Goal: Use online tool/utility: Utilize a website feature to perform a specific function

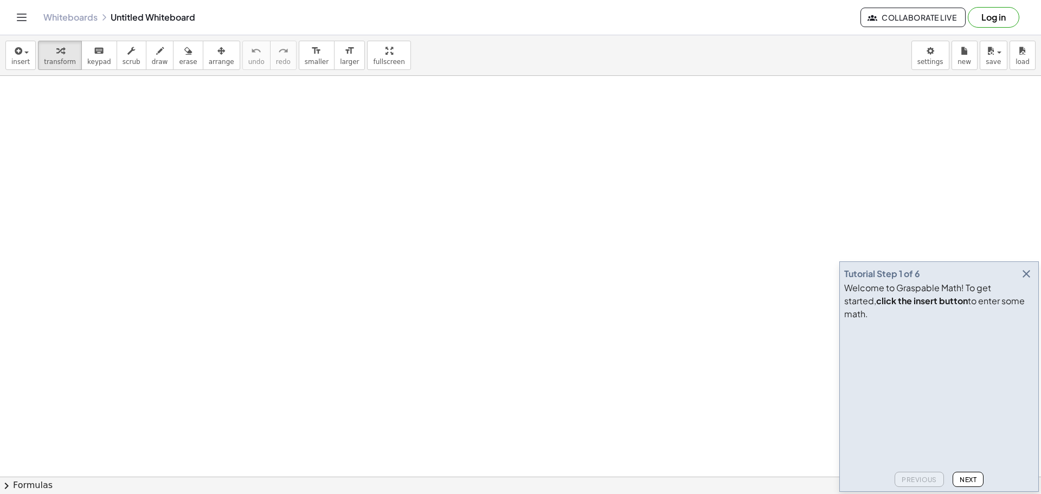
click at [1029, 280] on icon "button" at bounding box center [1026, 273] width 13 height 13
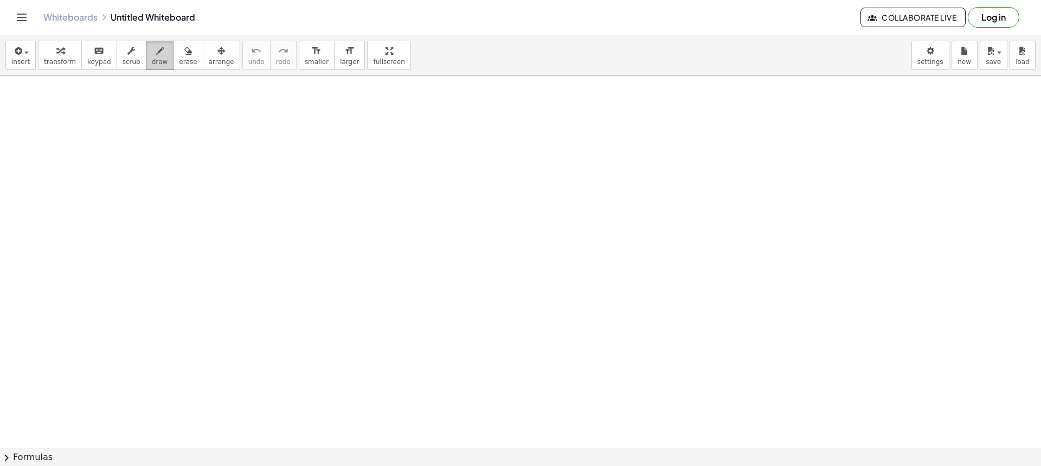
click at [152, 60] on span "draw" at bounding box center [160, 62] width 16 height 8
drag, startPoint x: 147, startPoint y: 50, endPoint x: 148, endPoint y: 92, distance: 41.7
click at [156, 50] on icon "button" at bounding box center [160, 50] width 8 height 13
drag, startPoint x: 149, startPoint y: 116, endPoint x: 153, endPoint y: 208, distance: 92.3
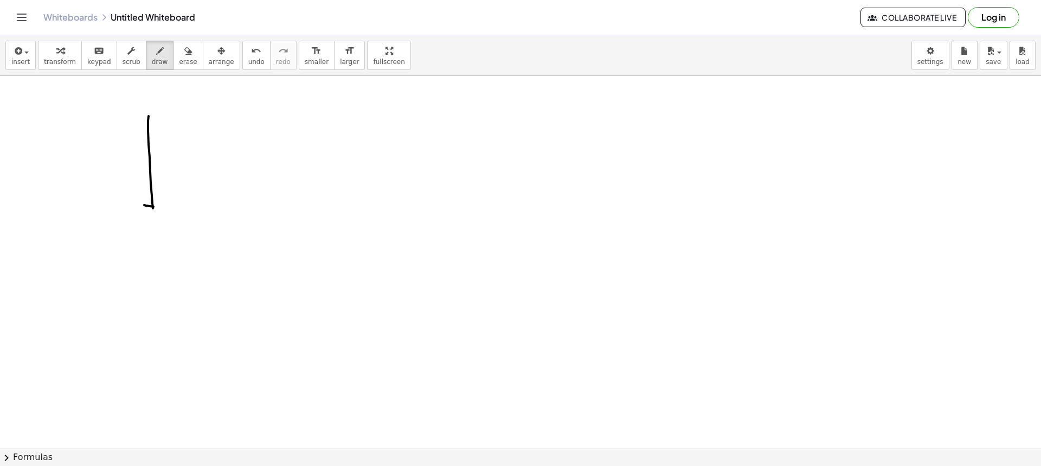
drag, startPoint x: 153, startPoint y: 207, endPoint x: 244, endPoint y: 204, distance: 90.5
drag, startPoint x: 143, startPoint y: 114, endPoint x: 252, endPoint y: 117, distance: 108.5
drag, startPoint x: 265, startPoint y: 201, endPoint x: 267, endPoint y: 225, distance: 24.4
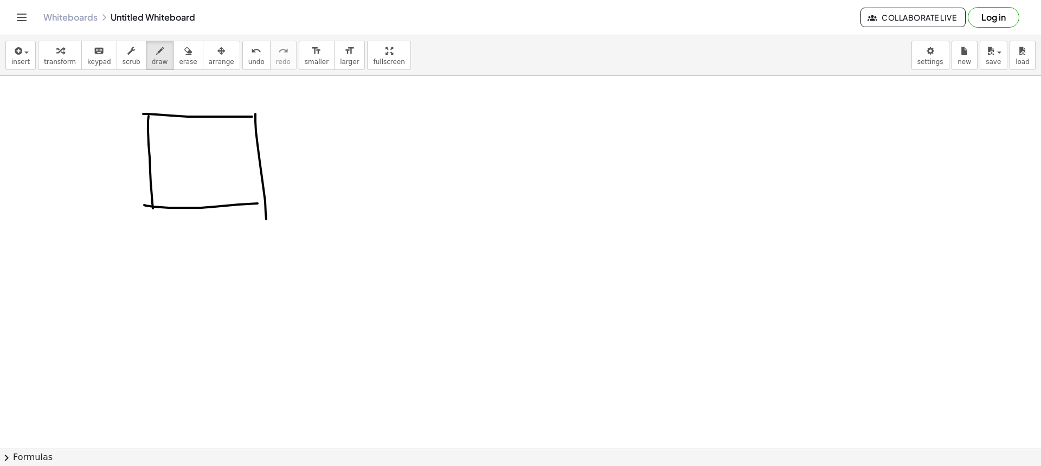
click at [179, 58] on span "erase" at bounding box center [188, 62] width 18 height 8
drag, startPoint x: 292, startPoint y: 227, endPoint x: 275, endPoint y: 227, distance: 16.3
click at [146, 61] on button "draw" at bounding box center [160, 55] width 28 height 29
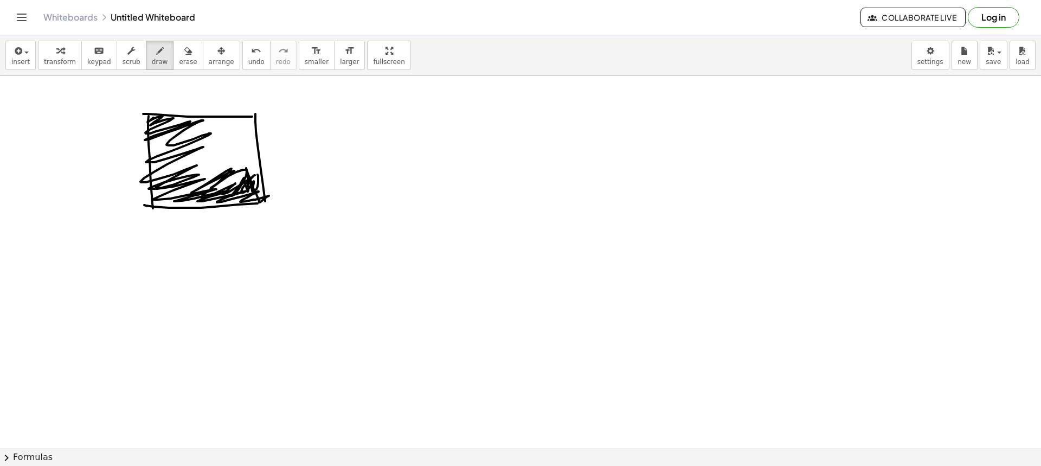
drag, startPoint x: 153, startPoint y: 118, endPoint x: 257, endPoint y: 175, distance: 118.6
drag, startPoint x: 257, startPoint y: 186, endPoint x: 252, endPoint y: 165, distance: 21.3
drag, startPoint x: 247, startPoint y: 150, endPoint x: 232, endPoint y: 159, distance: 17.3
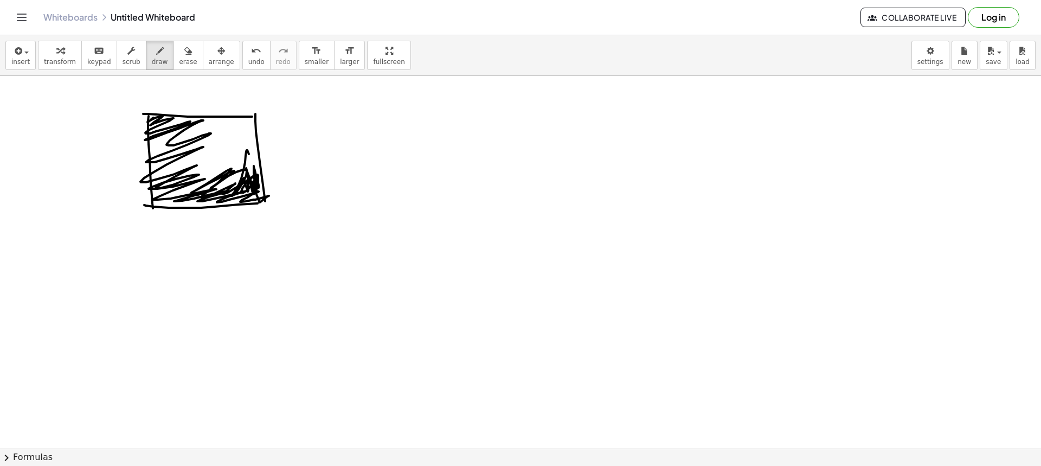
drag, startPoint x: 208, startPoint y: 172, endPoint x: 186, endPoint y: 182, distance: 24.5
drag, startPoint x: 189, startPoint y: 177, endPoint x: 234, endPoint y: 127, distance: 66.8
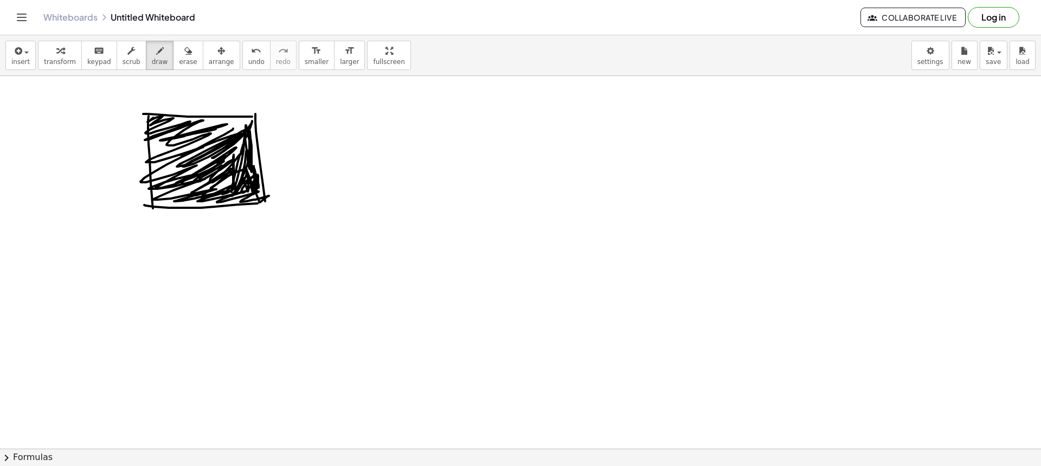
drag, startPoint x: 160, startPoint y: 140, endPoint x: 283, endPoint y: 157, distance: 124.1
drag, startPoint x: 348, startPoint y: 105, endPoint x: 356, endPoint y: 191, distance: 86.6
drag, startPoint x: 356, startPoint y: 191, endPoint x: 416, endPoint y: 171, distance: 63.3
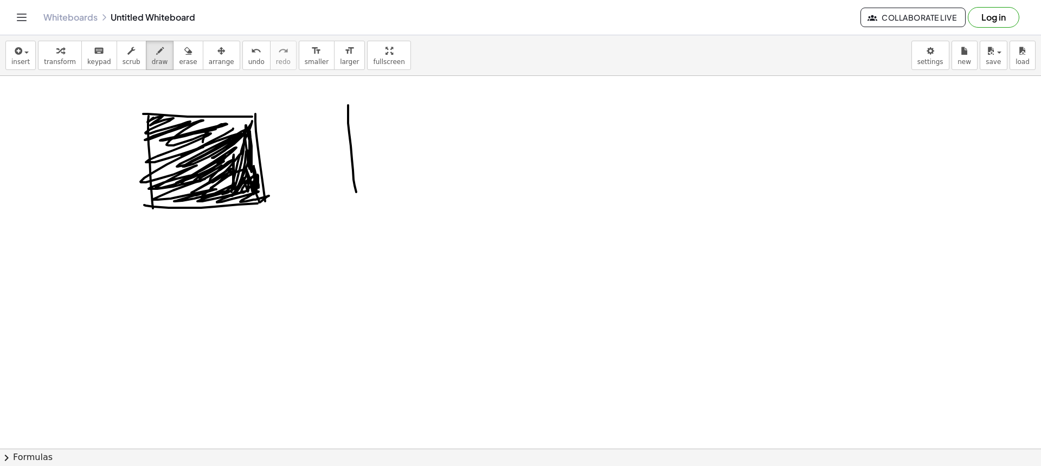
drag, startPoint x: 356, startPoint y: 191, endPoint x: 442, endPoint y: 197, distance: 86.4
drag, startPoint x: 459, startPoint y: 198, endPoint x: 478, endPoint y: 196, distance: 18.6
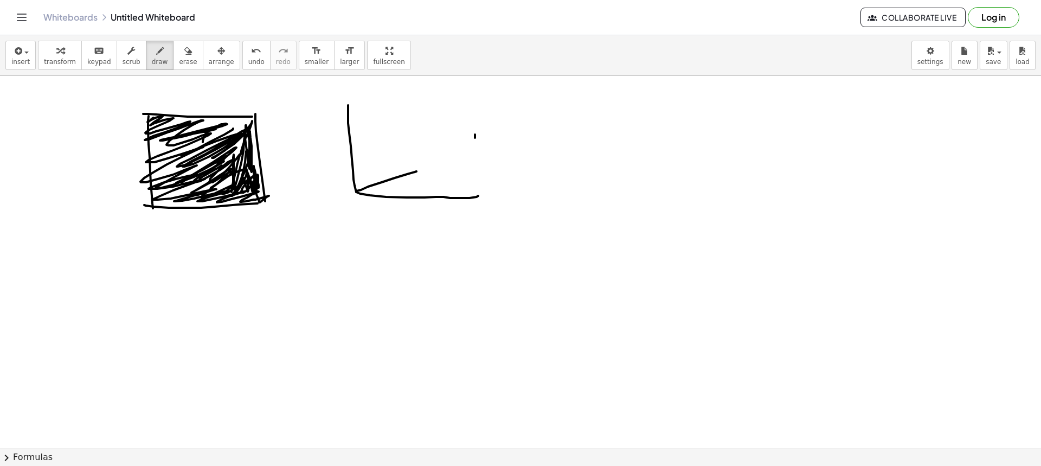
drag, startPoint x: 475, startPoint y: 138, endPoint x: 487, endPoint y: 209, distance: 72.5
drag, startPoint x: 478, startPoint y: 195, endPoint x: 466, endPoint y: 101, distance: 94.5
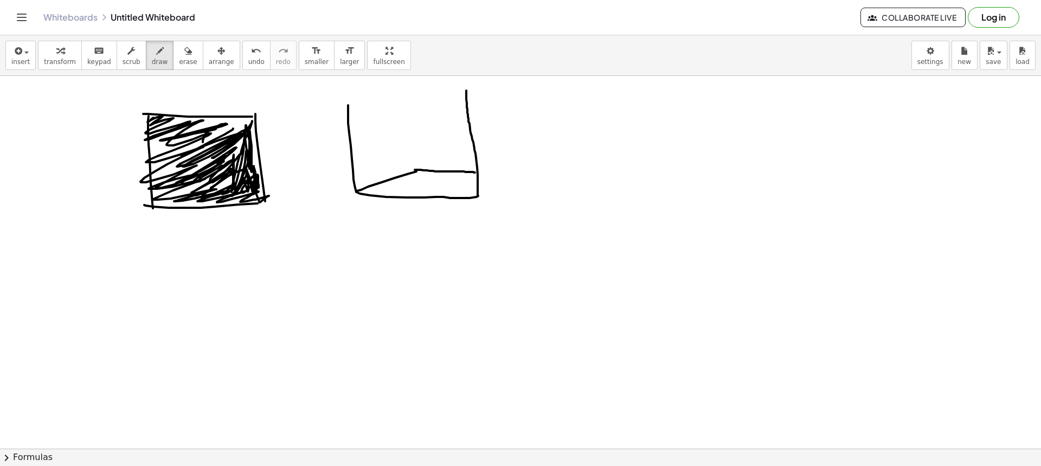
drag, startPoint x: 435, startPoint y: 171, endPoint x: 457, endPoint y: 169, distance: 21.8
drag, startPoint x: 414, startPoint y: 166, endPoint x: 405, endPoint y: 104, distance: 62.9
drag, startPoint x: 354, startPoint y: 110, endPoint x: 415, endPoint y: 104, distance: 61.0
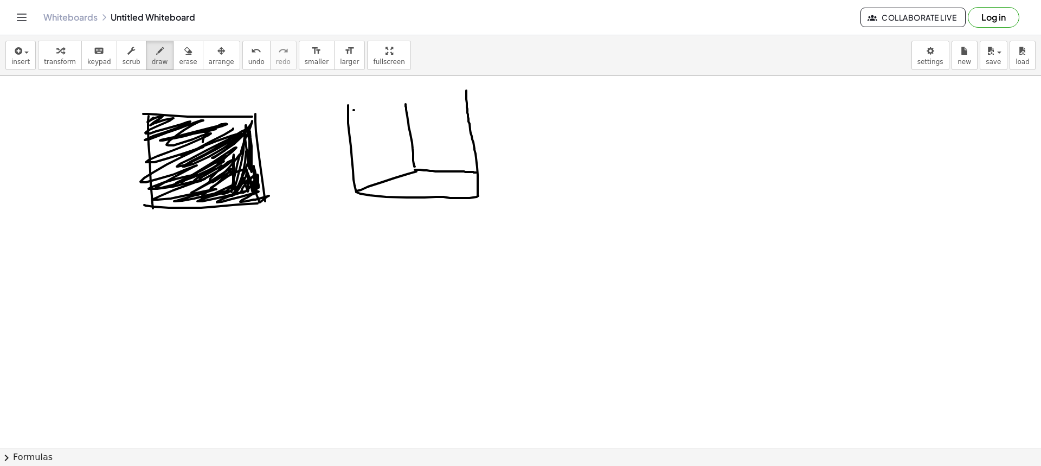
drag, startPoint x: 405, startPoint y: 104, endPoint x: 467, endPoint y: 100, distance: 61.9
drag, startPoint x: 157, startPoint y: 147, endPoint x: 176, endPoint y: 143, distance: 19.6
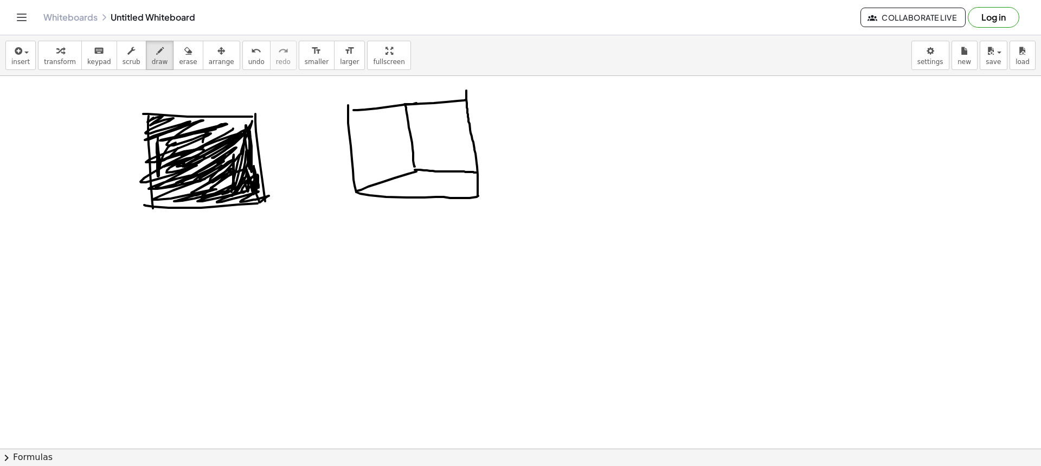
drag, startPoint x: 122, startPoint y: 163, endPoint x: 130, endPoint y: 173, distance: 13.6
drag, startPoint x: 179, startPoint y: 214, endPoint x: 181, endPoint y: 227, distance: 13.2
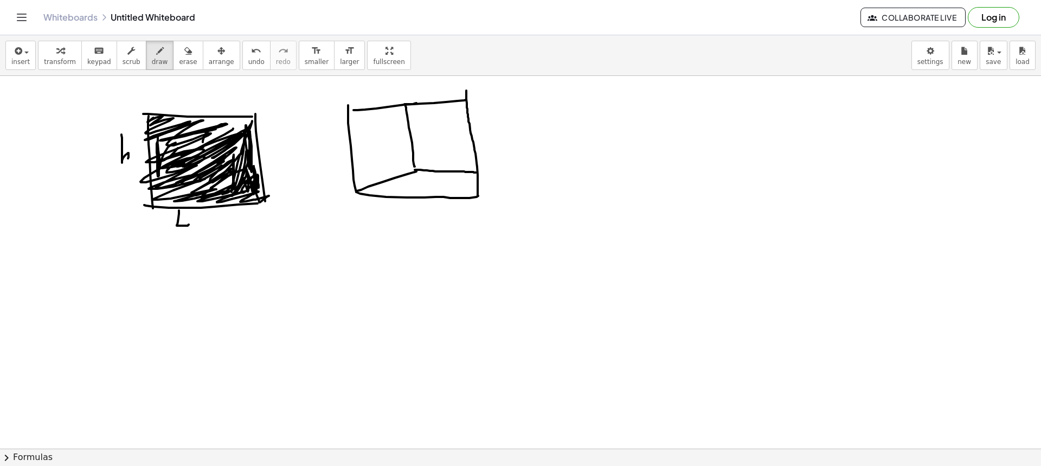
drag, startPoint x: 485, startPoint y: 199, endPoint x: 494, endPoint y: 170, distance: 31.2
drag, startPoint x: 365, startPoint y: 210, endPoint x: 476, endPoint y: 212, distance: 110.6
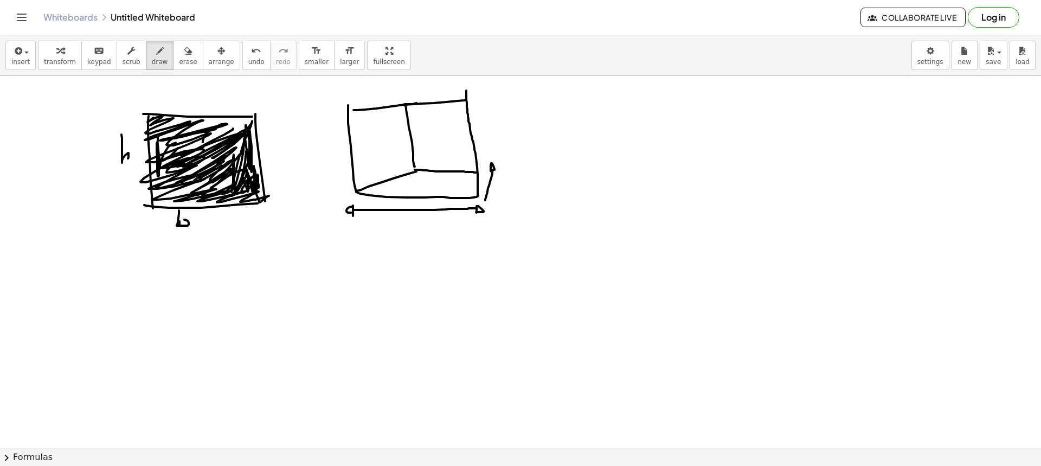
drag, startPoint x: 353, startPoint y: 205, endPoint x: 352, endPoint y: 213, distance: 7.6
drag, startPoint x: 308, startPoint y: 106, endPoint x: 330, endPoint y: 106, distance: 22.2
drag, startPoint x: 315, startPoint y: 107, endPoint x: 317, endPoint y: 196, distance: 88.9
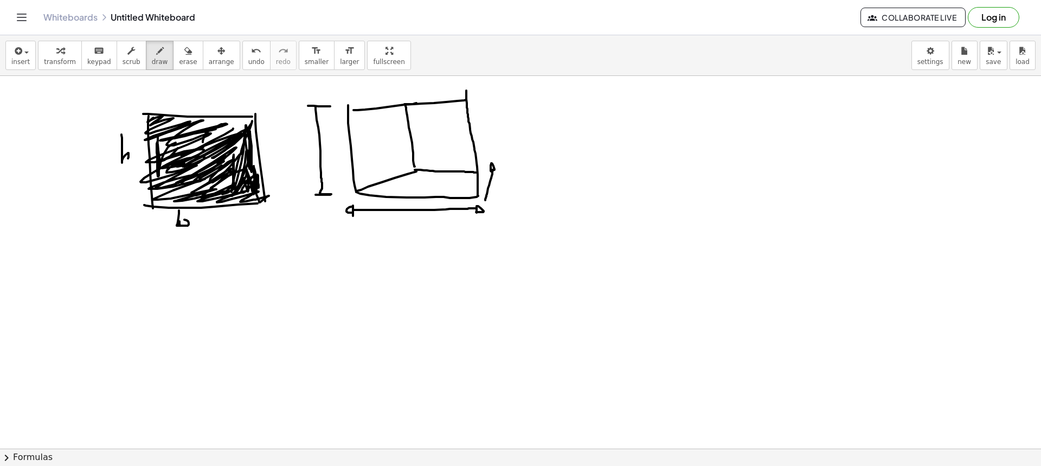
click at [147, 67] on button "draw" at bounding box center [160, 55] width 28 height 29
click at [152, 62] on span "draw" at bounding box center [160, 62] width 16 height 8
click at [179, 61] on span "erase" at bounding box center [188, 62] width 18 height 8
drag, startPoint x: 81, startPoint y: 135, endPoint x: 111, endPoint y: 152, distance: 34.5
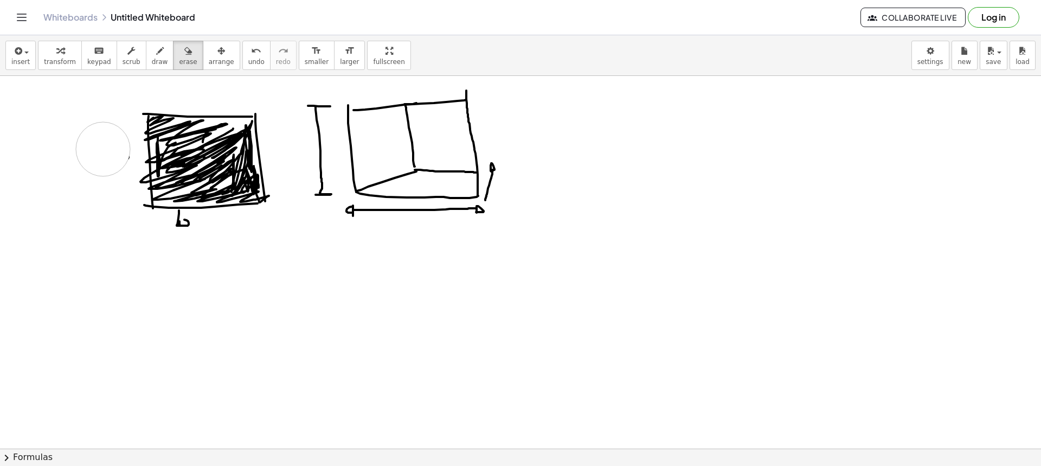
click at [146, 65] on button "draw" at bounding box center [160, 55] width 28 height 29
drag, startPoint x: 107, startPoint y: 255, endPoint x: 107, endPoint y: 275, distance: 20.1
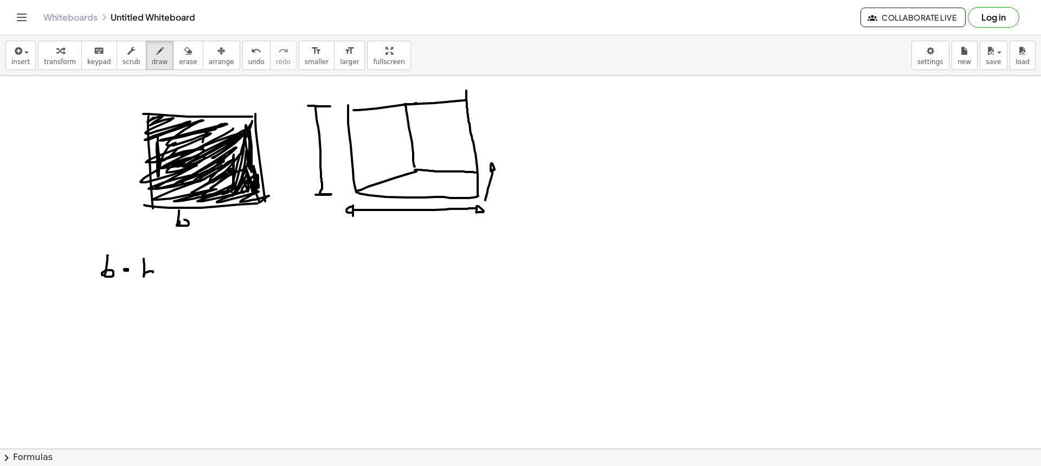
drag, startPoint x: 144, startPoint y: 268, endPoint x: 153, endPoint y: 276, distance: 12.3
drag, startPoint x: 175, startPoint y: 272, endPoint x: 186, endPoint y: 272, distance: 11.4
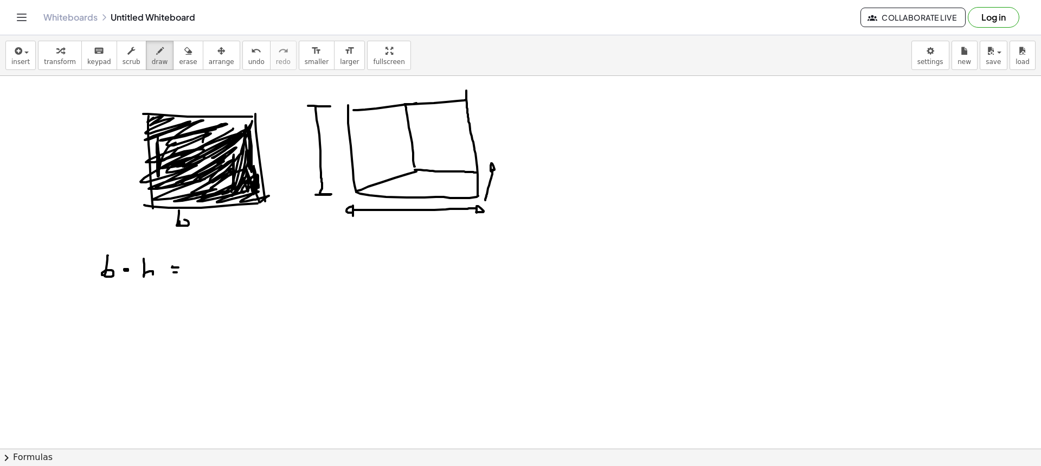
drag, startPoint x: 197, startPoint y: 264, endPoint x: 204, endPoint y: 276, distance: 14.6
drag, startPoint x: 88, startPoint y: 167, endPoint x: 130, endPoint y: 169, distance: 41.8
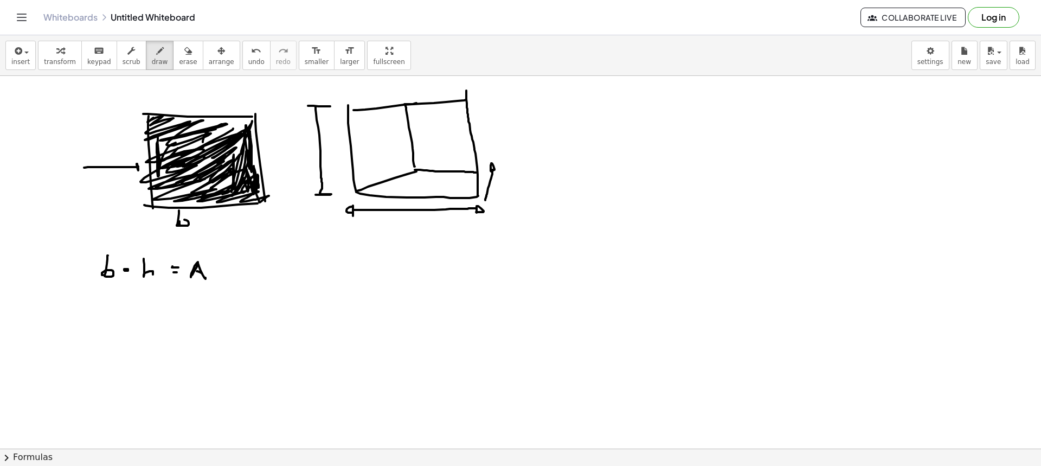
click at [179, 62] on span "erase" at bounding box center [188, 62] width 18 height 8
drag, startPoint x: 79, startPoint y: 160, endPoint x: 117, endPoint y: 168, distance: 38.7
click at [154, 59] on button "draw" at bounding box center [160, 55] width 28 height 29
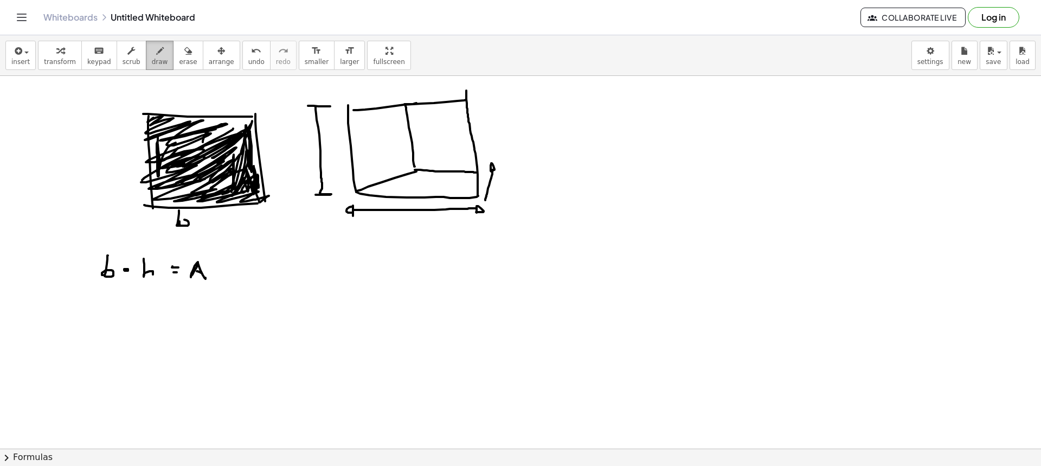
click at [154, 61] on button "draw" at bounding box center [160, 55] width 28 height 29
drag, startPoint x: 385, startPoint y: 246, endPoint x: 385, endPoint y: 260, distance: 14.1
drag, startPoint x: 405, startPoint y: 254, endPoint x: 413, endPoint y: 253, distance: 8.3
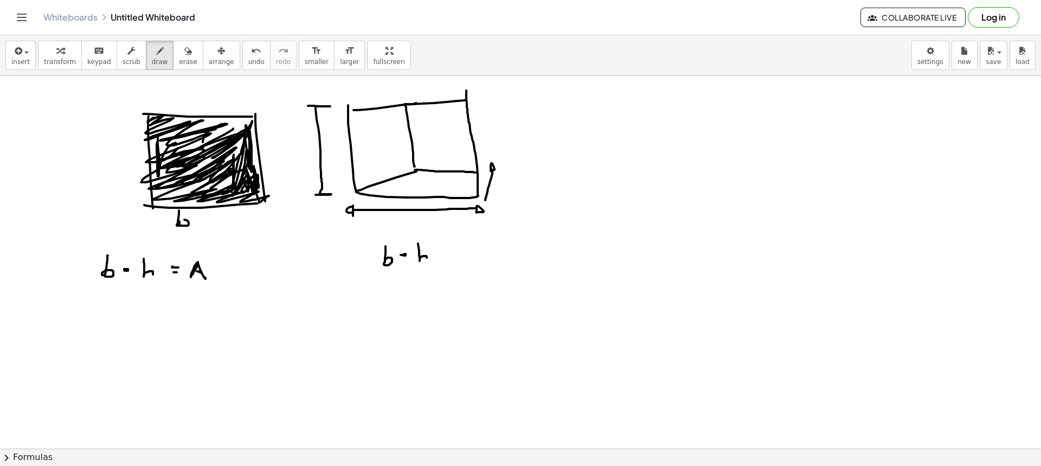
drag, startPoint x: 418, startPoint y: 244, endPoint x: 428, endPoint y: 263, distance: 21.3
drag, startPoint x: 450, startPoint y: 259, endPoint x: 462, endPoint y: 258, distance: 11.4
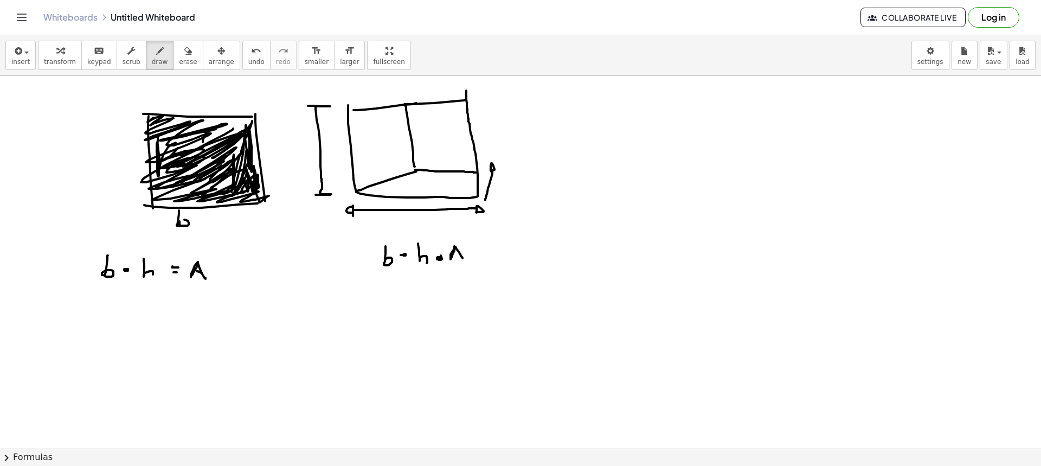
drag, startPoint x: 454, startPoint y: 253, endPoint x: 465, endPoint y: 254, distance: 10.9
drag, startPoint x: 478, startPoint y: 246, endPoint x: 485, endPoint y: 246, distance: 7.6
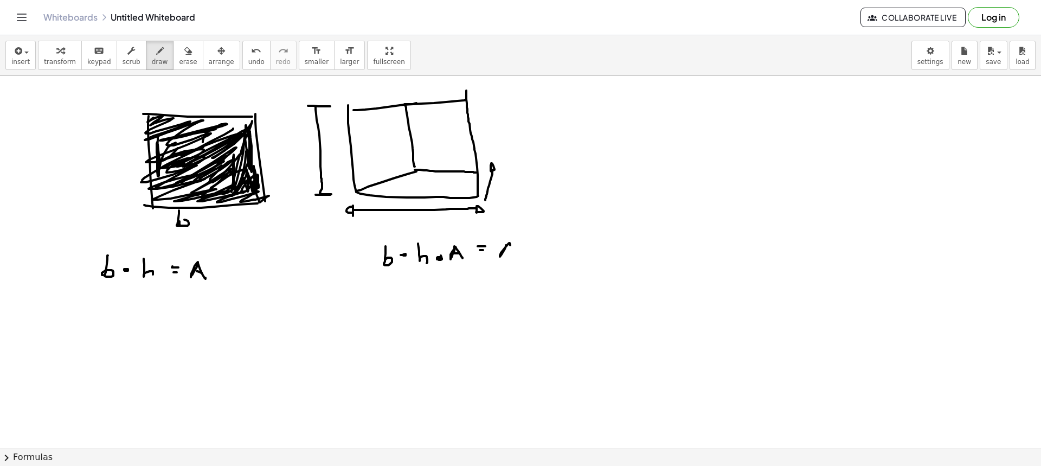
drag, startPoint x: 506, startPoint y: 245, endPoint x: 514, endPoint y: 255, distance: 13.5
click at [179, 63] on span "erase" at bounding box center [188, 62] width 18 height 8
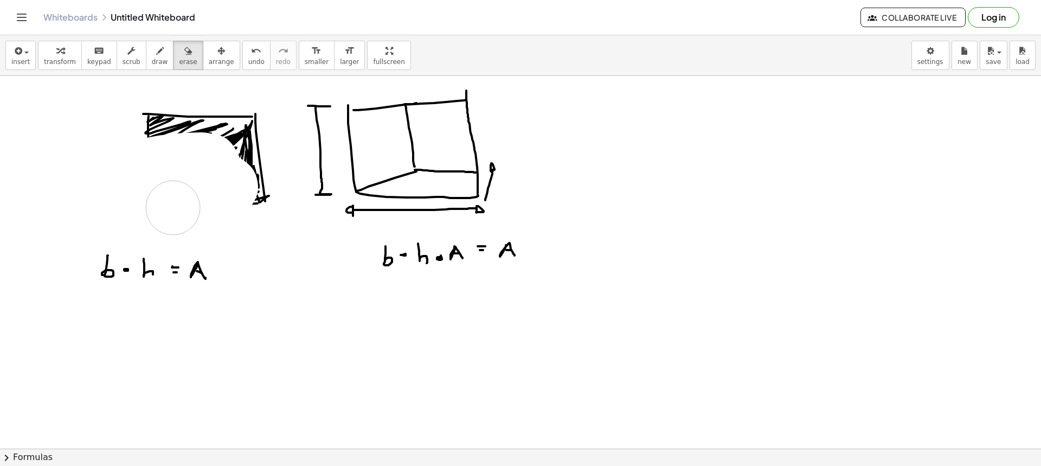
drag, startPoint x: 121, startPoint y: 173, endPoint x: 242, endPoint y: 172, distance: 120.3
drag, startPoint x: 242, startPoint y: 172, endPoint x: 237, endPoint y: 137, distance: 36.1
drag, startPoint x: 242, startPoint y: 149, endPoint x: 176, endPoint y: 139, distance: 66.4
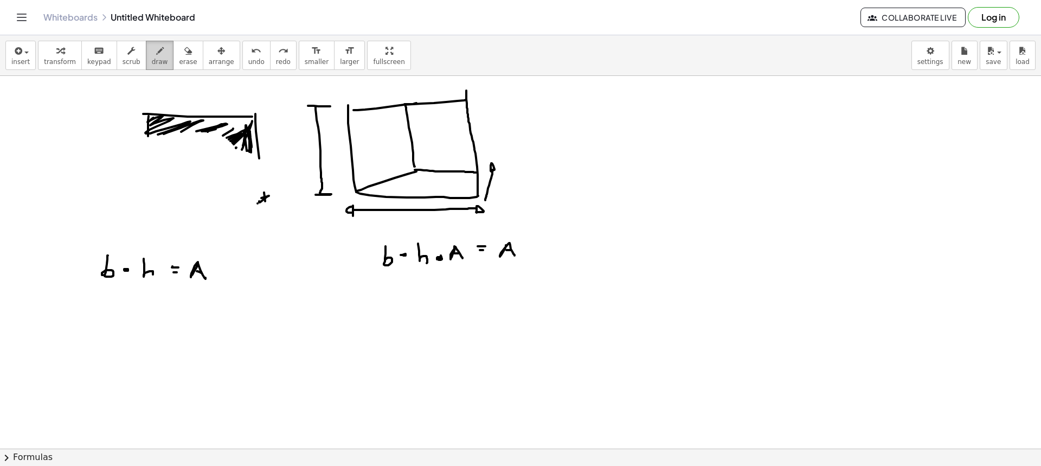
click at [152, 63] on span "draw" at bounding box center [160, 62] width 16 height 8
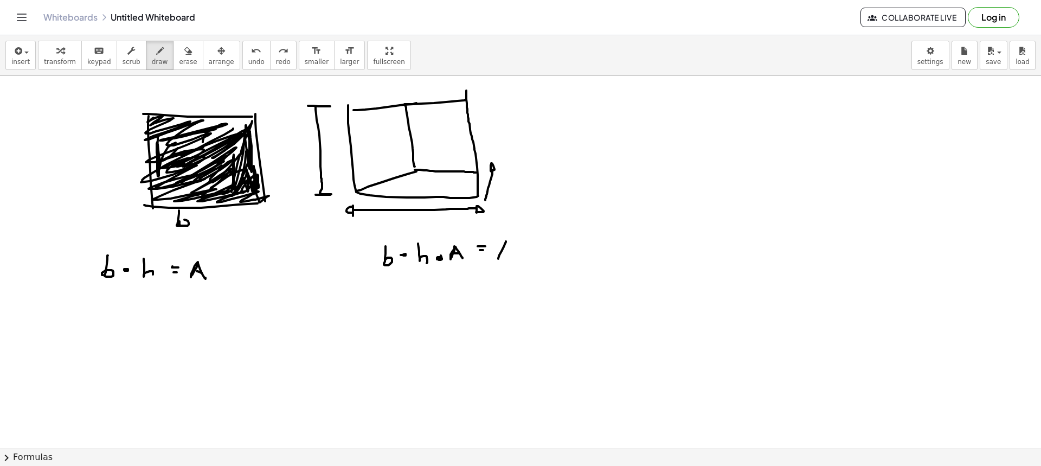
drag, startPoint x: 504, startPoint y: 247, endPoint x: 512, endPoint y: 255, distance: 11.9
drag, startPoint x: 509, startPoint y: 250, endPoint x: 515, endPoint y: 251, distance: 6.1
drag, startPoint x: 117, startPoint y: 168, endPoint x: 126, endPoint y: 174, distance: 11.0
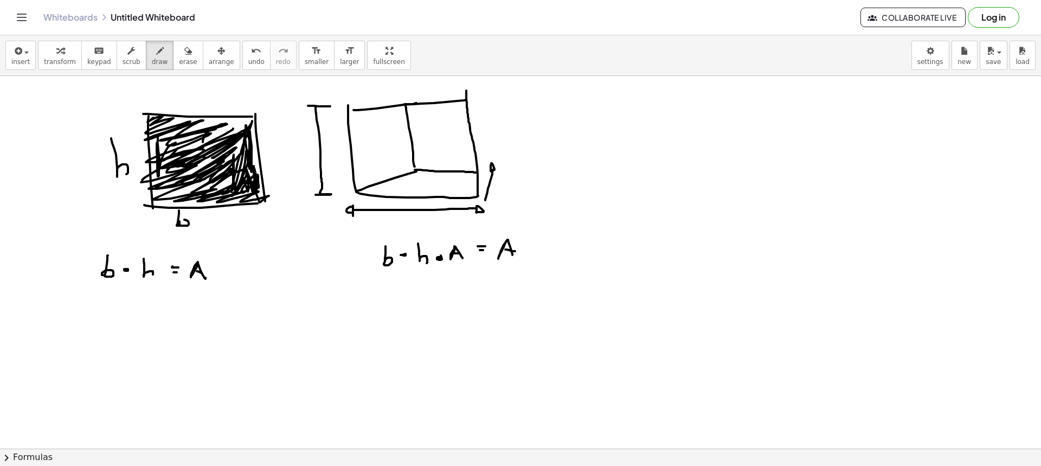
drag, startPoint x: 378, startPoint y: 230, endPoint x: 384, endPoint y: 231, distance: 6.1
drag, startPoint x: 411, startPoint y: 212, endPoint x: 418, endPoint y: 229, distance: 17.7
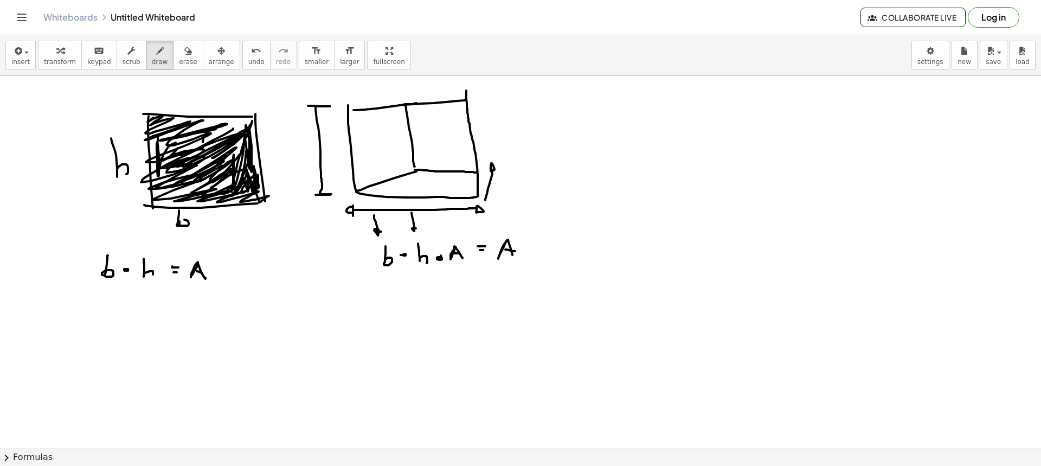
drag, startPoint x: 452, startPoint y: 218, endPoint x: 464, endPoint y: 227, distance: 14.7
drag, startPoint x: 171, startPoint y: 64, endPoint x: 163, endPoint y: 191, distance: 127.1
click at [179, 65] on span "erase" at bounding box center [188, 62] width 18 height 8
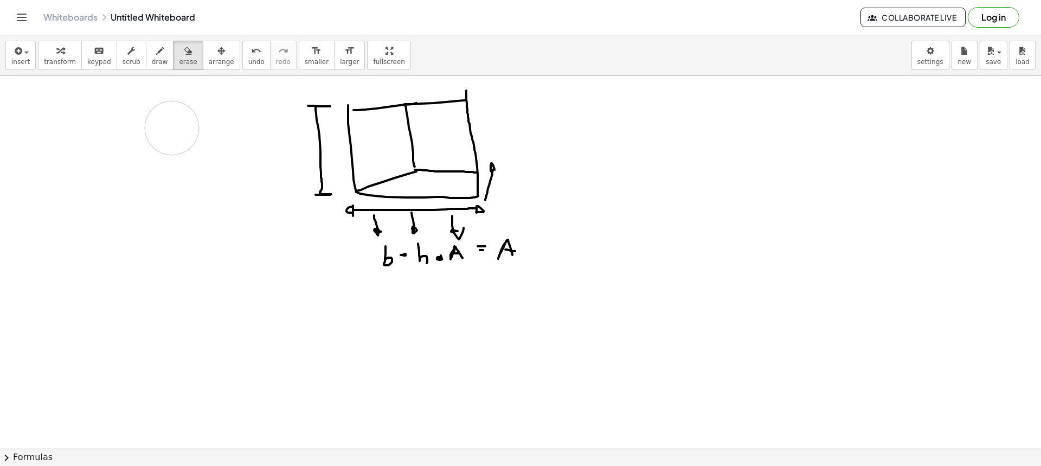
drag, startPoint x: 108, startPoint y: 261, endPoint x: 182, endPoint y: 183, distance: 107.0
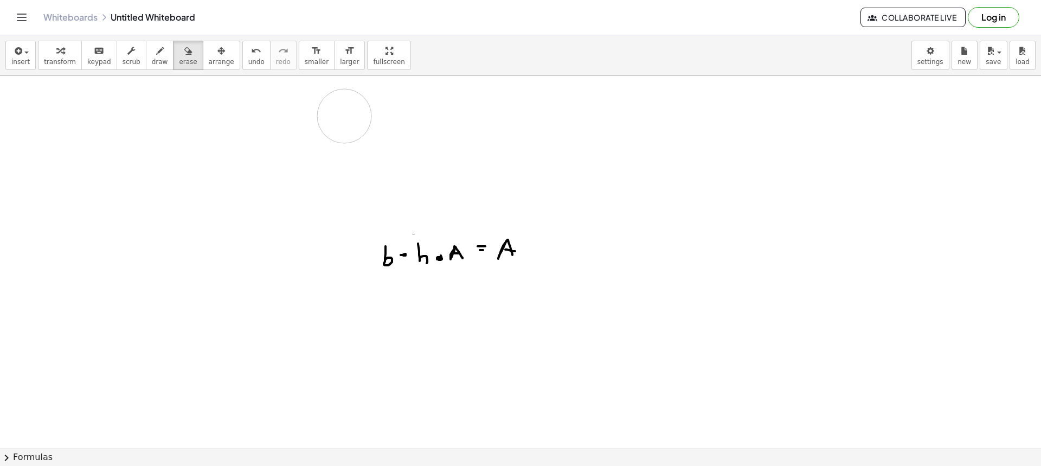
drag, startPoint x: 326, startPoint y: 121, endPoint x: 411, endPoint y: 113, distance: 86.0
drag, startPoint x: 516, startPoint y: 231, endPoint x: 266, endPoint y: 234, distance: 249.9
click at [152, 60] on span "draw" at bounding box center [160, 62] width 16 height 8
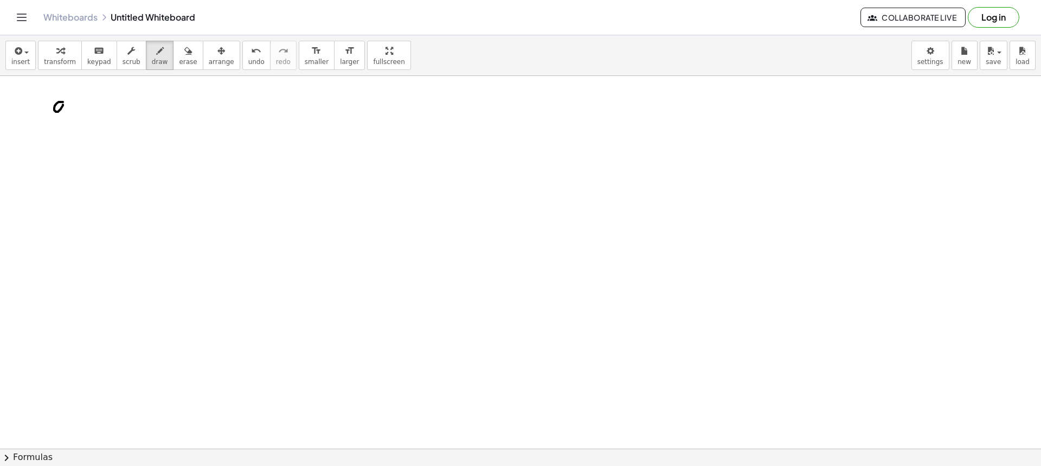
drag, startPoint x: 93, startPoint y: 112, endPoint x: 107, endPoint y: 110, distance: 14.3
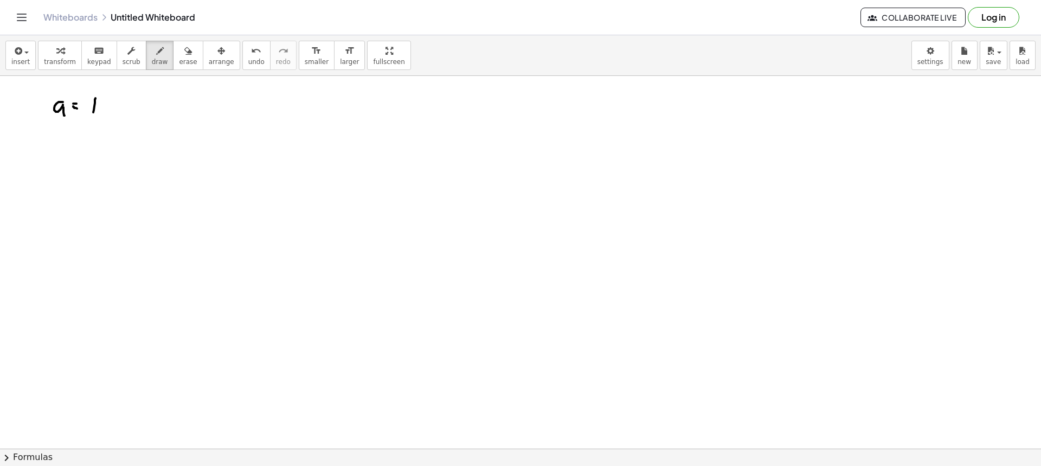
drag, startPoint x: 117, startPoint y: 106, endPoint x: 128, endPoint y: 104, distance: 12.1
drag, startPoint x: 133, startPoint y: 99, endPoint x: 141, endPoint y: 113, distance: 17.0
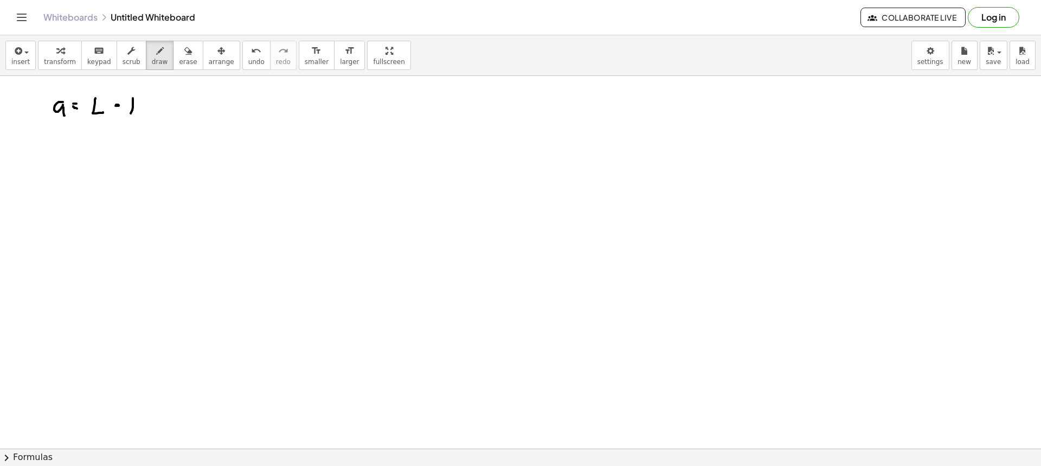
drag, startPoint x: 139, startPoint y: 112, endPoint x: 145, endPoint y: 113, distance: 5.4
drag, startPoint x: 167, startPoint y: 105, endPoint x: 175, endPoint y: 106, distance: 7.7
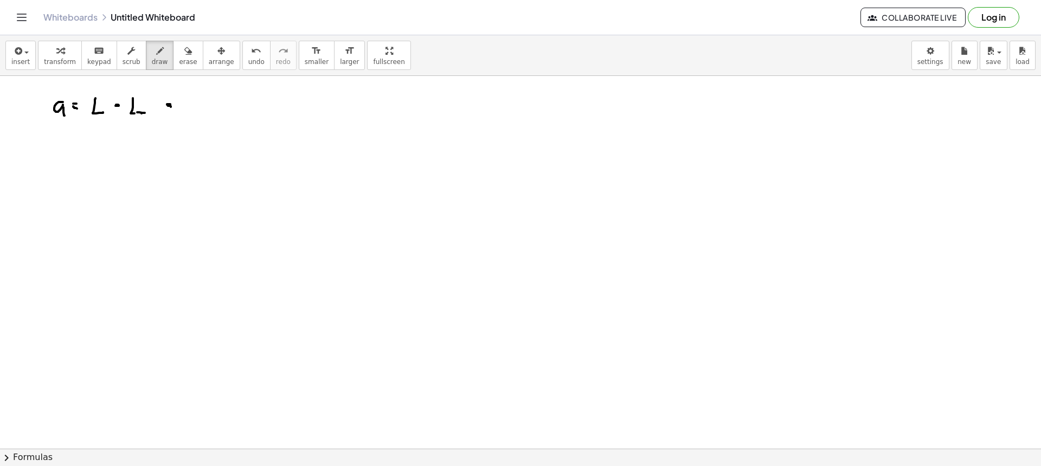
drag, startPoint x: 186, startPoint y: 112, endPoint x: 195, endPoint y: 112, distance: 8.7
click at [152, 63] on span "draw" at bounding box center [160, 62] width 16 height 8
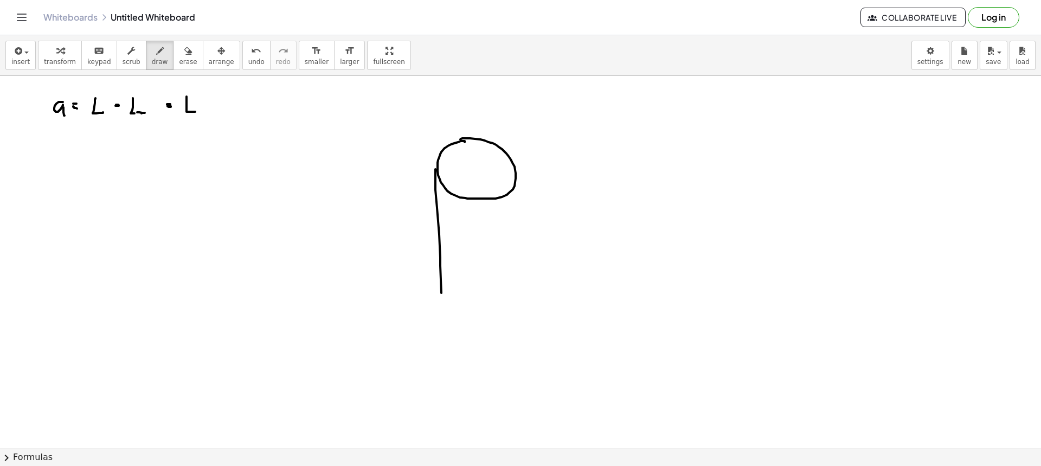
drag, startPoint x: 435, startPoint y: 169, endPoint x: 463, endPoint y: 293, distance: 126.8
drag, startPoint x: 513, startPoint y: 185, endPoint x: 524, endPoint y: 305, distance: 119.7
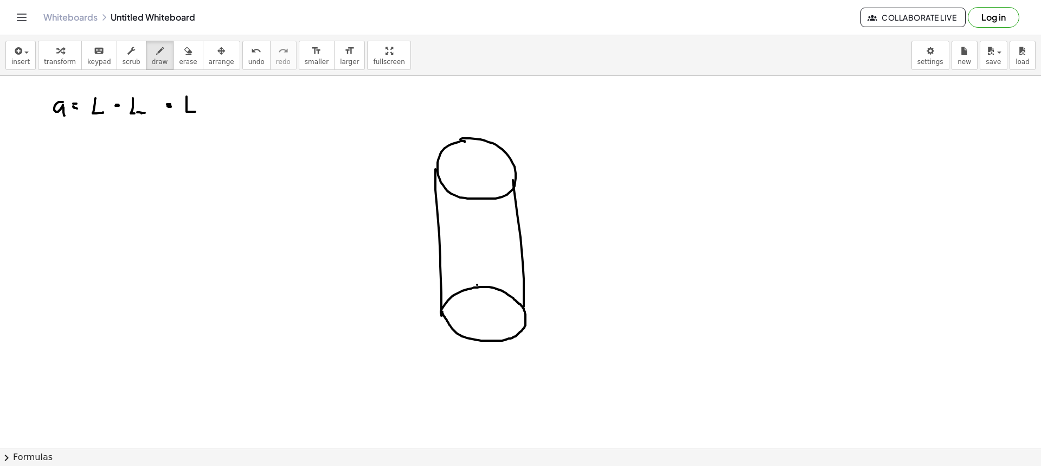
drag, startPoint x: 477, startPoint y: 285, endPoint x: 475, endPoint y: 273, distance: 11.6
drag, startPoint x: 474, startPoint y: 261, endPoint x: 473, endPoint y: 252, distance: 9.3
drag, startPoint x: 473, startPoint y: 252, endPoint x: 472, endPoint y: 226, distance: 25.5
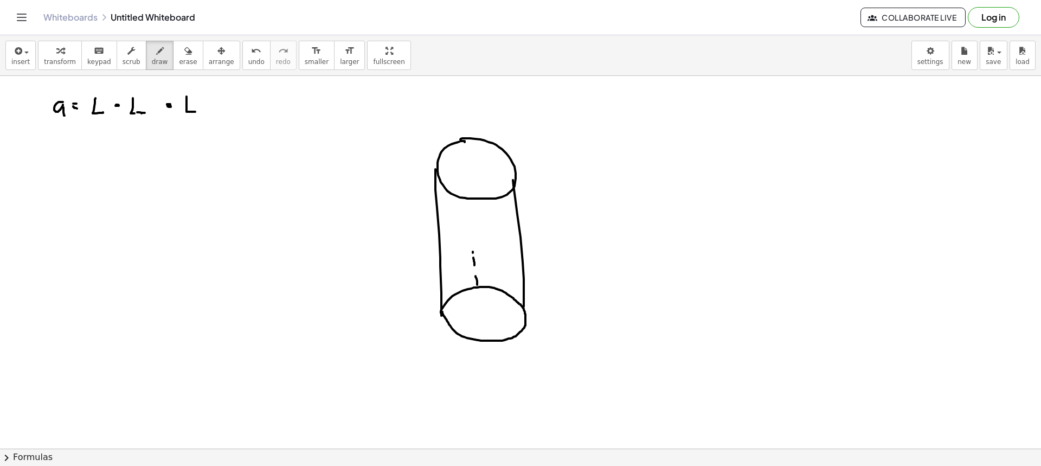
drag, startPoint x: 472, startPoint y: 197, endPoint x: 472, endPoint y: 185, distance: 11.9
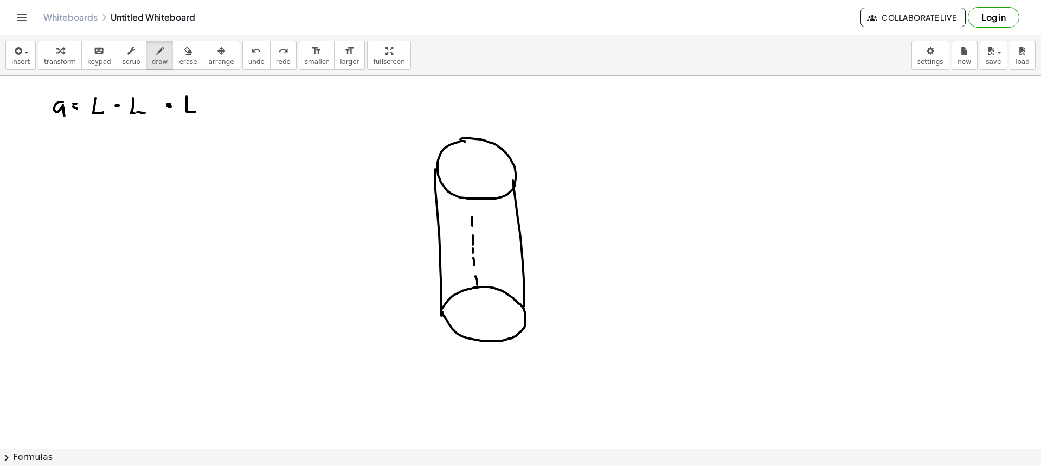
drag, startPoint x: 473, startPoint y: 201, endPoint x: 473, endPoint y: 207, distance: 6.0
drag, startPoint x: 403, startPoint y: 144, endPoint x: 425, endPoint y: 151, distance: 23.0
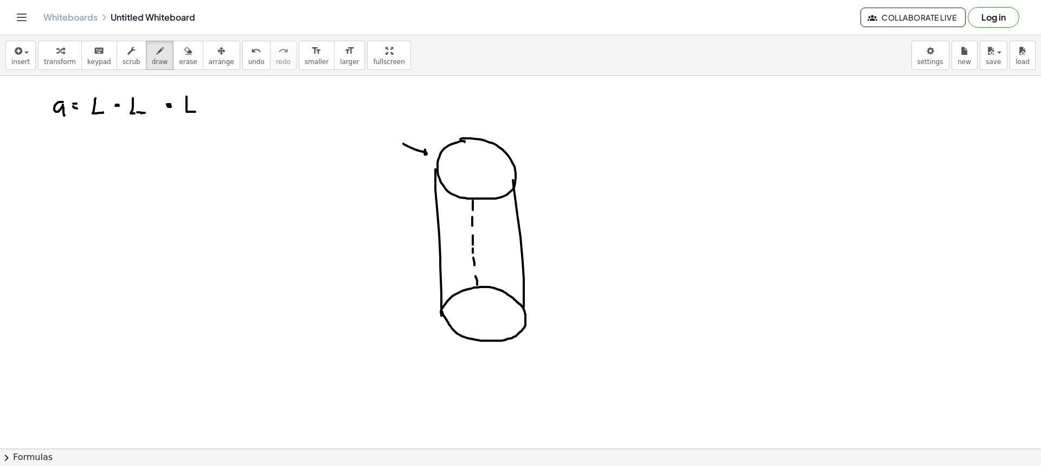
drag, startPoint x: 425, startPoint y: 151, endPoint x: 424, endPoint y: 164, distance: 13.0
drag, startPoint x: 442, startPoint y: 341, endPoint x: 453, endPoint y: 336, distance: 11.6
click at [152, 60] on span "draw" at bounding box center [160, 62] width 16 height 8
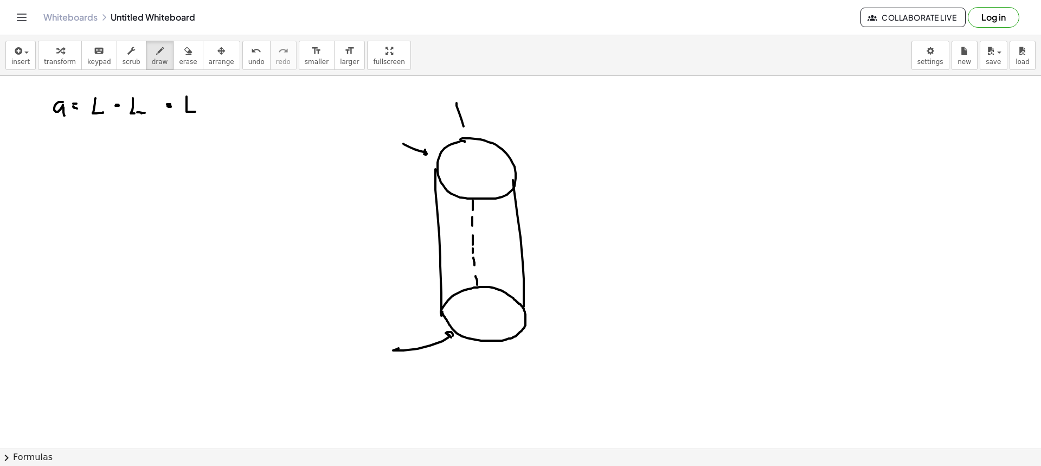
drag, startPoint x: 456, startPoint y: 103, endPoint x: 465, endPoint y: 124, distance: 22.6
drag, startPoint x: 465, startPoint y: 124, endPoint x: 473, endPoint y: 147, distance: 24.7
drag, startPoint x: 466, startPoint y: 371, endPoint x: 474, endPoint y: 342, distance: 30.4
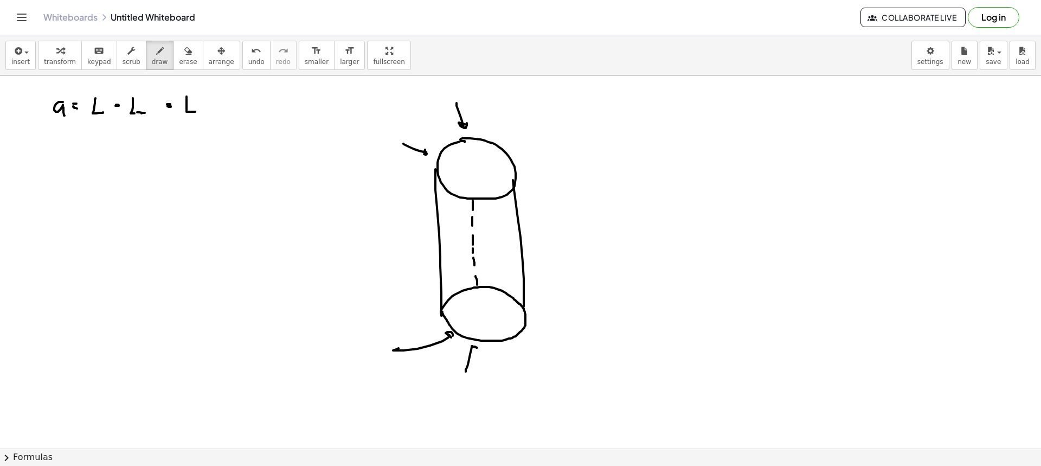
drag, startPoint x: 410, startPoint y: 170, endPoint x: 423, endPoint y: 170, distance: 13.6
drag, startPoint x: 415, startPoint y: 170, endPoint x: 411, endPoint y: 340, distance: 170.8
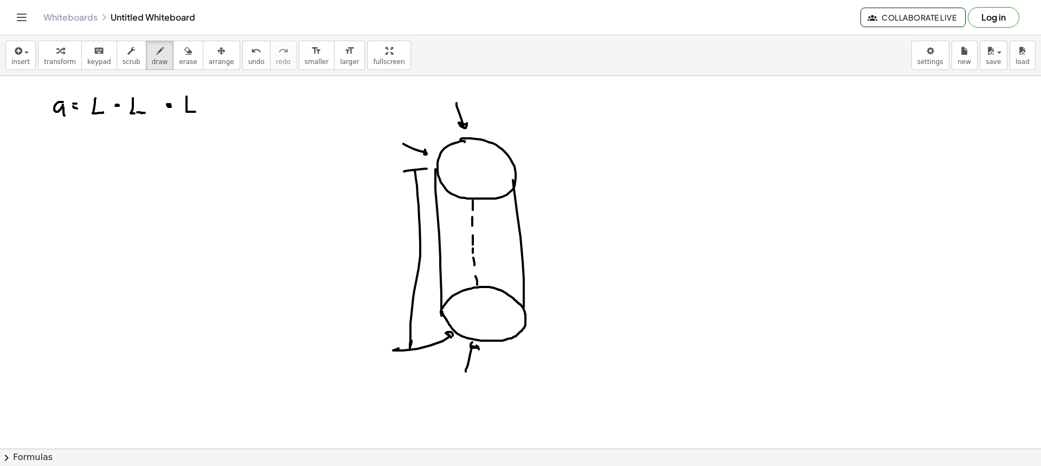
drag, startPoint x: 411, startPoint y: 171, endPoint x: 429, endPoint y: 310, distance: 140.5
click at [176, 38] on div "insert select one: Math Expression Function Text Youtube Video Graphing Geometr…" at bounding box center [520, 55] width 1041 height 41
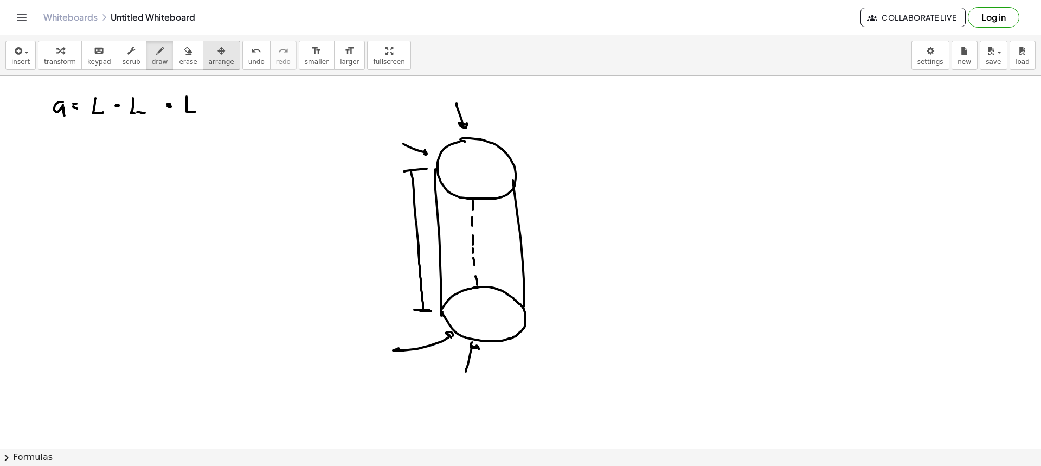
drag, startPoint x: 175, startPoint y: 44, endPoint x: 187, endPoint y: 57, distance: 17.6
click at [184, 46] on icon "button" at bounding box center [188, 50] width 8 height 13
drag, startPoint x: 321, startPoint y: 104, endPoint x: 452, endPoint y: 107, distance: 130.1
drag, startPoint x: 396, startPoint y: 366, endPoint x: 438, endPoint y: 355, distance: 43.1
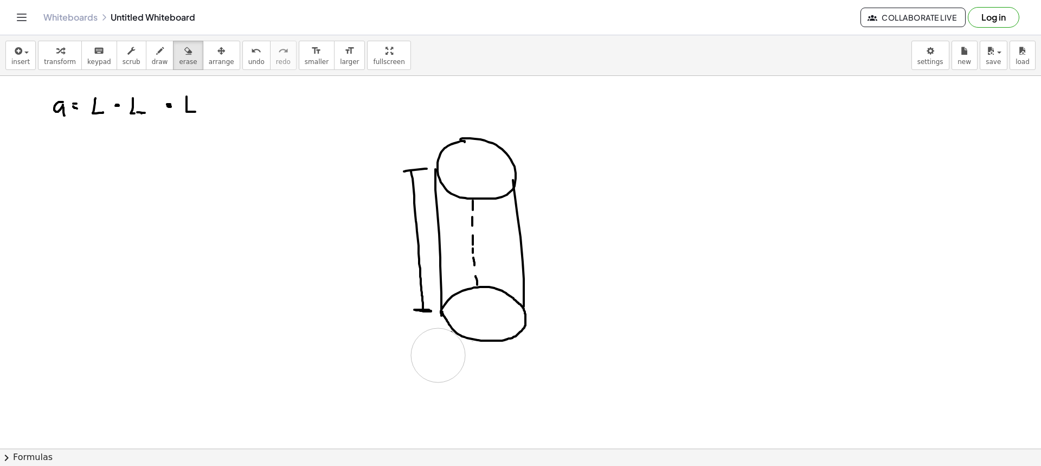
click at [153, 70] on div "insert select one: Math Expression Function Text Youtube Video Graphing Geometr…" at bounding box center [520, 55] width 1041 height 41
click at [152, 58] on span "draw" at bounding box center [160, 62] width 16 height 8
drag, startPoint x: 476, startPoint y: 169, endPoint x: 511, endPoint y: 171, distance: 34.2
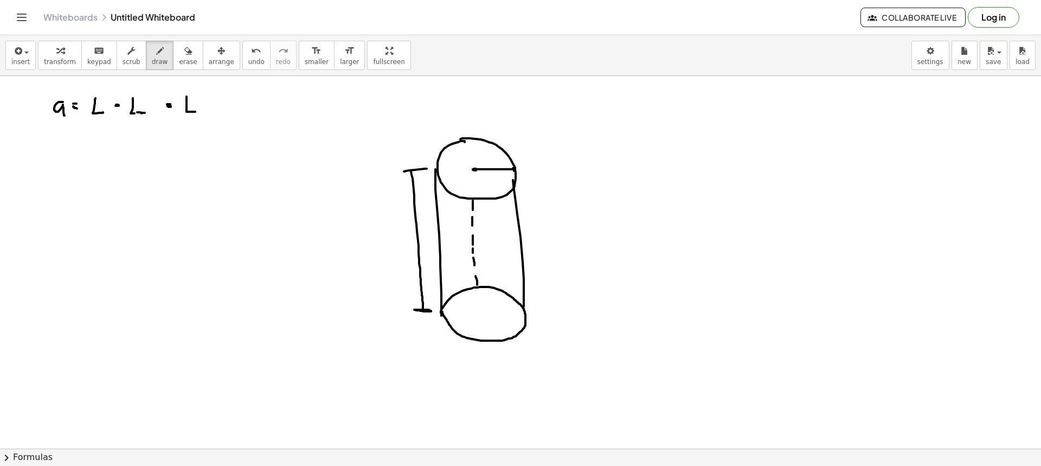
drag, startPoint x: 438, startPoint y: 170, endPoint x: 474, endPoint y: 169, distance: 35.8
drag, startPoint x: 437, startPoint y: 168, endPoint x: 443, endPoint y: 172, distance: 6.9
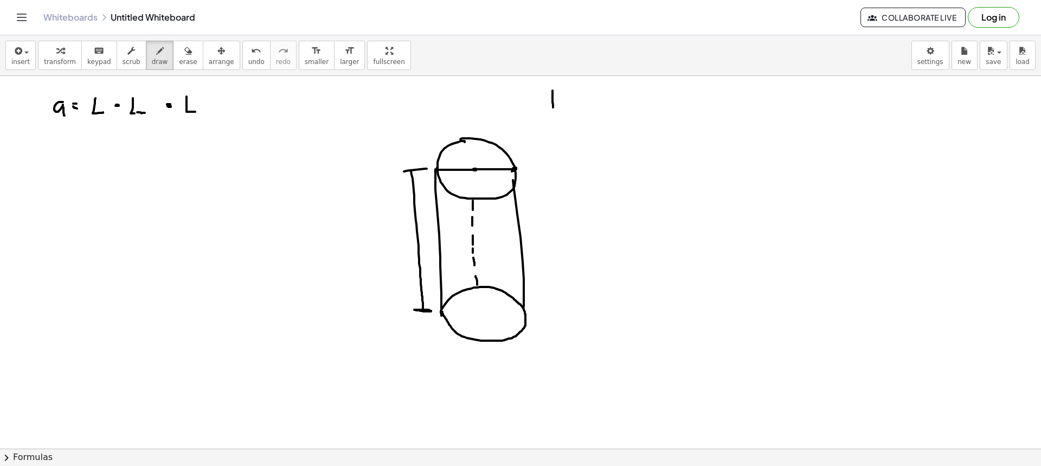
drag, startPoint x: 553, startPoint y: 89, endPoint x: 557, endPoint y: 106, distance: 17.9
drag, startPoint x: 585, startPoint y: 98, endPoint x: 591, endPoint y: 98, distance: 6.0
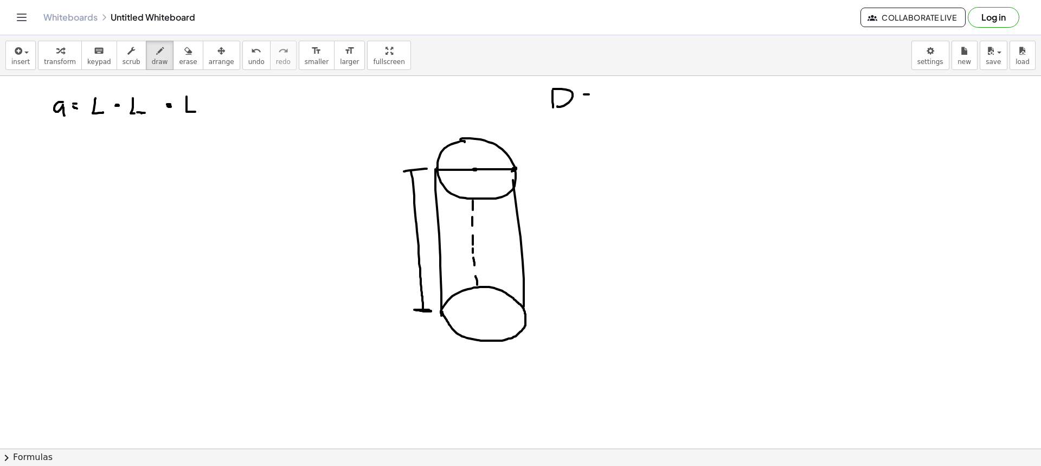
click at [203, 55] on button "arrange" at bounding box center [221, 55] width 37 height 29
drag, startPoint x: 179, startPoint y: 57, endPoint x: 220, endPoint y: 61, distance: 40.8
click at [185, 57] on button "erase" at bounding box center [188, 55] width 30 height 29
drag, startPoint x: 647, startPoint y: 73, endPoint x: 580, endPoint y: 96, distance: 70.8
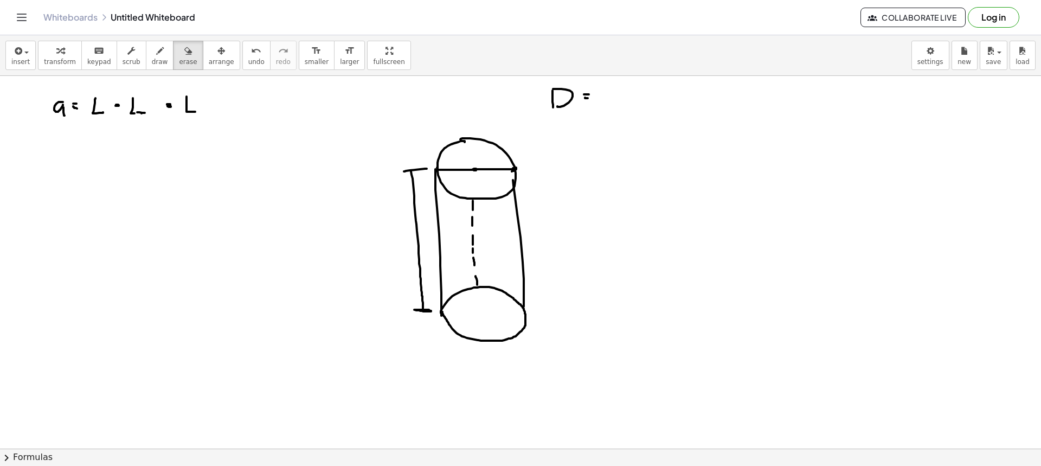
click at [575, 98] on div "insert select one: Math Expression Function Text Youtube Video Graphing Geometr…" at bounding box center [520, 250] width 1041 height 430
drag, startPoint x: 567, startPoint y: 99, endPoint x: 590, endPoint y: 99, distance: 22.8
click at [157, 58] on div "transform keyboard keypad scrub draw erase arrange" at bounding box center [139, 55] width 202 height 29
click at [157, 57] on button "draw" at bounding box center [160, 55] width 28 height 29
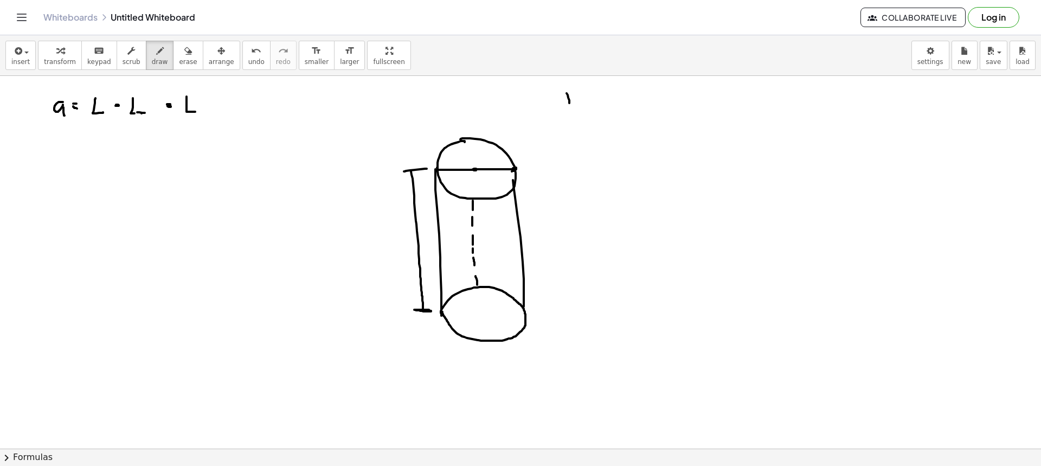
drag, startPoint x: 568, startPoint y: 95, endPoint x: 592, endPoint y: 97, distance: 24.5
drag, startPoint x: 592, startPoint y: 96, endPoint x: 609, endPoint y: 98, distance: 16.9
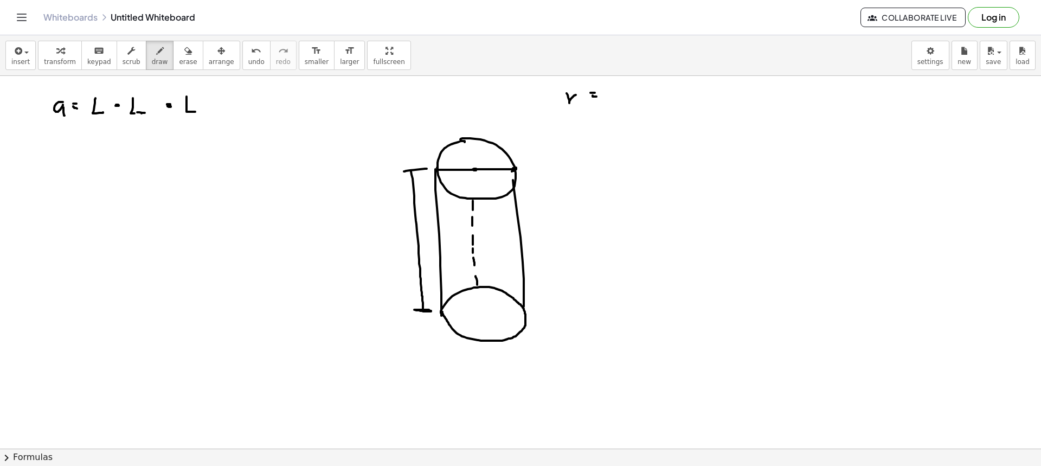
drag, startPoint x: 624, startPoint y: 80, endPoint x: 624, endPoint y: 92, distance: 11.9
drag, startPoint x: 614, startPoint y: 98, endPoint x: 646, endPoint y: 97, distance: 31.4
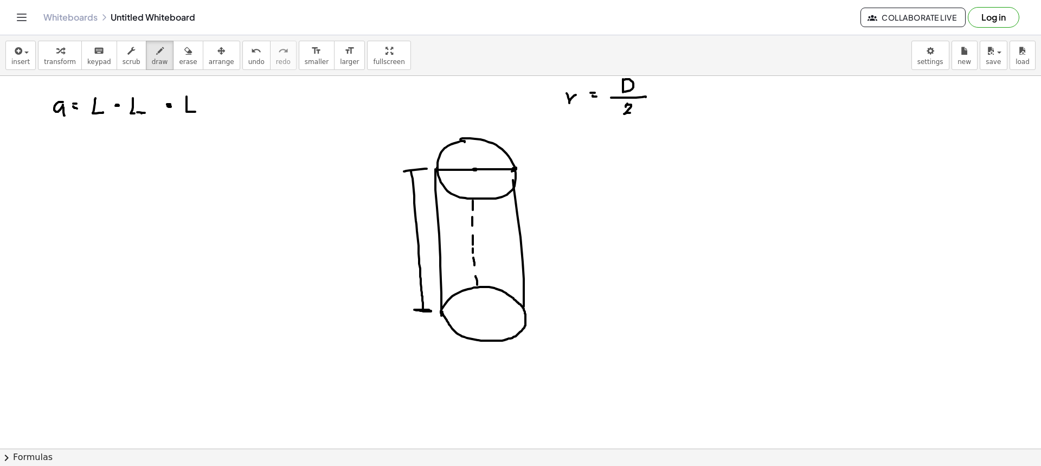
drag, startPoint x: 627, startPoint y: 104, endPoint x: 640, endPoint y: 116, distance: 18.0
drag, startPoint x: 142, startPoint y: 56, endPoint x: 146, endPoint y: 66, distance: 10.0
click at [152, 56] on div "button" at bounding box center [160, 50] width 16 height 13
drag, startPoint x: 655, startPoint y: 186, endPoint x: 653, endPoint y: 192, distance: 6.1
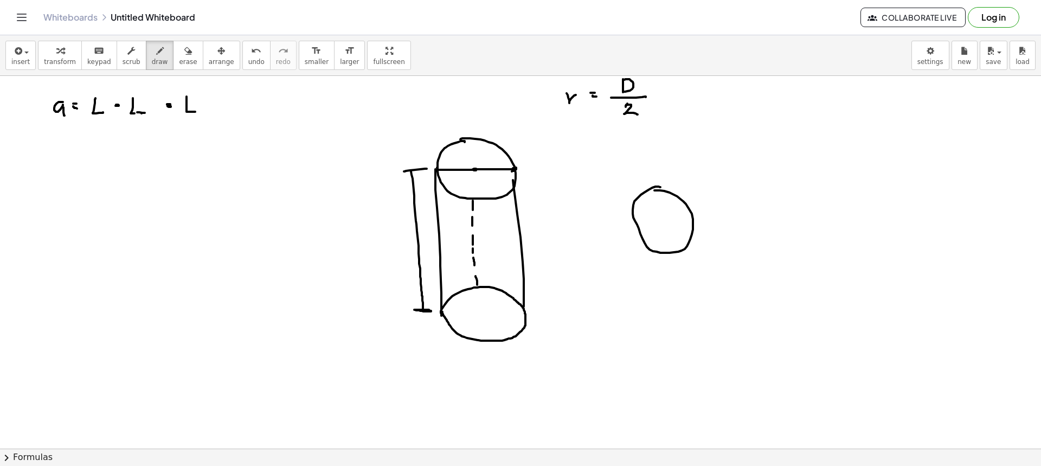
drag, startPoint x: 655, startPoint y: 185, endPoint x: 655, endPoint y: 192, distance: 6.5
drag, startPoint x: 643, startPoint y: 196, endPoint x: 640, endPoint y: 209, distance: 13.6
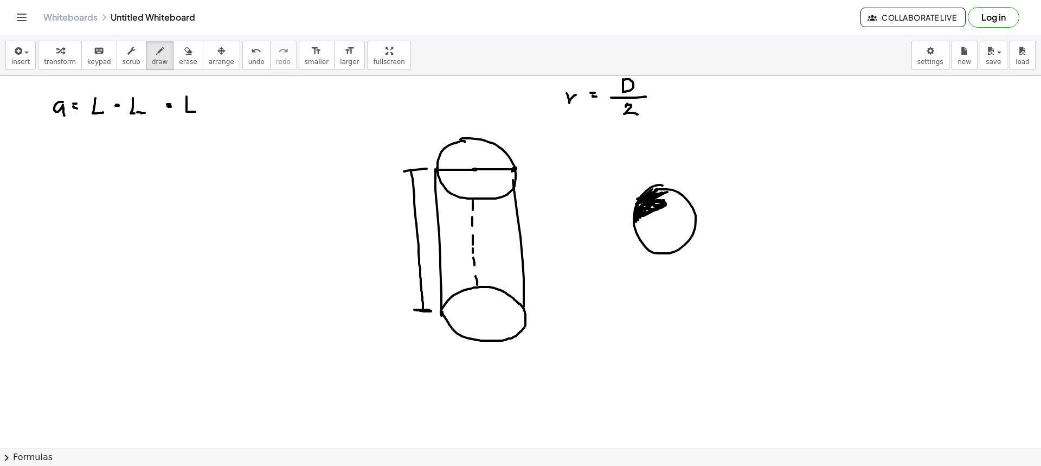
drag, startPoint x: 640, startPoint y: 217, endPoint x: 651, endPoint y: 202, distance: 19.1
drag, startPoint x: 669, startPoint y: 197, endPoint x: 647, endPoint y: 218, distance: 30.7
drag, startPoint x: 661, startPoint y: 215, endPoint x: 678, endPoint y: 228, distance: 20.9
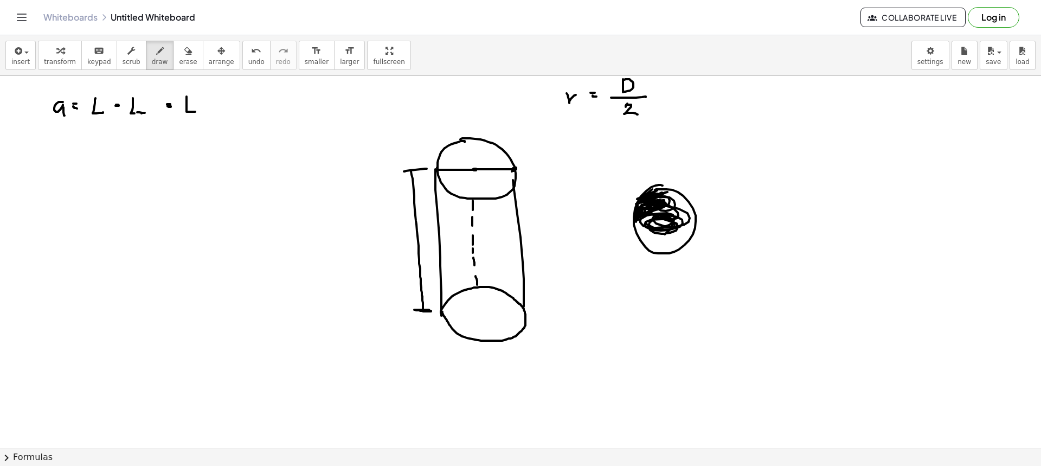
drag, startPoint x: 678, startPoint y: 228, endPoint x: 687, endPoint y: 223, distance: 10.4
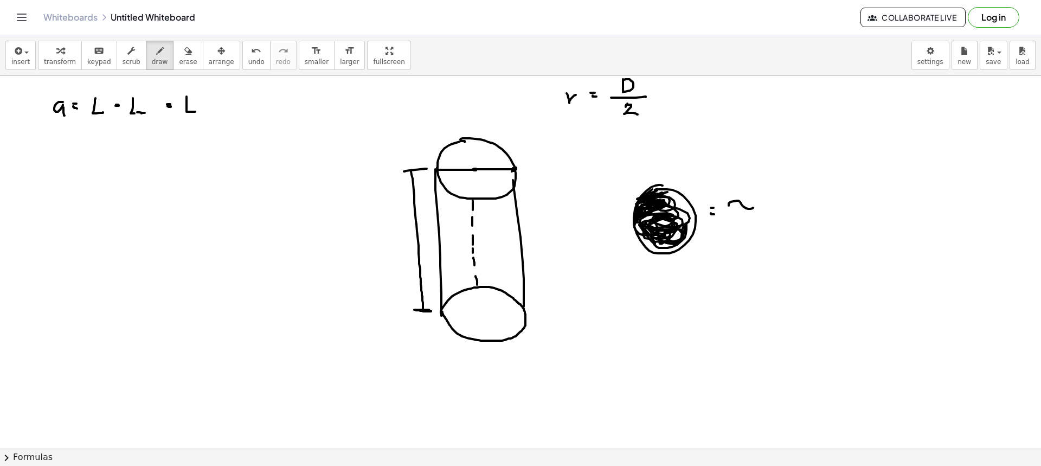
drag, startPoint x: 729, startPoint y: 205, endPoint x: 742, endPoint y: 209, distance: 14.2
drag, startPoint x: 737, startPoint y: 205, endPoint x: 745, endPoint y: 208, distance: 8.3
drag, startPoint x: 746, startPoint y: 207, endPoint x: 748, endPoint y: 224, distance: 17.5
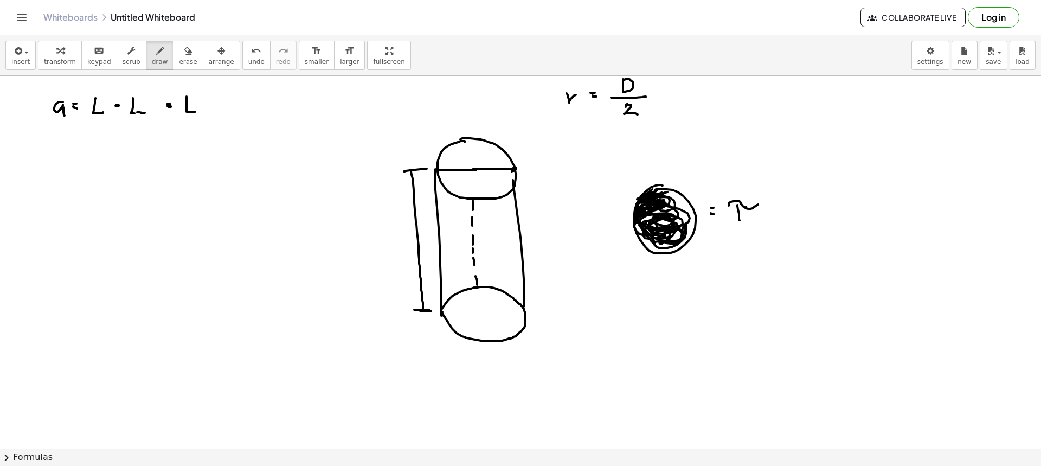
drag, startPoint x: 767, startPoint y: 210, endPoint x: 775, endPoint y: 217, distance: 10.4
drag, startPoint x: 781, startPoint y: 200, endPoint x: 803, endPoint y: 220, distance: 29.9
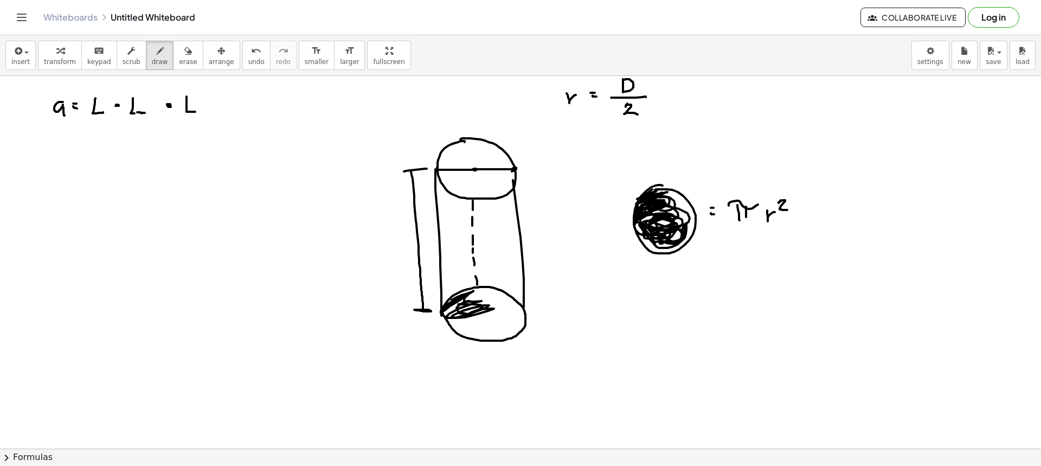
drag, startPoint x: 442, startPoint y: 312, endPoint x: 473, endPoint y: 315, distance: 30.5
drag, startPoint x: 481, startPoint y: 314, endPoint x: 510, endPoint y: 319, distance: 29.7
drag, startPoint x: 510, startPoint y: 319, endPoint x: 485, endPoint y: 317, distance: 25.1
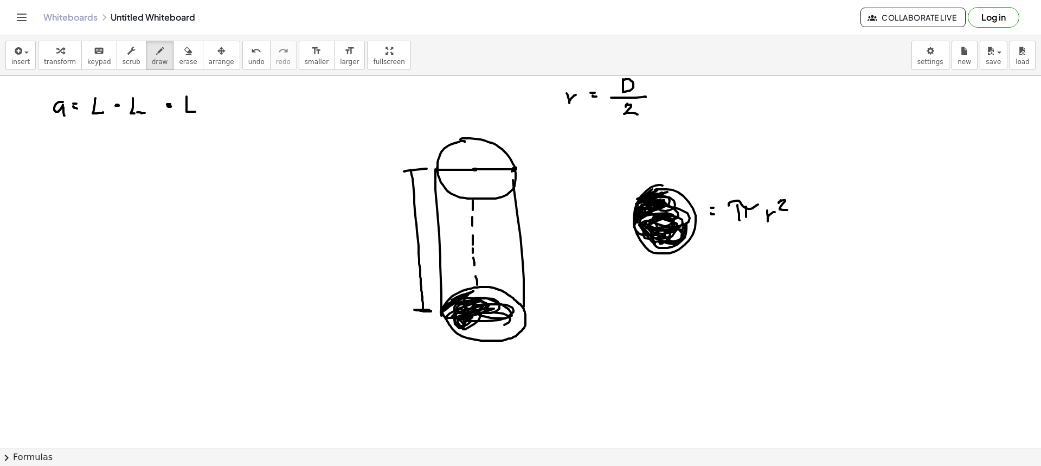
drag, startPoint x: 493, startPoint y: 318, endPoint x: 495, endPoint y: 299, distance: 19.2
drag, startPoint x: 518, startPoint y: 307, endPoint x: 500, endPoint y: 329, distance: 28.5
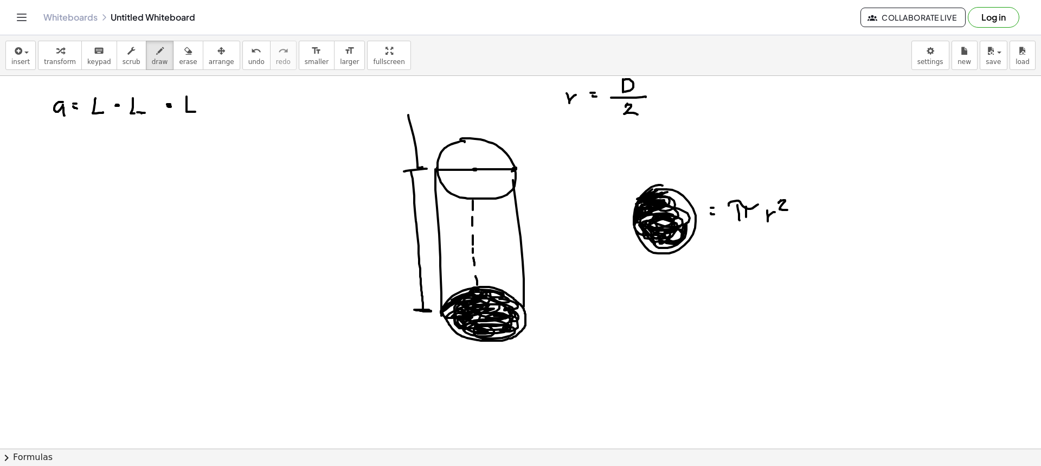
drag, startPoint x: 408, startPoint y: 115, endPoint x: 422, endPoint y: 170, distance: 56.5
drag, startPoint x: 667, startPoint y: 194, endPoint x: 680, endPoint y: 202, distance: 15.6
drag, startPoint x: 684, startPoint y: 207, endPoint x: 679, endPoint y: 193, distance: 14.2
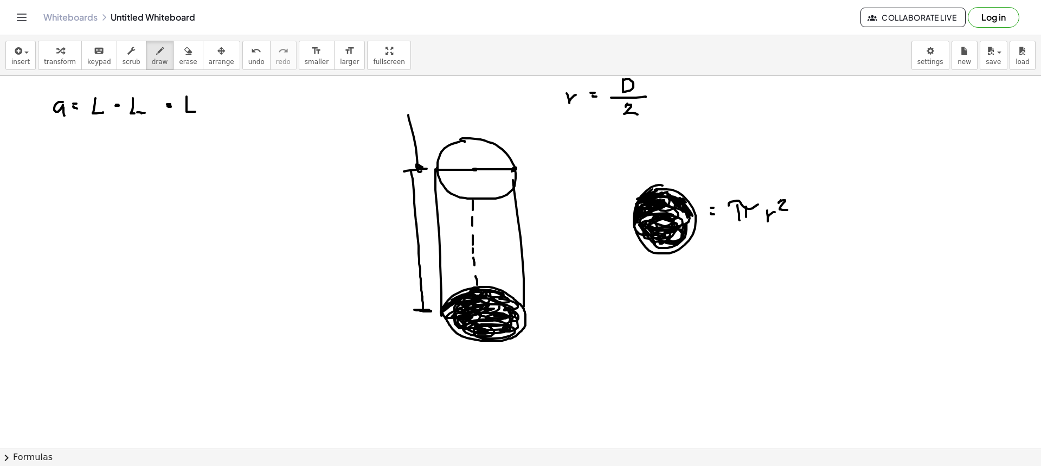
drag, startPoint x: 679, startPoint y: 193, endPoint x: 687, endPoint y: 216, distance: 24.7
drag, startPoint x: 687, startPoint y: 216, endPoint x: 683, endPoint y: 212, distance: 5.8
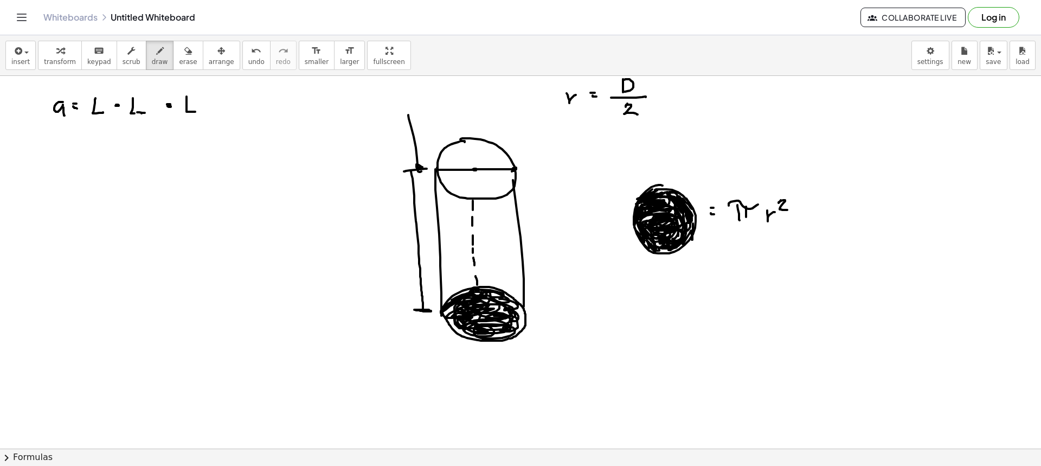
drag, startPoint x: 683, startPoint y: 221, endPoint x: 689, endPoint y: 221, distance: 6.5
drag, startPoint x: 824, startPoint y: 195, endPoint x: 842, endPoint y: 235, distance: 43.7
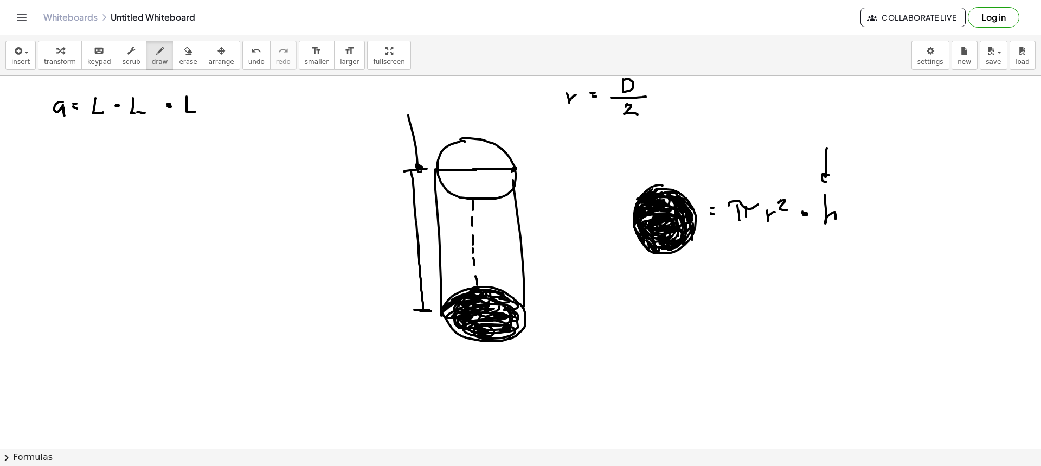
drag, startPoint x: 826, startPoint y: 175, endPoint x: 835, endPoint y: 173, distance: 9.3
click at [179, 65] on span "erase" at bounding box center [188, 62] width 18 height 8
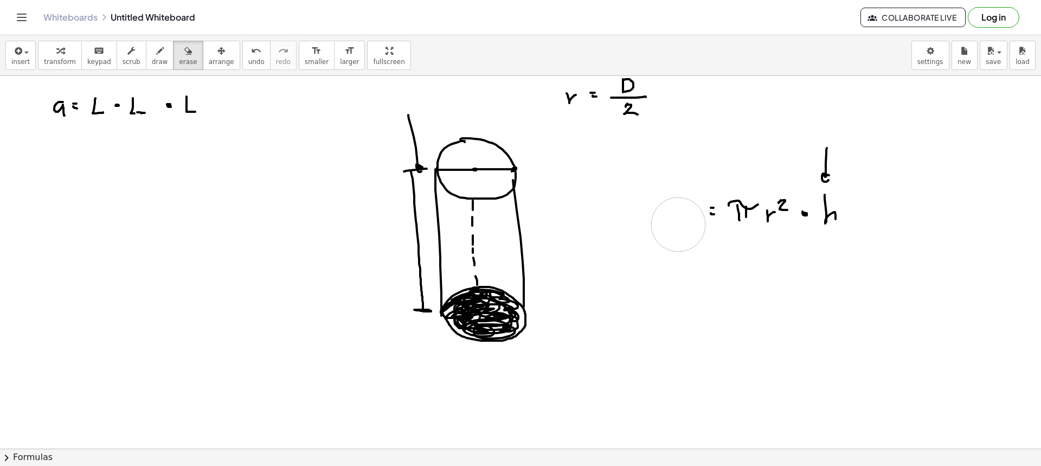
drag, startPoint x: 649, startPoint y: 204, endPoint x: 653, endPoint y: 222, distance: 18.9
click at [153, 67] on button "draw" at bounding box center [160, 55] width 28 height 29
drag, startPoint x: 524, startPoint y: 158, endPoint x: 606, endPoint y: 242, distance: 117.3
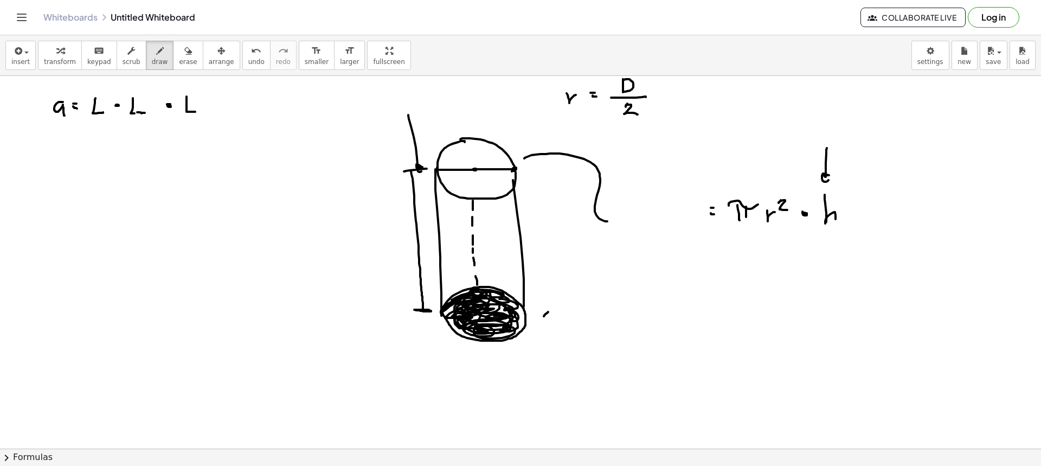
drag, startPoint x: 553, startPoint y: 330, endPoint x: 610, endPoint y: 217, distance: 126.1
click at [179, 63] on span "erase" at bounding box center [188, 62] width 18 height 8
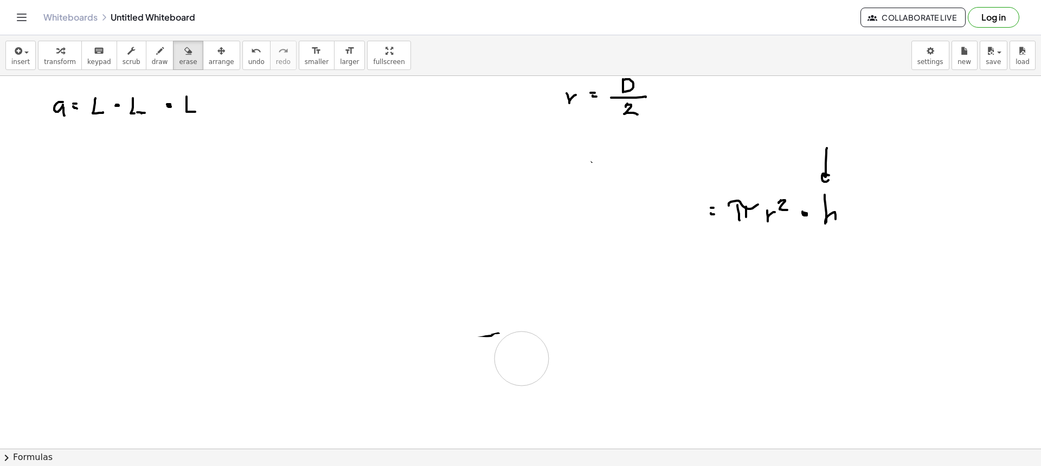
drag, startPoint x: 413, startPoint y: 170, endPoint x: 505, endPoint y: 347, distance: 199.8
click at [156, 51] on icon "button" at bounding box center [160, 50] width 8 height 13
click at [173, 67] on button "erase" at bounding box center [188, 55] width 30 height 29
drag, startPoint x: 478, startPoint y: 338, endPoint x: 506, endPoint y: 355, distance: 32.6
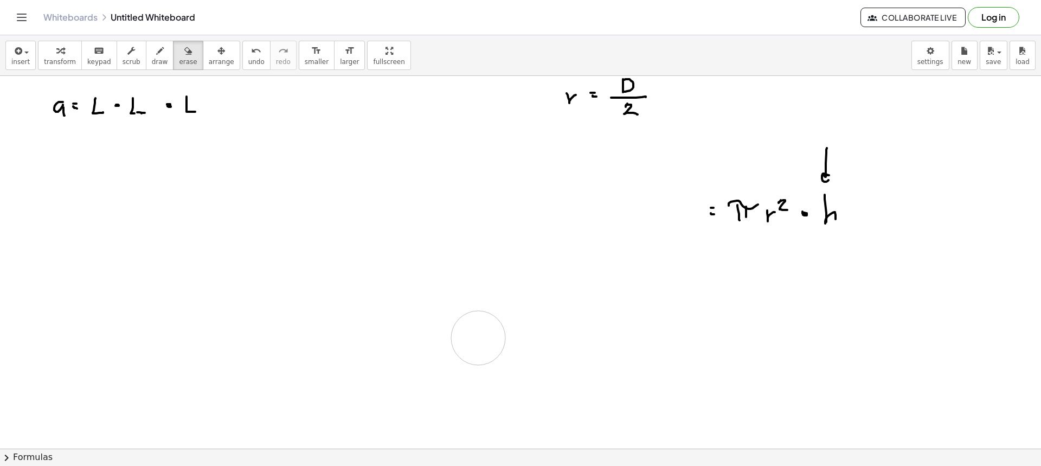
drag, startPoint x: 140, startPoint y: 53, endPoint x: 149, endPoint y: 57, distance: 9.0
click at [152, 53] on div "button" at bounding box center [160, 50] width 16 height 13
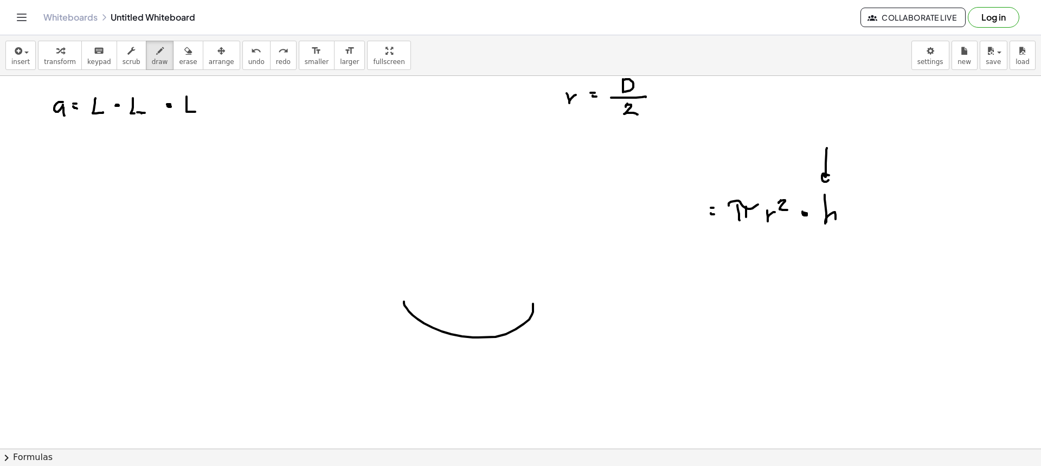
drag, startPoint x: 404, startPoint y: 301, endPoint x: 533, endPoint y: 304, distance: 129.0
drag, startPoint x: 404, startPoint y: 301, endPoint x: 536, endPoint y: 305, distance: 131.2
drag, startPoint x: 405, startPoint y: 301, endPoint x: 414, endPoint y: 294, distance: 10.4
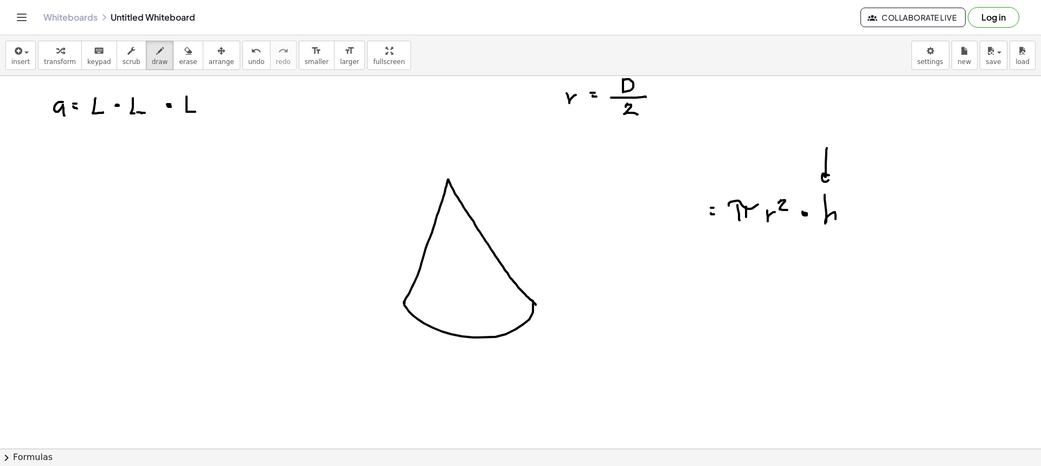
drag, startPoint x: 434, startPoint y: 287, endPoint x: 446, endPoint y: 284, distance: 11.8
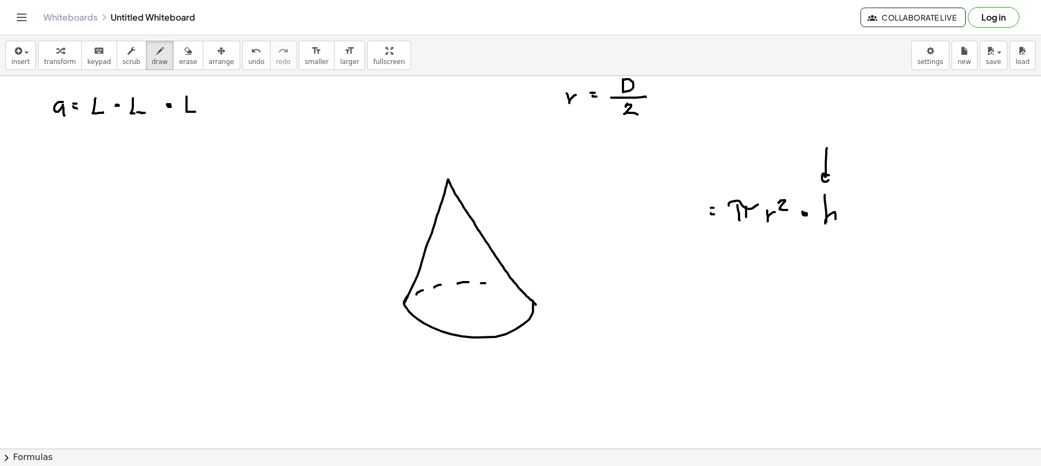
drag, startPoint x: 485, startPoint y: 283, endPoint x: 500, endPoint y: 283, distance: 14.6
drag, startPoint x: 502, startPoint y: 287, endPoint x: 516, endPoint y: 294, distance: 15.5
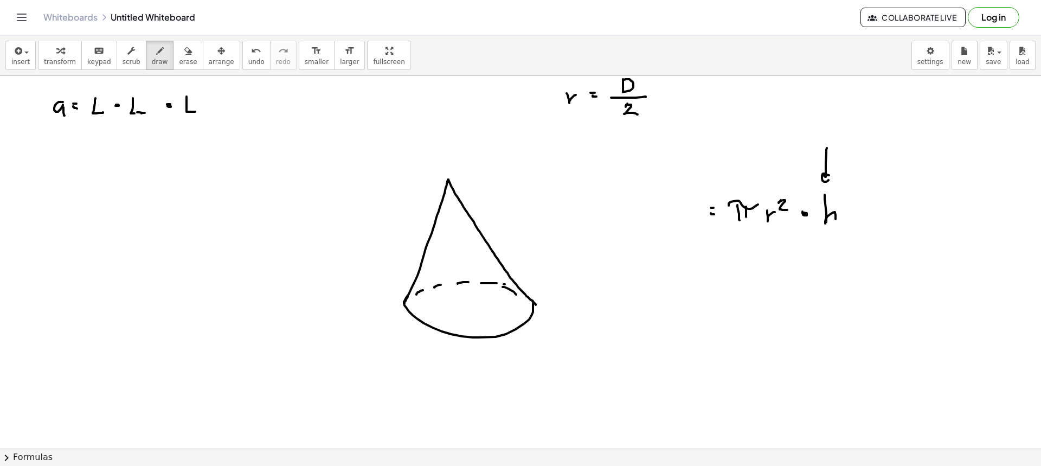
drag, startPoint x: 531, startPoint y: 303, endPoint x: 536, endPoint y: 306, distance: 5.9
click at [181, 51] on button "erase" at bounding box center [188, 55] width 30 height 29
drag, startPoint x: 35, startPoint y: 106, endPoint x: 47, endPoint y: 112, distance: 13.6
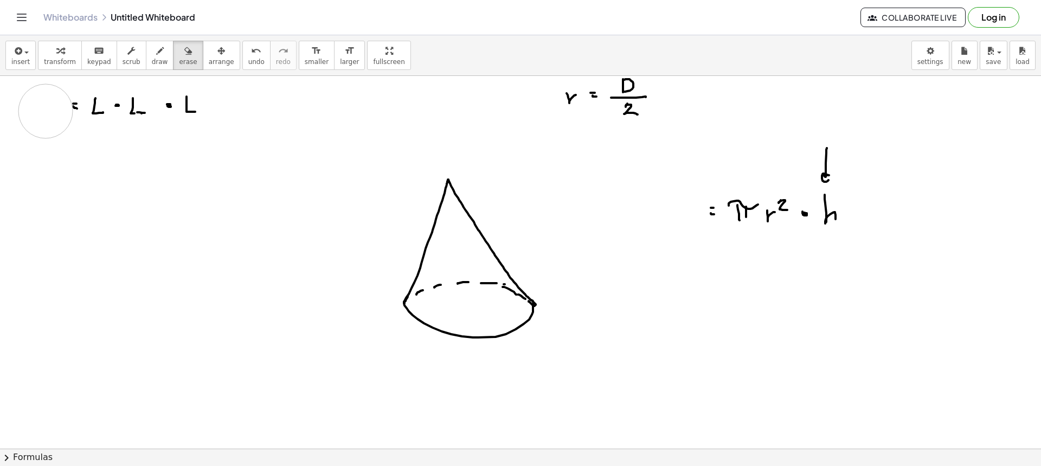
click at [152, 56] on div "button" at bounding box center [160, 50] width 16 height 13
drag, startPoint x: 40, startPoint y: 93, endPoint x: 54, endPoint y: 91, distance: 13.6
drag, startPoint x: 40, startPoint y: 116, endPoint x: 55, endPoint y: 108, distance: 16.7
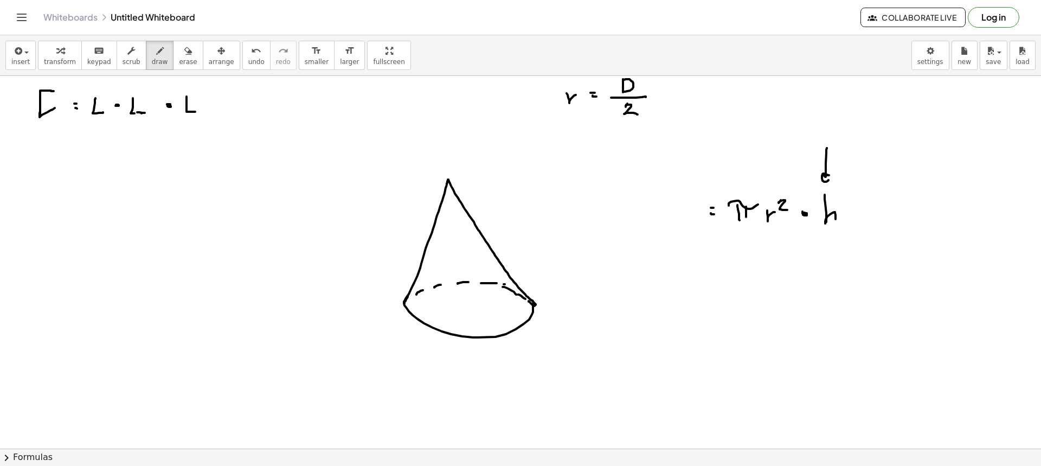
drag, startPoint x: 42, startPoint y: 115, endPoint x: 65, endPoint y: 118, distance: 22.9
drag, startPoint x: 65, startPoint y: 118, endPoint x: 65, endPoint y: 92, distance: 26.0
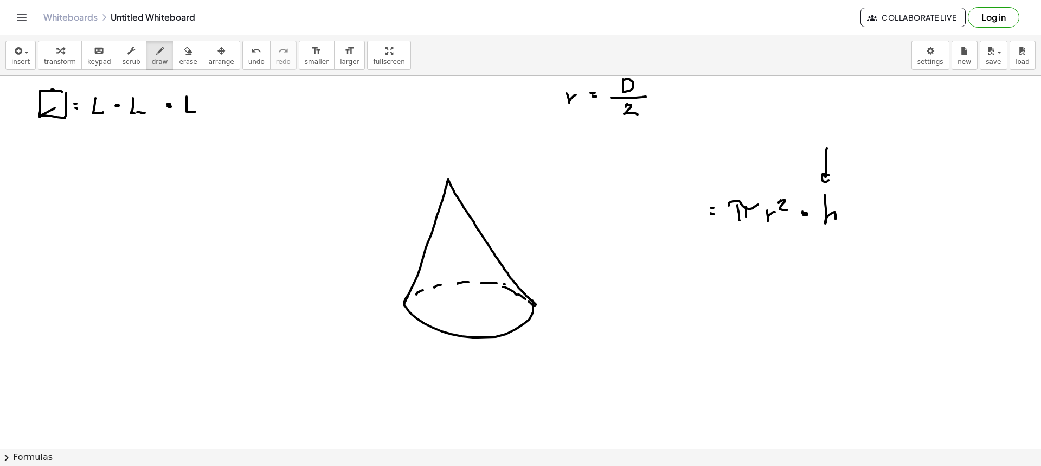
drag, startPoint x: 51, startPoint y: 89, endPoint x: 63, endPoint y: 92, distance: 12.1
drag, startPoint x: 57, startPoint y: 105, endPoint x: 69, endPoint y: 110, distance: 12.9
drag, startPoint x: 55, startPoint y: 94, endPoint x: 63, endPoint y: 94, distance: 8.7
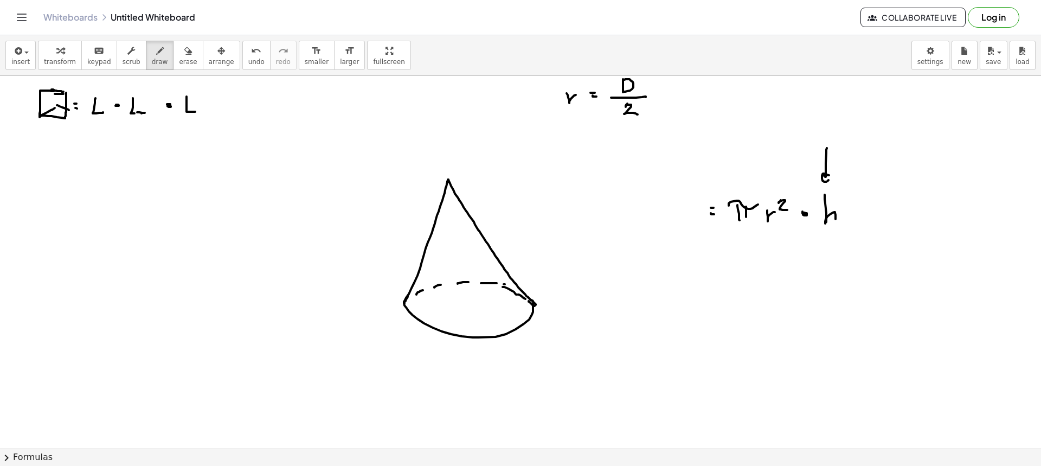
drag, startPoint x: 48, startPoint y: 160, endPoint x: 53, endPoint y: 194, distance: 33.9
drag, startPoint x: 53, startPoint y: 192, endPoint x: 57, endPoint y: 187, distance: 7.3
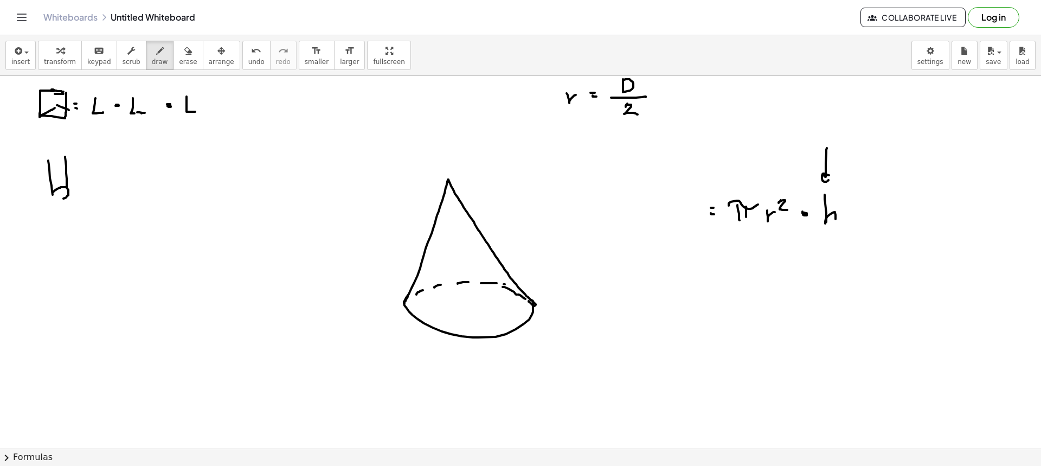
drag, startPoint x: 46, startPoint y: 162, endPoint x: 73, endPoint y: 157, distance: 28.0
drag, startPoint x: 87, startPoint y: 173, endPoint x: 101, endPoint y: 176, distance: 13.7
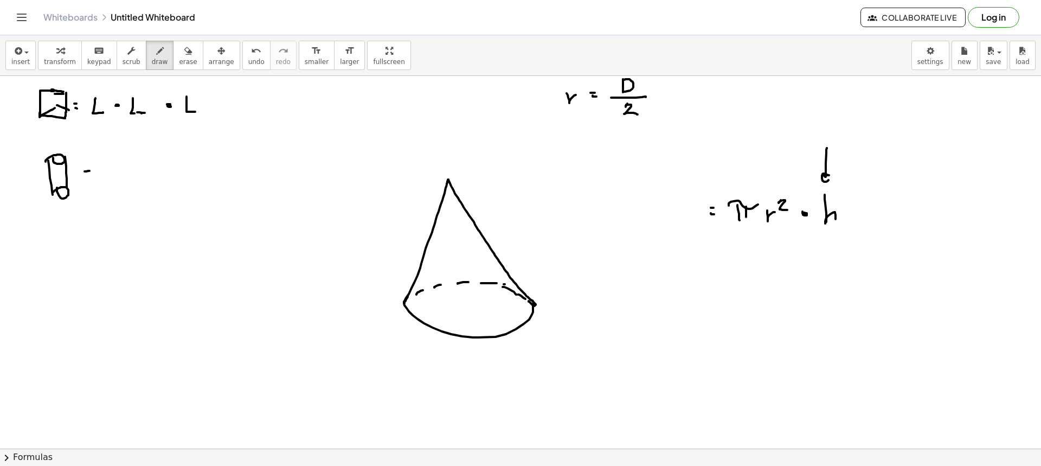
drag, startPoint x: 111, startPoint y: 166, endPoint x: 144, endPoint y: 166, distance: 33.1
drag, startPoint x: 130, startPoint y: 172, endPoint x: 132, endPoint y: 184, distance: 12.7
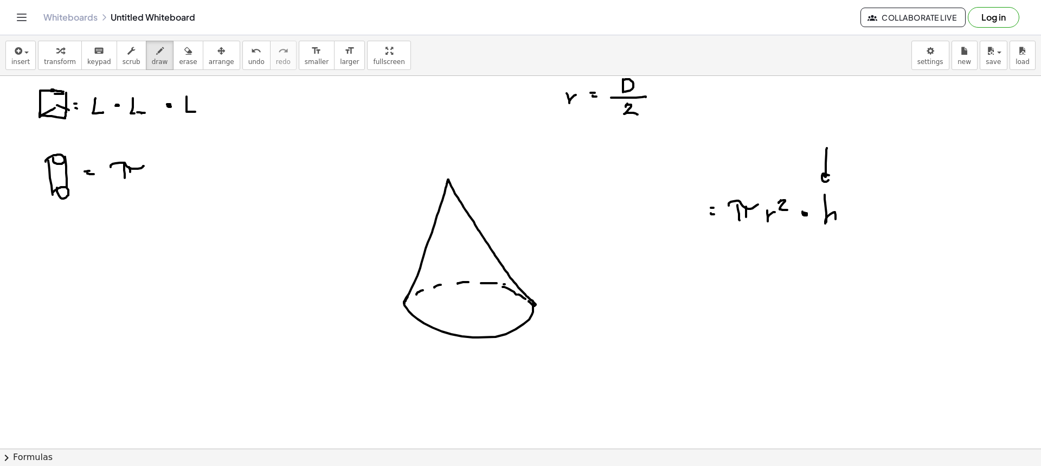
drag, startPoint x: 150, startPoint y: 177, endPoint x: 157, endPoint y: 173, distance: 8.0
drag, startPoint x: 158, startPoint y: 163, endPoint x: 170, endPoint y: 167, distance: 12.4
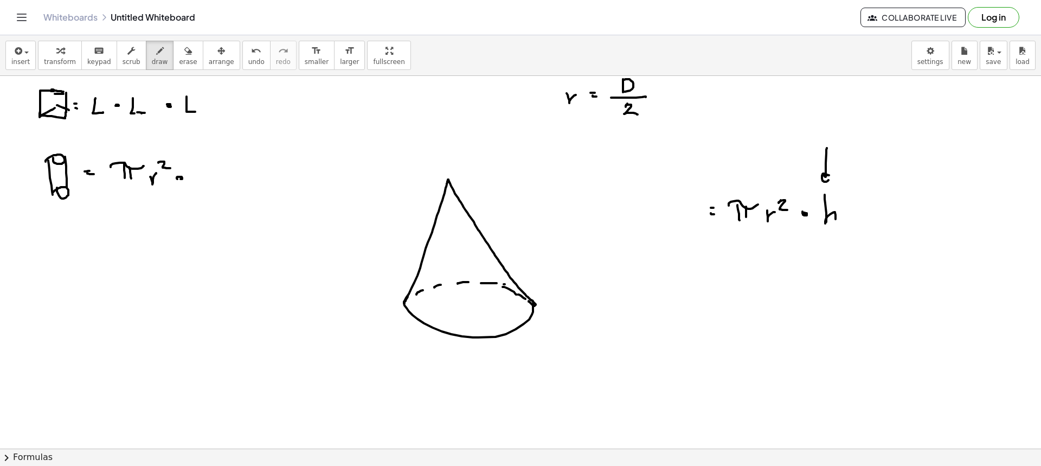
drag, startPoint x: 177, startPoint y: 177, endPoint x: 197, endPoint y: 173, distance: 19.9
drag, startPoint x: 201, startPoint y: 175, endPoint x: 205, endPoint y: 185, distance: 10.9
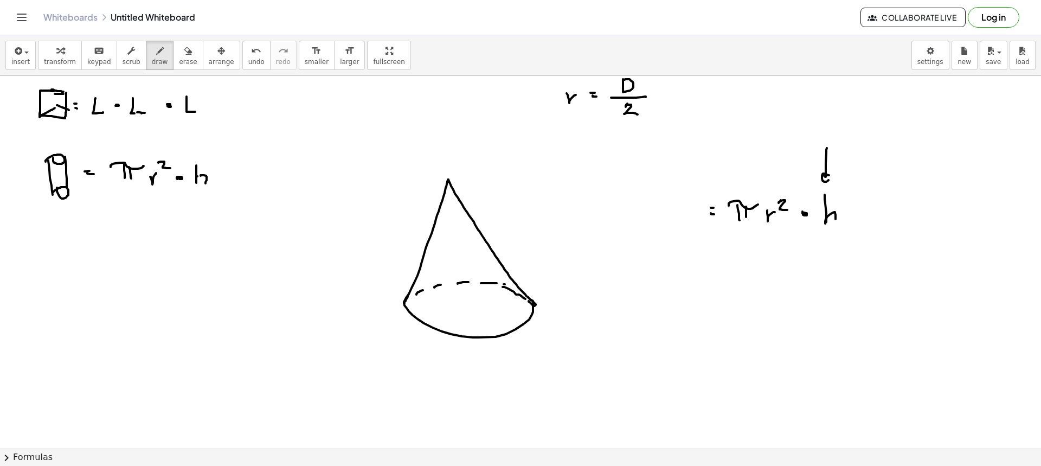
drag, startPoint x: 197, startPoint y: 176, endPoint x: 207, endPoint y: 179, distance: 10.1
click at [179, 62] on span "erase" at bounding box center [188, 62] width 18 height 8
drag, startPoint x: 821, startPoint y: 231, endPoint x: 880, endPoint y: 221, distance: 60.0
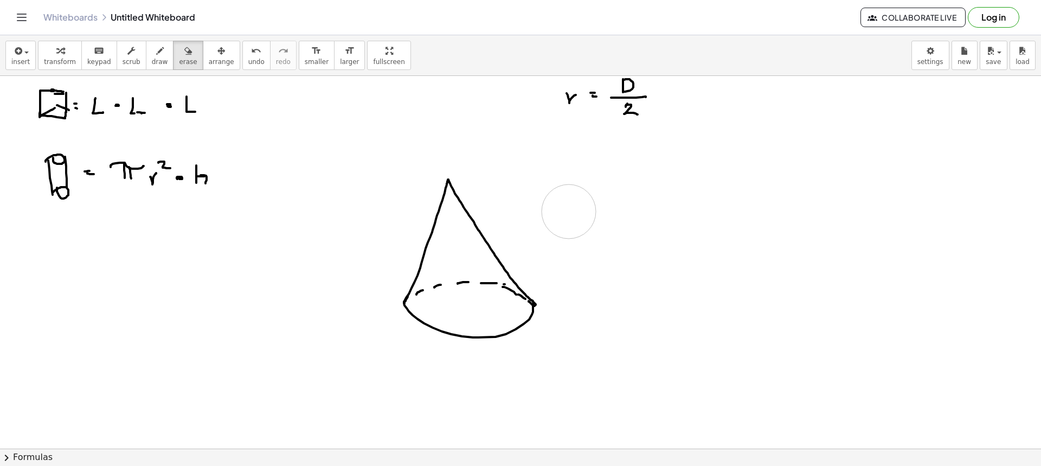
click at [152, 63] on span "draw" at bounding box center [160, 62] width 16 height 8
drag, startPoint x: 565, startPoint y: 217, endPoint x: 579, endPoint y: 218, distance: 14.1
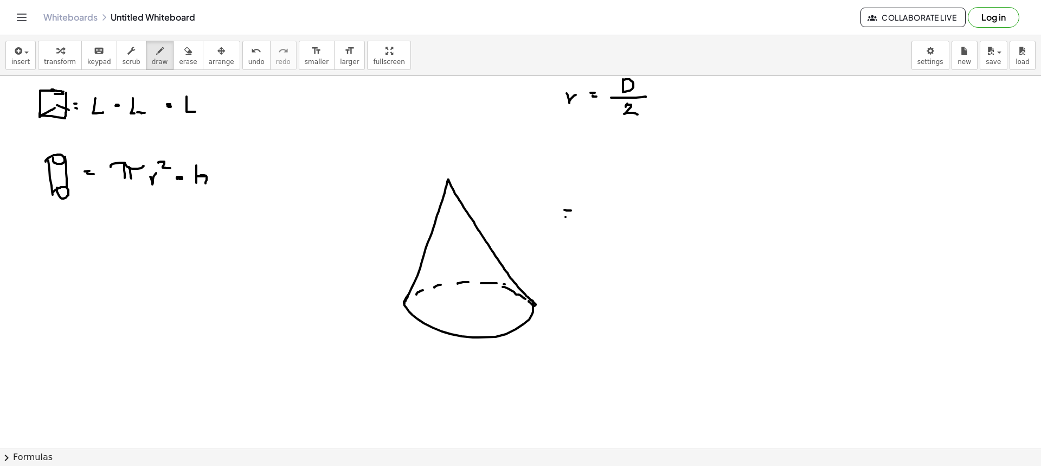
drag, startPoint x: 391, startPoint y: 301, endPoint x: 374, endPoint y: 177, distance: 124.8
drag, startPoint x: 376, startPoint y: 301, endPoint x: 398, endPoint y: 304, distance: 22.5
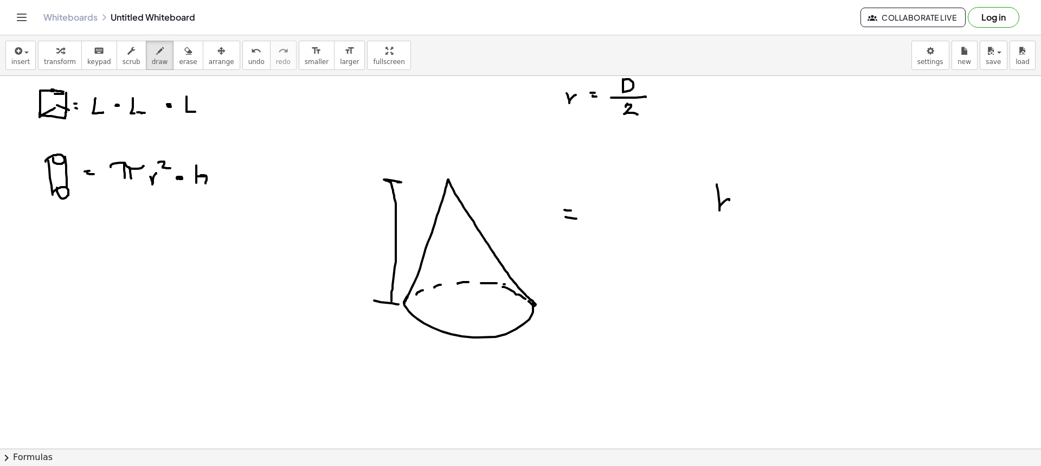
drag, startPoint x: 718, startPoint y: 190, endPoint x: 734, endPoint y: 212, distance: 27.5
drag, startPoint x: 648, startPoint y: 201, endPoint x: 675, endPoint y: 202, distance: 27.1
drag, startPoint x: 660, startPoint y: 201, endPoint x: 660, endPoint y: 211, distance: 10.3
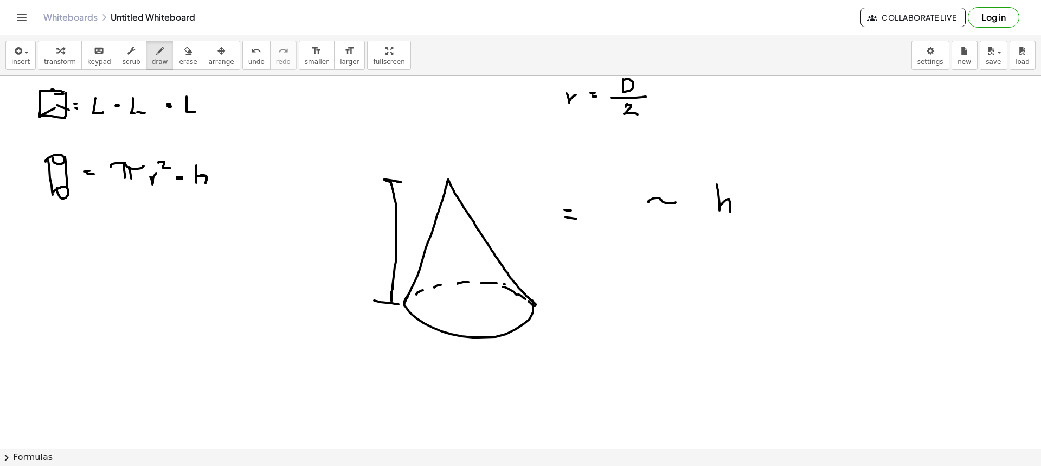
drag, startPoint x: 680, startPoint y: 206, endPoint x: 688, endPoint y: 206, distance: 7.6
drag, startPoint x: 693, startPoint y: 204, endPoint x: 700, endPoint y: 201, distance: 8.1
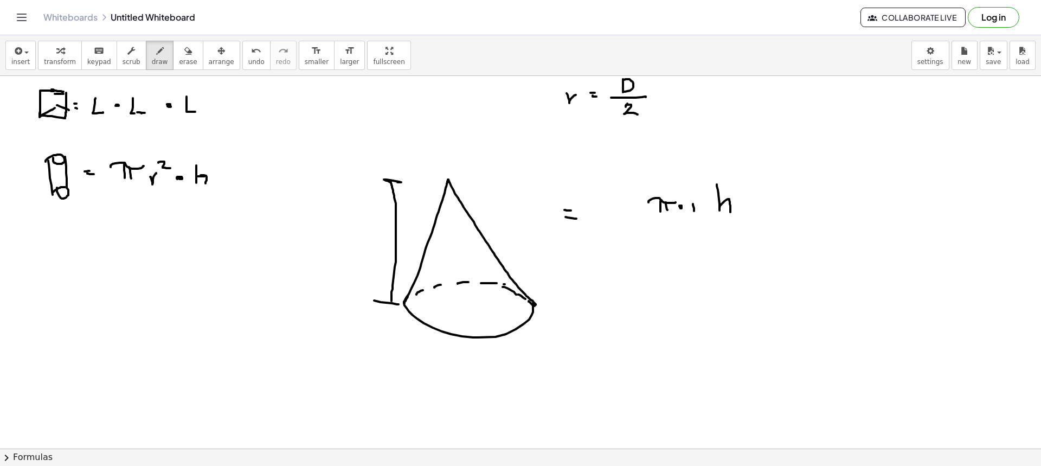
drag, startPoint x: 700, startPoint y: 195, endPoint x: 715, endPoint y: 207, distance: 19.2
drag, startPoint x: 628, startPoint y: 189, endPoint x: 628, endPoint y: 198, distance: 9.8
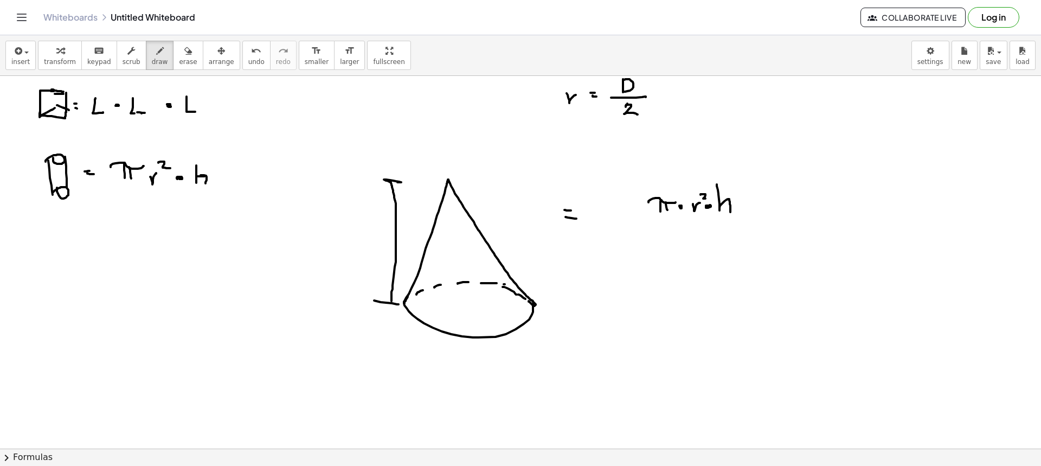
drag, startPoint x: 624, startPoint y: 204, endPoint x: 642, endPoint y: 204, distance: 17.9
drag, startPoint x: 633, startPoint y: 211, endPoint x: 629, endPoint y: 218, distance: 8.5
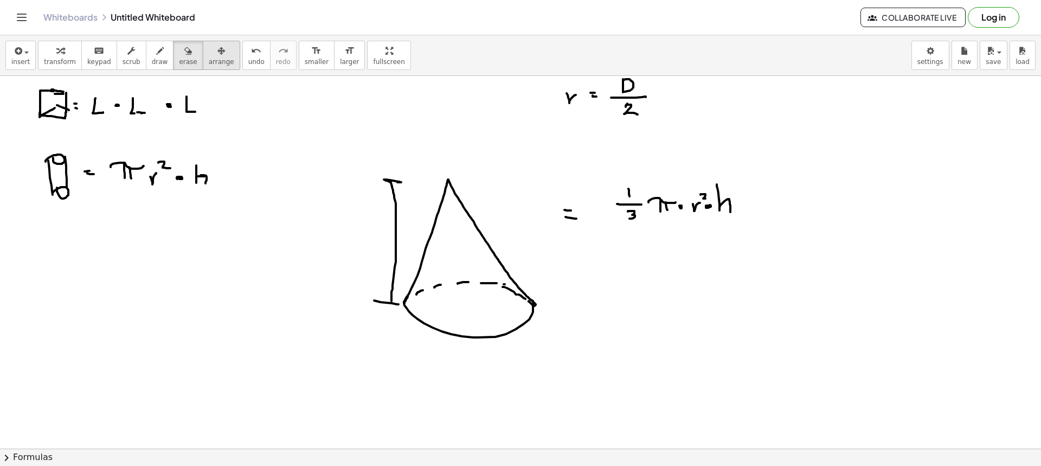
drag, startPoint x: 178, startPoint y: 52, endPoint x: 204, endPoint y: 65, distance: 29.6
click at [179, 52] on div "button" at bounding box center [188, 50] width 18 height 13
drag, startPoint x: 603, startPoint y: 195, endPoint x: 617, endPoint y: 212, distance: 22.3
click at [152, 58] on span "draw" at bounding box center [160, 62] width 16 height 8
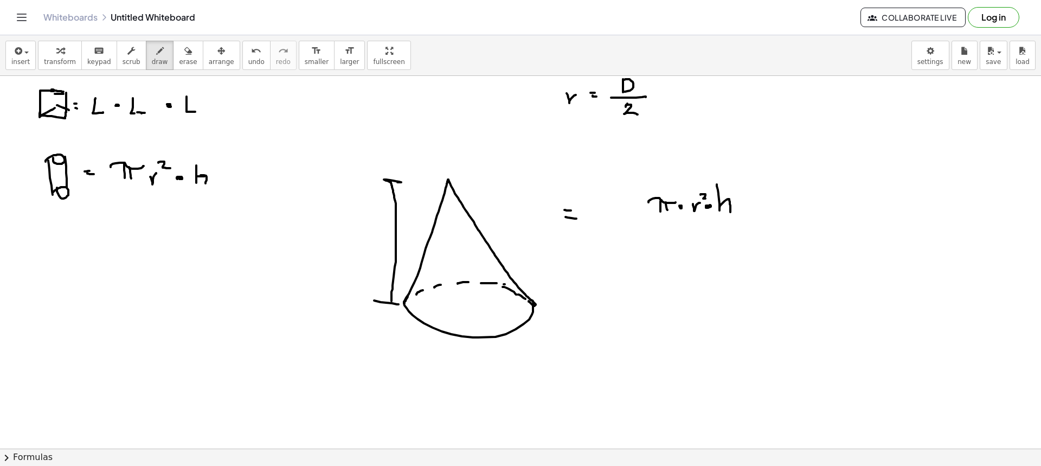
drag, startPoint x: 645, startPoint y: 218, endPoint x: 729, endPoint y: 225, distance: 84.4
drag, startPoint x: 697, startPoint y: 232, endPoint x: 701, endPoint y: 243, distance: 11.7
click at [184, 55] on icon "button" at bounding box center [188, 50] width 8 height 13
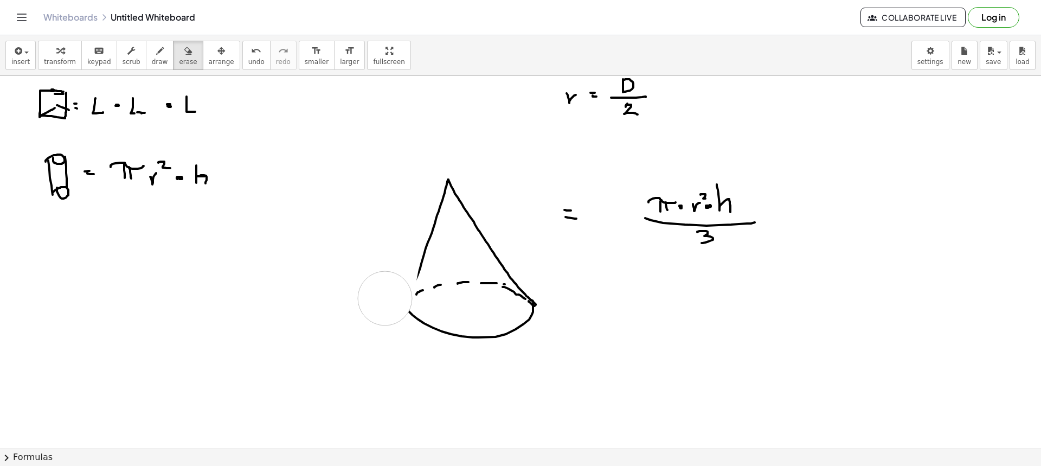
drag, startPoint x: 392, startPoint y: 261, endPoint x: 436, endPoint y: 209, distance: 68.1
drag, startPoint x: 436, startPoint y: 209, endPoint x: 463, endPoint y: 267, distance: 64.0
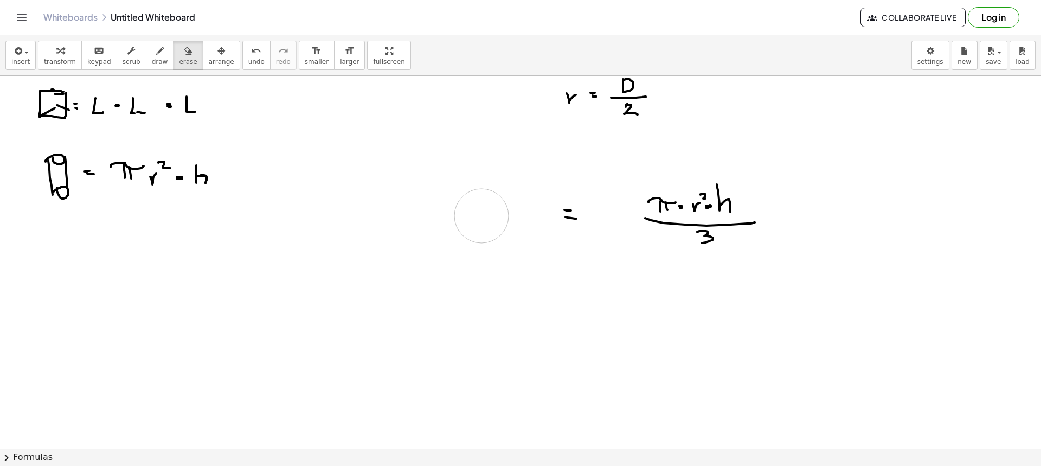
drag, startPoint x: 463, startPoint y: 267, endPoint x: 454, endPoint y: 210, distance: 57.7
drag, startPoint x: 151, startPoint y: 49, endPoint x: 137, endPoint y: 84, distance: 37.4
click at [152, 50] on div "button" at bounding box center [160, 50] width 16 height 13
drag, startPoint x: 53, startPoint y: 242, endPoint x: 68, endPoint y: 265, distance: 27.8
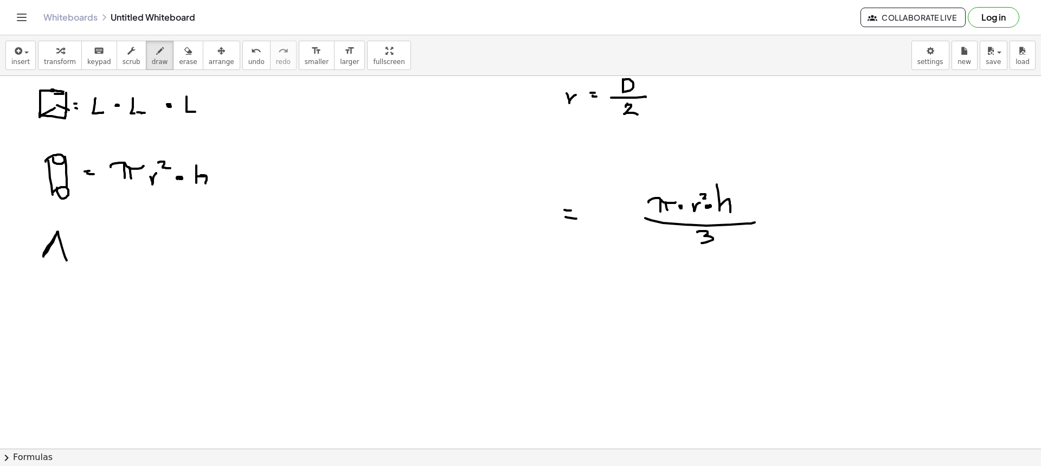
drag, startPoint x: 42, startPoint y: 255, endPoint x: 60, endPoint y: 255, distance: 17.9
drag, startPoint x: 79, startPoint y: 246, endPoint x: 91, endPoint y: 247, distance: 12.0
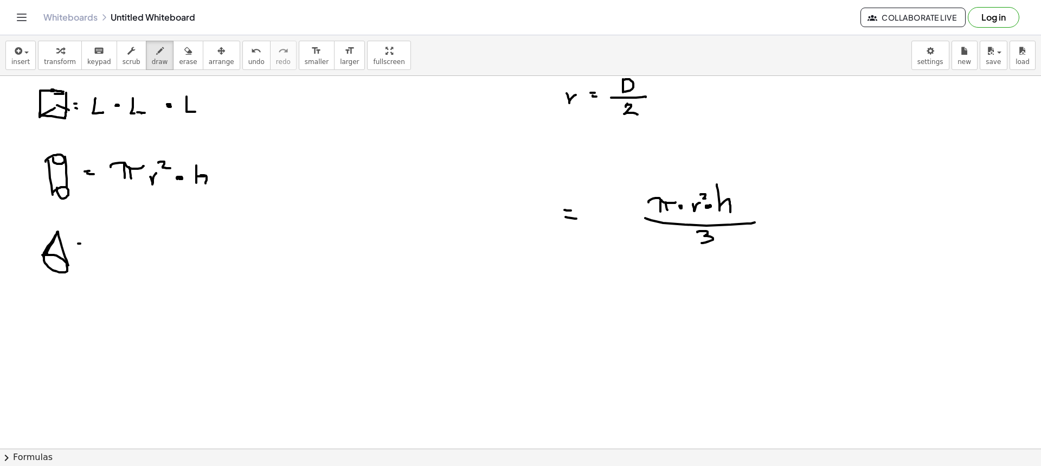
drag, startPoint x: 111, startPoint y: 236, endPoint x: 126, endPoint y: 244, distance: 17.0
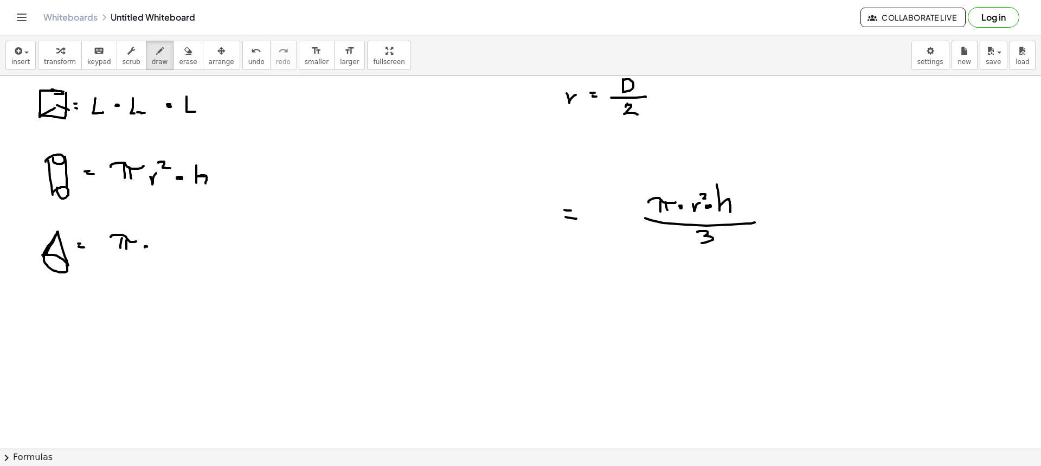
drag, startPoint x: 157, startPoint y: 249, endPoint x: 160, endPoint y: 243, distance: 6.3
drag, startPoint x: 166, startPoint y: 235, endPoint x: 178, endPoint y: 239, distance: 11.8
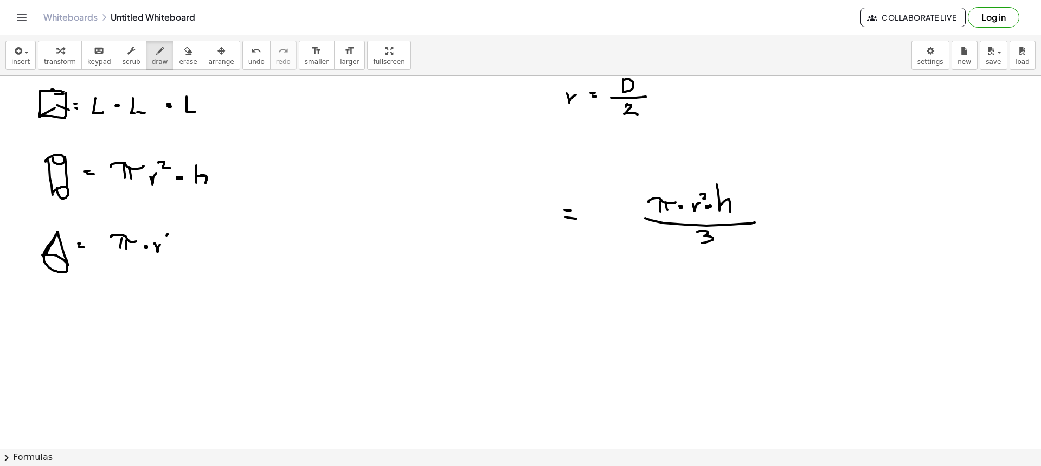
drag, startPoint x: 198, startPoint y: 235, endPoint x: 197, endPoint y: 266, distance: 30.9
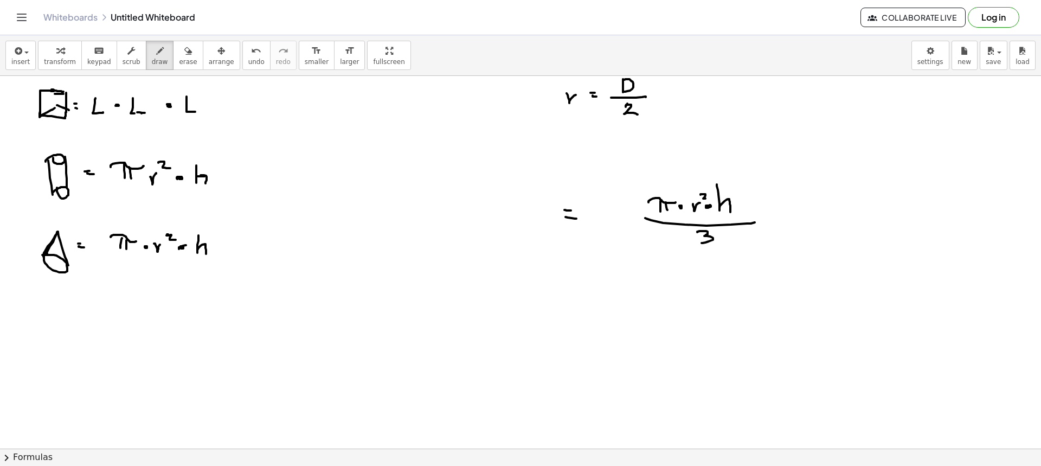
drag, startPoint x: 108, startPoint y: 262, endPoint x: 229, endPoint y: 260, distance: 120.9
drag, startPoint x: 170, startPoint y: 275, endPoint x: 175, endPoint y: 281, distance: 8.1
drag, startPoint x: 185, startPoint y: 284, endPoint x: 177, endPoint y: 284, distance: 8.7
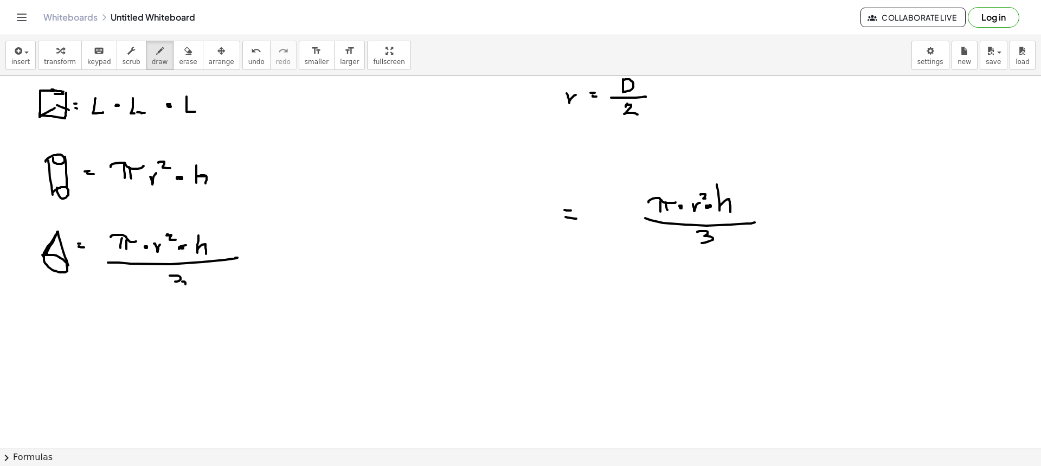
click at [173, 50] on button "erase" at bounding box center [188, 55] width 30 height 29
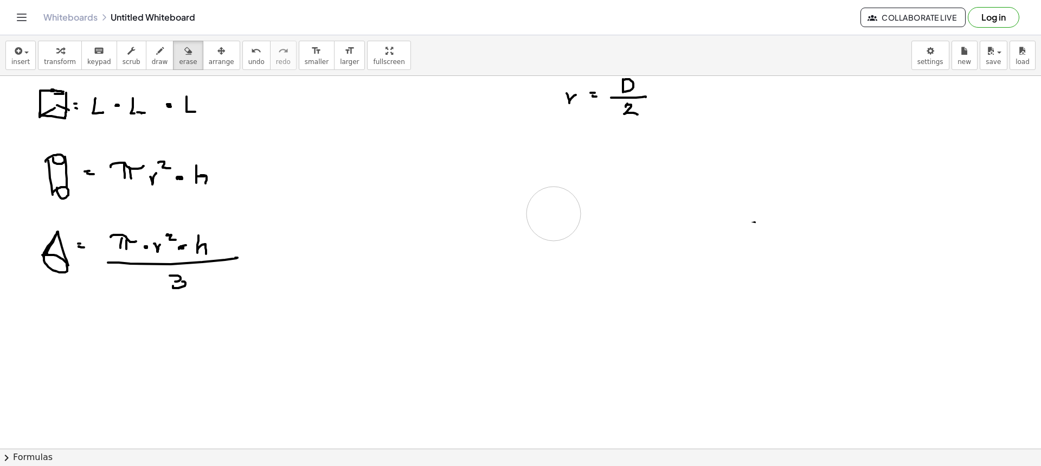
drag, startPoint x: 617, startPoint y: 240, endPoint x: 673, endPoint y: 229, distance: 56.9
drag, startPoint x: 673, startPoint y: 229, endPoint x: 569, endPoint y: 18, distance: 235.4
click at [156, 47] on icon "button" at bounding box center [160, 50] width 8 height 13
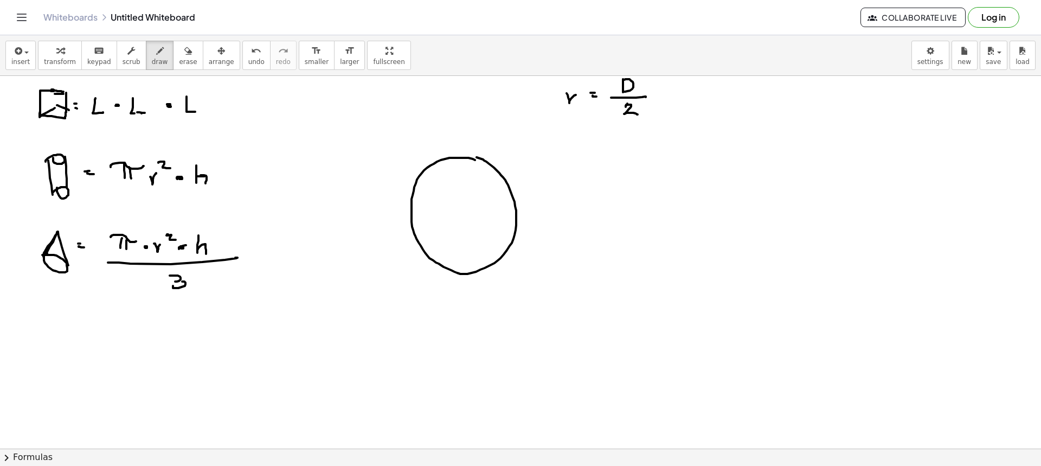
drag, startPoint x: 413, startPoint y: 214, endPoint x: 424, endPoint y: 208, distance: 12.9
drag, startPoint x: 424, startPoint y: 209, endPoint x: 440, endPoint y: 204, distance: 16.5
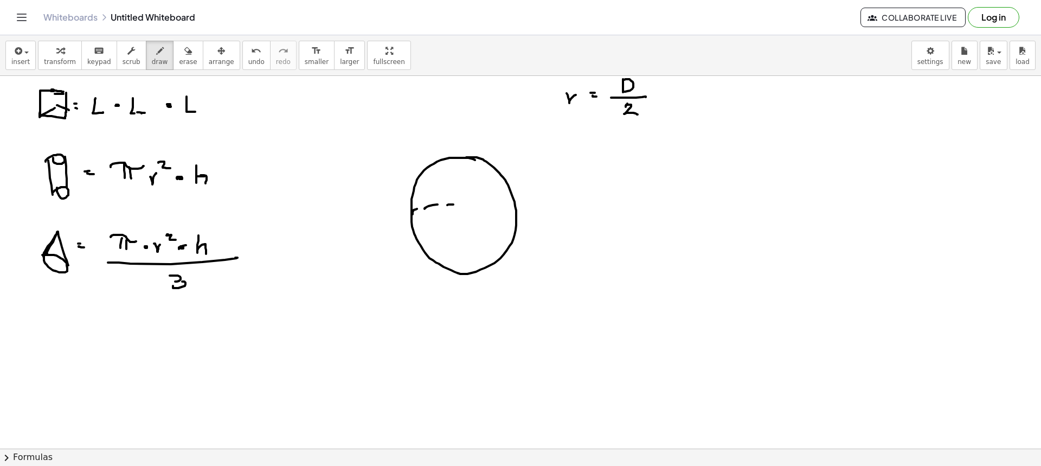
drag, startPoint x: 447, startPoint y: 205, endPoint x: 469, endPoint y: 204, distance: 21.7
drag, startPoint x: 473, startPoint y: 204, endPoint x: 485, endPoint y: 204, distance: 11.4
drag, startPoint x: 493, startPoint y: 208, endPoint x: 508, endPoint y: 210, distance: 15.4
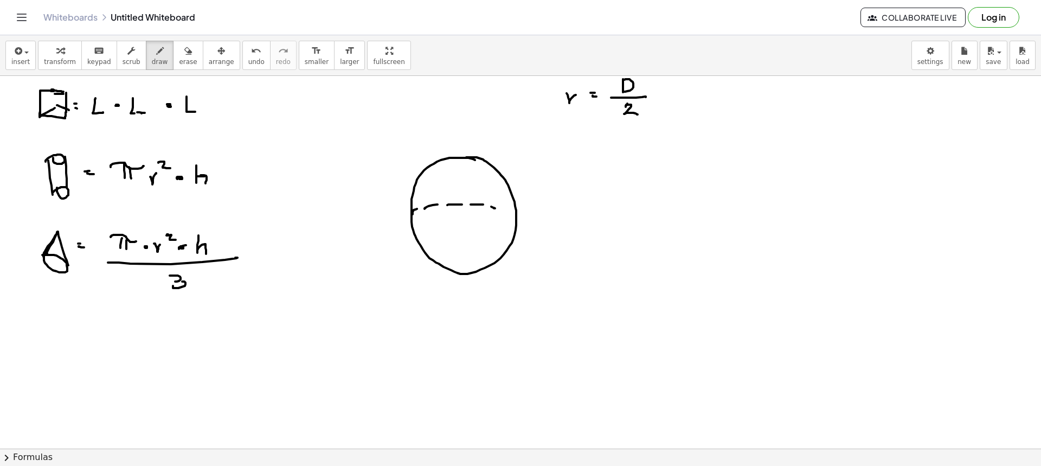
drag, startPoint x: 416, startPoint y: 235, endPoint x: 443, endPoint y: 231, distance: 26.8
drag, startPoint x: 451, startPoint y: 231, endPoint x: 476, endPoint y: 231, distance: 25.5
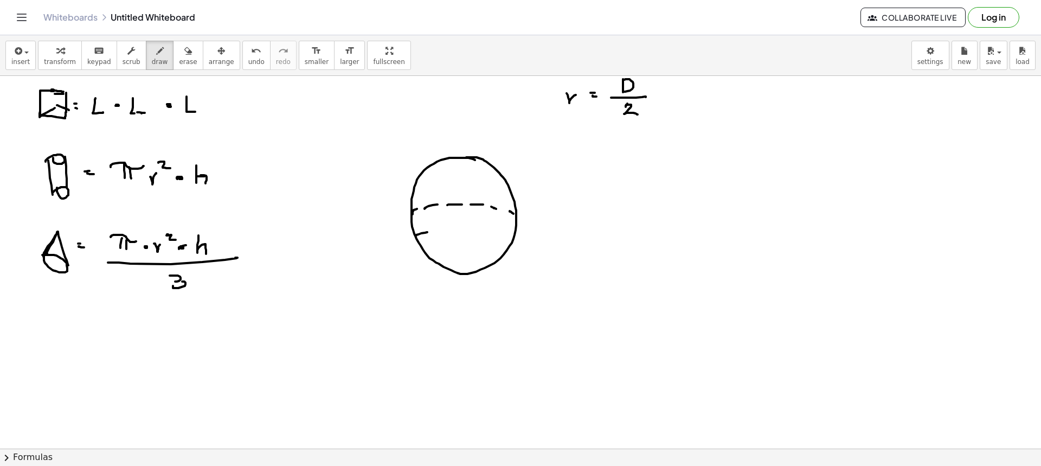
drag, startPoint x: 419, startPoint y: 185, endPoint x: 450, endPoint y: 182, distance: 31.0
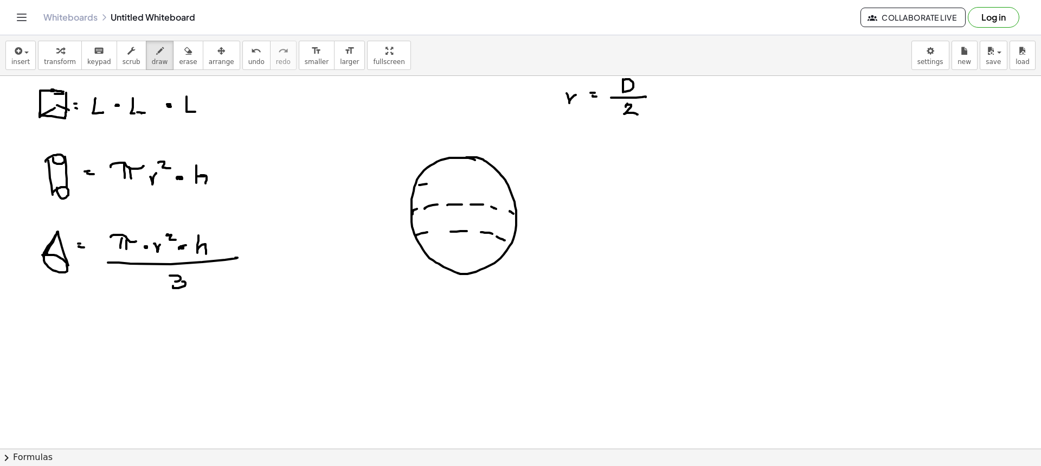
drag, startPoint x: 483, startPoint y: 183, endPoint x: 495, endPoint y: 188, distance: 13.6
drag, startPoint x: 495, startPoint y: 188, endPoint x: 512, endPoint y: 197, distance: 19.2
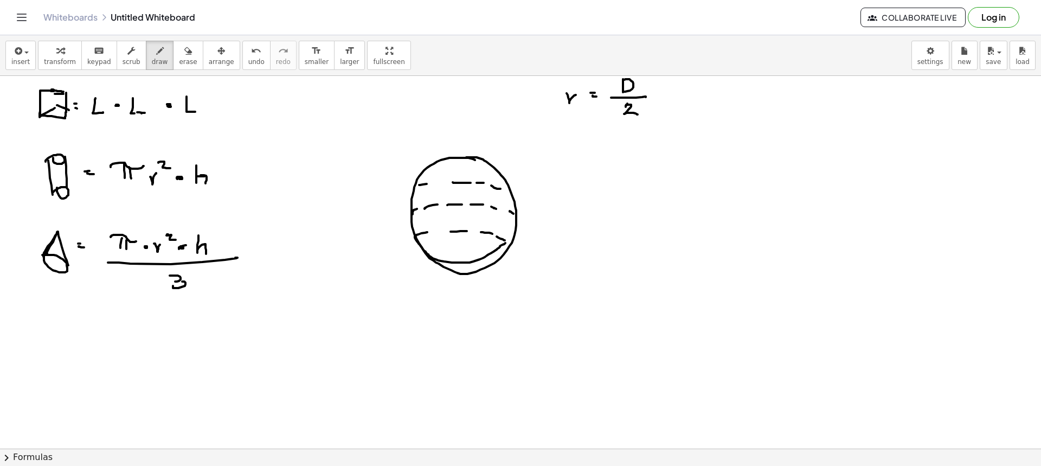
drag, startPoint x: 415, startPoint y: 235, endPoint x: 511, endPoint y: 240, distance: 96.6
drag, startPoint x: 414, startPoint y: 211, endPoint x: 518, endPoint y: 220, distance: 104.4
drag, startPoint x: 414, startPoint y: 183, endPoint x: 519, endPoint y: 199, distance: 106.4
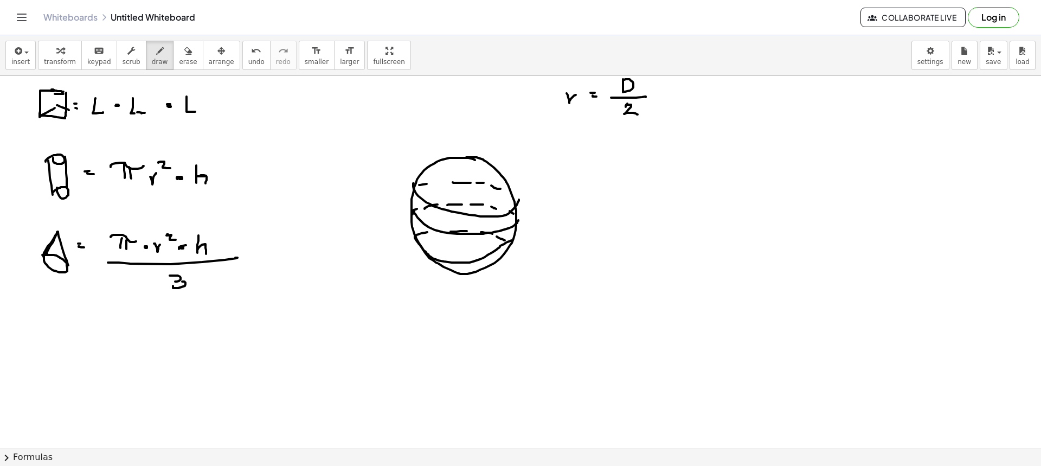
drag, startPoint x: 510, startPoint y: 198, endPoint x: 416, endPoint y: 188, distance: 93.8
drag, startPoint x: 556, startPoint y: 209, endPoint x: 572, endPoint y: 210, distance: 16.3
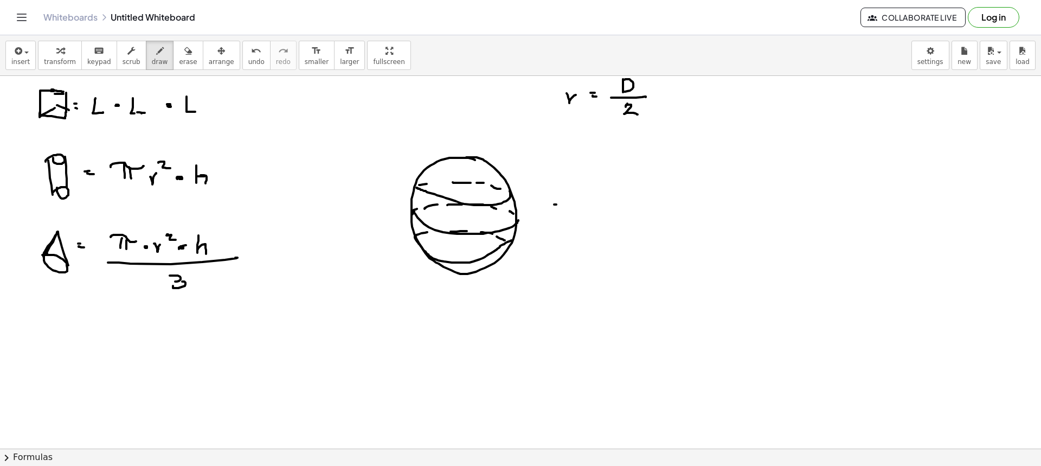
click at [152, 53] on div "button" at bounding box center [160, 50] width 16 height 13
drag, startPoint x: 642, startPoint y: 203, endPoint x: 658, endPoint y: 205, distance: 16.4
drag, startPoint x: 649, startPoint y: 200, endPoint x: 650, endPoint y: 210, distance: 10.4
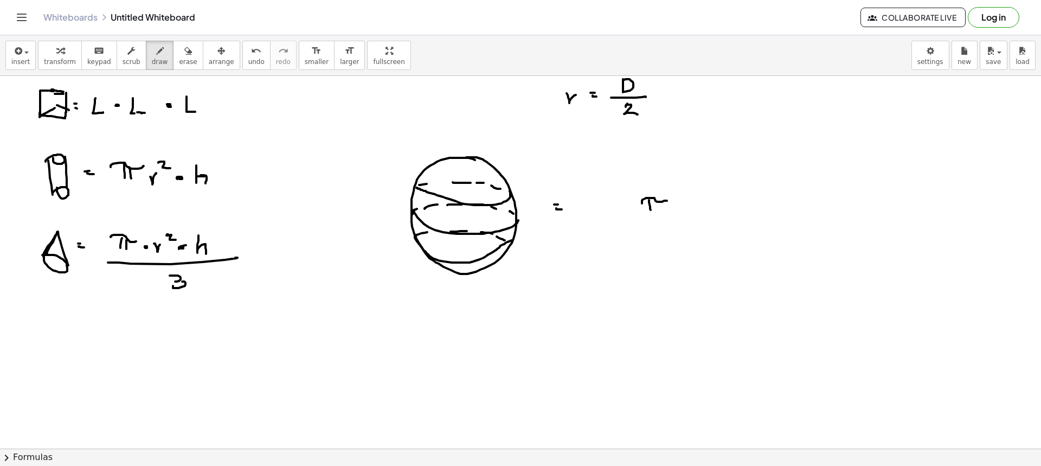
drag, startPoint x: 657, startPoint y: 204, endPoint x: 658, endPoint y: 211, distance: 6.5
drag, startPoint x: 672, startPoint y: 204, endPoint x: 686, endPoint y: 202, distance: 14.3
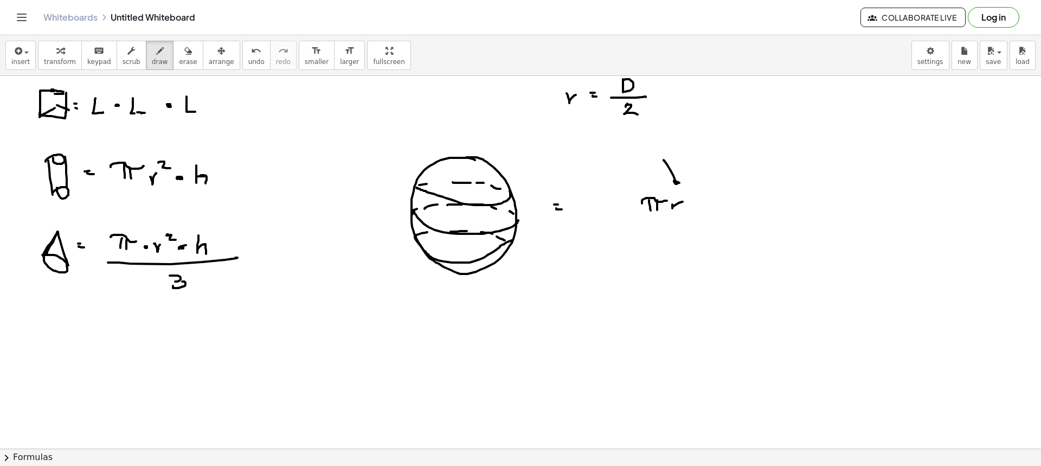
drag, startPoint x: 667, startPoint y: 164, endPoint x: 686, endPoint y: 179, distance: 24.4
drag, startPoint x: 685, startPoint y: 190, endPoint x: 683, endPoint y: 197, distance: 6.7
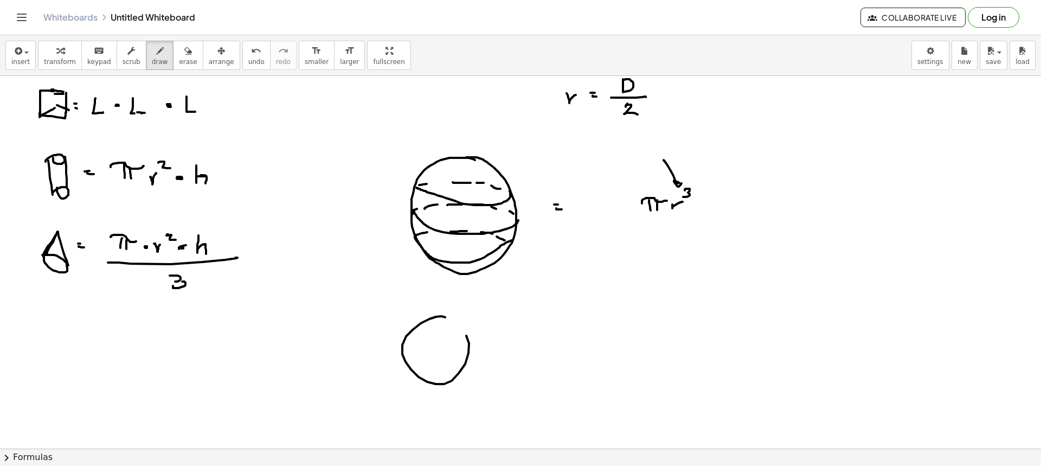
drag, startPoint x: 413, startPoint y: 330, endPoint x: 434, endPoint y: 332, distance: 21.9
drag, startPoint x: 432, startPoint y: 325, endPoint x: 448, endPoint y: 355, distance: 34.0
click at [183, 65] on button "erase" at bounding box center [188, 55] width 30 height 29
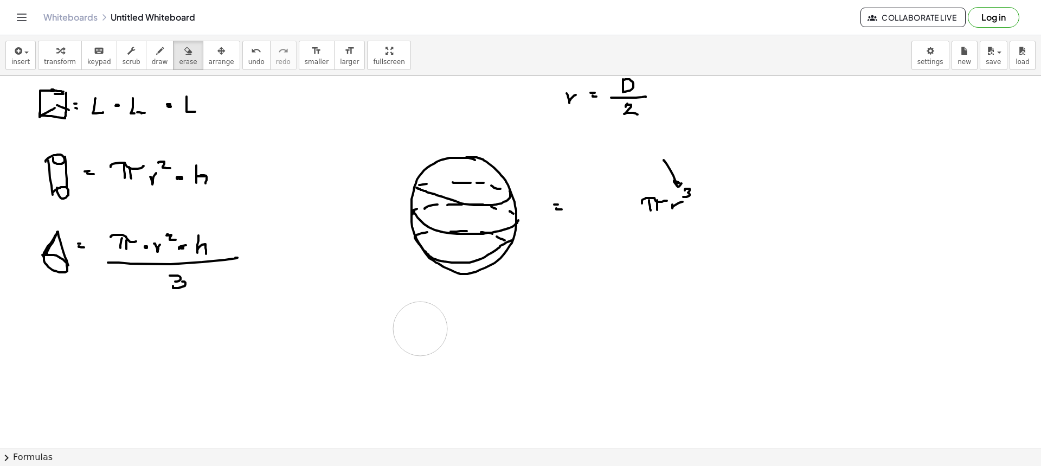
drag, startPoint x: 400, startPoint y: 369, endPoint x: 440, endPoint y: 328, distance: 56.7
drag, startPoint x: 139, startPoint y: 46, endPoint x: 282, endPoint y: 102, distance: 153.6
click at [151, 57] on button "draw" at bounding box center [160, 55] width 28 height 29
drag, startPoint x: 698, startPoint y: 156, endPoint x: 701, endPoint y: 187, distance: 31.1
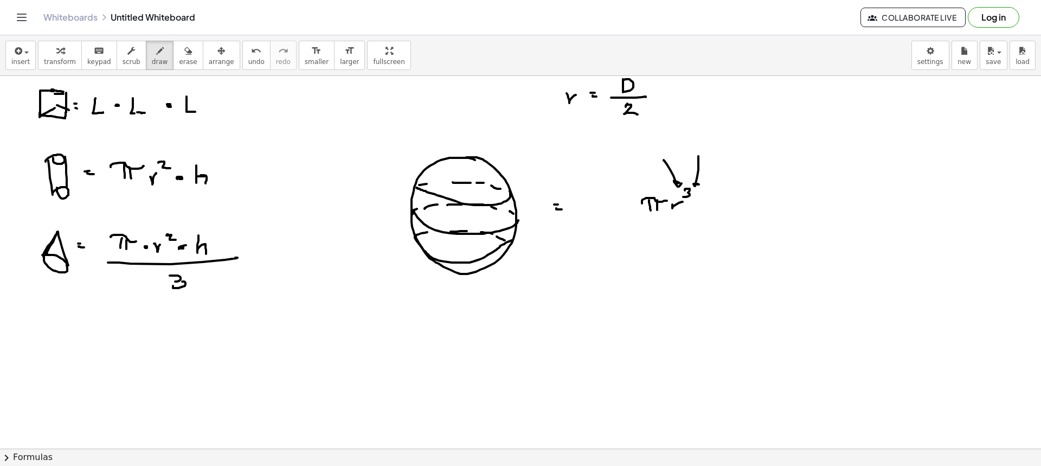
drag, startPoint x: 620, startPoint y: 202, endPoint x: 626, endPoint y: 211, distance: 10.5
drag, startPoint x: 614, startPoint y: 216, endPoint x: 702, endPoint y: 215, distance: 88.4
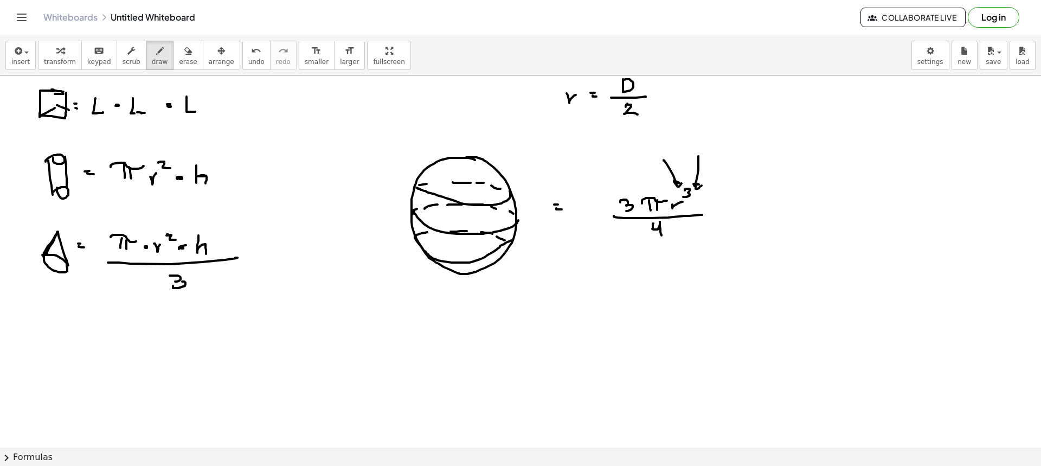
drag, startPoint x: 653, startPoint y: 223, endPoint x: 661, endPoint y: 235, distance: 14.4
click at [173, 56] on button "erase" at bounding box center [188, 55] width 30 height 29
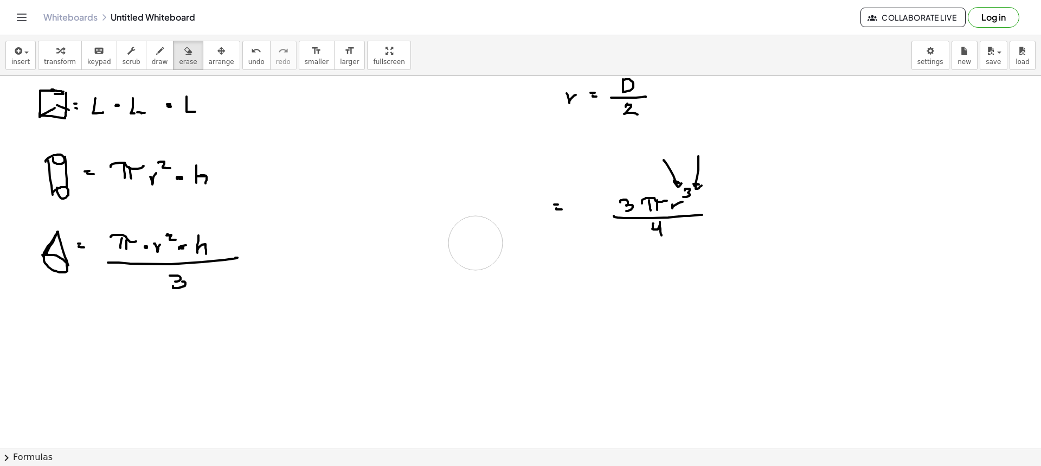
drag, startPoint x: 423, startPoint y: 215, endPoint x: 417, endPoint y: 162, distance: 52.9
click at [150, 56] on button "draw" at bounding box center [160, 55] width 28 height 29
drag, startPoint x: 41, startPoint y: 311, endPoint x: 42, endPoint y: 319, distance: 7.8
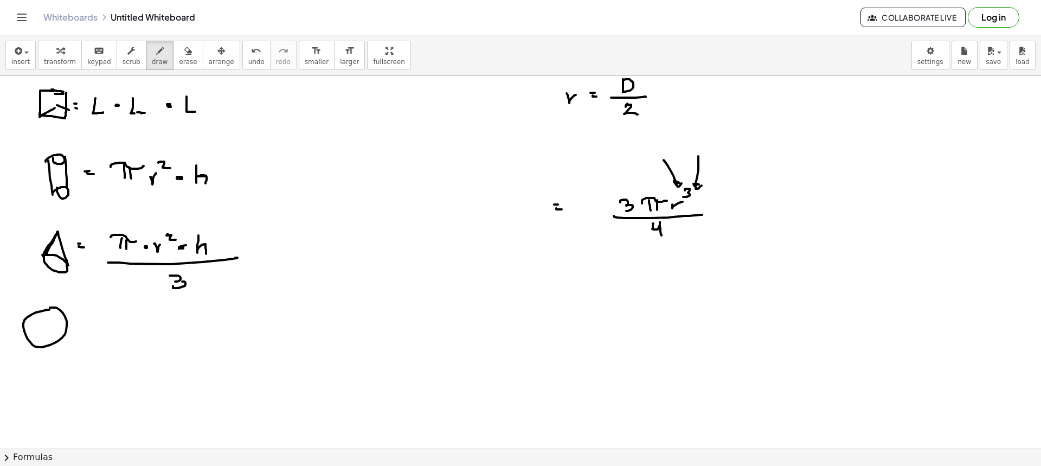
drag, startPoint x: 31, startPoint y: 315, endPoint x: 74, endPoint y: 323, distance: 43.6
drag, startPoint x: 48, startPoint y: 336, endPoint x: 56, endPoint y: 333, distance: 8.4
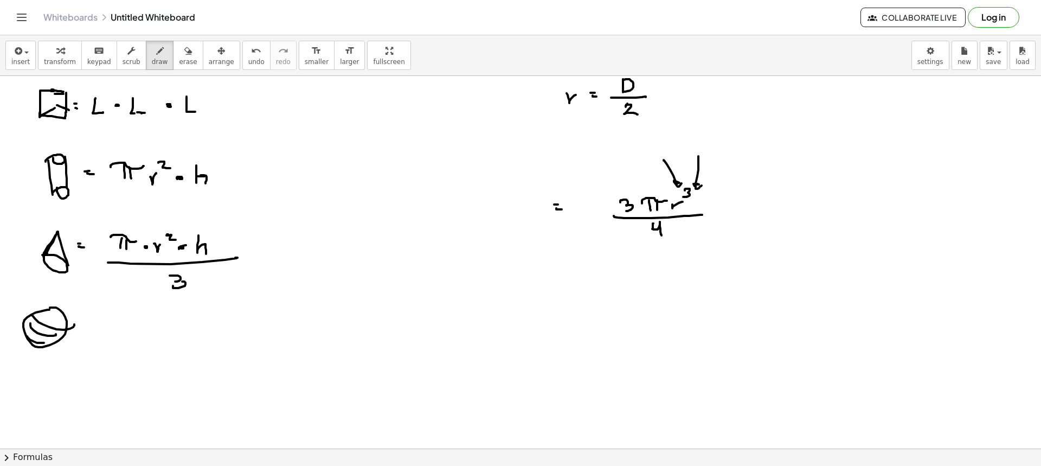
drag, startPoint x: 35, startPoint y: 314, endPoint x: 58, endPoint y: 319, distance: 23.4
drag, startPoint x: 34, startPoint y: 326, endPoint x: 60, endPoint y: 332, distance: 27.1
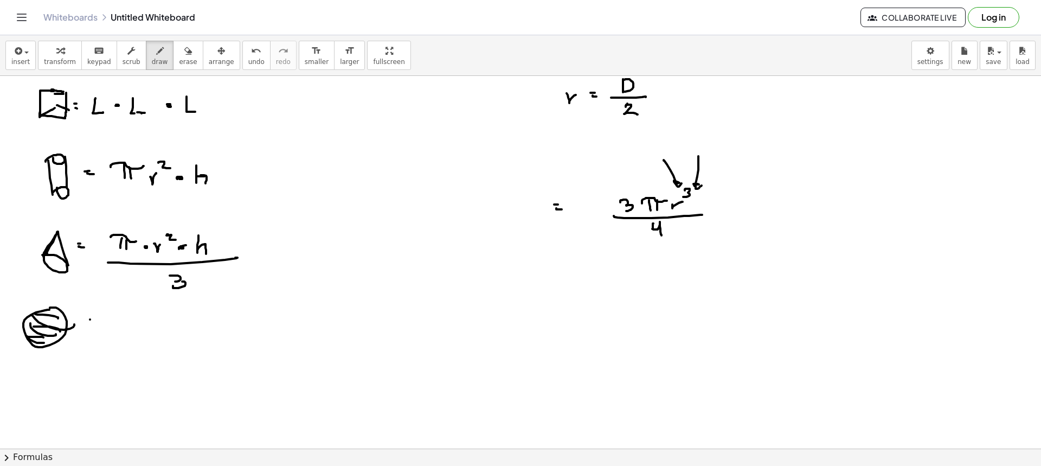
drag, startPoint x: 90, startPoint y: 319, endPoint x: 103, endPoint y: 324, distance: 13.9
drag, startPoint x: 135, startPoint y: 308, endPoint x: 158, endPoint y: 318, distance: 25.0
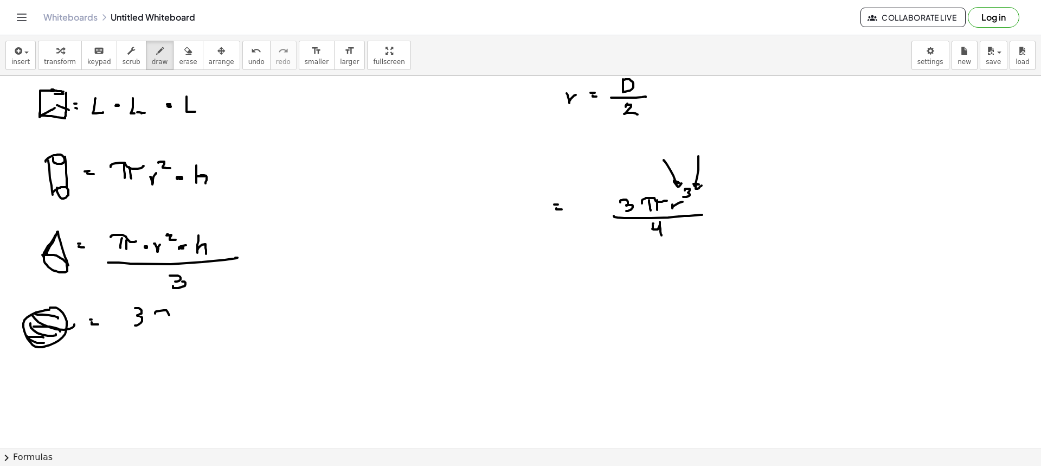
drag, startPoint x: 155, startPoint y: 313, endPoint x: 178, endPoint y: 315, distance: 23.4
drag, startPoint x: 161, startPoint y: 313, endPoint x: 163, endPoint y: 324, distance: 10.5
drag, startPoint x: 169, startPoint y: 323, endPoint x: 167, endPoint y: 328, distance: 5.5
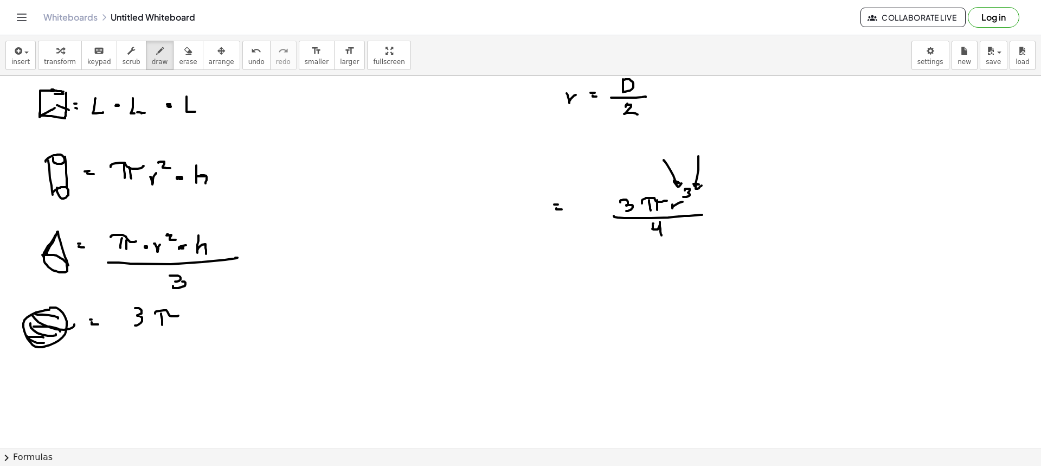
drag, startPoint x: 189, startPoint y: 321, endPoint x: 198, endPoint y: 316, distance: 10.0
drag, startPoint x: 198, startPoint y: 310, endPoint x: 203, endPoint y: 315, distance: 7.3
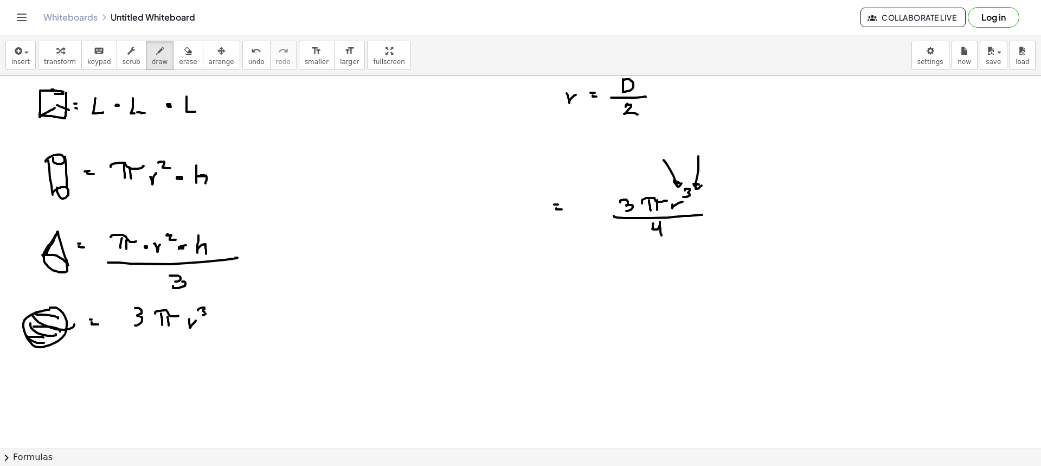
drag, startPoint x: 134, startPoint y: 332, endPoint x: 209, endPoint y: 334, distance: 74.8
drag, startPoint x: 166, startPoint y: 341, endPoint x: 173, endPoint y: 362, distance: 21.8
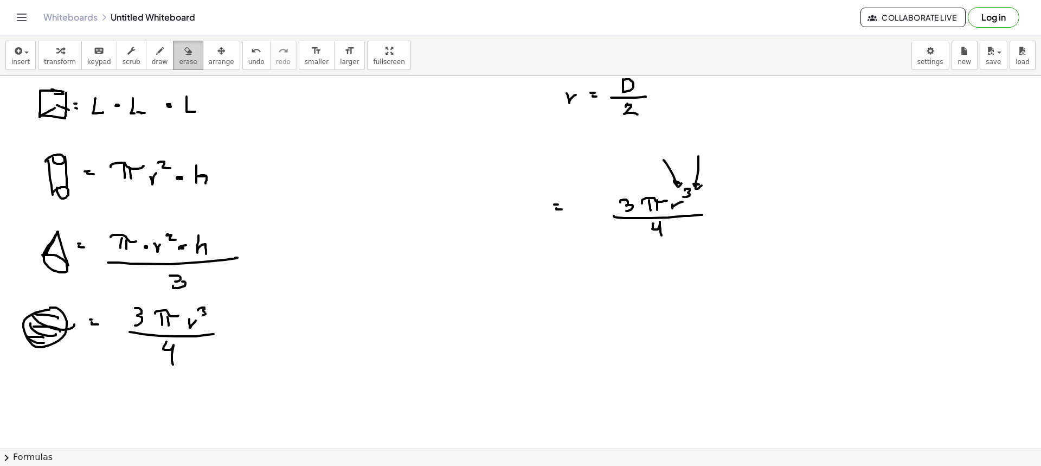
click at [184, 49] on icon "button" at bounding box center [188, 50] width 8 height 13
drag, startPoint x: 557, startPoint y: 204, endPoint x: 655, endPoint y: 216, distance: 98.8
click at [153, 61] on button "draw" at bounding box center [160, 55] width 28 height 29
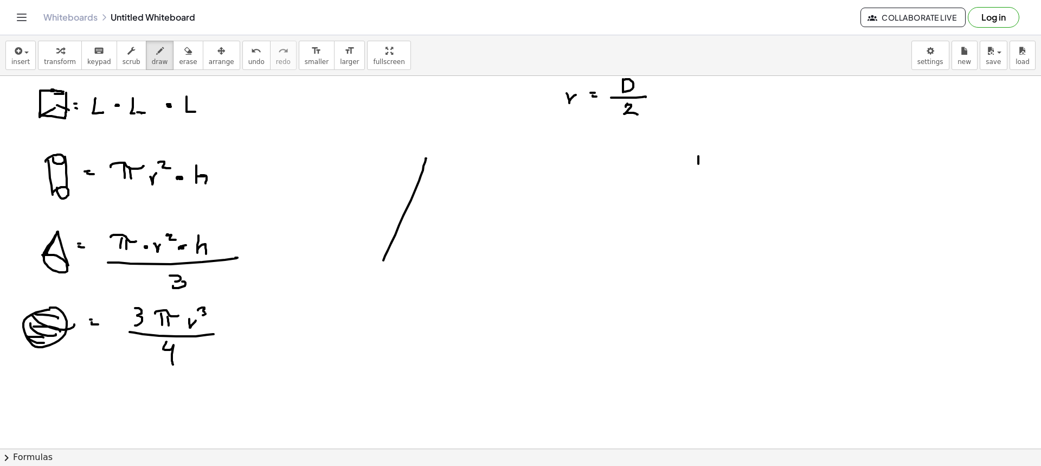
drag, startPoint x: 426, startPoint y: 158, endPoint x: 382, endPoint y: 266, distance: 116.2
drag, startPoint x: 432, startPoint y: 170, endPoint x: 466, endPoint y: 264, distance: 100.3
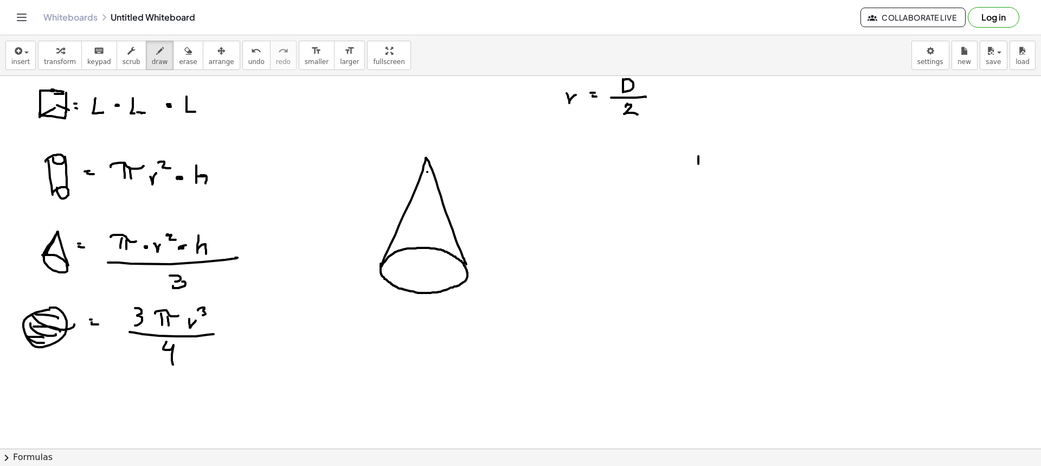
drag, startPoint x: 427, startPoint y: 172, endPoint x: 427, endPoint y: 183, distance: 10.9
drag, startPoint x: 426, startPoint y: 187, endPoint x: 427, endPoint y: 194, distance: 7.1
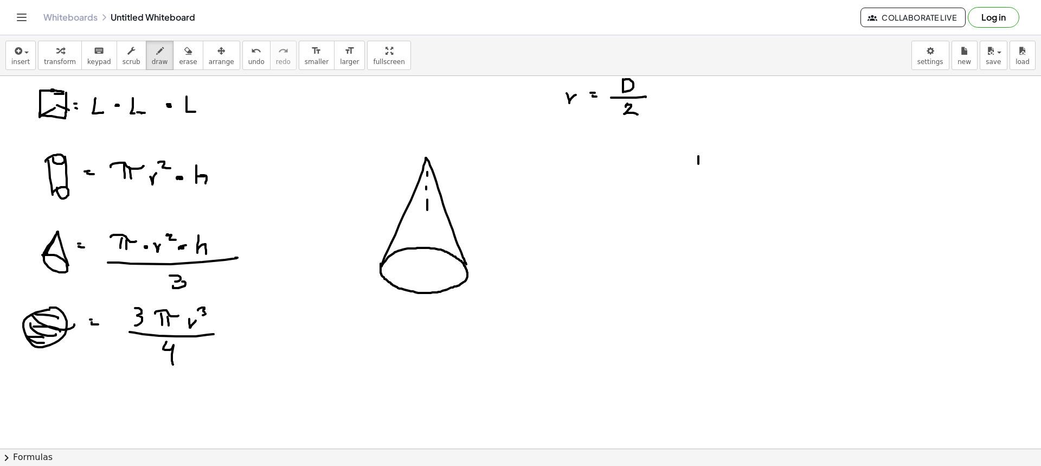
drag, startPoint x: 426, startPoint y: 218, endPoint x: 426, endPoint y: 226, distance: 8.1
drag, startPoint x: 425, startPoint y: 231, endPoint x: 424, endPoint y: 242, distance: 10.3
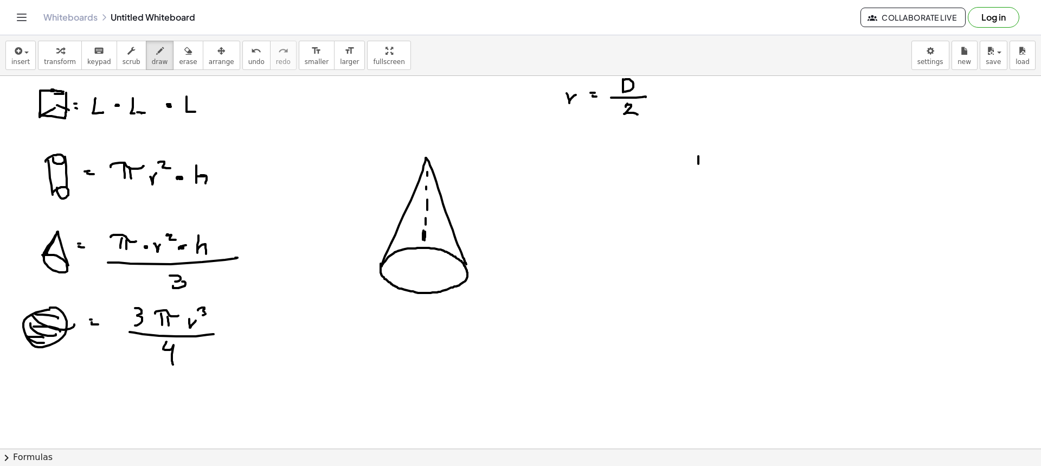
drag, startPoint x: 424, startPoint y: 248, endPoint x: 424, endPoint y: 259, distance: 10.3
drag, startPoint x: 424, startPoint y: 263, endPoint x: 424, endPoint y: 274, distance: 10.9
drag, startPoint x: 424, startPoint y: 272, endPoint x: 433, endPoint y: 273, distance: 8.7
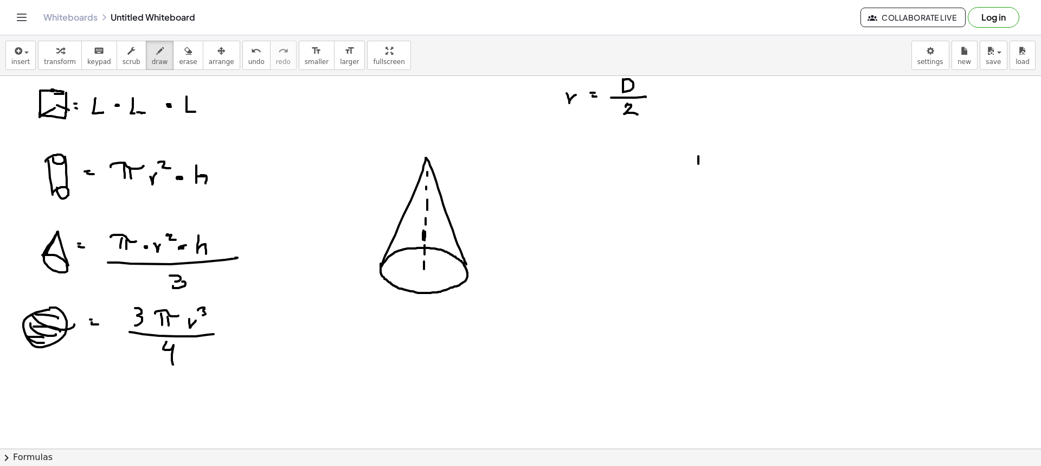
drag, startPoint x: 441, startPoint y: 273, endPoint x: 447, endPoint y: 273, distance: 6.5
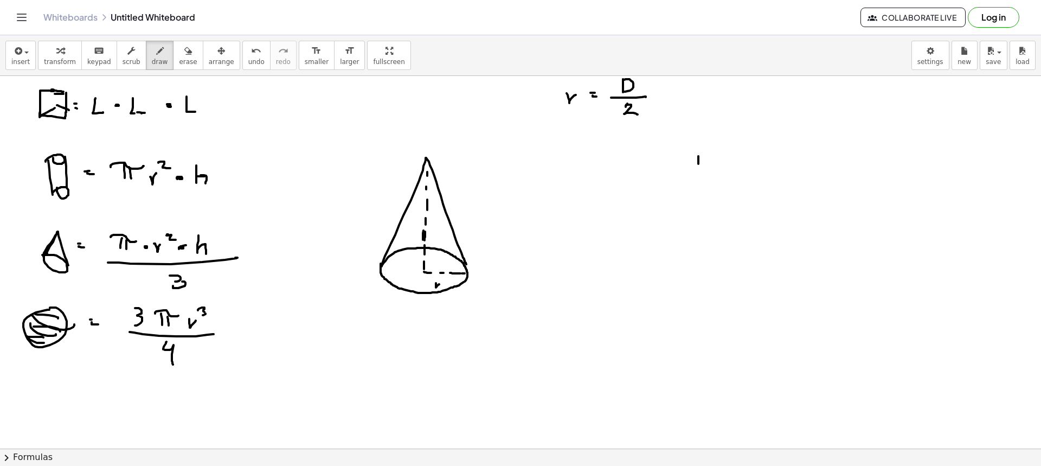
drag, startPoint x: 436, startPoint y: 283, endPoint x: 443, endPoint y: 282, distance: 7.1
drag, startPoint x: 433, startPoint y: 280, endPoint x: 431, endPoint y: 287, distance: 7.4
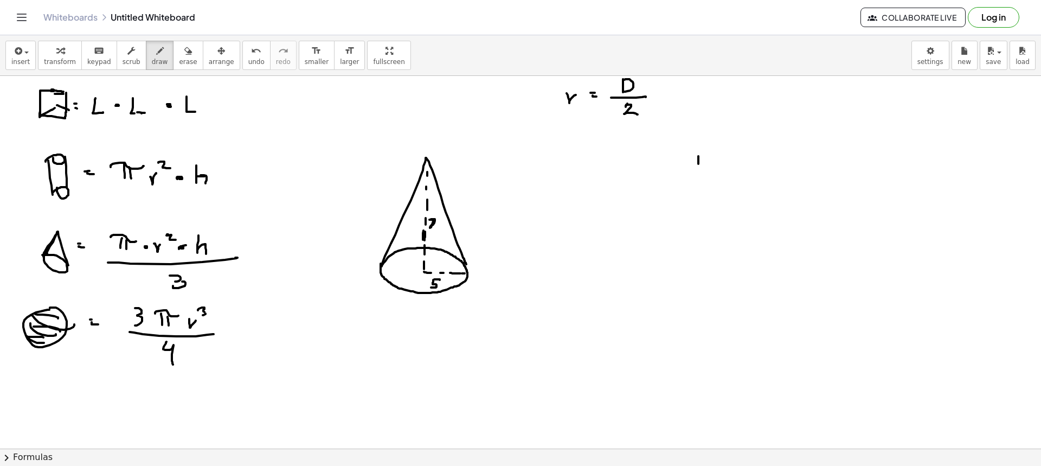
drag, startPoint x: 431, startPoint y: 219, endPoint x: 430, endPoint y: 228, distance: 8.7
drag, startPoint x: 519, startPoint y: 226, endPoint x: 538, endPoint y: 228, distance: 18.6
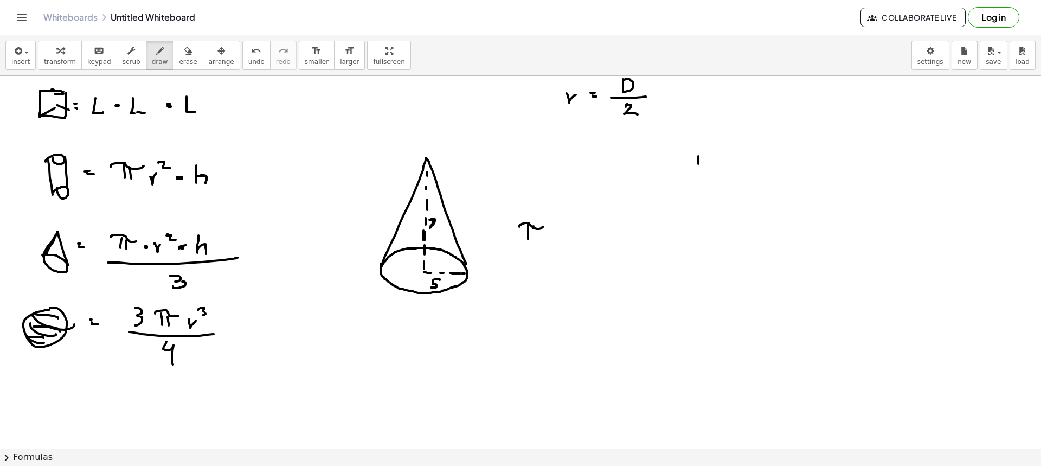
drag, startPoint x: 533, startPoint y: 226, endPoint x: 534, endPoint y: 241, distance: 15.2
drag, startPoint x: 569, startPoint y: 229, endPoint x: 576, endPoint y: 228, distance: 7.1
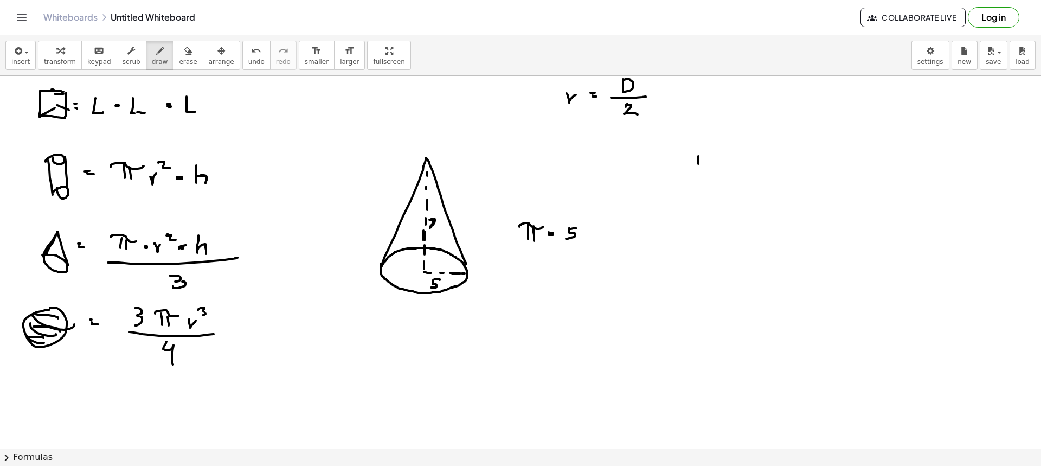
drag, startPoint x: 569, startPoint y: 231, endPoint x: 565, endPoint y: 236, distance: 5.8
drag, startPoint x: 581, startPoint y: 215, endPoint x: 588, endPoint y: 222, distance: 9.6
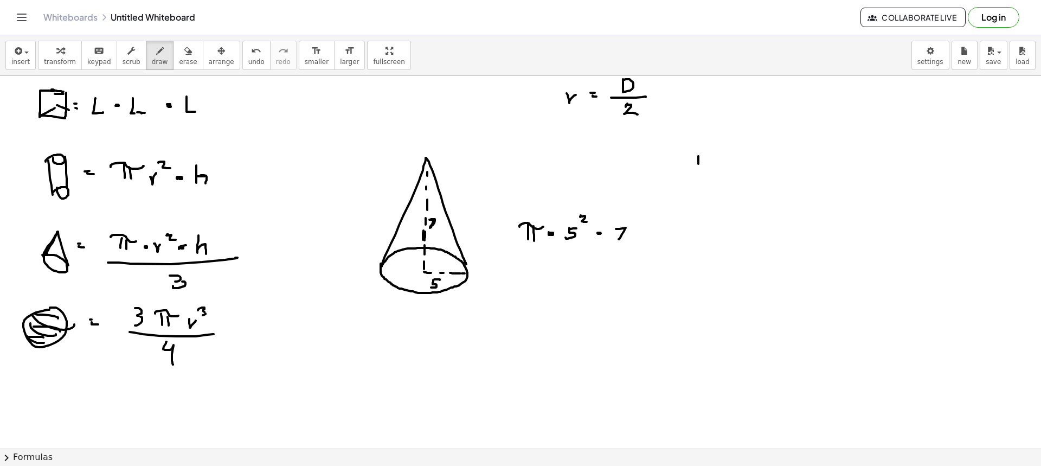
drag, startPoint x: 616, startPoint y: 229, endPoint x: 620, endPoint y: 242, distance: 13.6
drag, startPoint x: 517, startPoint y: 253, endPoint x: 629, endPoint y: 254, distance: 112.2
drag, startPoint x: 576, startPoint y: 261, endPoint x: 575, endPoint y: 270, distance: 8.7
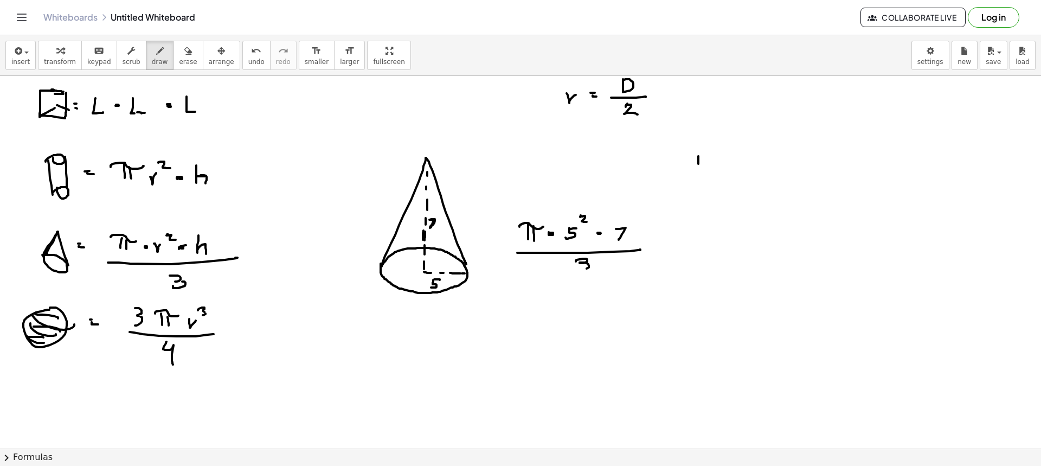
click at [152, 61] on span "draw" at bounding box center [160, 62] width 16 height 8
drag, startPoint x: 695, startPoint y: 217, endPoint x: 720, endPoint y: 220, distance: 25.6
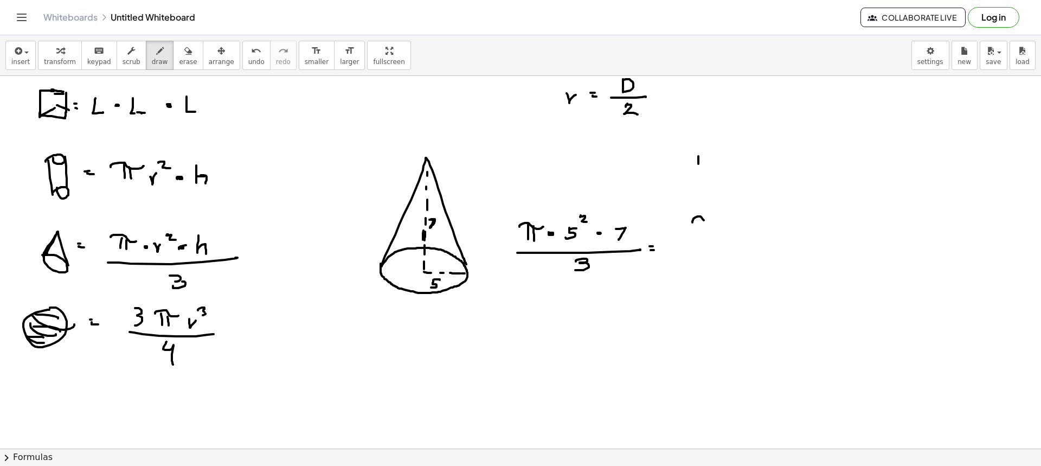
drag, startPoint x: 704, startPoint y: 227, endPoint x: 711, endPoint y: 223, distance: 7.5
drag, startPoint x: 711, startPoint y: 223, endPoint x: 713, endPoint y: 240, distance: 16.9
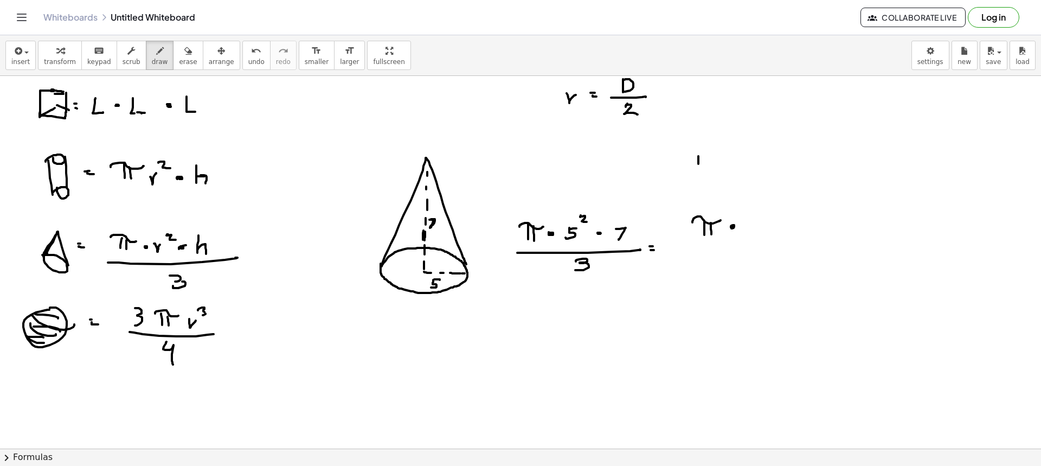
drag, startPoint x: 755, startPoint y: 216, endPoint x: 769, endPoint y: 224, distance: 16.7
drag, startPoint x: 770, startPoint y: 217, endPoint x: 771, endPoint y: 224, distance: 7.8
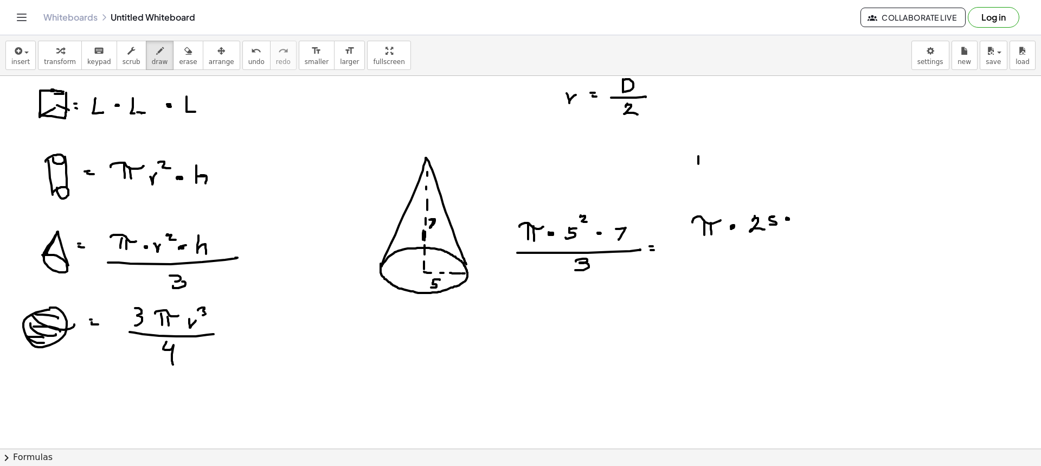
drag, startPoint x: 800, startPoint y: 213, endPoint x: 802, endPoint y: 234, distance: 21.3
drag, startPoint x: 705, startPoint y: 245, endPoint x: 812, endPoint y: 242, distance: 106.8
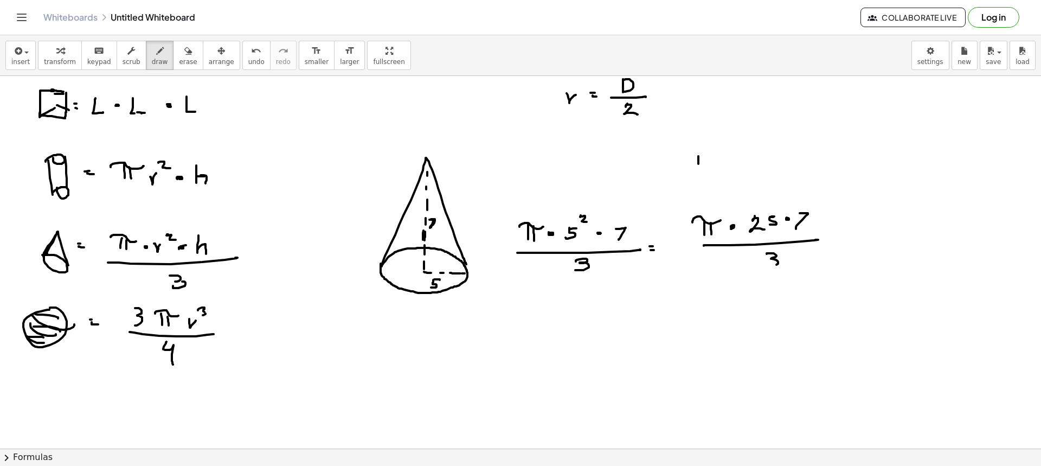
drag, startPoint x: 770, startPoint y: 253, endPoint x: 791, endPoint y: 261, distance: 22.5
drag, startPoint x: 809, startPoint y: 206, endPoint x: 794, endPoint y: 203, distance: 16.1
drag, startPoint x: 699, startPoint y: 181, endPoint x: 705, endPoint y: 202, distance: 22.6
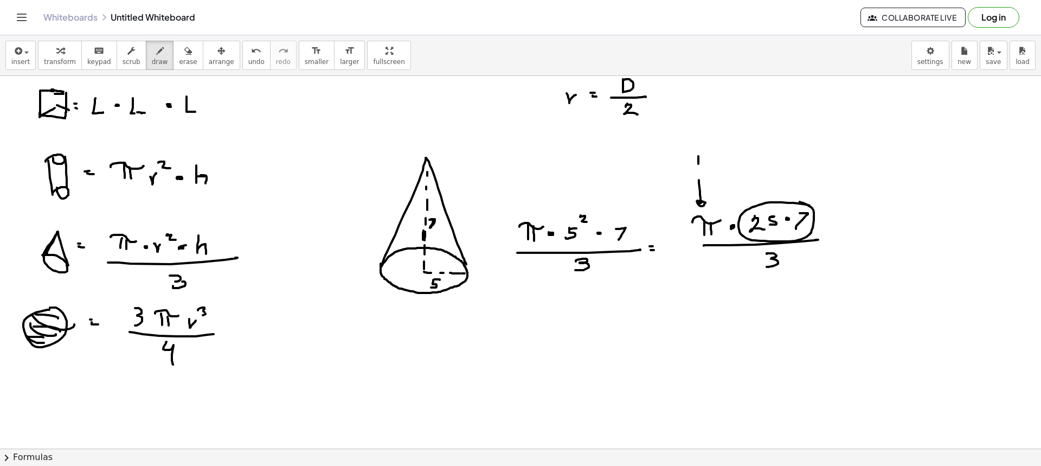
drag, startPoint x: 869, startPoint y: 219, endPoint x: 886, endPoint y: 221, distance: 16.9
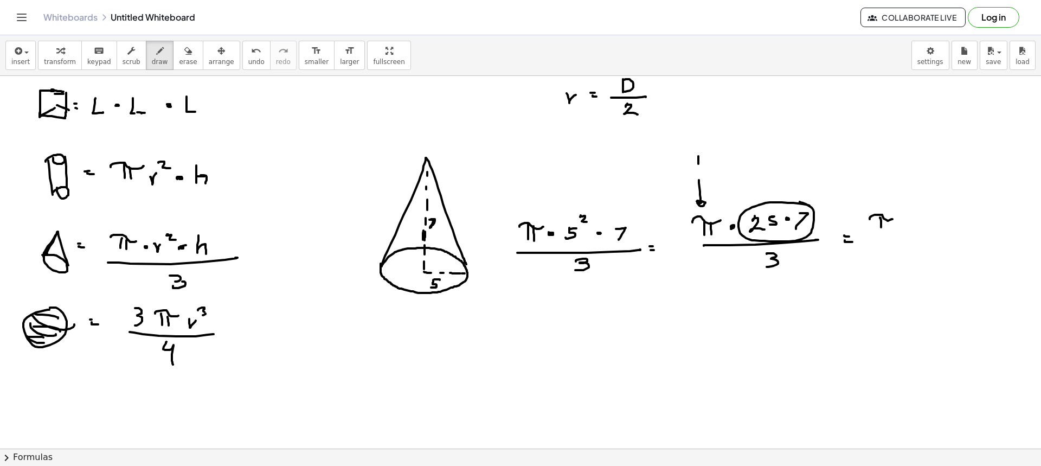
drag, startPoint x: 880, startPoint y: 217, endPoint x: 881, endPoint y: 227, distance: 9.8
drag, startPoint x: 919, startPoint y: 215, endPoint x: 919, endPoint y: 227, distance: 11.9
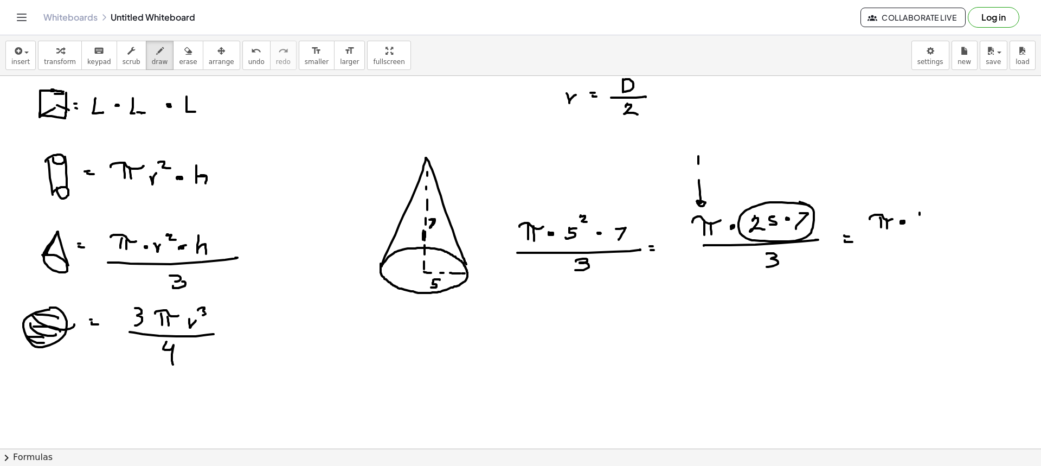
drag, startPoint x: 926, startPoint y: 216, endPoint x: 938, endPoint y: 220, distance: 12.5
drag, startPoint x: 942, startPoint y: 214, endPoint x: 937, endPoint y: 225, distance: 12.9
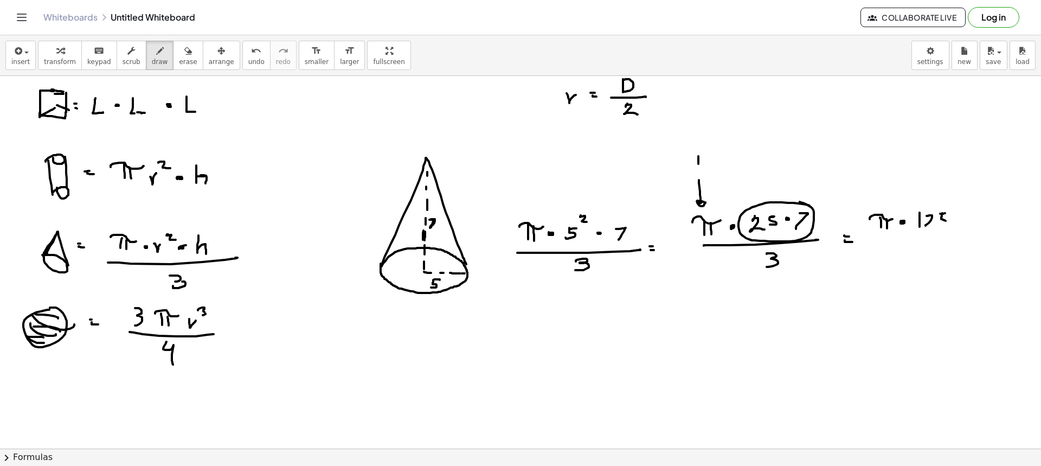
drag, startPoint x: 876, startPoint y: 232, endPoint x: 943, endPoint y: 232, distance: 67.2
drag, startPoint x: 915, startPoint y: 238, endPoint x: 915, endPoint y: 247, distance: 8.7
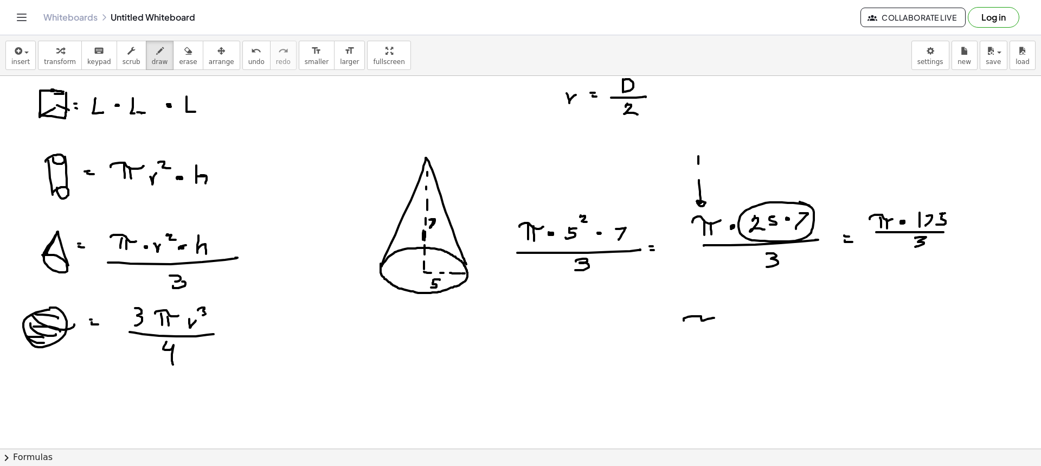
drag, startPoint x: 688, startPoint y: 317, endPoint x: 714, endPoint y: 318, distance: 26.0
drag, startPoint x: 700, startPoint y: 318, endPoint x: 698, endPoint y: 330, distance: 12.7
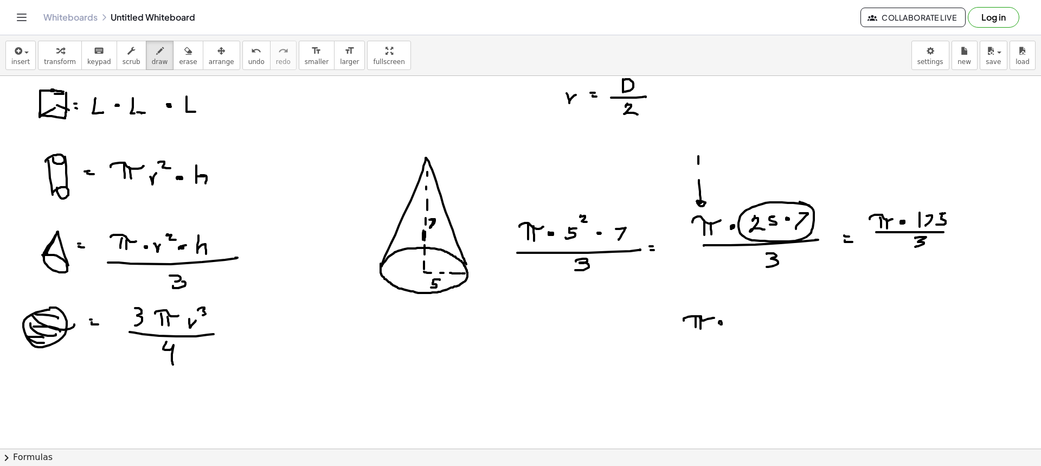
drag, startPoint x: 736, startPoint y: 315, endPoint x: 743, endPoint y: 314, distance: 7.1
drag, startPoint x: 736, startPoint y: 320, endPoint x: 733, endPoint y: 327, distance: 7.5
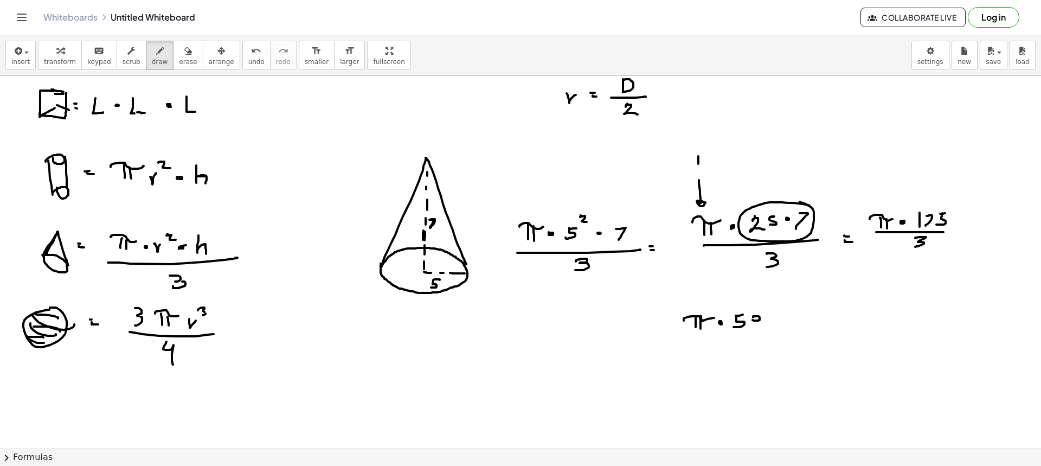
drag, startPoint x: 754, startPoint y: 325, endPoint x: 758, endPoint y: 321, distance: 5.8
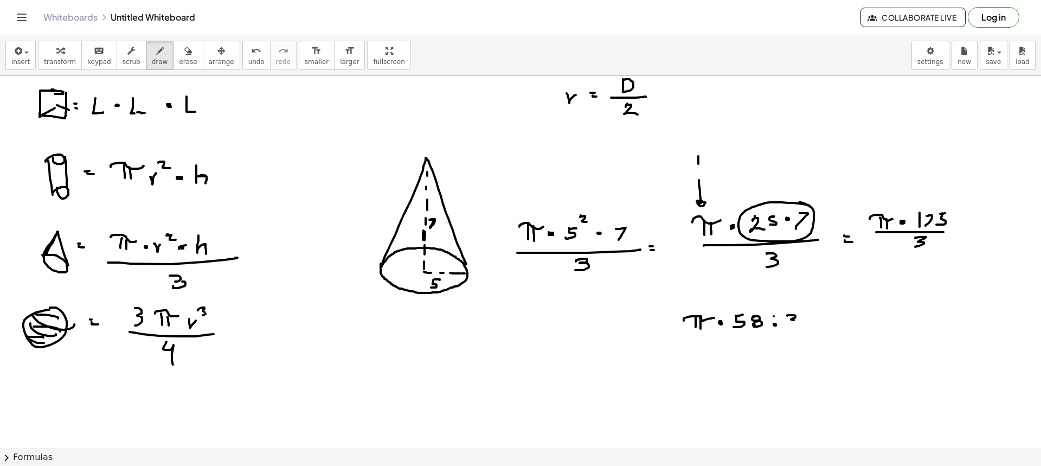
drag, startPoint x: 787, startPoint y: 315, endPoint x: 789, endPoint y: 324, distance: 8.4
drag, startPoint x: 811, startPoint y: 318, endPoint x: 809, endPoint y: 325, distance: 7.4
drag, startPoint x: 700, startPoint y: 352, endPoint x: 704, endPoint y: 360, distance: 9.0
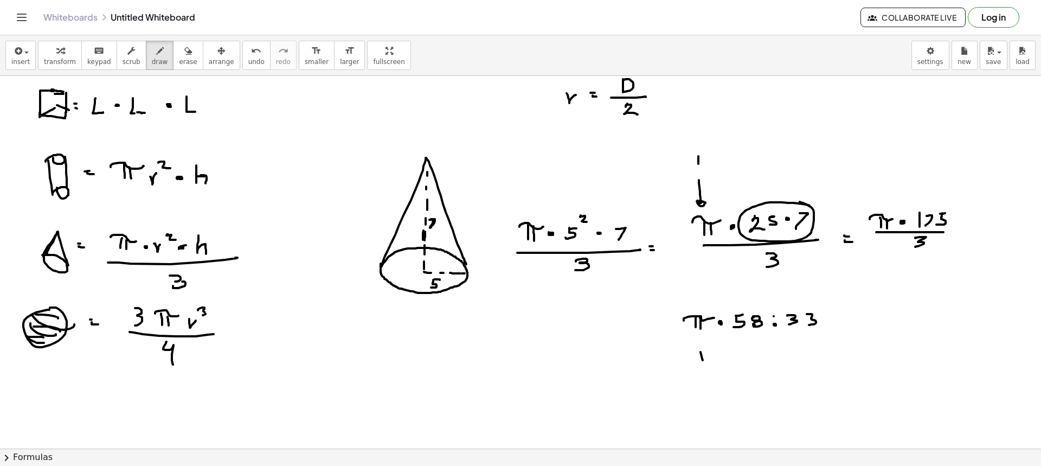
drag, startPoint x: 713, startPoint y: 357, endPoint x: 724, endPoint y: 355, distance: 10.6
drag, startPoint x: 730, startPoint y: 351, endPoint x: 725, endPoint y: 362, distance: 11.4
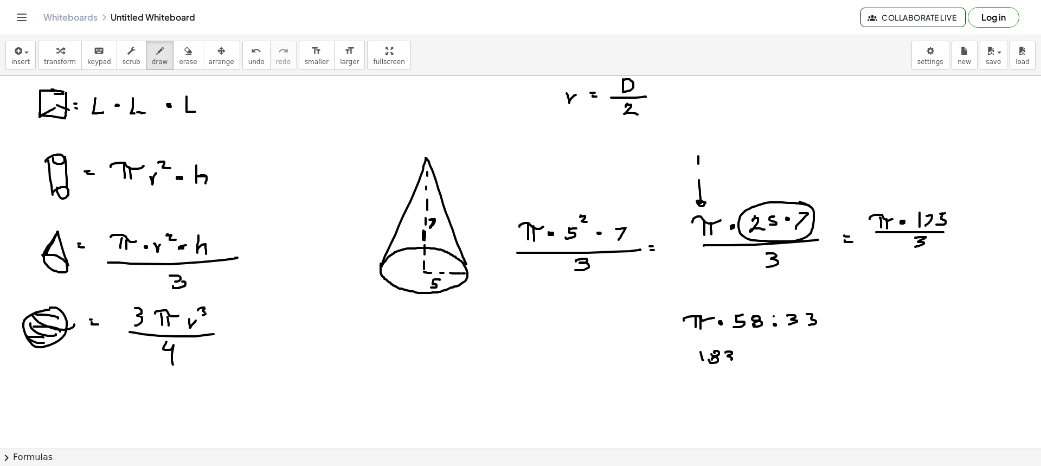
drag, startPoint x: 746, startPoint y: 351, endPoint x: 751, endPoint y: 358, distance: 8.6
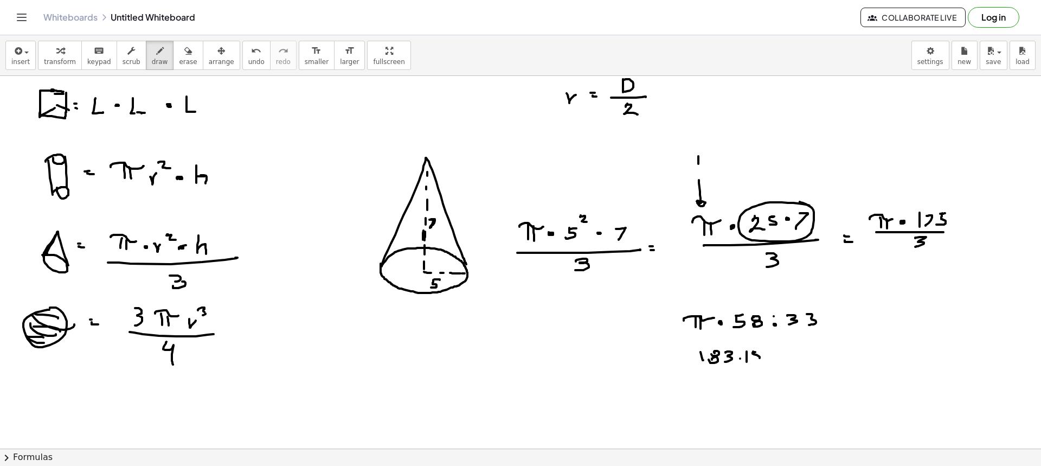
drag, startPoint x: 752, startPoint y: 353, endPoint x: 759, endPoint y: 360, distance: 10.0
drag, startPoint x: 446, startPoint y: 153, endPoint x: 459, endPoint y: 159, distance: 14.6
drag, startPoint x: 770, startPoint y: 356, endPoint x: 784, endPoint y: 362, distance: 15.3
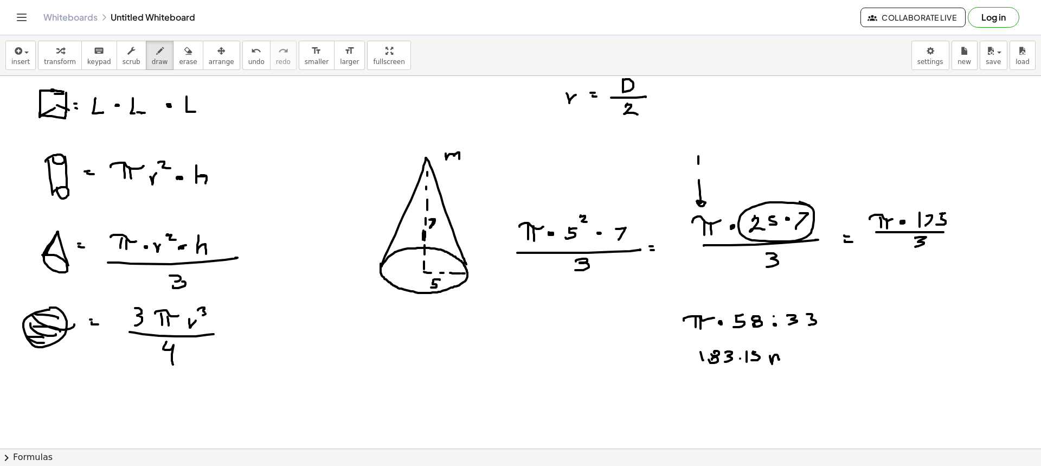
drag, startPoint x: 782, startPoint y: 344, endPoint x: 783, endPoint y: 351, distance: 7.7
drag, startPoint x: 702, startPoint y: 386, endPoint x: 702, endPoint y: 395, distance: 8.7
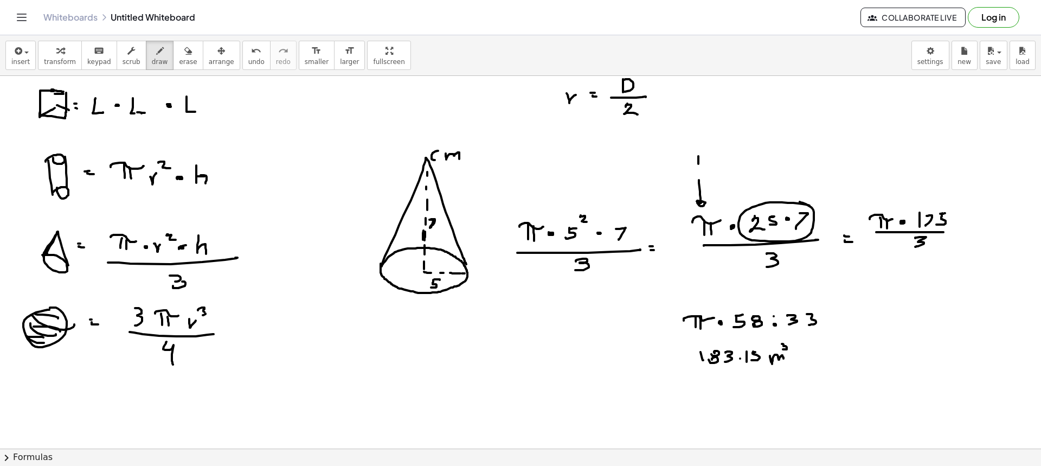
drag, startPoint x: 723, startPoint y: 387, endPoint x: 726, endPoint y: 395, distance: 8.8
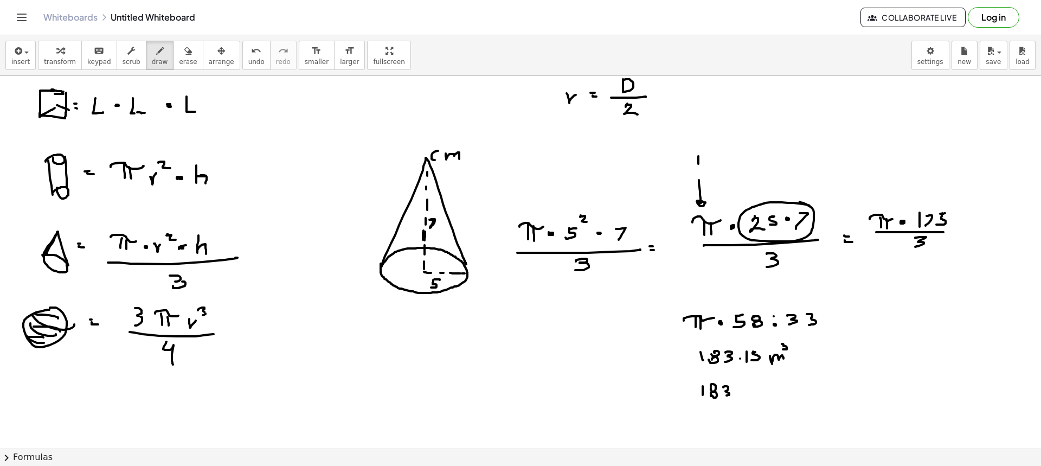
drag, startPoint x: 742, startPoint y: 386, endPoint x: 744, endPoint y: 394, distance: 8.4
drag, startPoint x: 751, startPoint y: 387, endPoint x: 749, endPoint y: 396, distance: 9.1
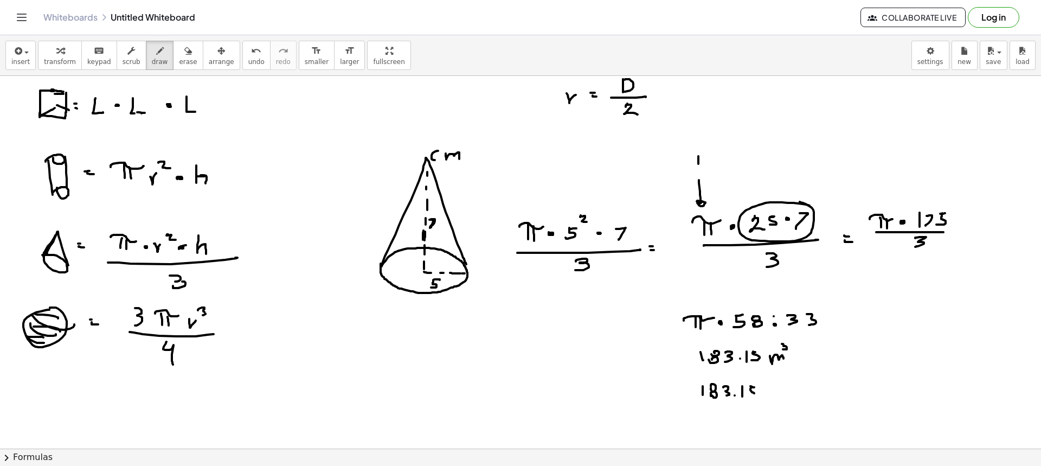
drag, startPoint x: 764, startPoint y: 390, endPoint x: 769, endPoint y: 396, distance: 7.8
drag, startPoint x: 774, startPoint y: 391, endPoint x: 784, endPoint y: 398, distance: 12.5
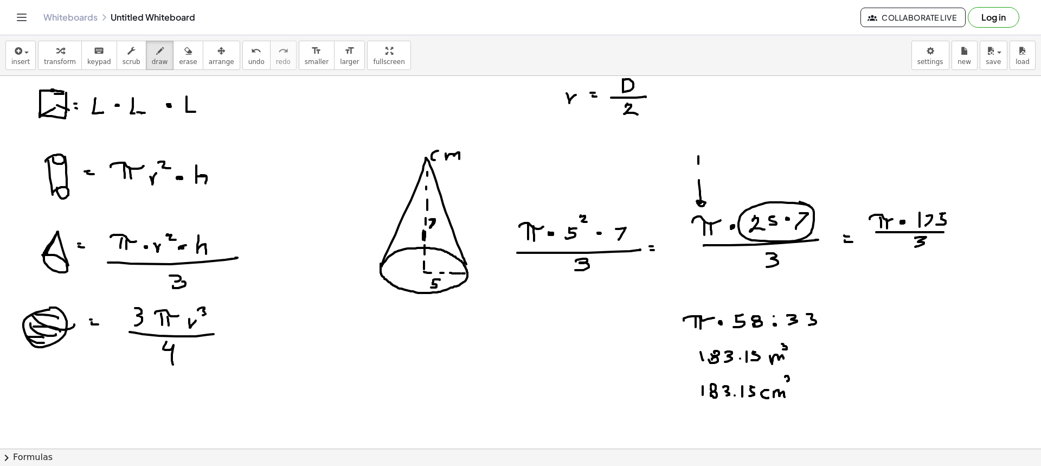
drag, startPoint x: 785, startPoint y: 376, endPoint x: 784, endPoint y: 388, distance: 11.4
drag, startPoint x: 699, startPoint y: 416, endPoint x: 702, endPoint y: 425, distance: 9.6
drag, startPoint x: 713, startPoint y: 414, endPoint x: 712, endPoint y: 423, distance: 9.3
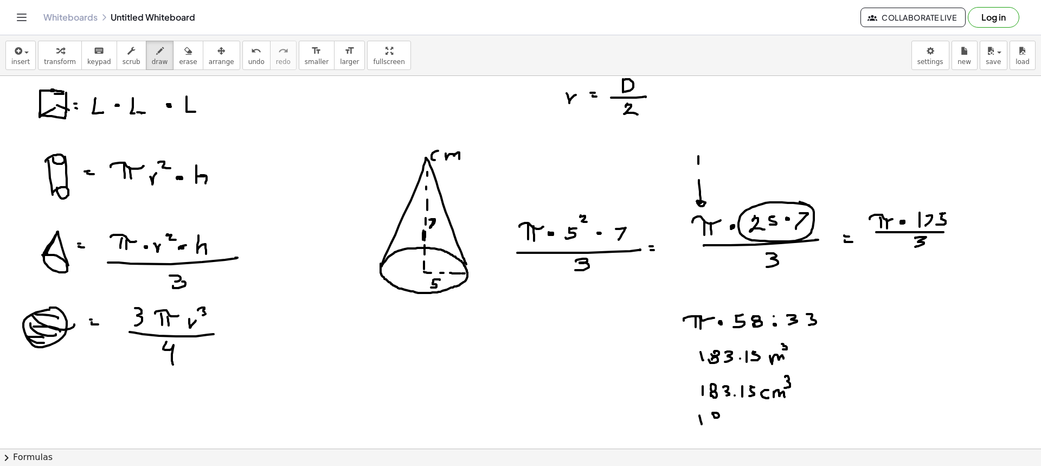
drag, startPoint x: 726, startPoint y: 414, endPoint x: 723, endPoint y: 424, distance: 11.0
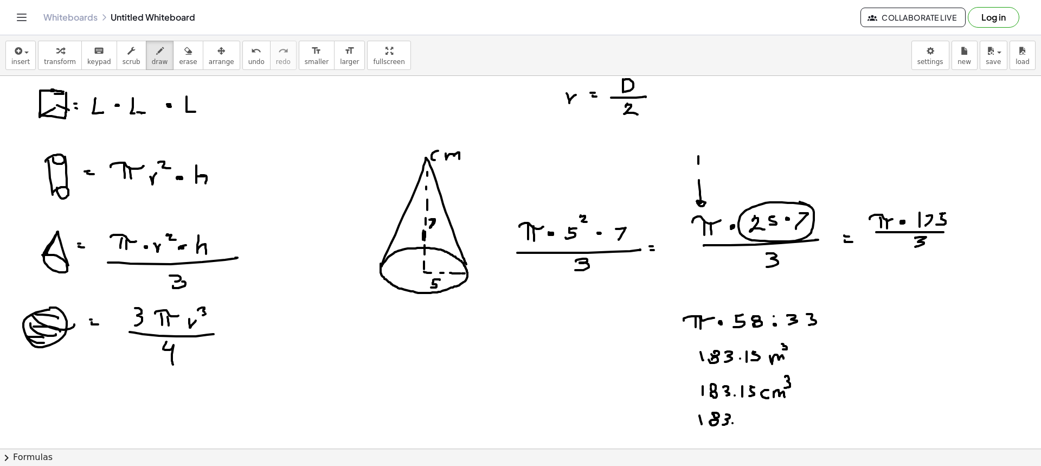
drag, startPoint x: 741, startPoint y: 416, endPoint x: 752, endPoint y: 420, distance: 11.8
drag, startPoint x: 750, startPoint y: 416, endPoint x: 750, endPoint y: 424, distance: 8.1
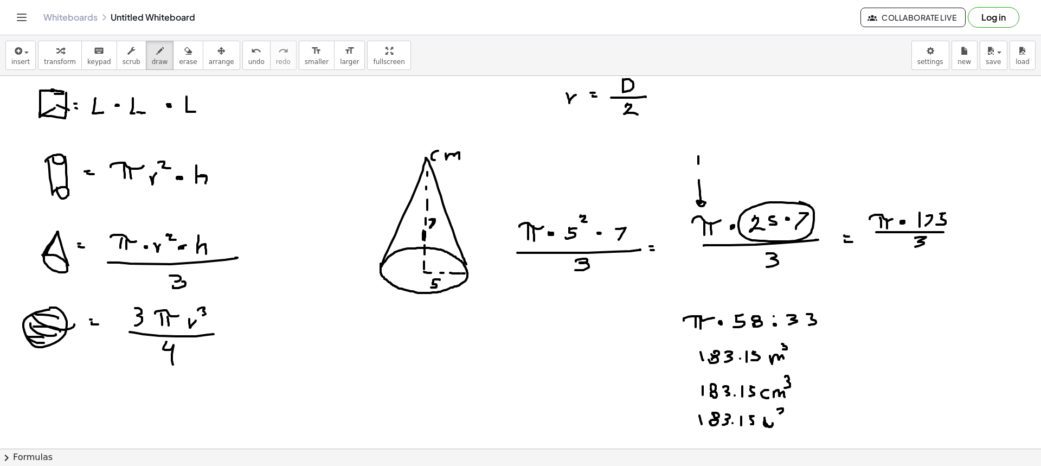
drag, startPoint x: 777, startPoint y: 409, endPoint x: 776, endPoint y: 417, distance: 8.2
click at [181, 58] on button "erase" at bounding box center [188, 55] width 30 height 29
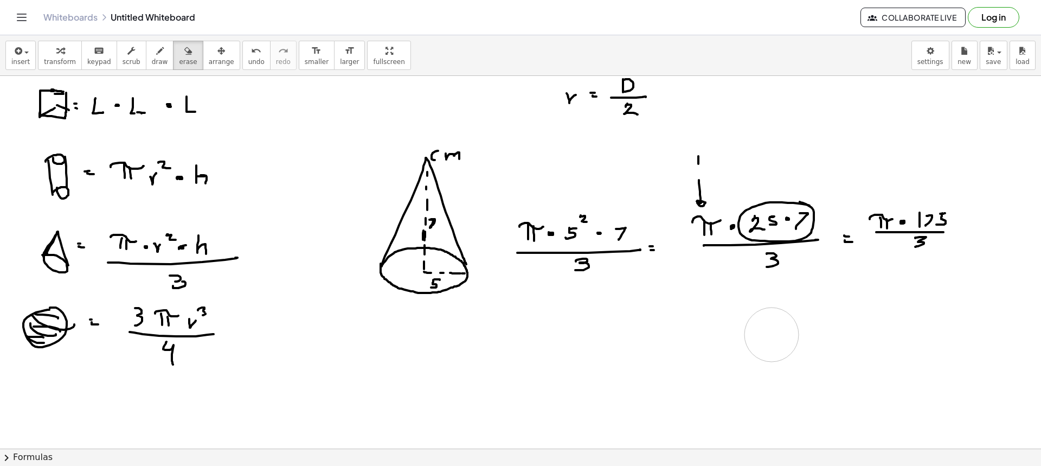
drag, startPoint x: 710, startPoint y: 429, endPoint x: 660, endPoint y: 317, distance: 122.8
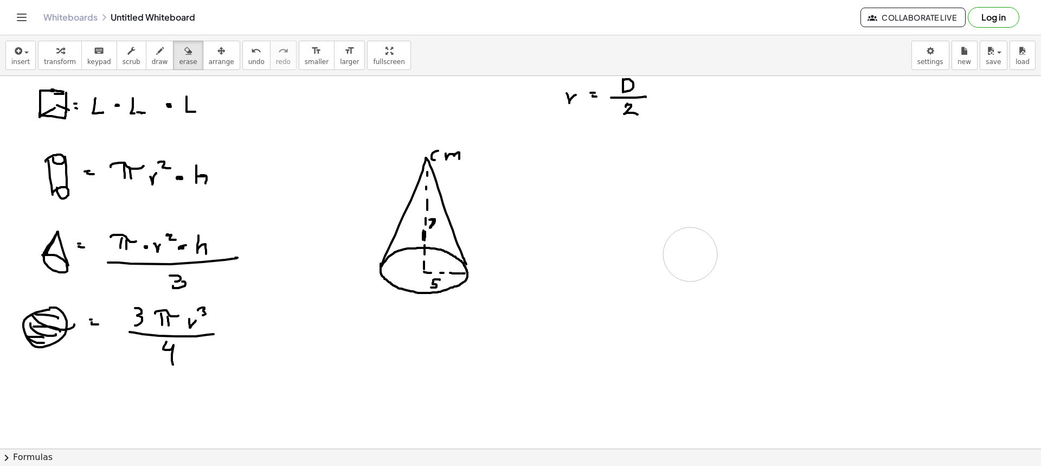
drag, startPoint x: 789, startPoint y: 248, endPoint x: 602, endPoint y: 253, distance: 187.1
click at [181, 67] on button "erase" at bounding box center [188, 55] width 30 height 29
drag, startPoint x: 439, startPoint y: 351, endPoint x: 435, endPoint y: 304, distance: 47.3
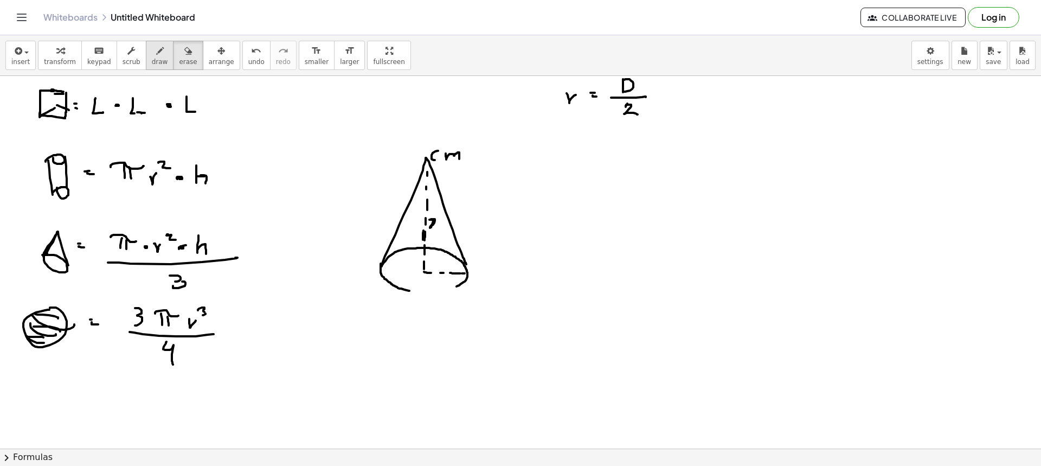
click at [146, 42] on button "draw" at bounding box center [160, 55] width 28 height 29
drag, startPoint x: 408, startPoint y: 291, endPoint x: 456, endPoint y: 289, distance: 48.3
drag, startPoint x: 384, startPoint y: 272, endPoint x: 390, endPoint y: 272, distance: 6.5
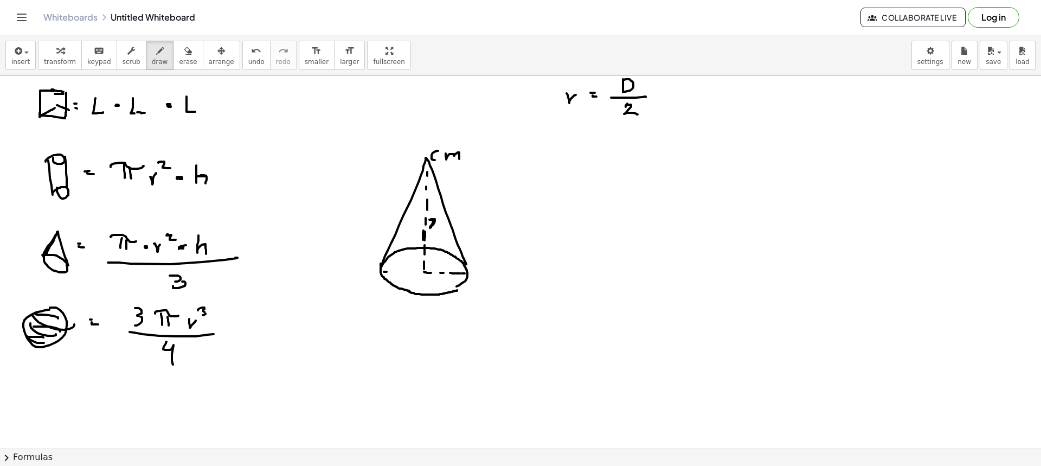
drag, startPoint x: 391, startPoint y: 272, endPoint x: 399, endPoint y: 272, distance: 8.1
drag, startPoint x: 399, startPoint y: 272, endPoint x: 406, endPoint y: 272, distance: 7.1
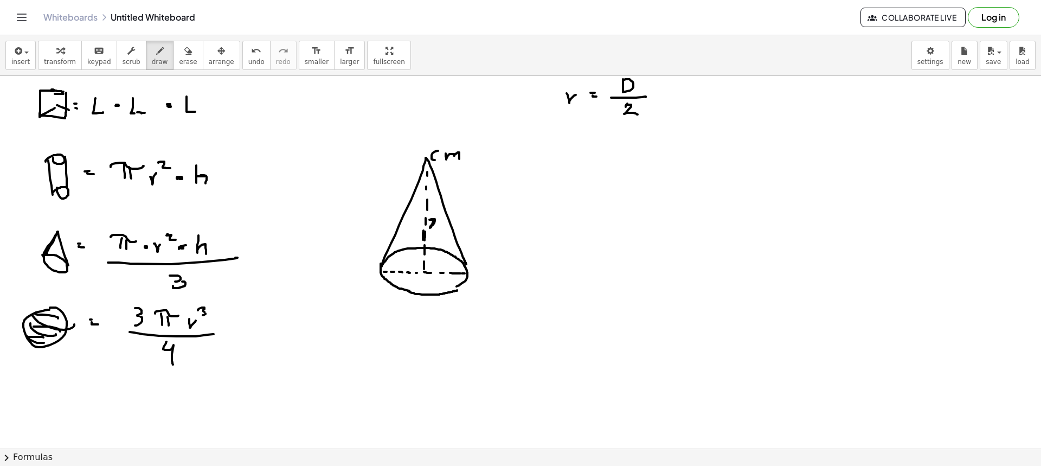
drag, startPoint x: 417, startPoint y: 273, endPoint x: 426, endPoint y: 273, distance: 9.2
drag, startPoint x: 416, startPoint y: 278, endPoint x: 418, endPoint y: 287, distance: 9.5
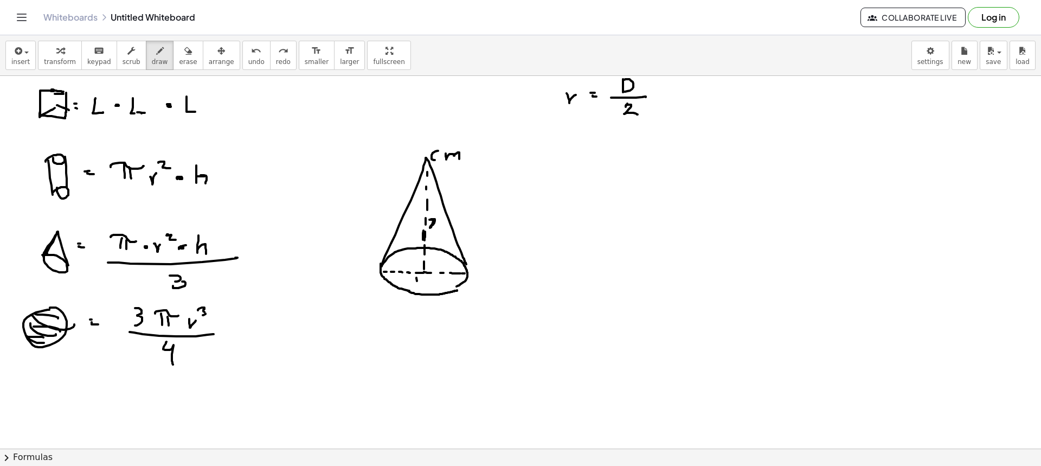
drag, startPoint x: 426, startPoint y: 278, endPoint x: 426, endPoint y: 285, distance: 7.0
click at [152, 51] on div "button" at bounding box center [160, 50] width 16 height 13
drag, startPoint x: 564, startPoint y: 210, endPoint x: 581, endPoint y: 217, distance: 18.2
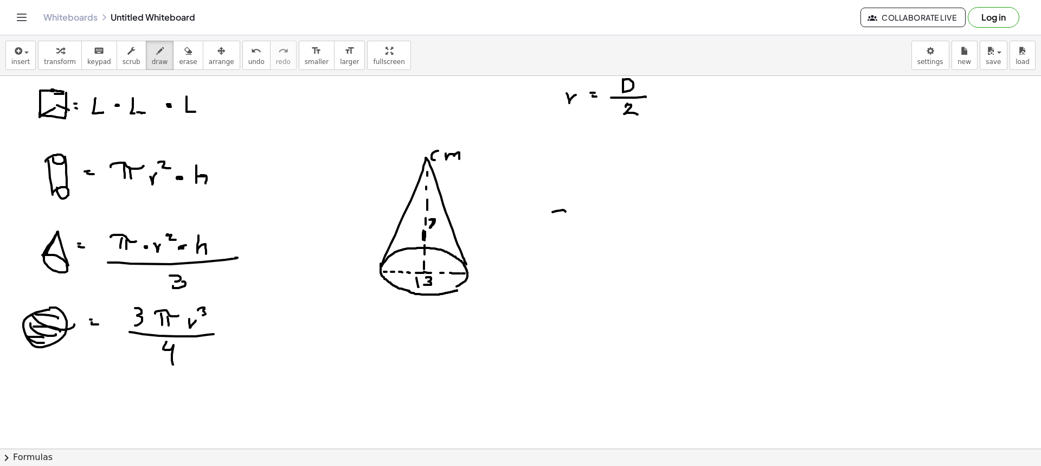
drag, startPoint x: 571, startPoint y: 217, endPoint x: 571, endPoint y: 231, distance: 14.1
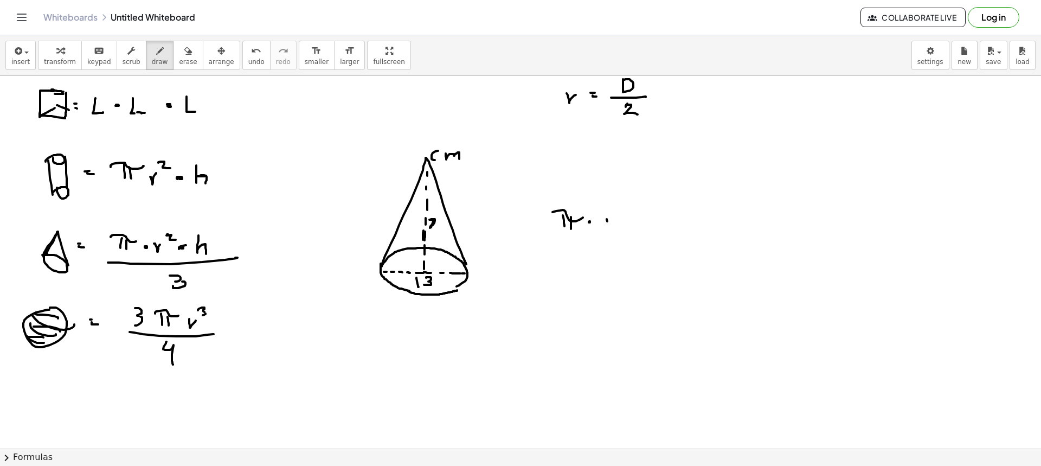
drag, startPoint x: 607, startPoint y: 219, endPoint x: 617, endPoint y: 215, distance: 11.5
drag, startPoint x: 617, startPoint y: 202, endPoint x: 619, endPoint y: 209, distance: 7.4
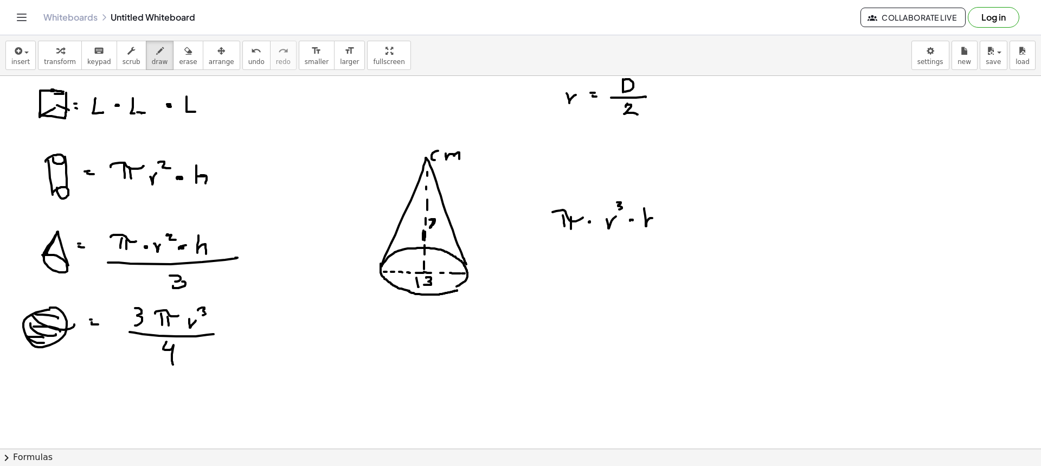
drag, startPoint x: 644, startPoint y: 209, endPoint x: 654, endPoint y: 230, distance: 23.8
click at [183, 63] on button "erase" at bounding box center [188, 55] width 30 height 29
drag, startPoint x: 618, startPoint y: 176, endPoint x: 622, endPoint y: 181, distance: 6.6
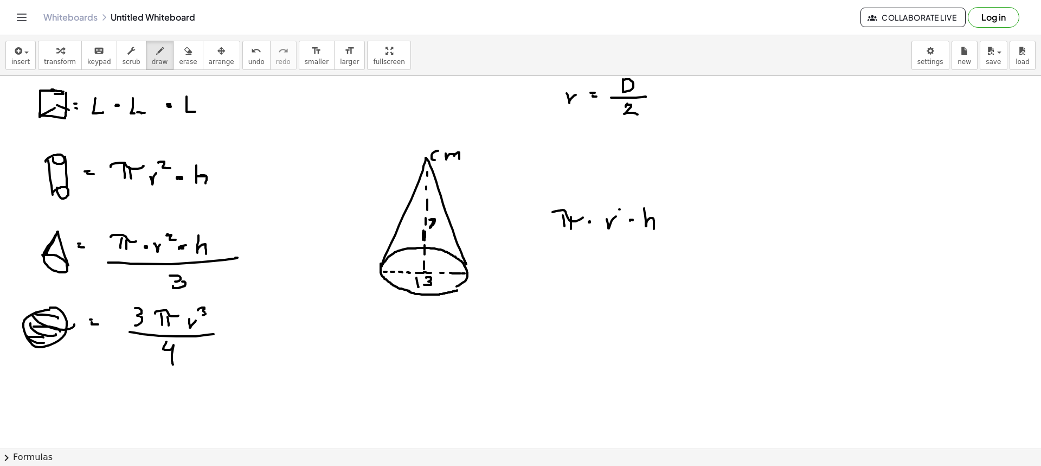
drag, startPoint x: 143, startPoint y: 56, endPoint x: 223, endPoint y: 101, distance: 92.0
click at [150, 62] on button "draw" at bounding box center [160, 55] width 28 height 29
drag, startPoint x: 622, startPoint y: 202, endPoint x: 627, endPoint y: 229, distance: 27.5
drag, startPoint x: 544, startPoint y: 235, endPoint x: 667, endPoint y: 237, distance: 123.6
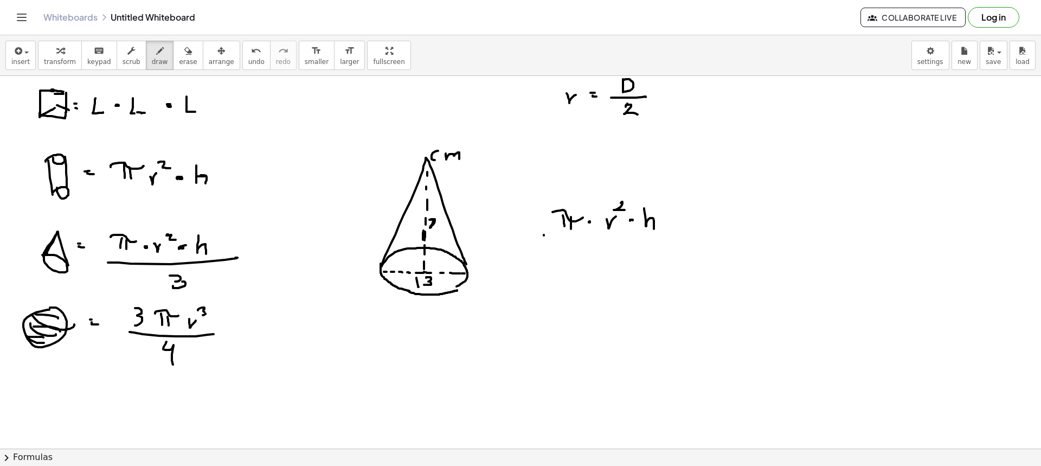
drag, startPoint x: 604, startPoint y: 247, endPoint x: 602, endPoint y: 256, distance: 9.6
drag, startPoint x: 546, startPoint y: 315, endPoint x: 570, endPoint y: 315, distance: 23.9
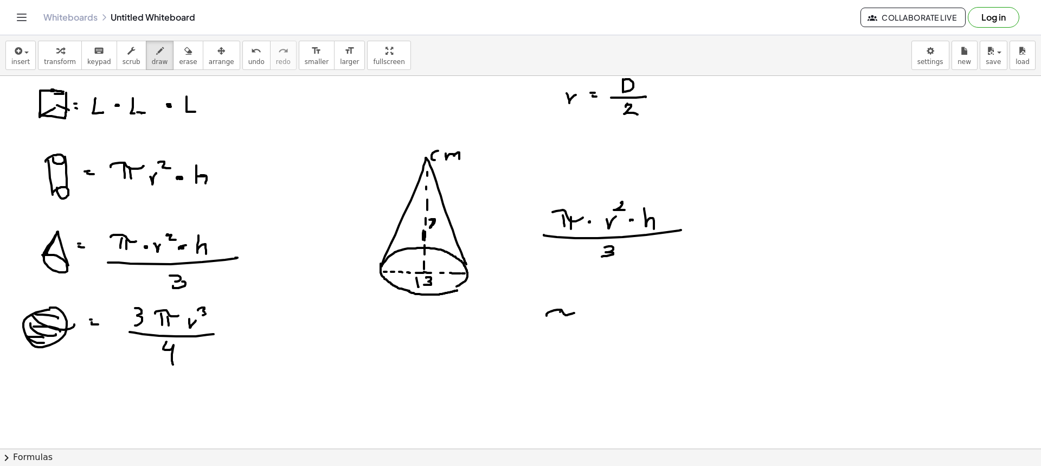
drag, startPoint x: 560, startPoint y: 312, endPoint x: 563, endPoint y: 319, distance: 7.5
drag, startPoint x: 565, startPoint y: 314, endPoint x: 567, endPoint y: 323, distance: 8.8
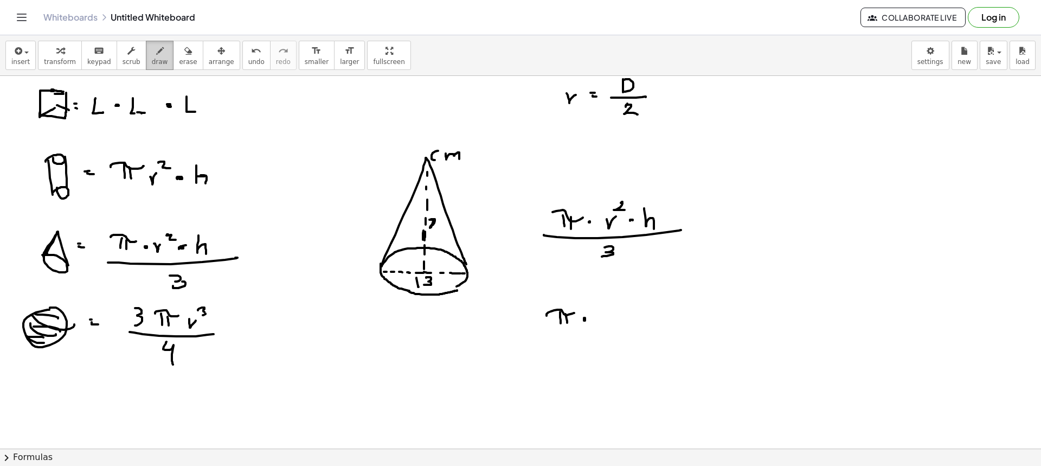
click at [156, 53] on icon "button" at bounding box center [160, 50] width 8 height 13
drag, startPoint x: 830, startPoint y: 88, endPoint x: 827, endPoint y: 93, distance: 5.8
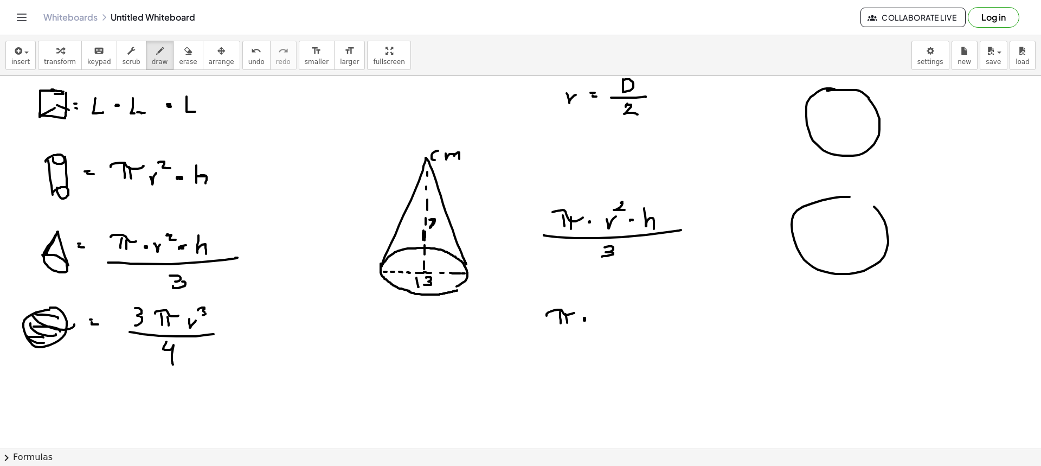
drag, startPoint x: 833, startPoint y: 198, endPoint x: 837, endPoint y: 202, distance: 5.8
drag, startPoint x: 840, startPoint y: 120, endPoint x: 851, endPoint y: 120, distance: 10.8
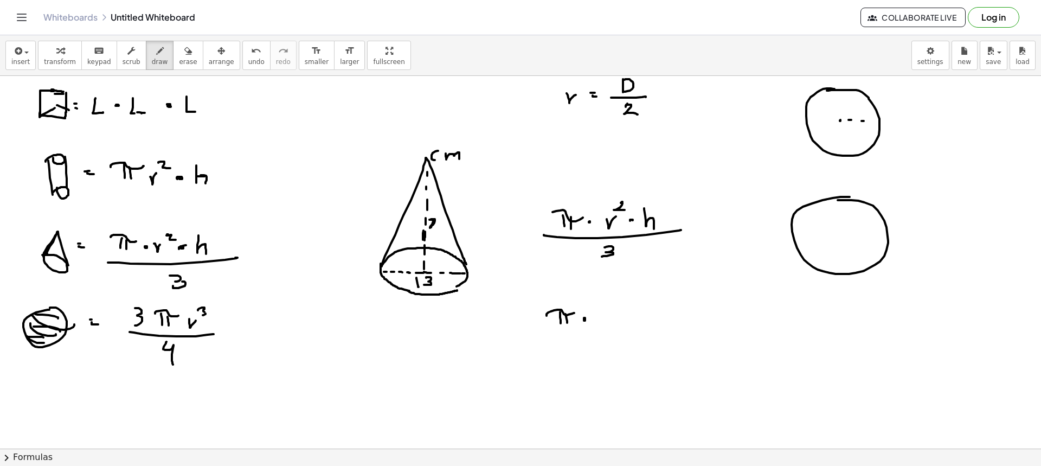
drag, startPoint x: 818, startPoint y: 237, endPoint x: 827, endPoint y: 237, distance: 8.1
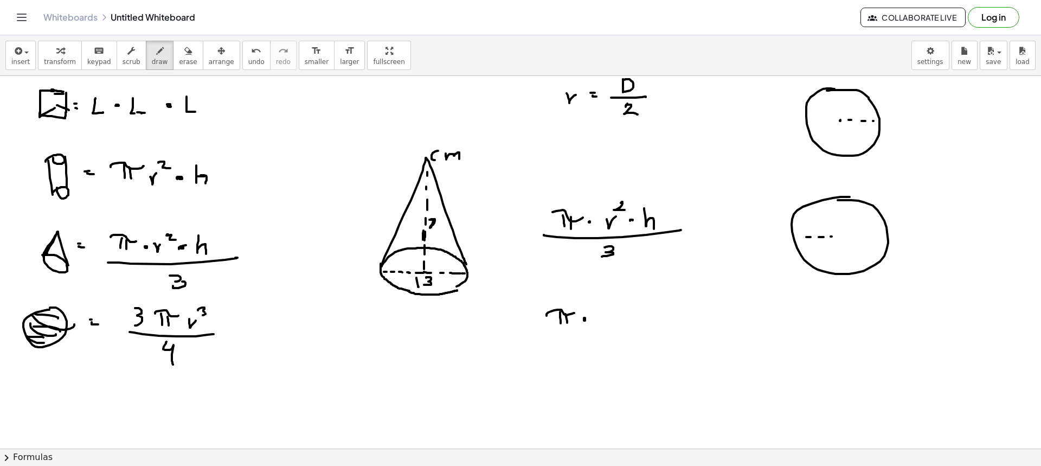
drag, startPoint x: 832, startPoint y: 236, endPoint x: 847, endPoint y: 236, distance: 15.2
drag, startPoint x: 847, startPoint y: 236, endPoint x: 868, endPoint y: 235, distance: 21.2
drag, startPoint x: 868, startPoint y: 235, endPoint x: 876, endPoint y: 235, distance: 8.1
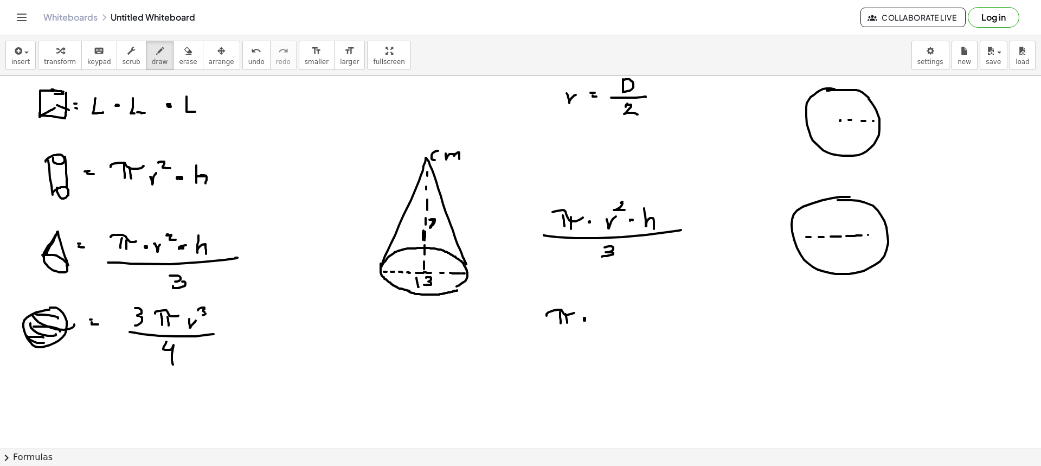
drag, startPoint x: 878, startPoint y: 235, endPoint x: 890, endPoint y: 235, distance: 11.9
drag, startPoint x: 840, startPoint y: 147, endPoint x: 844, endPoint y: 136, distance: 12.0
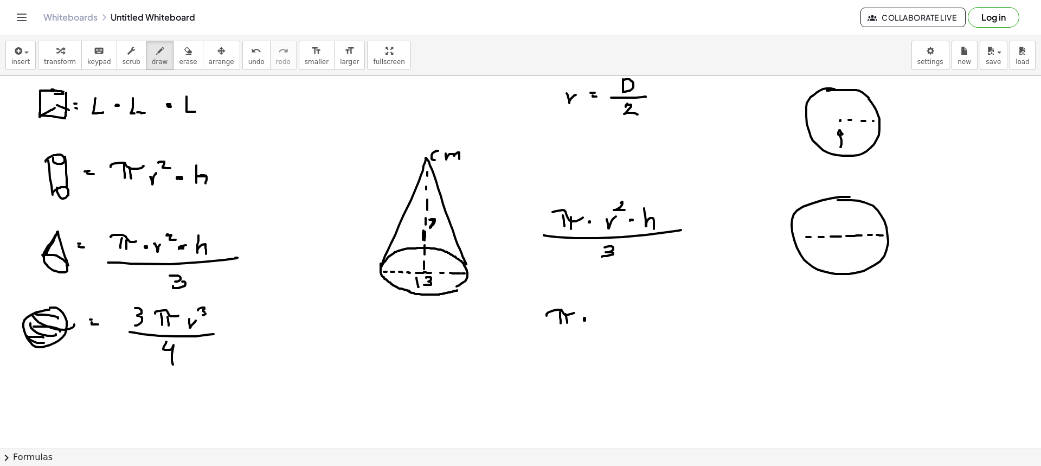
drag, startPoint x: 892, startPoint y: 121, endPoint x: 901, endPoint y: 121, distance: 9.2
drag, startPoint x: 774, startPoint y: 259, endPoint x: 789, endPoint y: 251, distance: 17.0
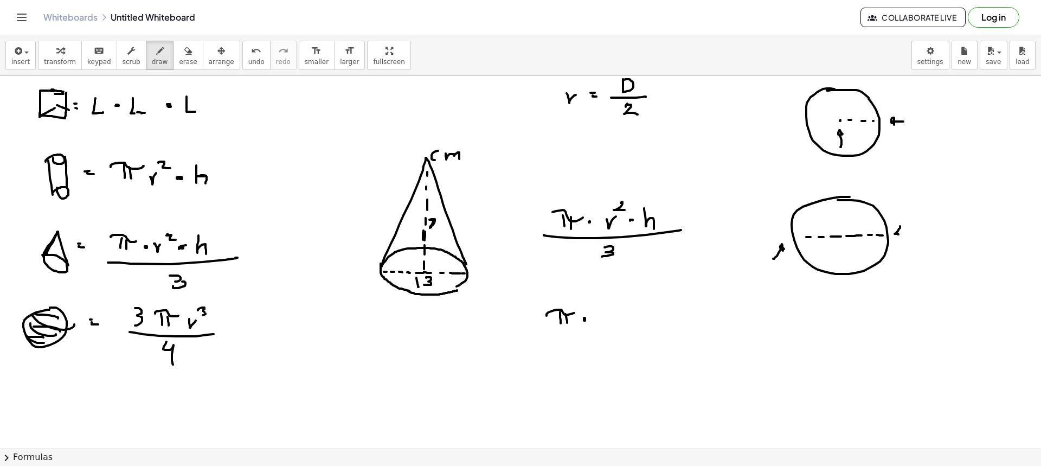
drag, startPoint x: 900, startPoint y: 226, endPoint x: 901, endPoint y: 235, distance: 8.8
drag, startPoint x: 840, startPoint y: 218, endPoint x: 841, endPoint y: 225, distance: 7.1
drag, startPoint x: 840, startPoint y: 216, endPoint x: 847, endPoint y: 235, distance: 20.2
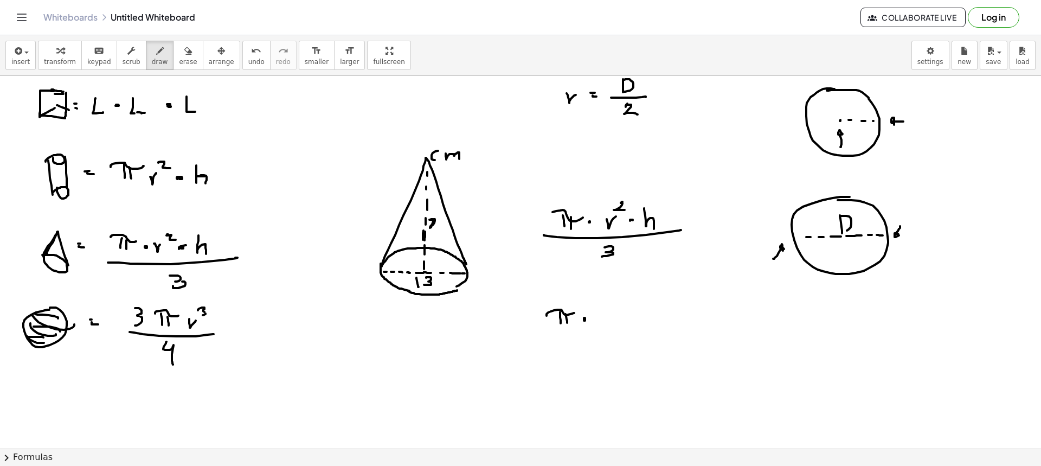
drag, startPoint x: 835, startPoint y: 100, endPoint x: 839, endPoint y: 113, distance: 13.4
drag, startPoint x: 837, startPoint y: 98, endPoint x: 847, endPoint y: 114, distance: 18.5
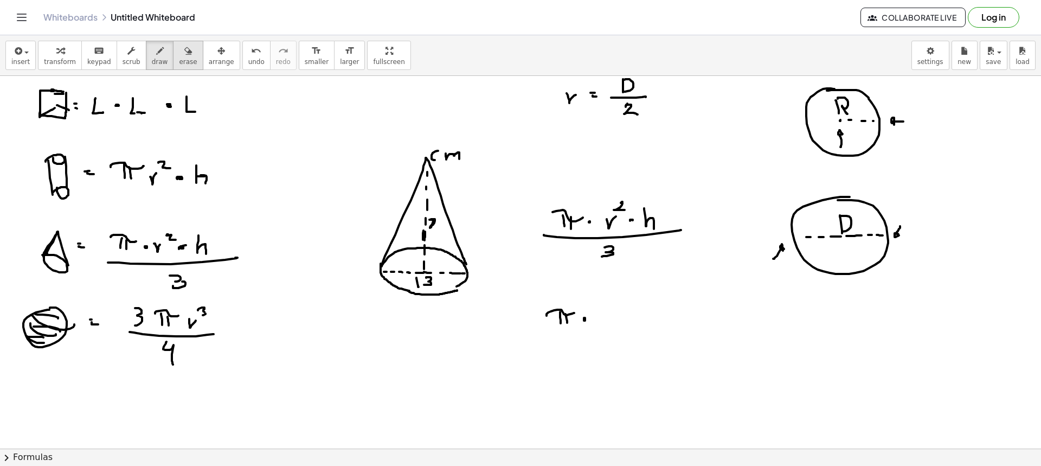
click at [179, 61] on span "erase" at bounding box center [188, 62] width 18 height 8
drag, startPoint x: 752, startPoint y: 261, endPoint x: 762, endPoint y: 262, distance: 9.9
drag, startPoint x: 941, startPoint y: 239, endPoint x: 920, endPoint y: 230, distance: 22.3
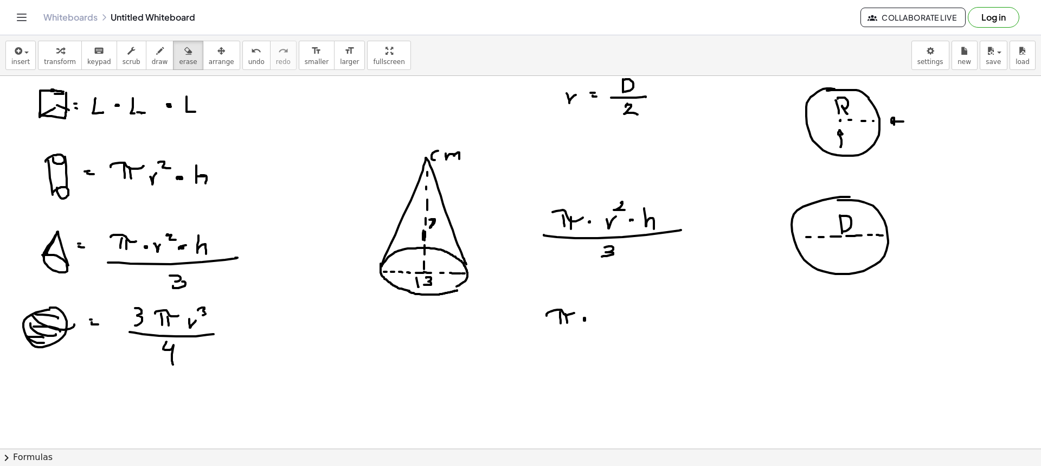
click at [152, 56] on div "button" at bounding box center [160, 50] width 16 height 13
drag, startPoint x: 61, startPoint y: 355, endPoint x: 81, endPoint y: 371, distance: 25.8
drag, startPoint x: 63, startPoint y: 357, endPoint x: 72, endPoint y: 359, distance: 8.6
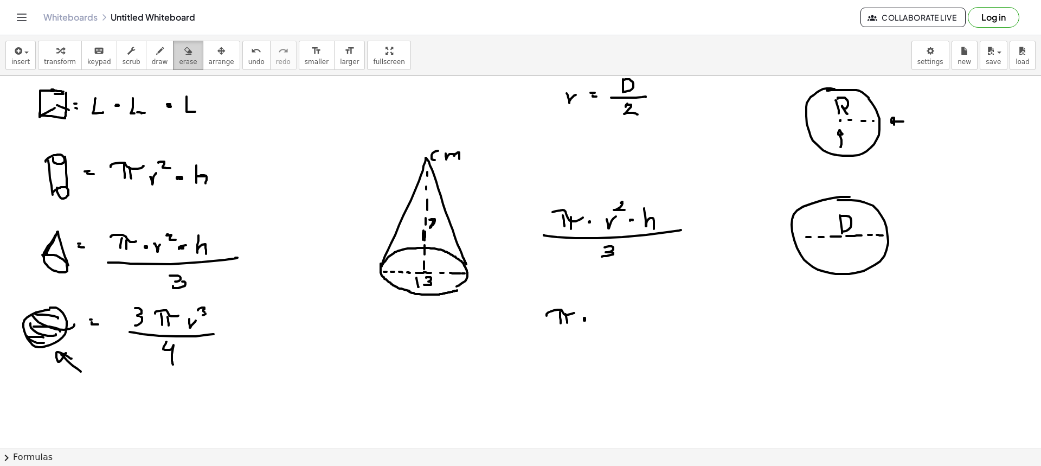
click at [179, 66] on span "erase" at bounding box center [188, 62] width 18 height 8
drag, startPoint x: 68, startPoint y: 396, endPoint x: 72, endPoint y: 373, distance: 22.5
click at [153, 55] on button "draw" at bounding box center [160, 55] width 28 height 29
drag, startPoint x: 560, startPoint y: 137, endPoint x: 569, endPoint y: 129, distance: 11.5
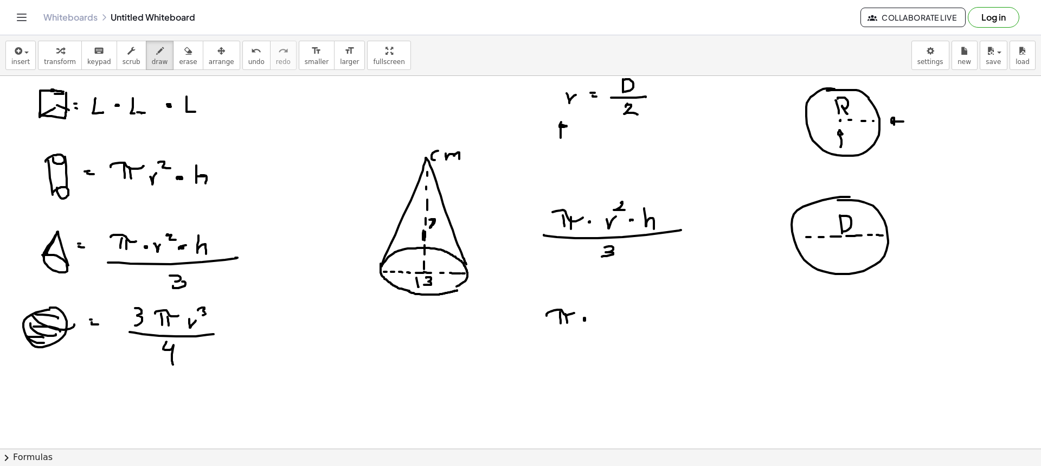
drag, startPoint x: 653, startPoint y: 81, endPoint x: 662, endPoint y: 82, distance: 8.8
drag, startPoint x: 649, startPoint y: 84, endPoint x: 660, endPoint y: 96, distance: 16.1
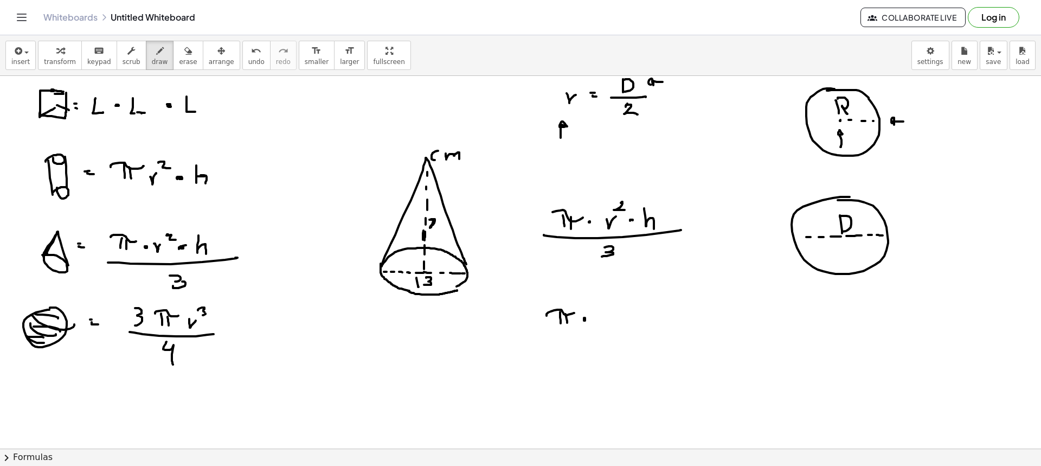
drag, startPoint x: 655, startPoint y: 108, endPoint x: 667, endPoint y: 109, distance: 11.9
drag, startPoint x: 657, startPoint y: 107, endPoint x: 662, endPoint y: 112, distance: 6.9
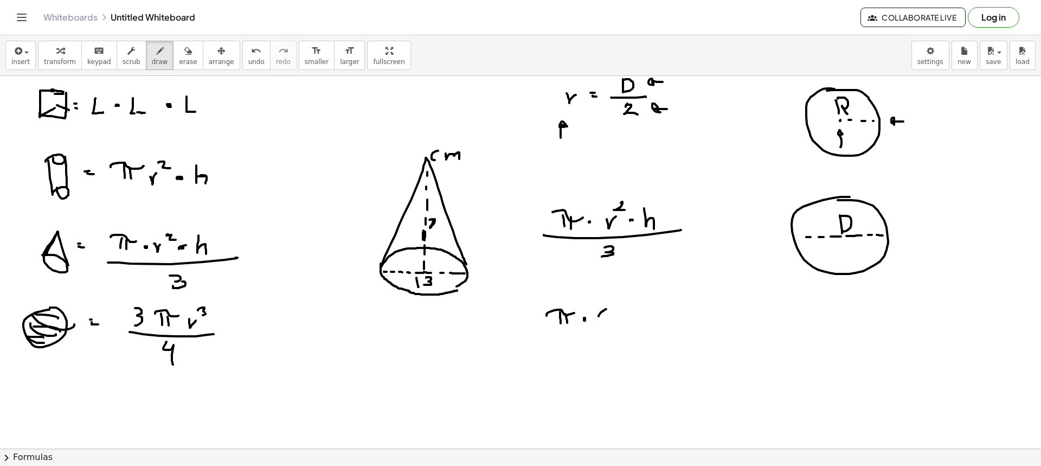
drag, startPoint x: 598, startPoint y: 316, endPoint x: 603, endPoint y: 324, distance: 9.2
drag, startPoint x: 617, startPoint y: 313, endPoint x: 617, endPoint y: 324, distance: 10.8
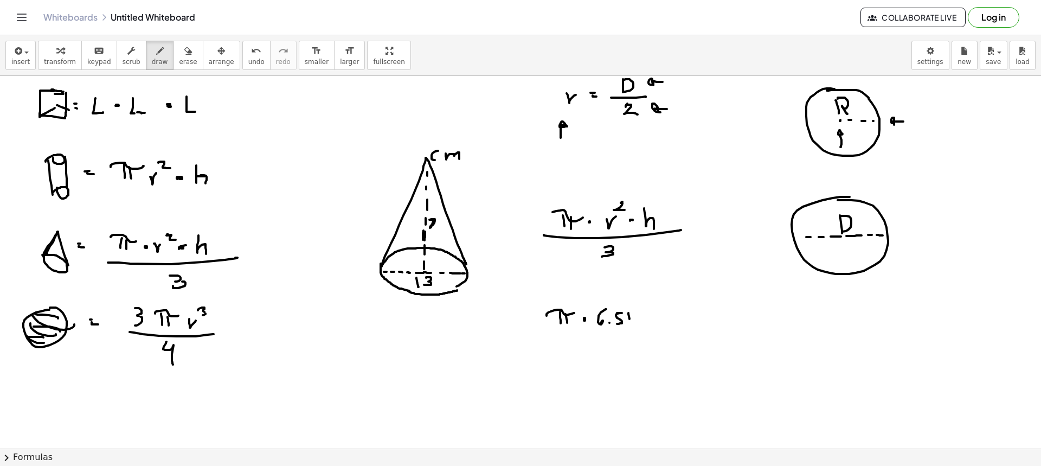
drag, startPoint x: 629, startPoint y: 319, endPoint x: 625, endPoint y: 325, distance: 7.8
drag, startPoint x: 595, startPoint y: 305, endPoint x: 595, endPoint y: 328, distance: 23.3
drag, startPoint x: 630, startPoint y: 307, endPoint x: 636, endPoint y: 312, distance: 7.7
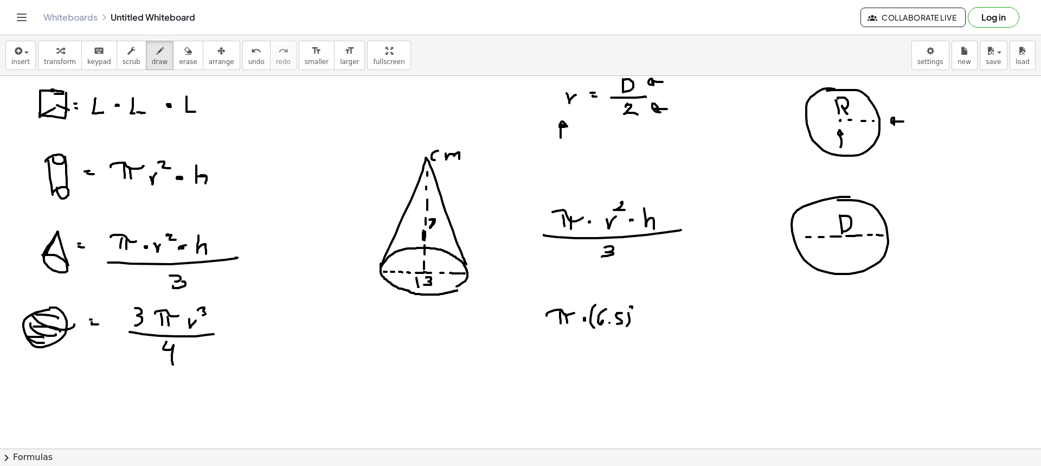
drag, startPoint x: 664, startPoint y: 312, endPoint x: 668, endPoint y: 324, distance: 12.2
drag, startPoint x: 618, startPoint y: 333, endPoint x: 692, endPoint y: 331, distance: 73.2
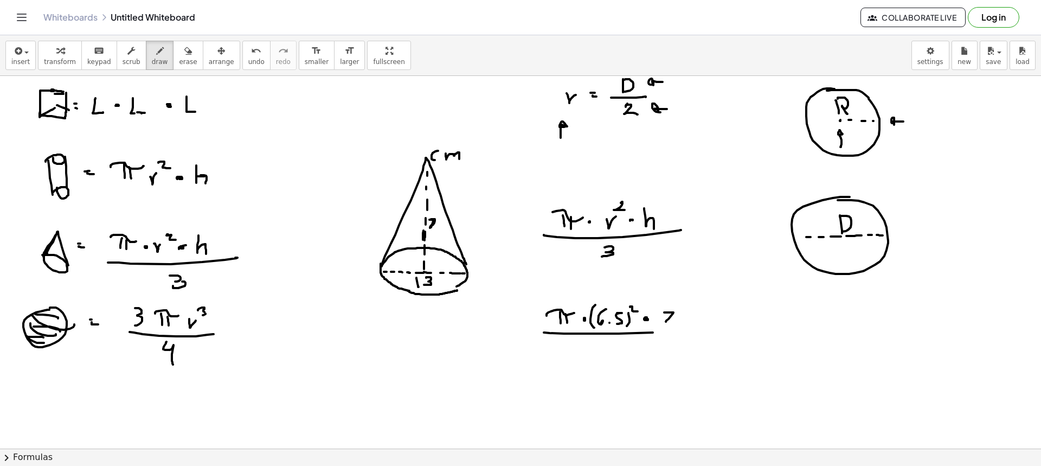
drag, startPoint x: 624, startPoint y: 344, endPoint x: 625, endPoint y: 355, distance: 10.9
click at [154, 57] on button "draw" at bounding box center [160, 55] width 28 height 29
drag, startPoint x: 776, startPoint y: 120, endPoint x: 784, endPoint y: 126, distance: 10.1
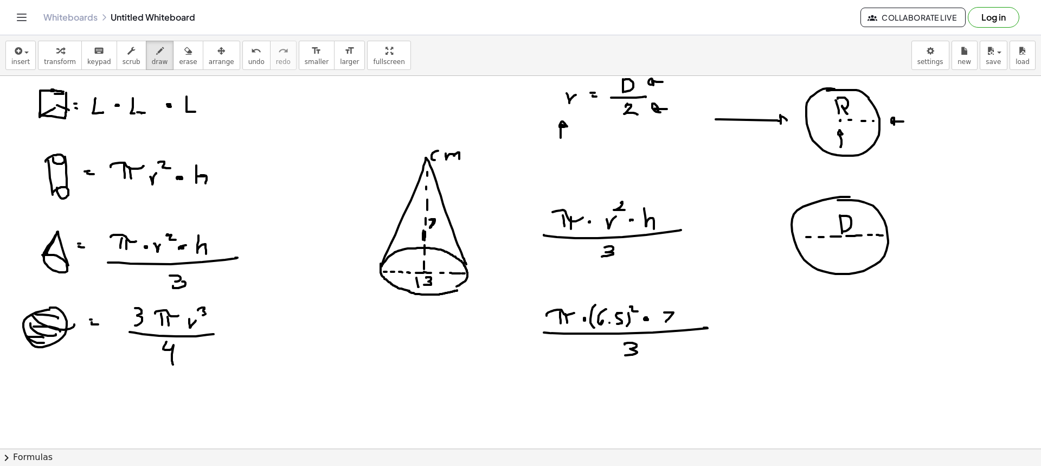
drag, startPoint x: 797, startPoint y: 163, endPoint x: 809, endPoint y: 187, distance: 27.2
click at [156, 51] on icon "button" at bounding box center [160, 50] width 8 height 13
drag, startPoint x: 531, startPoint y: 263, endPoint x: 543, endPoint y: 286, distance: 25.7
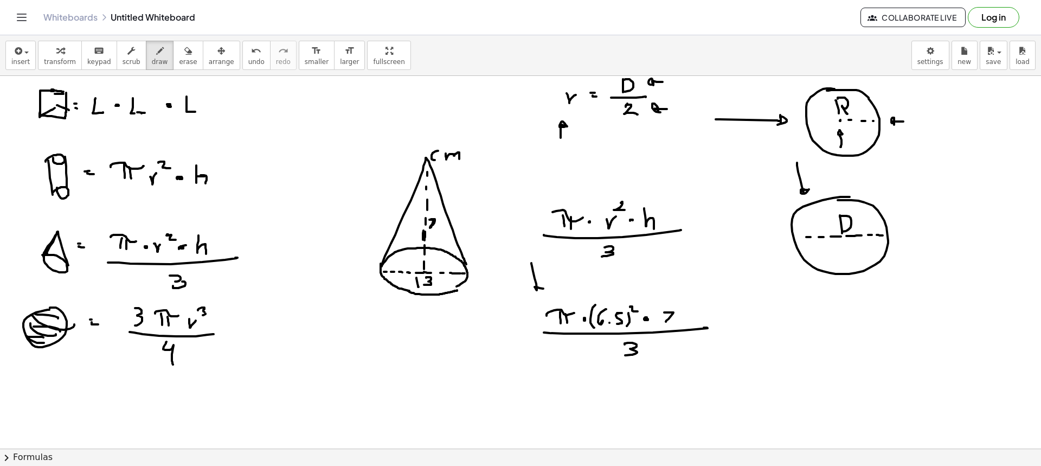
click at [173, 42] on button "erase" at bounding box center [188, 55] width 30 height 29
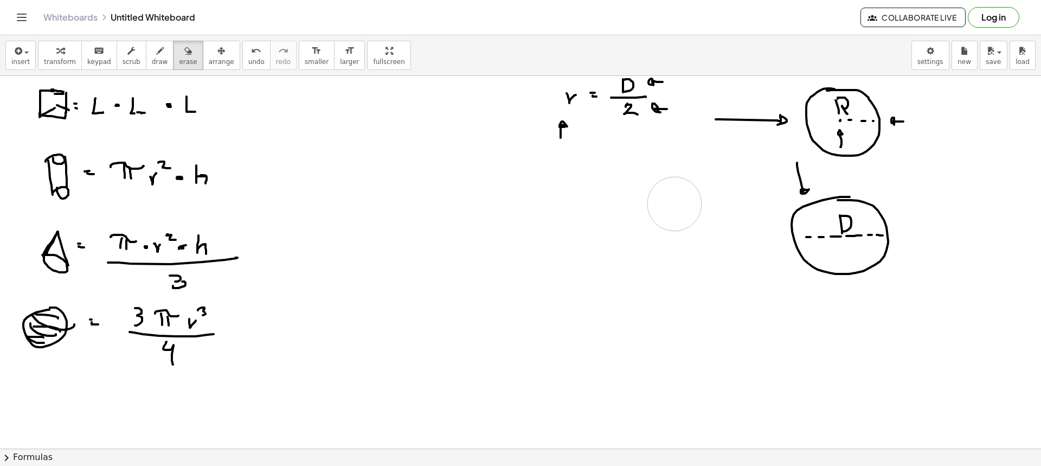
drag, startPoint x: 439, startPoint y: 171, endPoint x: 662, endPoint y: 224, distance: 229.6
drag, startPoint x: 566, startPoint y: 147, endPoint x: 561, endPoint y: 143, distance: 6.9
drag, startPoint x: 720, startPoint y: 128, endPoint x: 787, endPoint y: 174, distance: 81.5
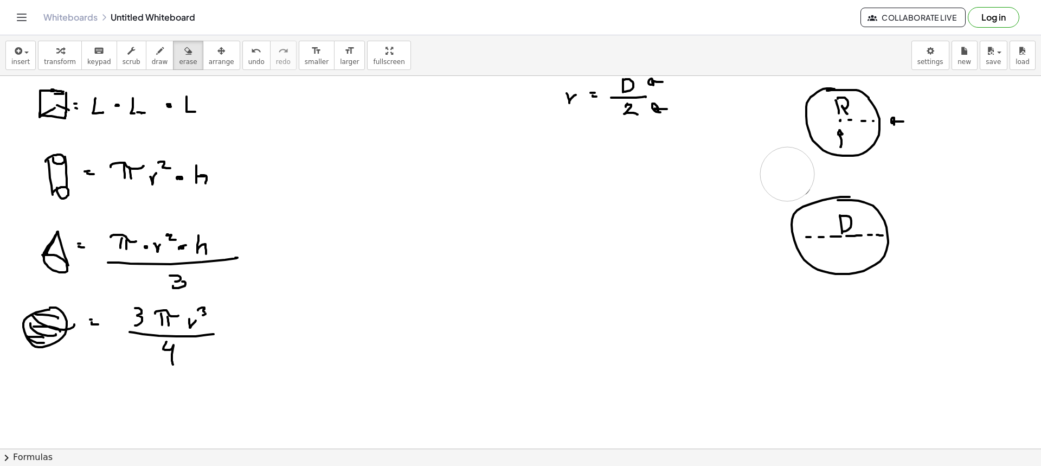
drag, startPoint x: 927, startPoint y: 117, endPoint x: 917, endPoint y: 119, distance: 10.4
drag, startPoint x: 699, startPoint y: 127, endPoint x: 671, endPoint y: 93, distance: 44.3
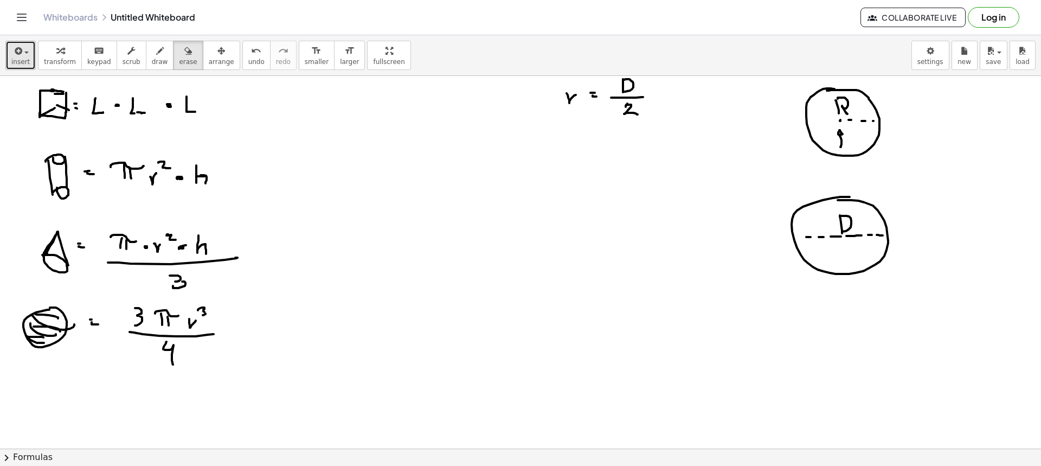
click at [24, 51] on div "button" at bounding box center [20, 50] width 18 height 13
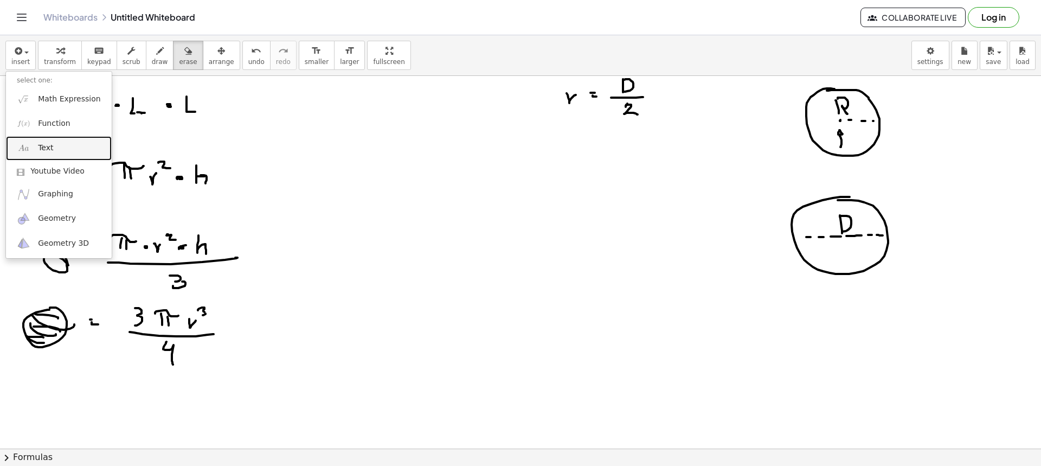
click at [60, 145] on link "Text" at bounding box center [59, 148] width 106 height 24
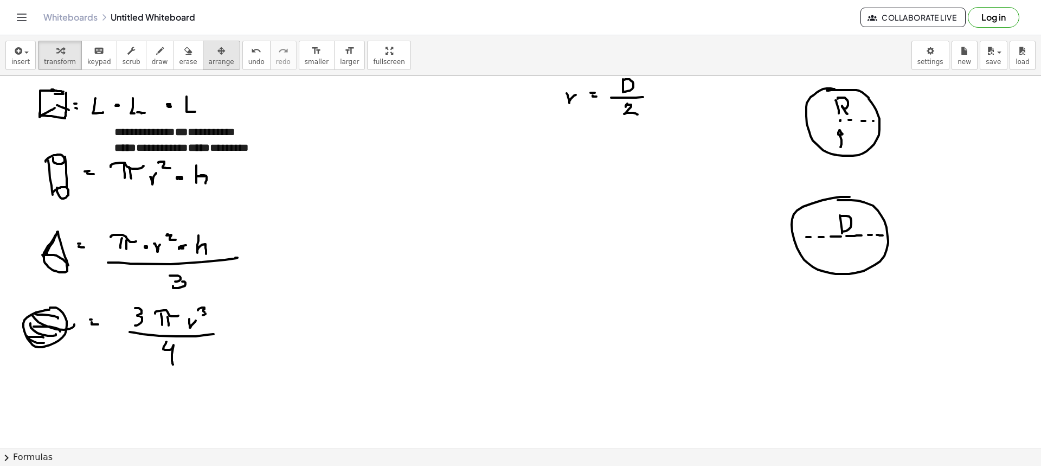
click at [209, 53] on div "button" at bounding box center [221, 50] width 25 height 13
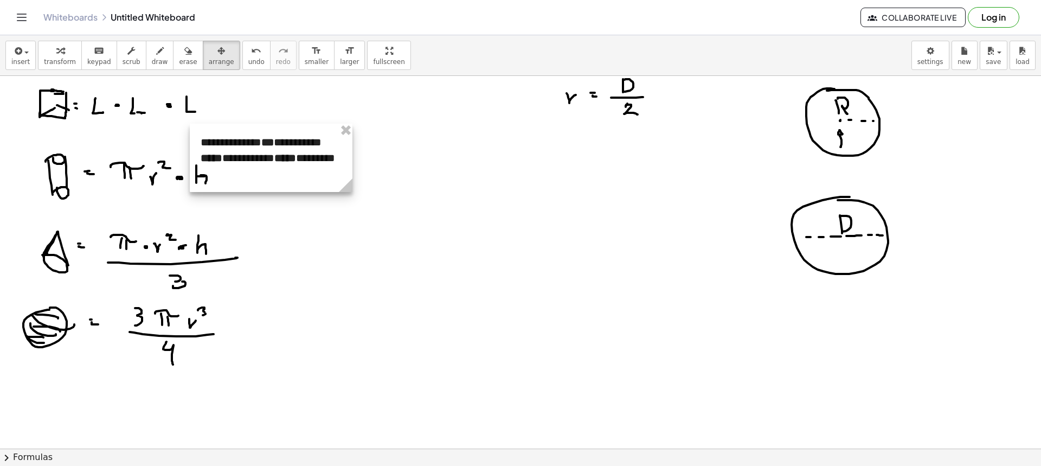
drag, startPoint x: 242, startPoint y: 165, endPoint x: 339, endPoint y: 154, distance: 97.2
click at [338, 154] on div at bounding box center [271, 158] width 163 height 68
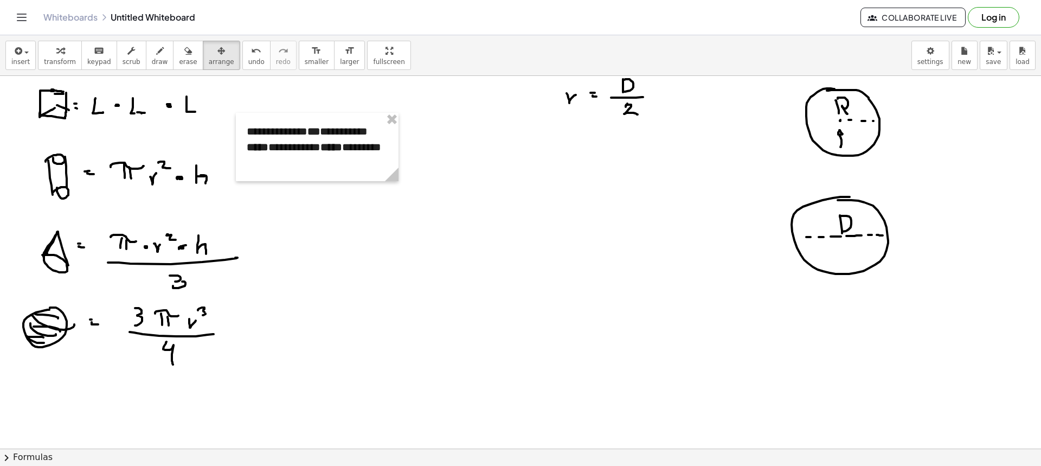
drag, startPoint x: 420, startPoint y: 177, endPoint x: 499, endPoint y: 176, distance: 79.2
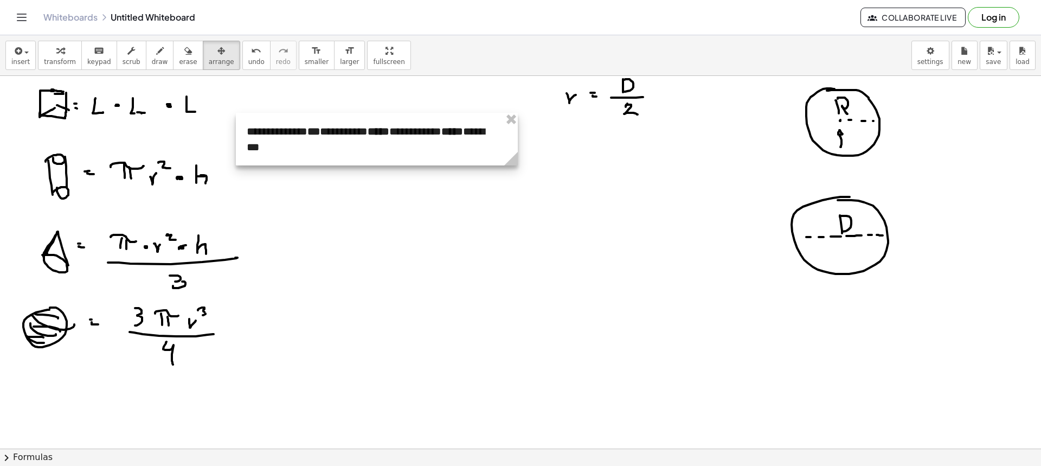
click at [523, 166] on circle at bounding box center [513, 160] width 19 height 19
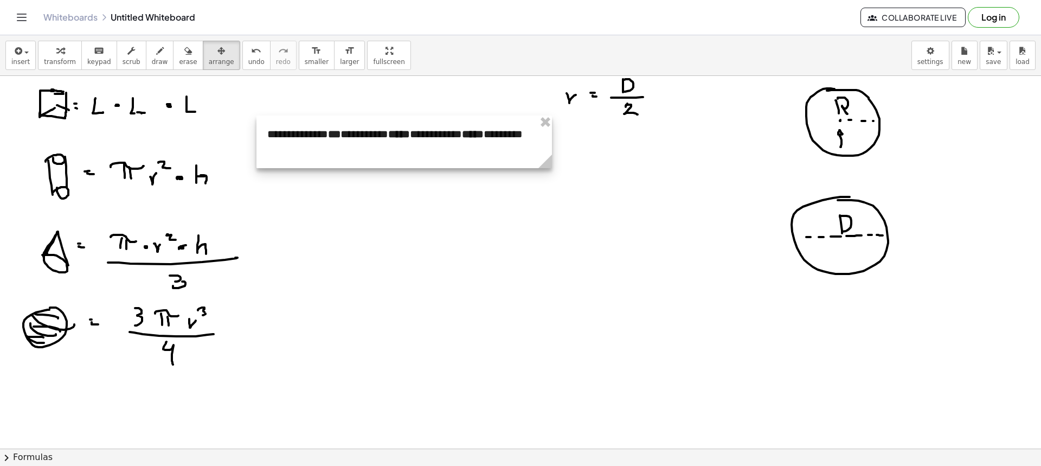
drag, startPoint x: 410, startPoint y: 153, endPoint x: 433, endPoint y: 159, distance: 24.1
click at [428, 159] on div at bounding box center [403, 141] width 295 height 53
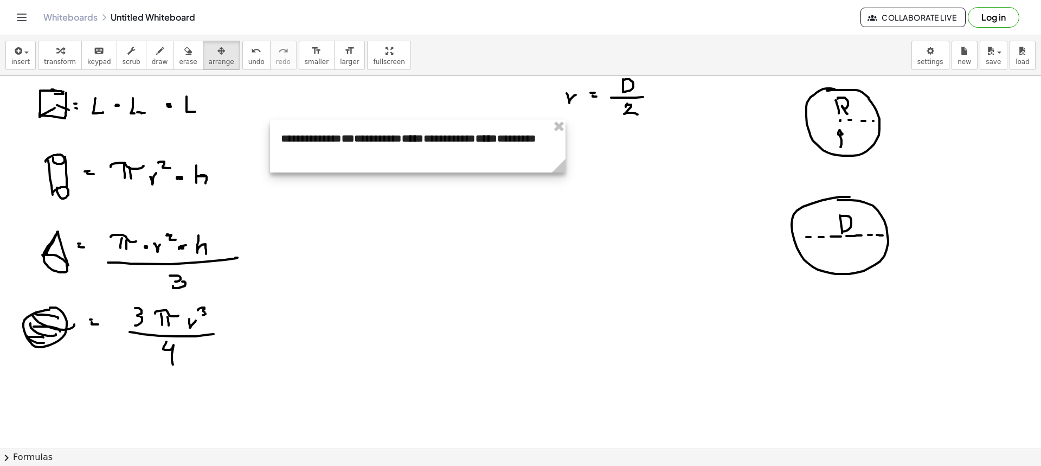
drag, startPoint x: 564, startPoint y: 167, endPoint x: 582, endPoint y: 171, distance: 18.3
click at [565, 170] on icon at bounding box center [559, 166] width 14 height 14
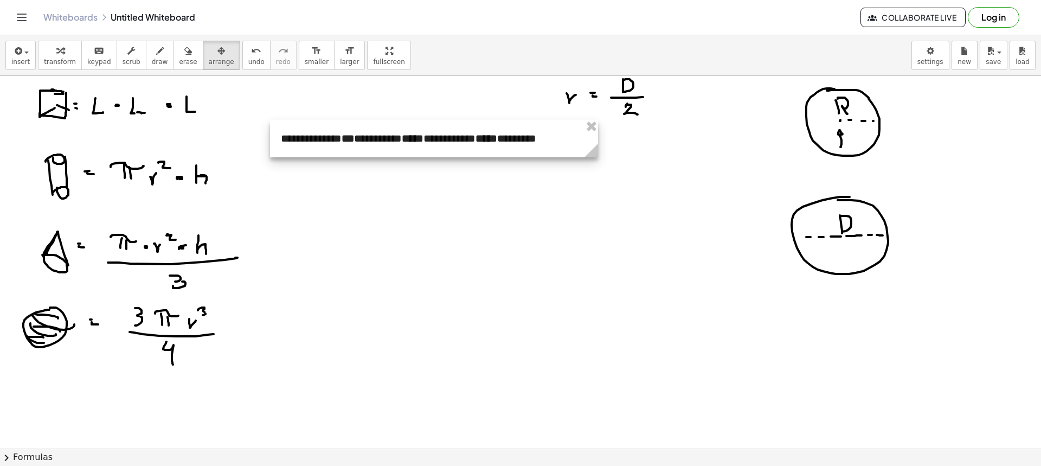
drag, startPoint x: 579, startPoint y: 167, endPoint x: 601, endPoint y: 170, distance: 21.9
click at [34, 63] on div "insert select one: Math Expression Function Text Youtube Video Graphing Geometr…" at bounding box center [520, 55] width 1041 height 41
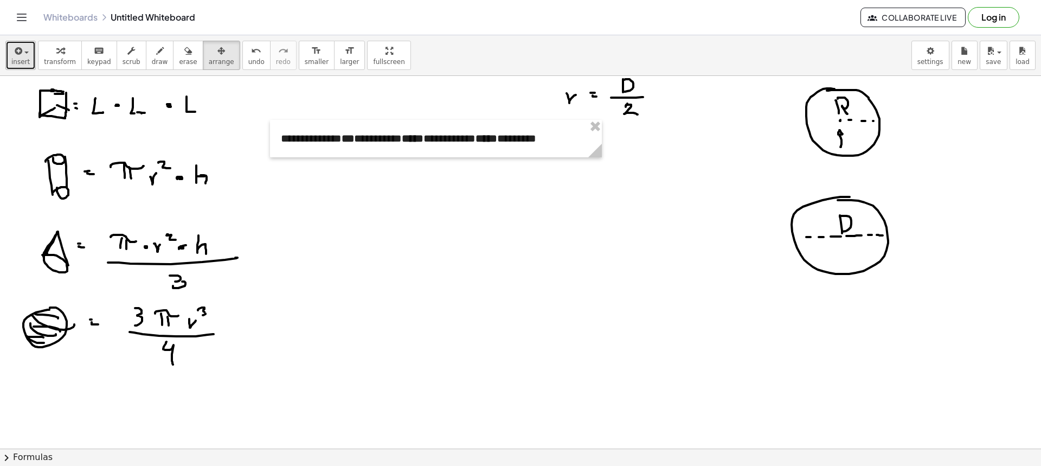
click at [25, 60] on span "insert" at bounding box center [20, 62] width 18 height 8
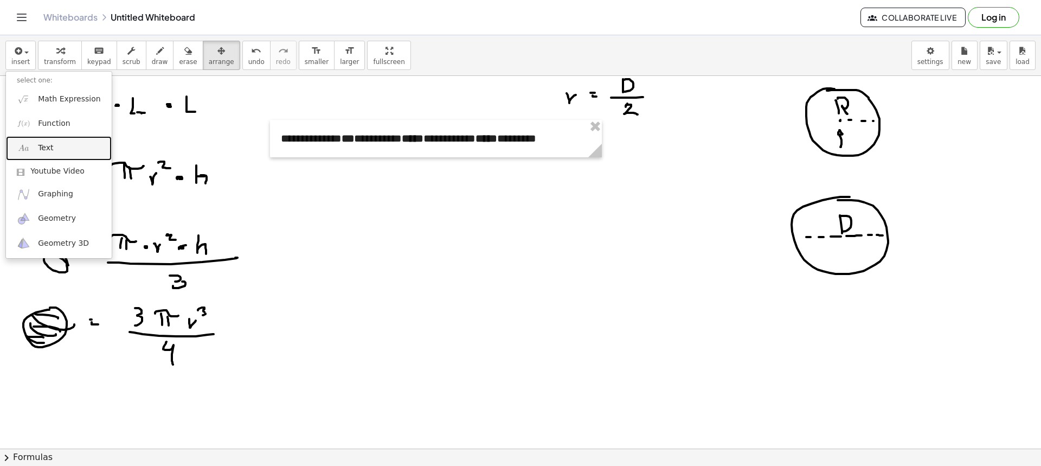
drag, startPoint x: 46, startPoint y: 147, endPoint x: 192, endPoint y: 196, distance: 153.9
click at [47, 147] on span "Text" at bounding box center [45, 148] width 15 height 11
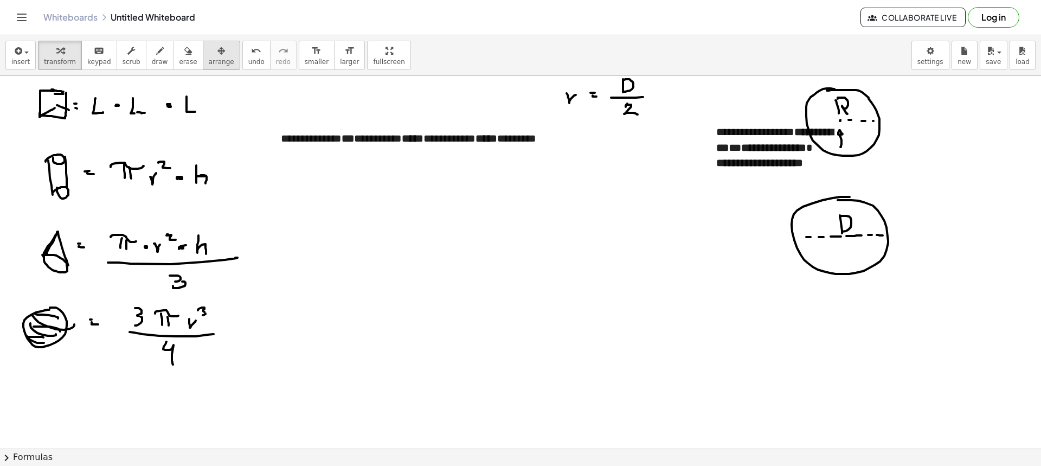
click at [203, 61] on button "arrange" at bounding box center [221, 55] width 37 height 29
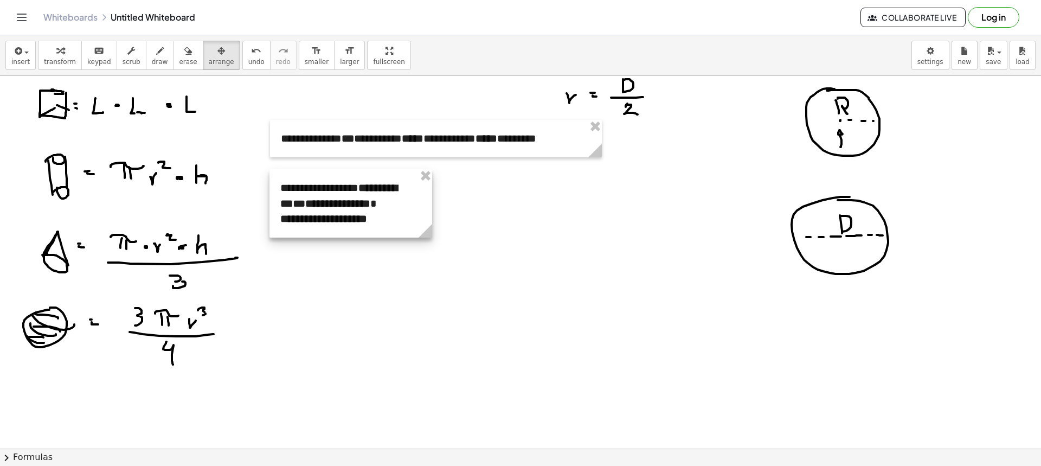
drag, startPoint x: 718, startPoint y: 153, endPoint x: 282, endPoint y: 209, distance: 438.8
click at [282, 209] on div at bounding box center [350, 203] width 163 height 68
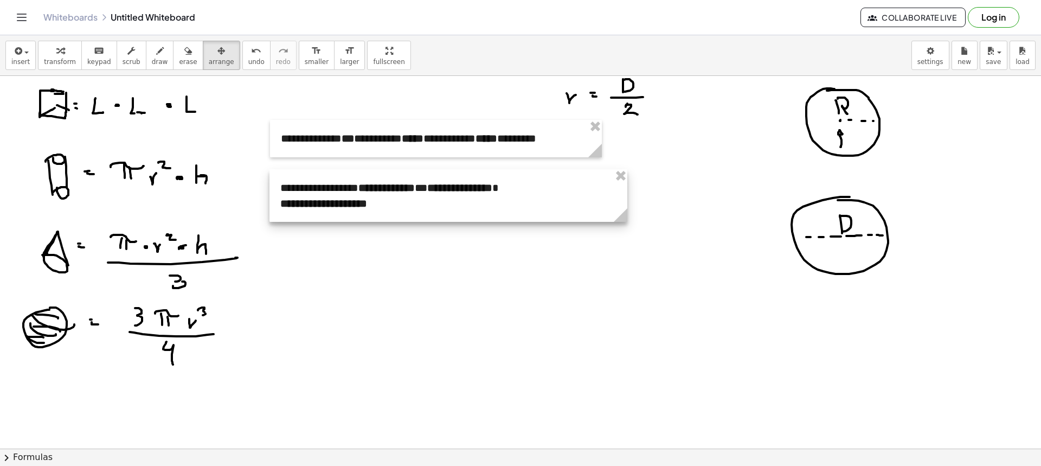
drag, startPoint x: 436, startPoint y: 234, endPoint x: 625, endPoint y: 220, distance: 189.2
click at [625, 220] on icon at bounding box center [621, 215] width 14 height 14
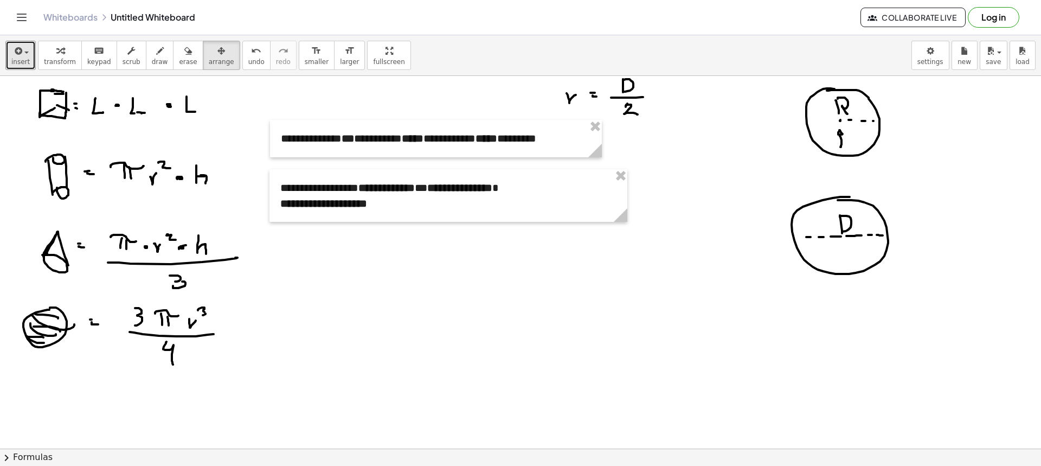
drag, startPoint x: 15, startPoint y: 58, endPoint x: 81, endPoint y: 92, distance: 74.4
click at [15, 58] on span "insert" at bounding box center [20, 62] width 18 height 8
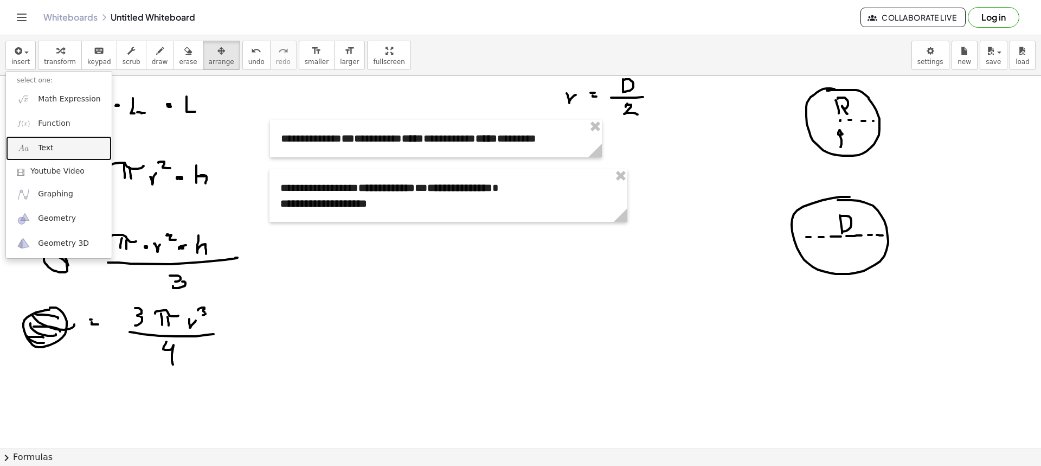
click at [57, 144] on link "Text" at bounding box center [59, 148] width 106 height 24
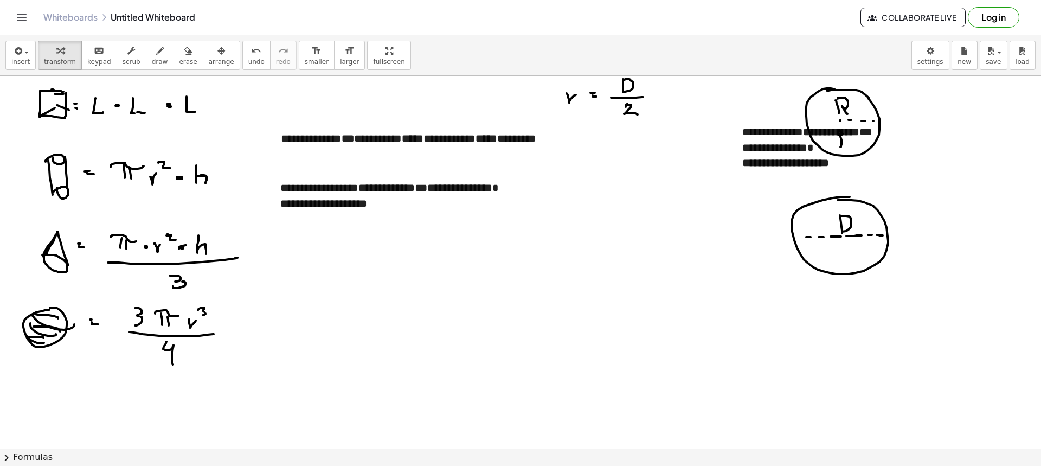
click at [203, 48] on button "arrange" at bounding box center [221, 55] width 37 height 29
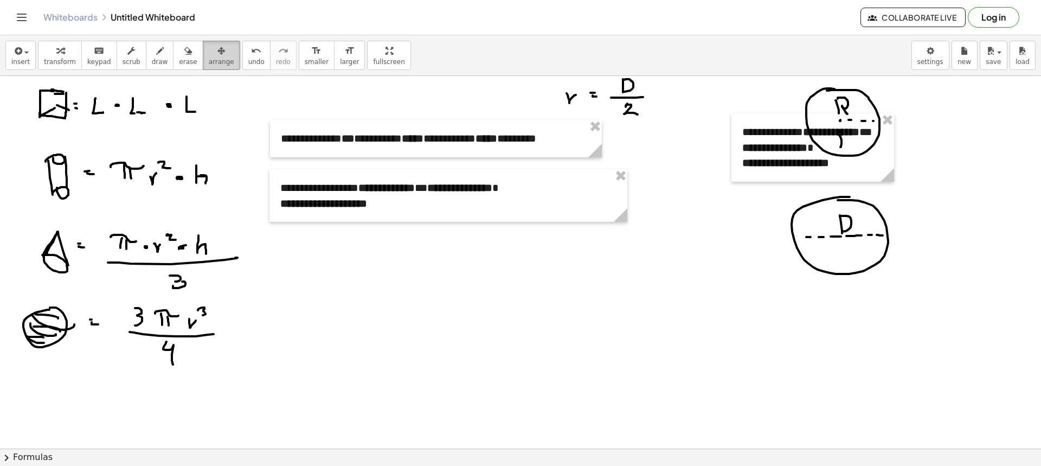
click at [209, 61] on span "arrange" at bounding box center [221, 62] width 25 height 8
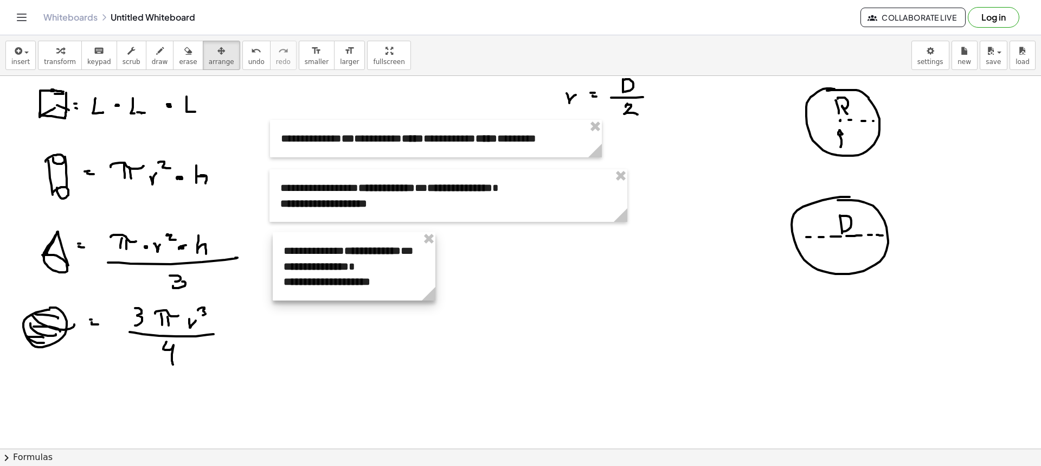
drag, startPoint x: 741, startPoint y: 129, endPoint x: 282, endPoint y: 248, distance: 473.7
click at [282, 248] on div at bounding box center [354, 266] width 163 height 68
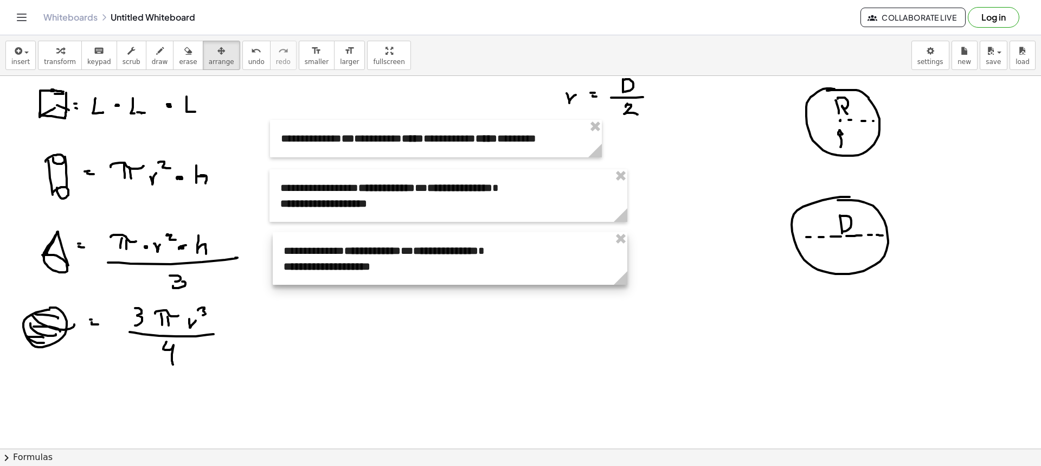
drag, startPoint x: 434, startPoint y: 297, endPoint x: 626, endPoint y: 291, distance: 192.0
click at [127, 55] on icon "button" at bounding box center [131, 50] width 8 height 13
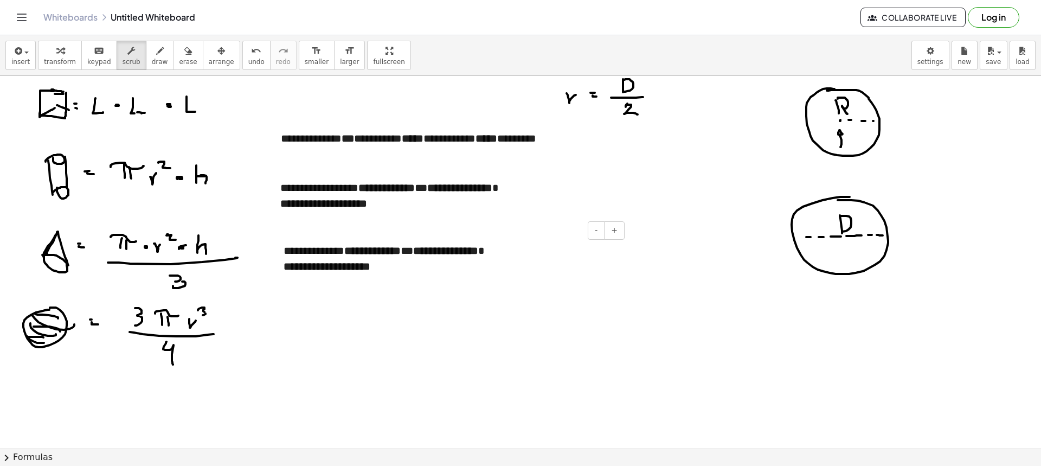
click at [401, 251] on strong "**********" at bounding box center [372, 250] width 56 height 11
drag, startPoint x: 404, startPoint y: 251, endPoint x: 364, endPoint y: 252, distance: 40.1
click at [364, 252] on strong "**********" at bounding box center [372, 250] width 56 height 11
click at [356, 249] on div "**********" at bounding box center [450, 258] width 355 height 53
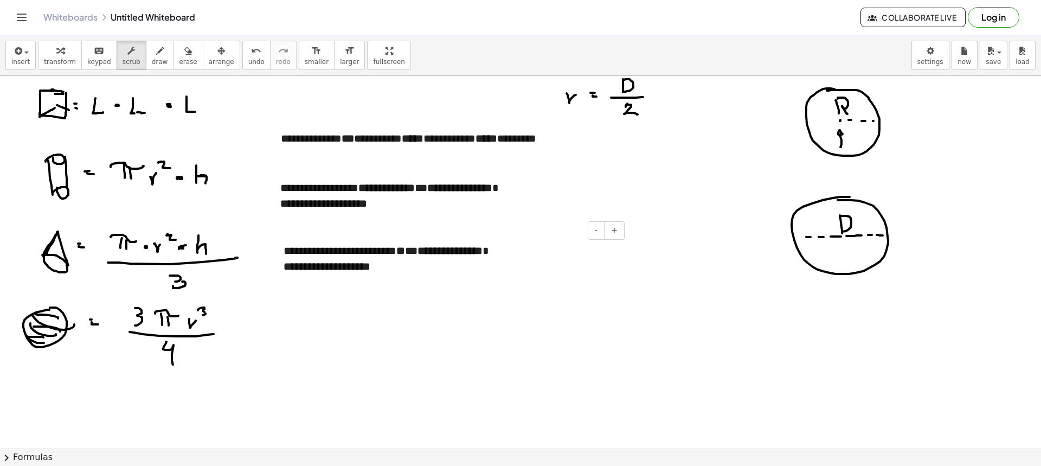
click at [414, 250] on div "**********" at bounding box center [450, 258] width 355 height 53
click at [23, 53] on div "button" at bounding box center [20, 50] width 18 height 13
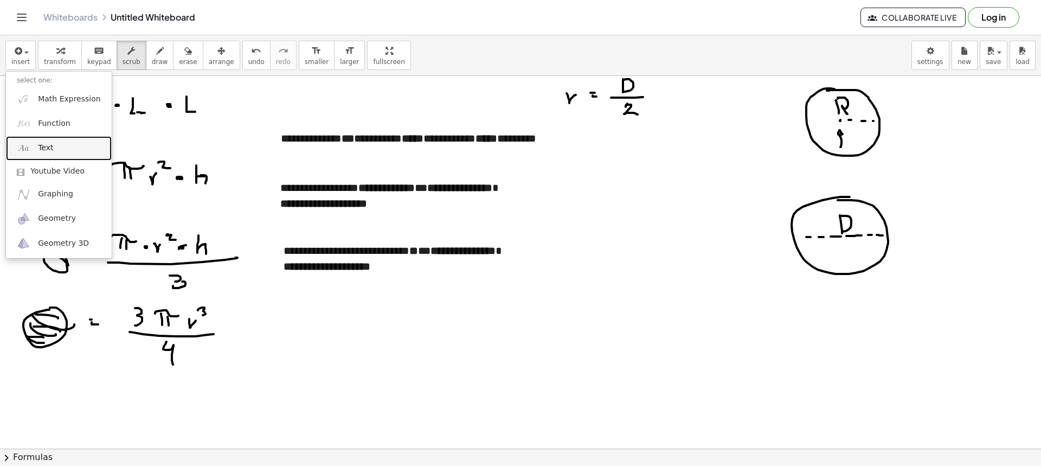
click at [56, 139] on link "Text" at bounding box center [59, 148] width 106 height 24
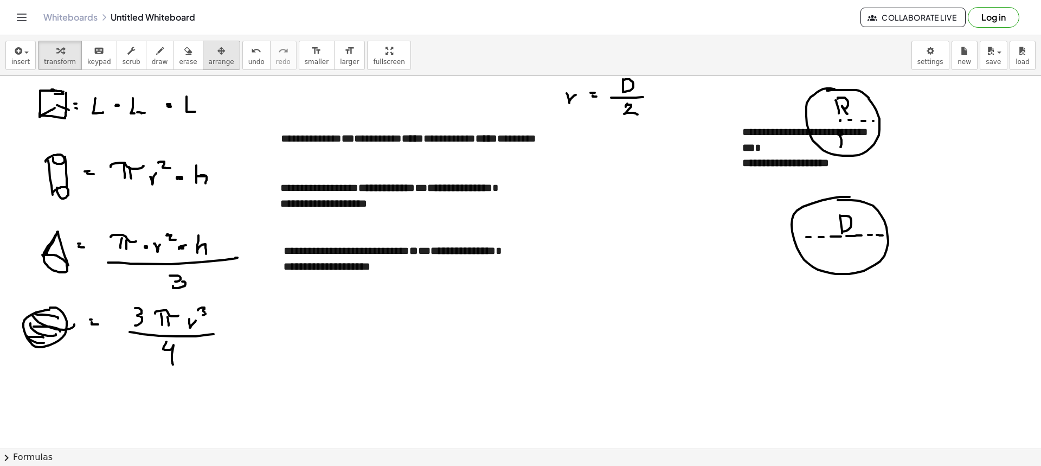
click at [212, 63] on span "arrange" at bounding box center [221, 62] width 25 height 8
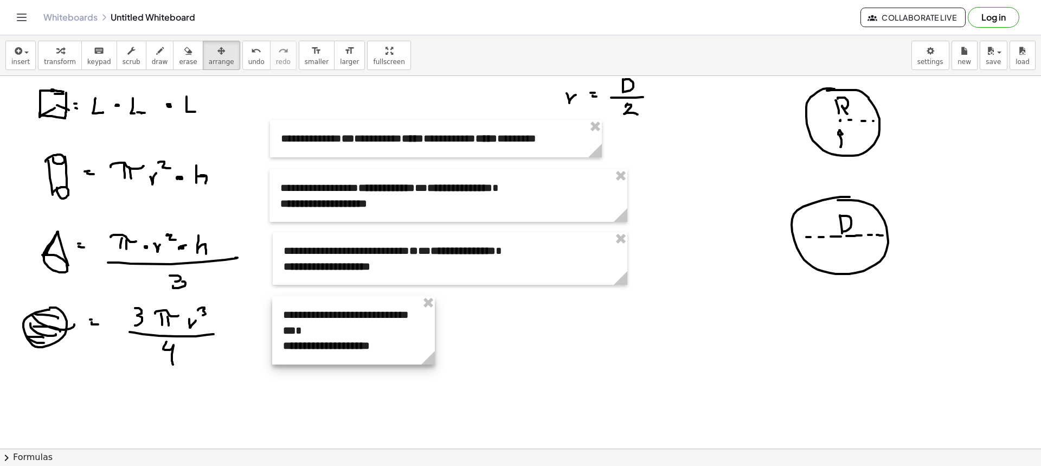
drag, startPoint x: 775, startPoint y: 145, endPoint x: 394, endPoint y: 336, distance: 426.6
click at [323, 323] on div at bounding box center [353, 330] width 163 height 68
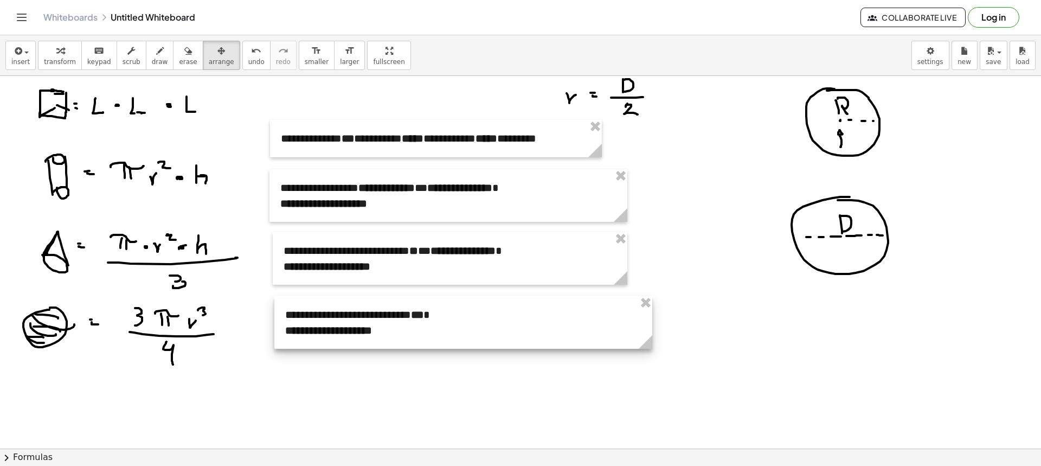
drag, startPoint x: 431, startPoint y: 363, endPoint x: 647, endPoint y: 376, distance: 216.1
drag, startPoint x: 379, startPoint y: 314, endPoint x: 360, endPoint y: 314, distance: 19.0
click at [360, 314] on div at bounding box center [455, 323] width 378 height 53
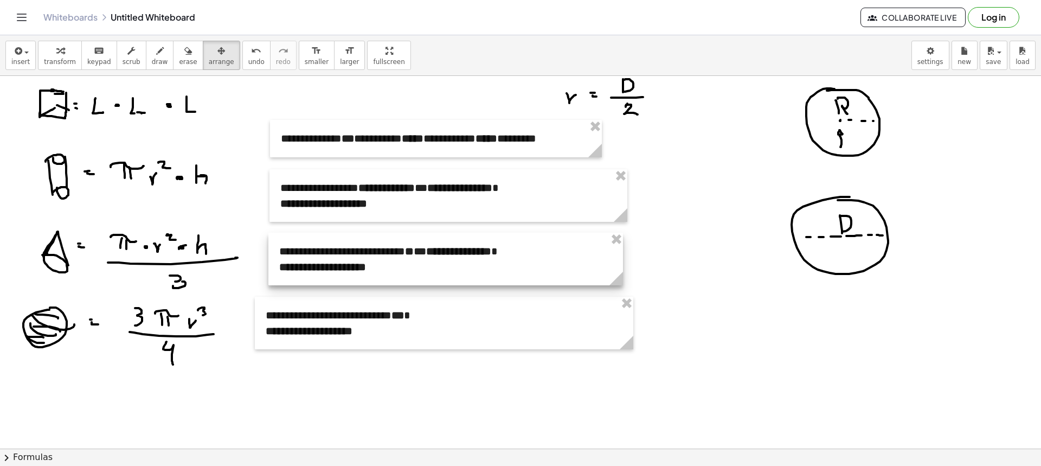
drag, startPoint x: 357, startPoint y: 278, endPoint x: 364, endPoint y: 278, distance: 7.0
click at [364, 278] on div at bounding box center [445, 259] width 355 height 53
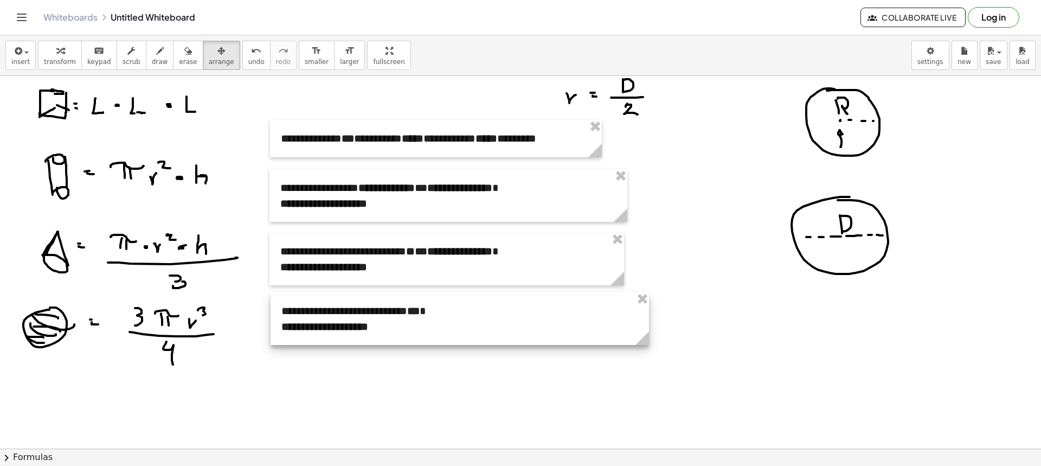
drag, startPoint x: 347, startPoint y: 318, endPoint x: 363, endPoint y: 314, distance: 16.3
click at [363, 314] on div at bounding box center [459, 318] width 378 height 53
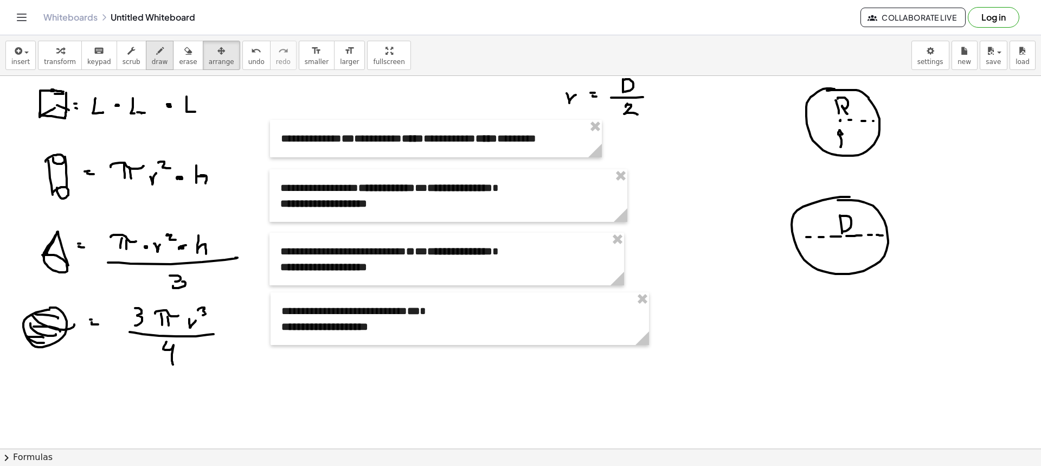
click at [152, 61] on span "draw" at bounding box center [160, 62] width 16 height 8
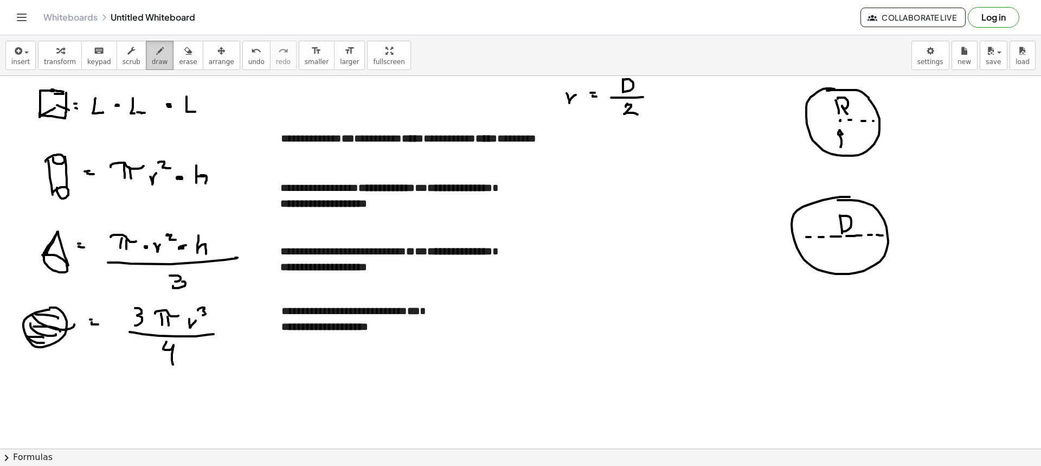
click at [156, 53] on icon "button" at bounding box center [160, 50] width 8 height 13
drag, startPoint x: 285, startPoint y: 86, endPoint x: 306, endPoint y: 101, distance: 26.5
drag, startPoint x: 139, startPoint y: 58, endPoint x: 151, endPoint y: 65, distance: 13.9
click at [152, 58] on span "draw" at bounding box center [160, 62] width 16 height 8
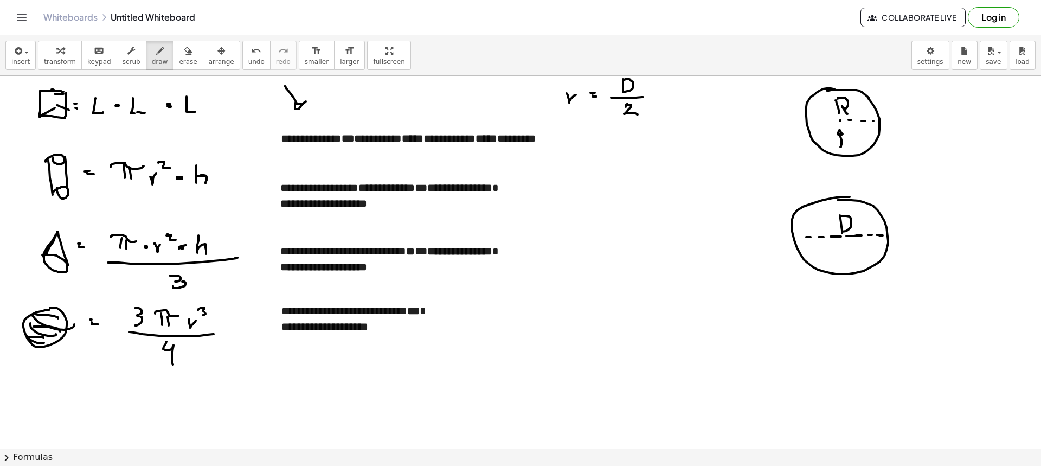
drag, startPoint x: 596, startPoint y: 133, endPoint x: 609, endPoint y: 140, distance: 15.3
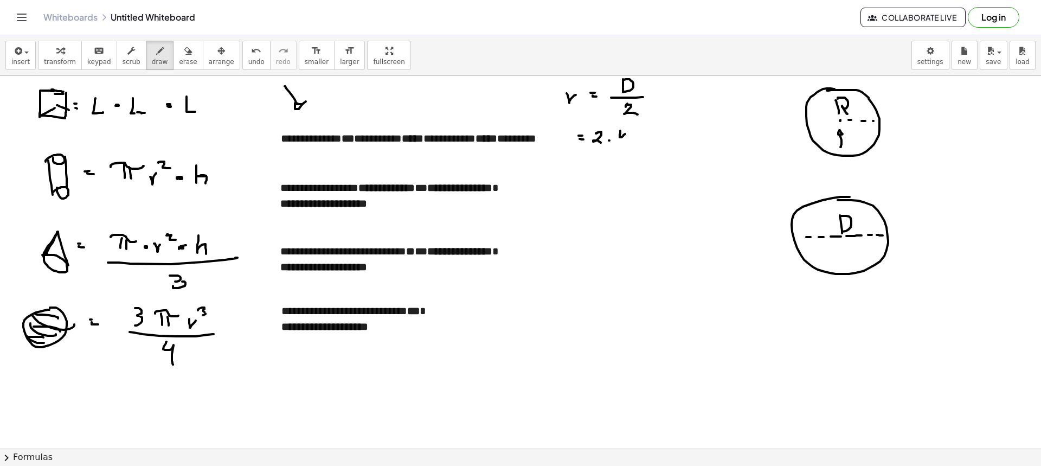
drag, startPoint x: 620, startPoint y: 131, endPoint x: 628, endPoint y: 141, distance: 13.6
drag, startPoint x: 636, startPoint y: 143, endPoint x: 642, endPoint y: 139, distance: 7.1
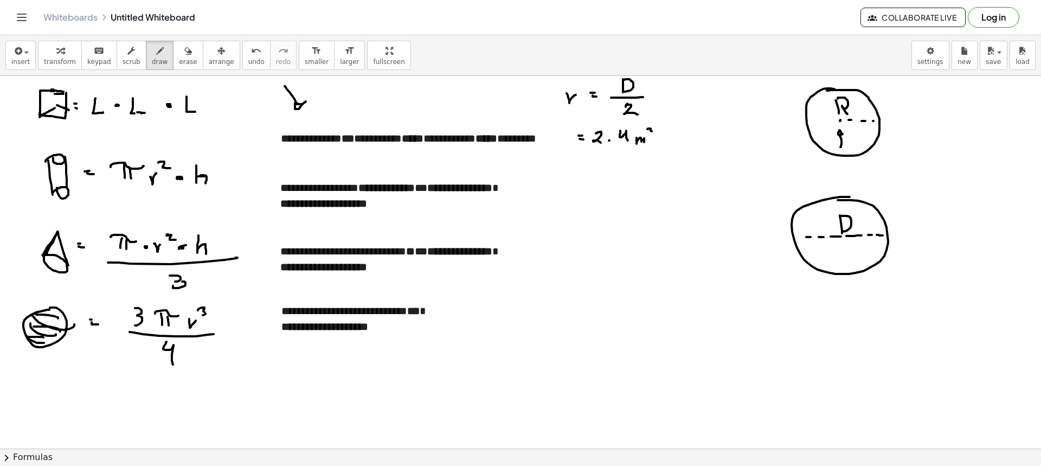
drag, startPoint x: 647, startPoint y: 129, endPoint x: 649, endPoint y: 134, distance: 5.7
click at [173, 54] on button "erase" at bounding box center [188, 55] width 30 height 29
drag, startPoint x: 304, startPoint y: 94, endPoint x: 313, endPoint y: 104, distance: 13.1
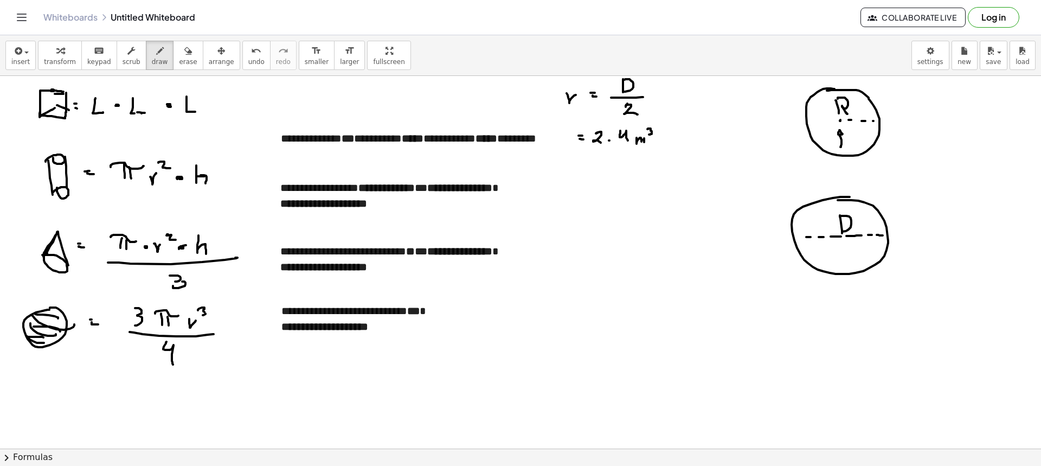
drag, startPoint x: 149, startPoint y: 62, endPoint x: 377, endPoint y: 138, distance: 240.5
click at [152, 63] on span "draw" at bounding box center [160, 62] width 16 height 8
drag, startPoint x: 429, startPoint y: 155, endPoint x: 435, endPoint y: 150, distance: 7.7
drag, startPoint x: 513, startPoint y: 160, endPoint x: 520, endPoint y: 155, distance: 8.1
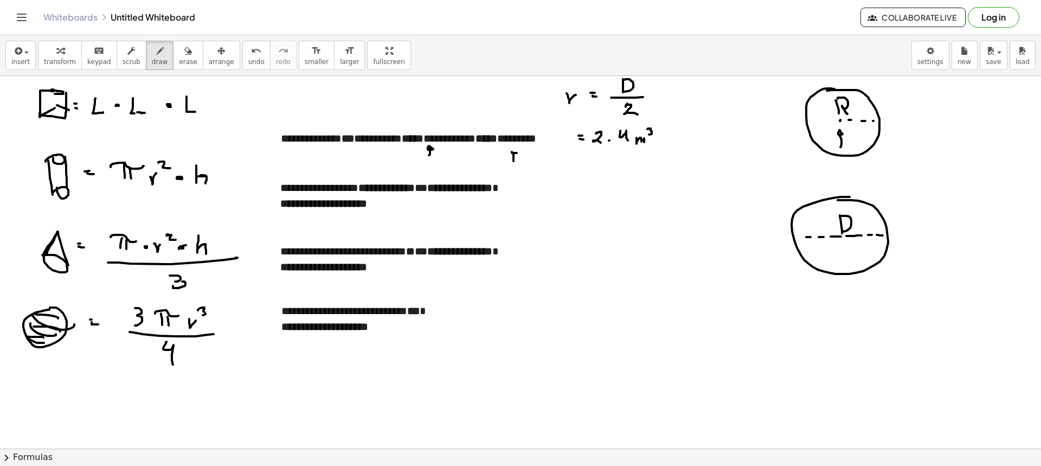
click at [179, 55] on div "button" at bounding box center [188, 50] width 18 height 13
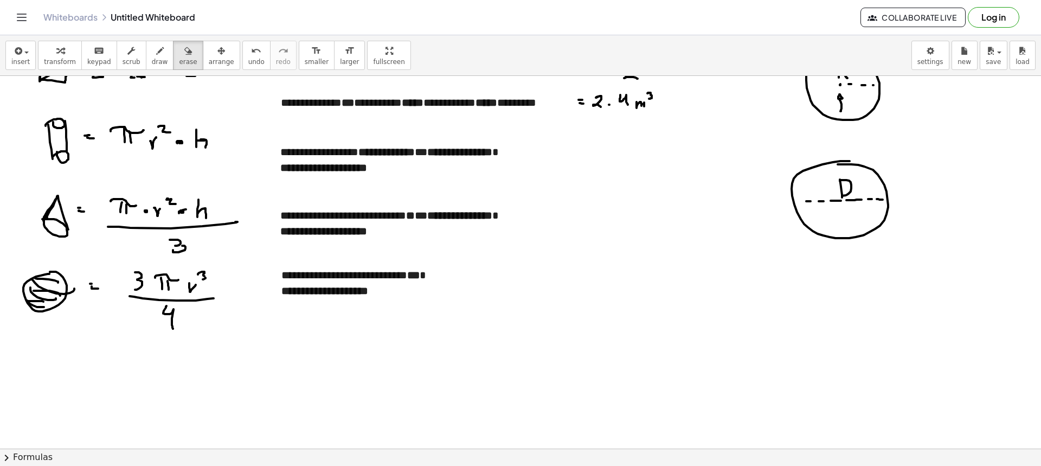
scroll to position [54, 0]
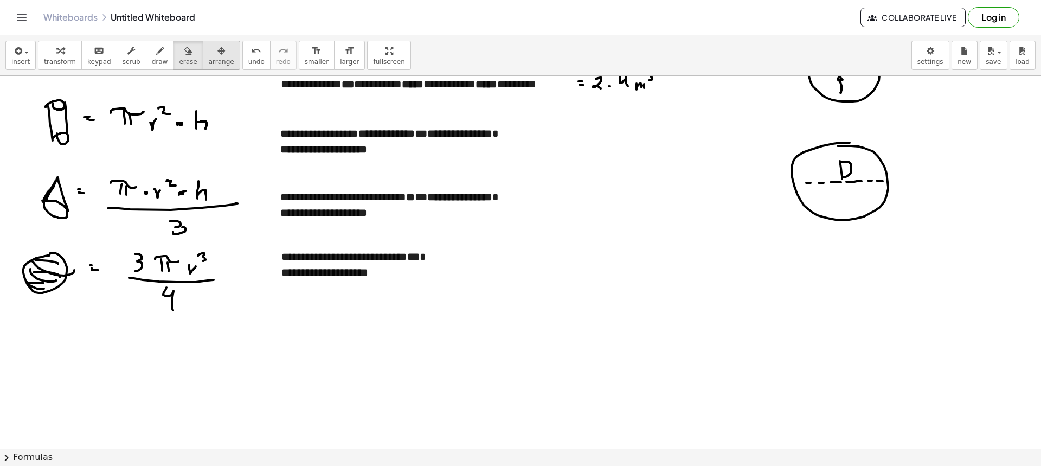
click at [209, 62] on span "arrange" at bounding box center [221, 62] width 25 height 8
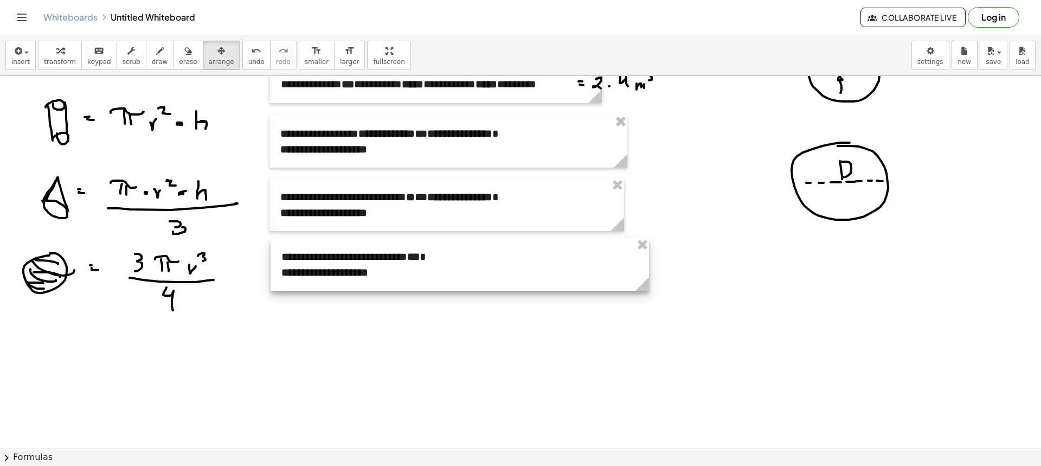
drag, startPoint x: 444, startPoint y: 261, endPoint x: 466, endPoint y: 261, distance: 21.7
click at [472, 261] on div at bounding box center [459, 264] width 378 height 53
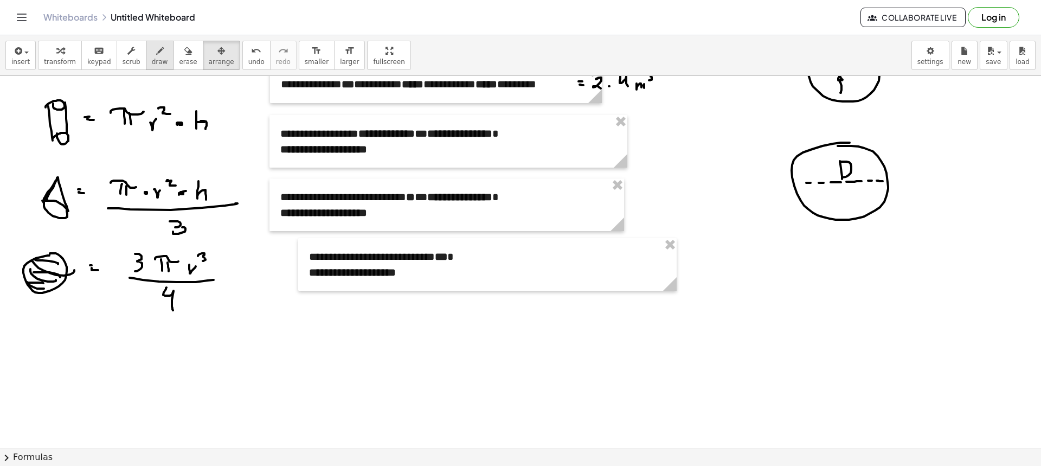
click at [152, 62] on span "draw" at bounding box center [160, 62] width 16 height 8
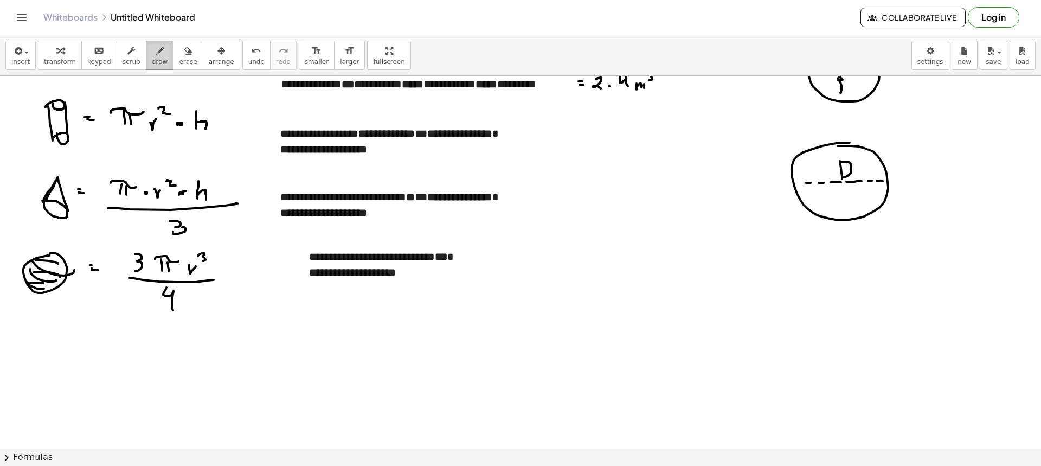
drag, startPoint x: 154, startPoint y: 59, endPoint x: 302, endPoint y: 141, distance: 170.1
click at [154, 59] on button "draw" at bounding box center [160, 55] width 28 height 29
drag, startPoint x: 484, startPoint y: 289, endPoint x: 488, endPoint y: 302, distance: 13.6
click at [486, 304] on div at bounding box center [520, 458] width 1041 height 872
drag, startPoint x: 512, startPoint y: 291, endPoint x: 540, endPoint y: 291, distance: 28.7
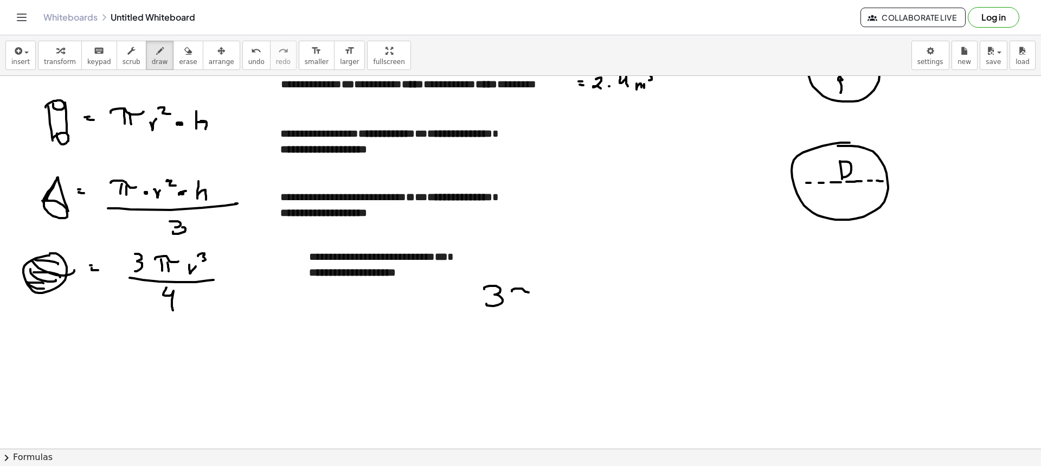
click at [540, 291] on div at bounding box center [520, 458] width 1041 height 872
click at [520, 299] on div at bounding box center [520, 458] width 1041 height 872
drag, startPoint x: 528, startPoint y: 296, endPoint x: 528, endPoint y: 303, distance: 7.0
click at [527, 301] on div at bounding box center [520, 458] width 1041 height 872
click at [549, 296] on div at bounding box center [520, 458] width 1041 height 872
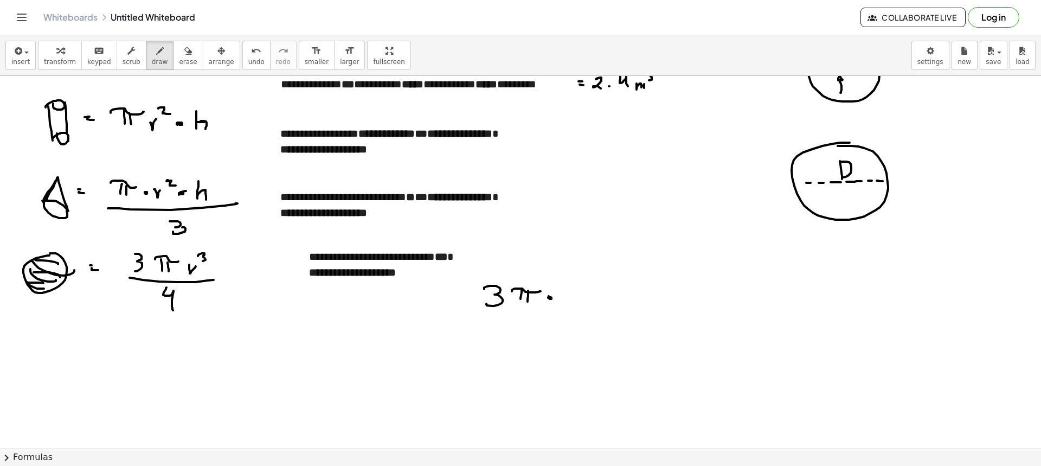
drag, startPoint x: 566, startPoint y: 287, endPoint x: 570, endPoint y: 305, distance: 18.3
click at [569, 310] on div at bounding box center [520, 458] width 1041 height 872
drag, startPoint x: 572, startPoint y: 294, endPoint x: 578, endPoint y: 305, distance: 12.9
click at [578, 305] on div at bounding box center [520, 458] width 1041 height 872
drag, startPoint x: 584, startPoint y: 287, endPoint x: 585, endPoint y: 300, distance: 13.1
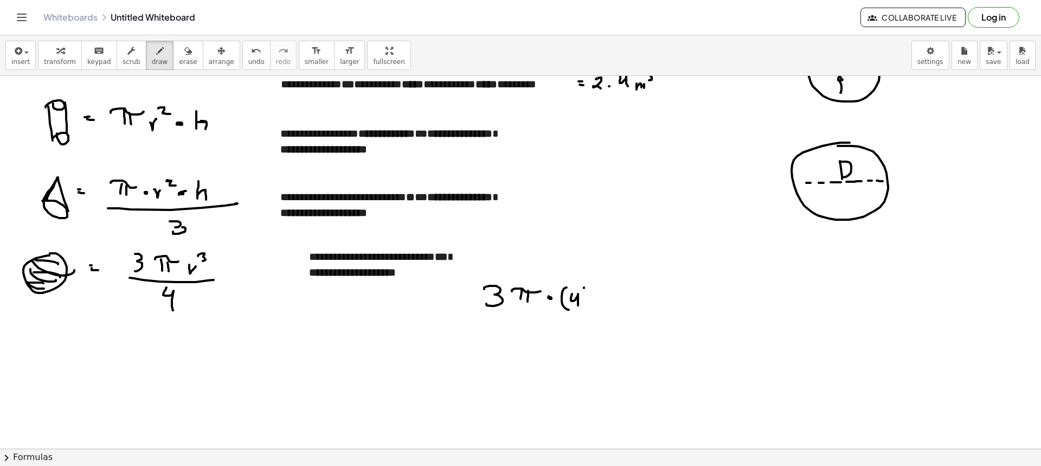
click at [585, 300] on div at bounding box center [520, 458] width 1041 height 872
drag, startPoint x: 596, startPoint y: 278, endPoint x: 593, endPoint y: 291, distance: 13.4
click at [593, 290] on div at bounding box center [520, 458] width 1041 height 872
drag, startPoint x: 610, startPoint y: 312, endPoint x: 603, endPoint y: 315, distance: 7.5
click at [614, 312] on div at bounding box center [520, 458] width 1041 height 872
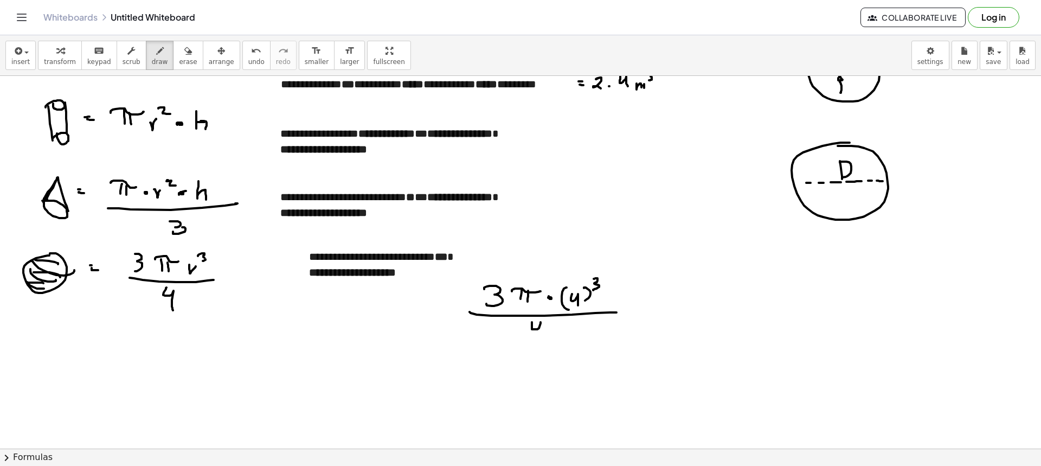
drag, startPoint x: 532, startPoint y: 327, endPoint x: 540, endPoint y: 340, distance: 15.6
click at [540, 338] on div at bounding box center [520, 458] width 1041 height 872
drag, startPoint x: 634, startPoint y: 311, endPoint x: 633, endPoint y: 316, distance: 5.5
click at [636, 311] on div at bounding box center [520, 458] width 1041 height 872
drag, startPoint x: 633, startPoint y: 316, endPoint x: 644, endPoint y: 316, distance: 11.4
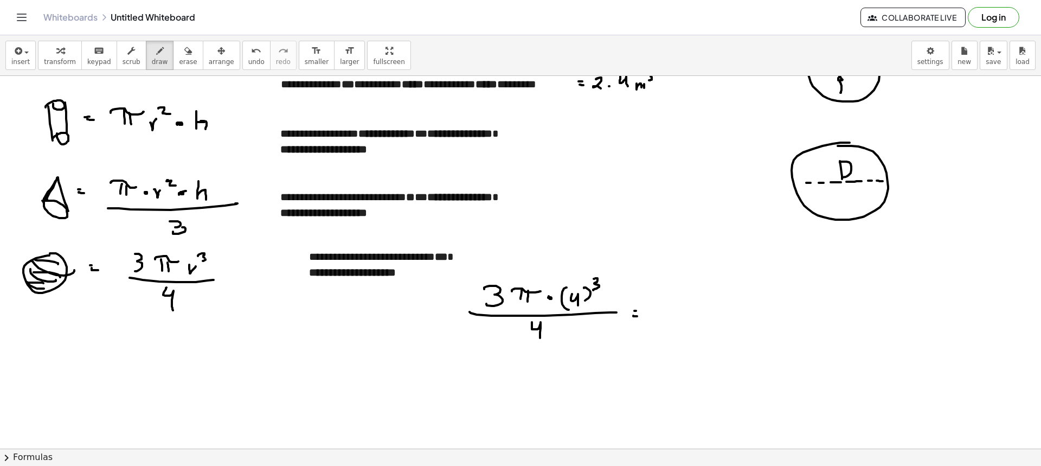
click at [638, 316] on div at bounding box center [520, 458] width 1041 height 872
drag, startPoint x: 679, startPoint y: 293, endPoint x: 675, endPoint y: 304, distance: 11.5
click at [675, 305] on div at bounding box center [520, 458] width 1041 height 872
click at [694, 297] on div at bounding box center [520, 458] width 1041 height 872
drag, startPoint x: 710, startPoint y: 294, endPoint x: 718, endPoint y: 300, distance: 9.3
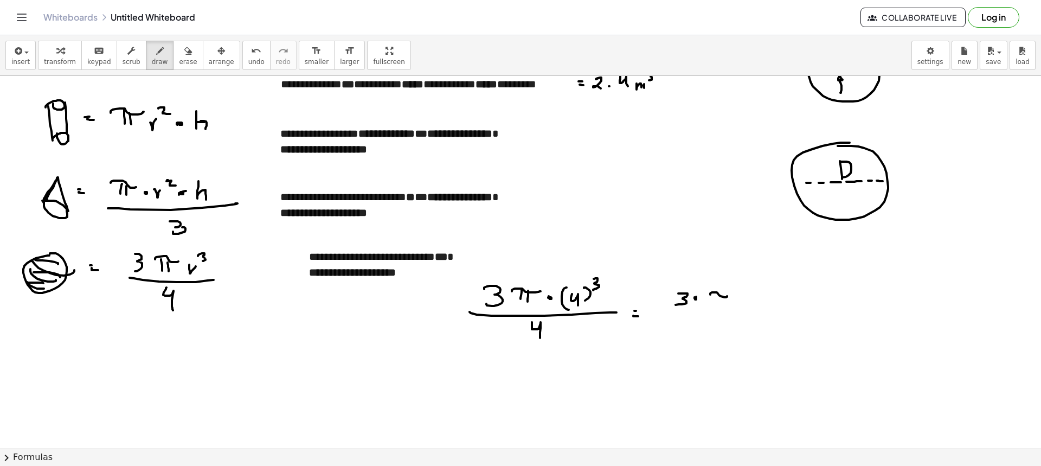
click at [727, 296] on div at bounding box center [520, 458] width 1041 height 872
drag, startPoint x: 718, startPoint y: 303, endPoint x: 724, endPoint y: 297, distance: 9.2
click at [718, 305] on div at bounding box center [520, 458] width 1041 height 872
drag, startPoint x: 724, startPoint y: 297, endPoint x: 724, endPoint y: 306, distance: 9.8
click at [724, 303] on div at bounding box center [520, 458] width 1041 height 872
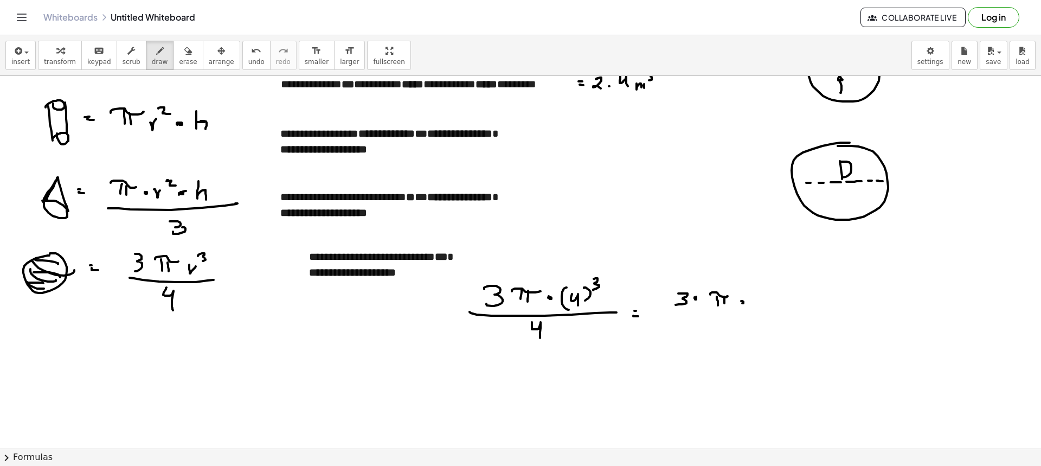
drag, startPoint x: 742, startPoint y: 301, endPoint x: 754, endPoint y: 300, distance: 12.5
click at [742, 302] on div at bounding box center [520, 458] width 1041 height 872
drag, startPoint x: 763, startPoint y: 294, endPoint x: 771, endPoint y: 299, distance: 9.7
click at [756, 306] on div at bounding box center [520, 458] width 1041 height 872
drag, startPoint x: 771, startPoint y: 302, endPoint x: 773, endPoint y: 312, distance: 10.0
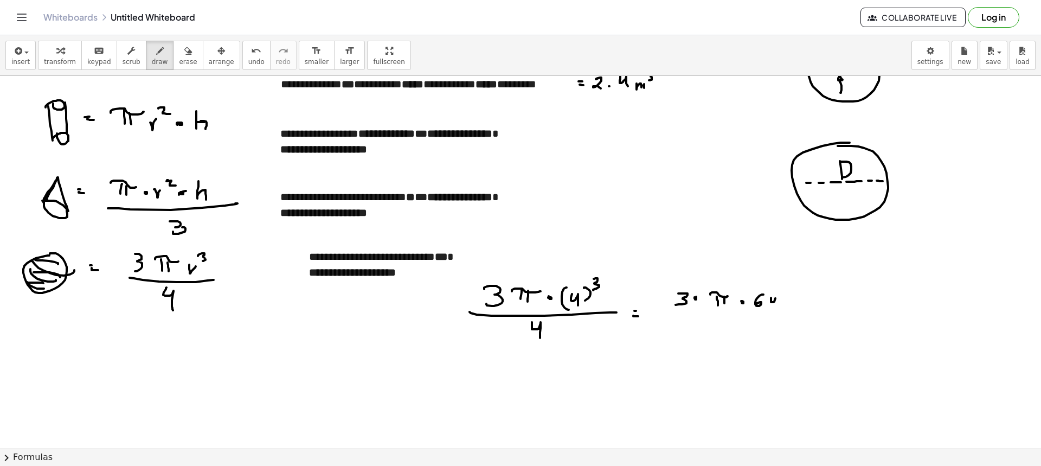
click at [776, 308] on div at bounding box center [520, 458] width 1041 height 872
drag, startPoint x: 782, startPoint y: 314, endPoint x: 805, endPoint y: 313, distance: 23.4
click at [805, 313] on div at bounding box center [520, 458] width 1041 height 872
drag, startPoint x: 724, startPoint y: 323, endPoint x: 732, endPoint y: 331, distance: 11.9
click at [731, 331] on div at bounding box center [520, 458] width 1041 height 872
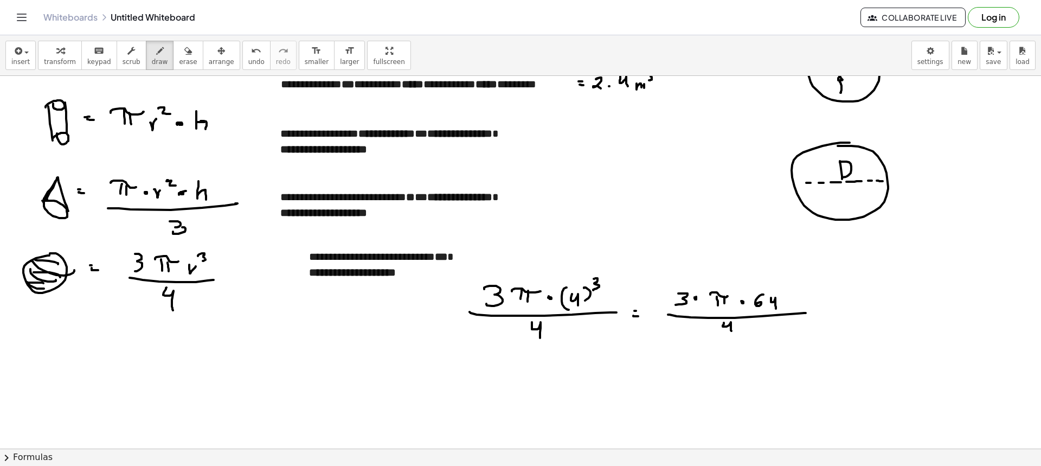
click at [827, 310] on div at bounding box center [520, 458] width 1041 height 872
click at [829, 315] on div at bounding box center [520, 458] width 1041 height 872
drag, startPoint x: 847, startPoint y: 297, endPoint x: 861, endPoint y: 297, distance: 14.1
click at [861, 297] on div at bounding box center [520, 458] width 1041 height 872
click at [855, 302] on div at bounding box center [520, 458] width 1041 height 872
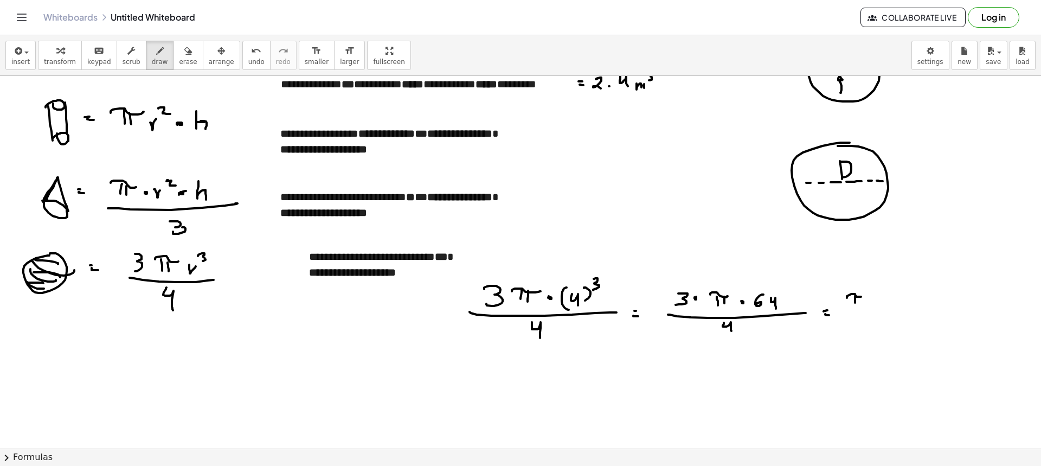
drag, startPoint x: 860, startPoint y: 297, endPoint x: 861, endPoint y: 304, distance: 6.6
click at [860, 302] on div at bounding box center [520, 458] width 1041 height 872
click at [873, 299] on div at bounding box center [520, 458] width 1041 height 872
drag, startPoint x: 890, startPoint y: 293, endPoint x: 898, endPoint y: 298, distance: 9.7
click at [890, 301] on div at bounding box center [520, 458] width 1041 height 872
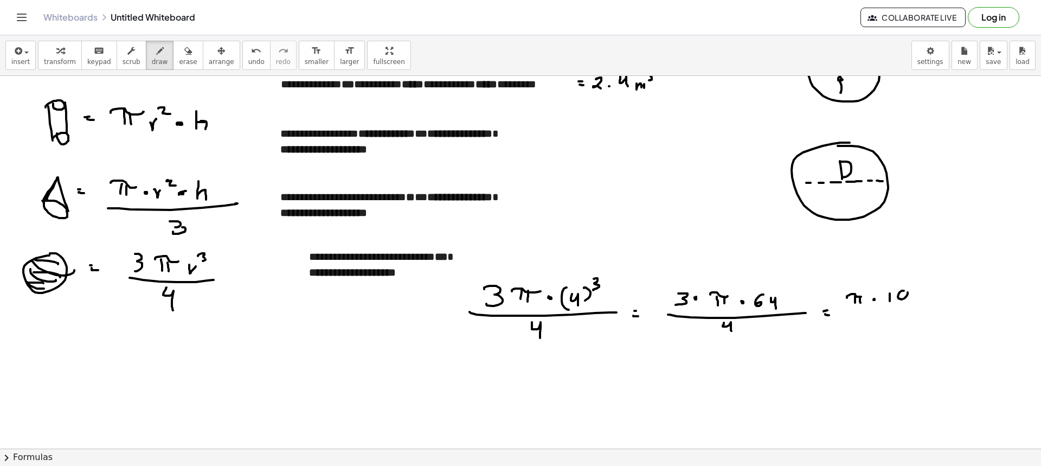
drag, startPoint x: 901, startPoint y: 291, endPoint x: 908, endPoint y: 299, distance: 10.8
click at [906, 301] on div at bounding box center [520, 458] width 1041 height 872
drag, startPoint x: 912, startPoint y: 291, endPoint x: 915, endPoint y: 302, distance: 11.3
click at [921, 299] on div at bounding box center [520, 458] width 1041 height 872
drag, startPoint x: 892, startPoint y: 314, endPoint x: 893, endPoint y: 322, distance: 7.6
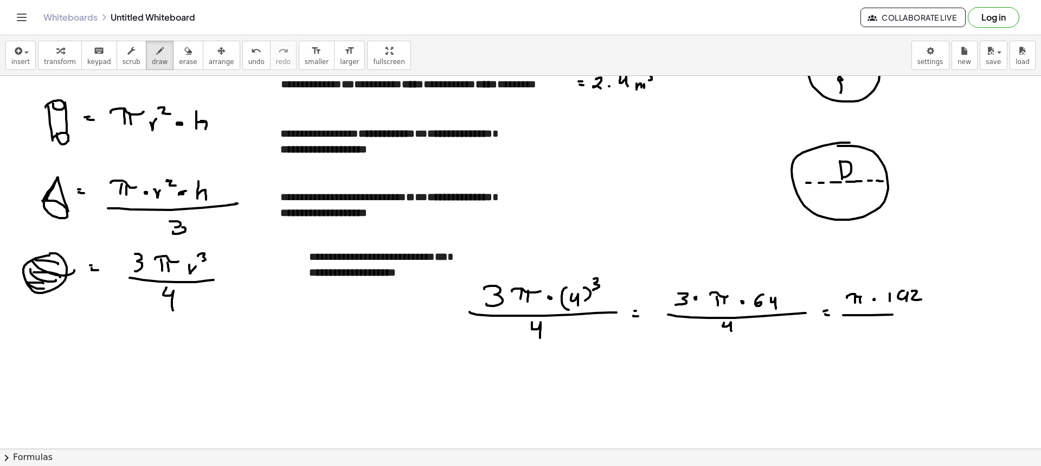
click at [932, 311] on div at bounding box center [520, 458] width 1041 height 872
drag, startPoint x: 887, startPoint y: 324, endPoint x: 900, endPoint y: 336, distance: 17.6
click at [899, 334] on div at bounding box center [520, 458] width 1041 height 872
click at [184, 56] on icon "button" at bounding box center [188, 50] width 8 height 13
drag, startPoint x: 554, startPoint y: 381, endPoint x: 541, endPoint y: 348, distance: 35.5
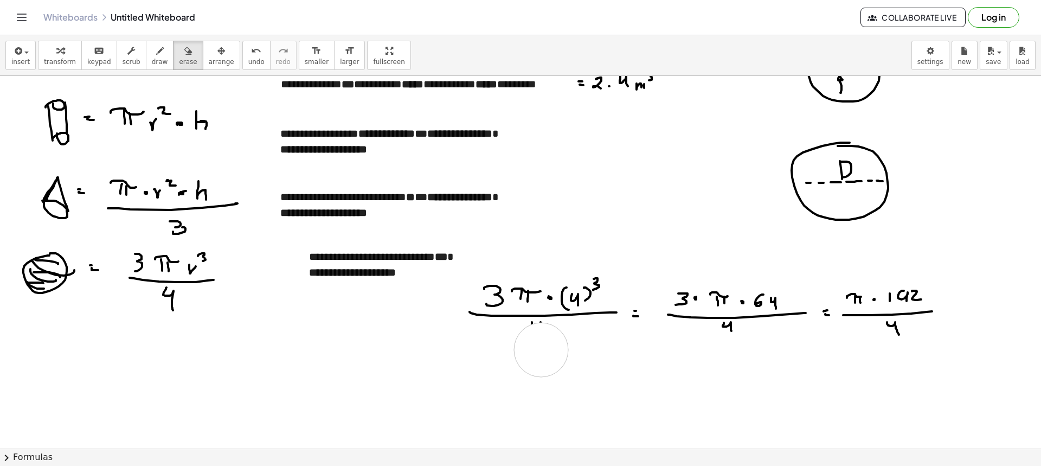
click at [541, 348] on div at bounding box center [520, 458] width 1041 height 872
drag, startPoint x: 470, startPoint y: 248, endPoint x: 489, endPoint y: 281, distance: 37.9
click at [489, 281] on div at bounding box center [520, 458] width 1041 height 872
drag, startPoint x: 735, startPoint y: 376, endPoint x: 730, endPoint y: 351, distance: 25.5
click at [730, 351] on div at bounding box center [520, 458] width 1041 height 872
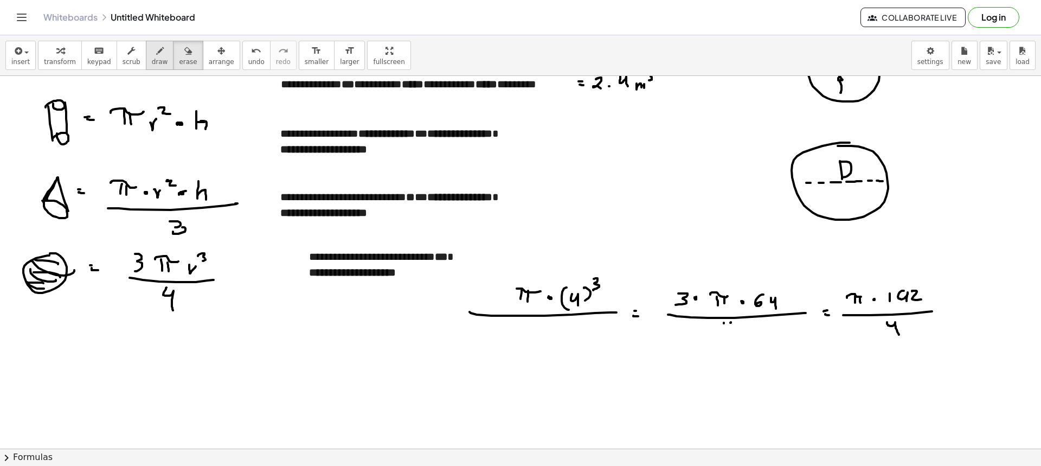
click at [152, 64] on span "draw" at bounding box center [160, 62] width 16 height 8
drag, startPoint x: 485, startPoint y: 292, endPoint x: 494, endPoint y: 302, distance: 13.8
click at [493, 302] on div at bounding box center [520, 458] width 1041 height 872
drag, startPoint x: 502, startPoint y: 294, endPoint x: 514, endPoint y: 305, distance: 16.5
click at [504, 296] on div at bounding box center [520, 458] width 1041 height 872
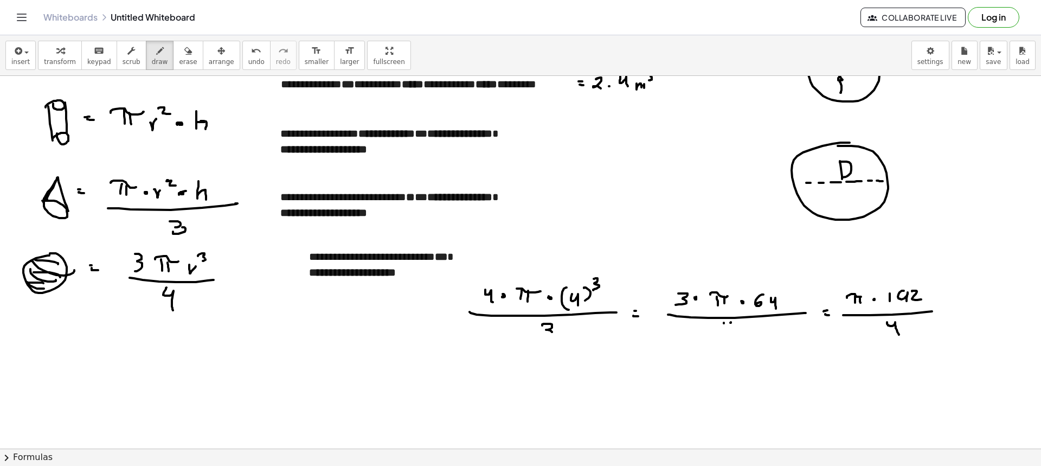
drag, startPoint x: 542, startPoint y: 325, endPoint x: 540, endPoint y: 336, distance: 11.1
click at [540, 336] on div at bounding box center [520, 458] width 1041 height 872
click at [179, 45] on div "button" at bounding box center [188, 50] width 18 height 13
drag, startPoint x: 680, startPoint y: 249, endPoint x: 671, endPoint y: 282, distance: 34.5
click at [669, 282] on div at bounding box center [520, 458] width 1041 height 872
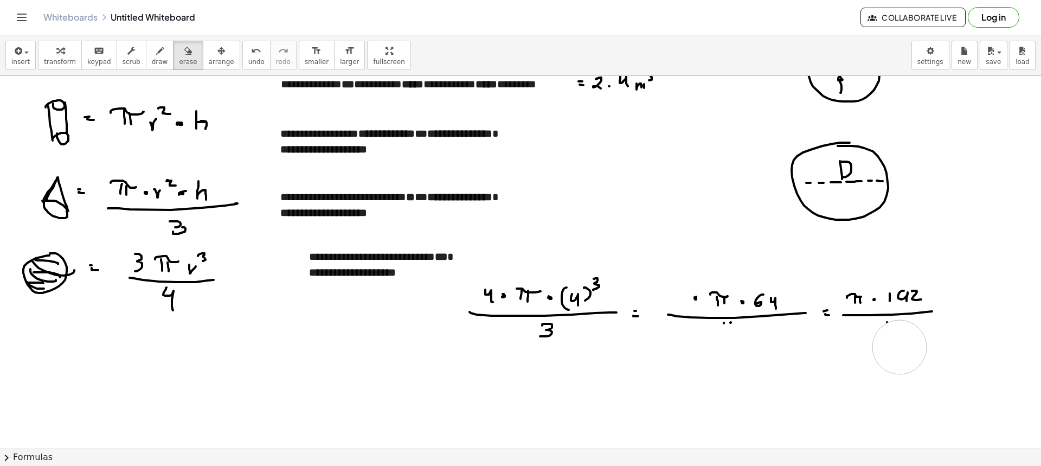
drag, startPoint x: 920, startPoint y: 365, endPoint x: 898, endPoint y: 345, distance: 29.9
click at [898, 345] on div at bounding box center [520, 458] width 1041 height 872
click at [152, 60] on span "draw" at bounding box center [160, 62] width 16 height 8
drag, startPoint x: 677, startPoint y: 295, endPoint x: 683, endPoint y: 309, distance: 15.3
click at [682, 308] on div at bounding box center [520, 458] width 1041 height 872
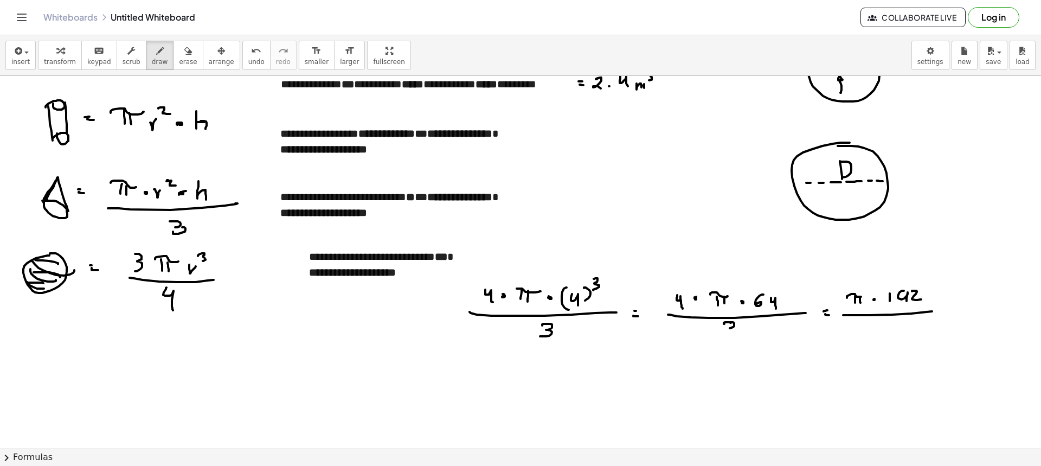
drag, startPoint x: 733, startPoint y: 322, endPoint x: 723, endPoint y: 337, distance: 18.3
click at [721, 337] on div at bounding box center [520, 458] width 1041 height 872
click at [181, 61] on button "erase" at bounding box center [188, 55] width 30 height 29
drag, startPoint x: 948, startPoint y: 283, endPoint x: 868, endPoint y: 301, distance: 81.8
click at [863, 300] on div at bounding box center [520, 458] width 1041 height 872
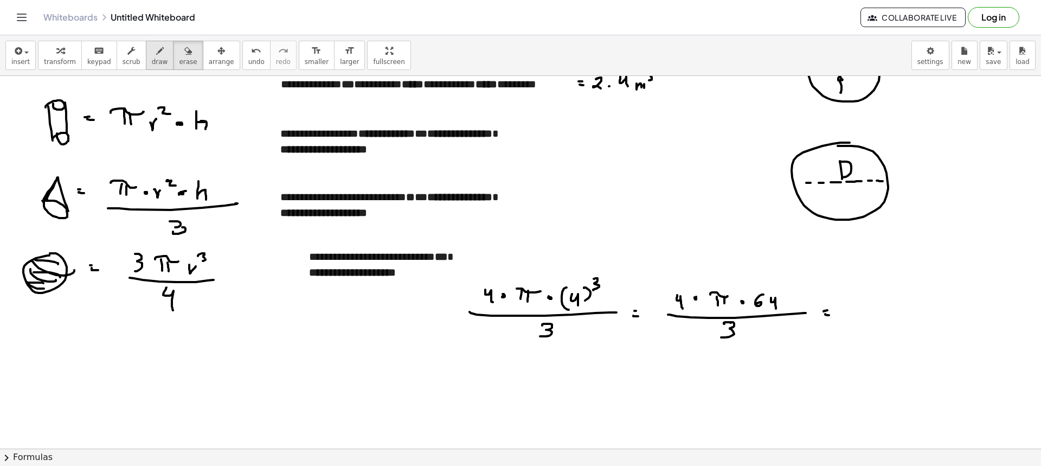
click at [156, 55] on icon "button" at bounding box center [160, 50] width 8 height 13
drag, startPoint x: 856, startPoint y: 262, endPoint x: 853, endPoint y: 270, distance: 8.3
drag, startPoint x: 853, startPoint y: 270, endPoint x: 873, endPoint y: 292, distance: 29.6
click at [881, 290] on div at bounding box center [520, 458] width 1041 height 872
click at [870, 299] on div at bounding box center [520, 458] width 1041 height 872
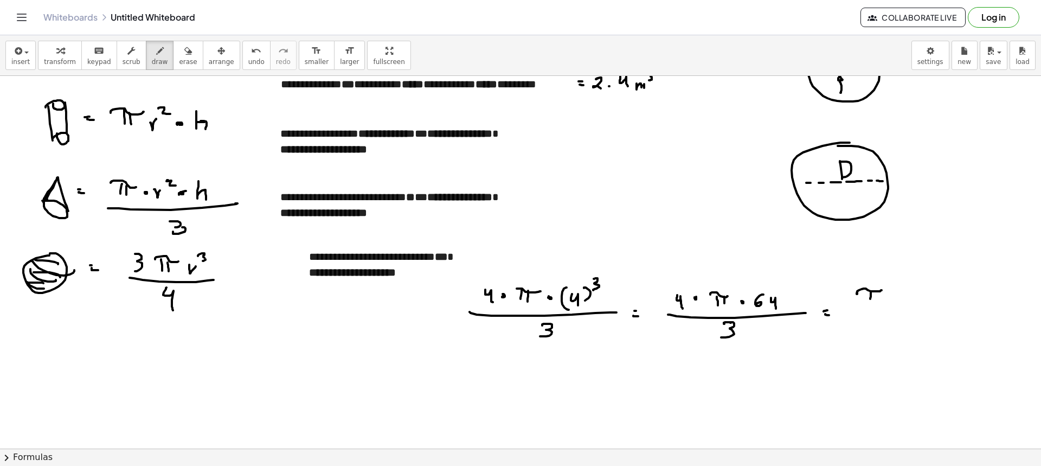
drag, startPoint x: 874, startPoint y: 290, endPoint x: 882, endPoint y: 303, distance: 15.1
click at [879, 300] on div at bounding box center [520, 458] width 1041 height 872
click at [897, 297] on div at bounding box center [520, 458] width 1041 height 872
drag, startPoint x: 911, startPoint y: 288, endPoint x: 926, endPoint y: 295, distance: 17.0
click at [924, 297] on div at bounding box center [520, 458] width 1041 height 872
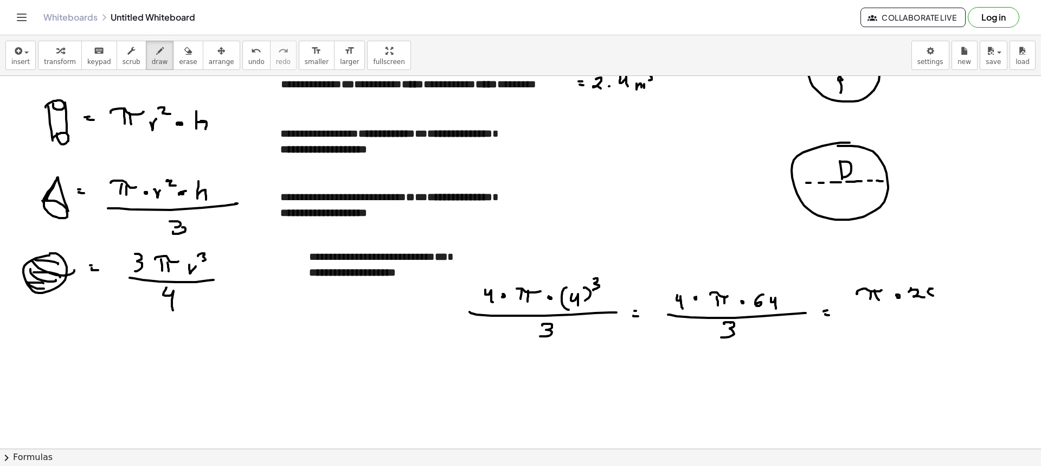
drag, startPoint x: 929, startPoint y: 288, endPoint x: 929, endPoint y: 297, distance: 8.7
click at [929, 297] on div at bounding box center [520, 458] width 1041 height 872
drag, startPoint x: 946, startPoint y: 285, endPoint x: 939, endPoint y: 300, distance: 16.2
click at [942, 298] on div at bounding box center [520, 458] width 1041 height 872
drag, startPoint x: 863, startPoint y: 306, endPoint x: 955, endPoint y: 304, distance: 91.1
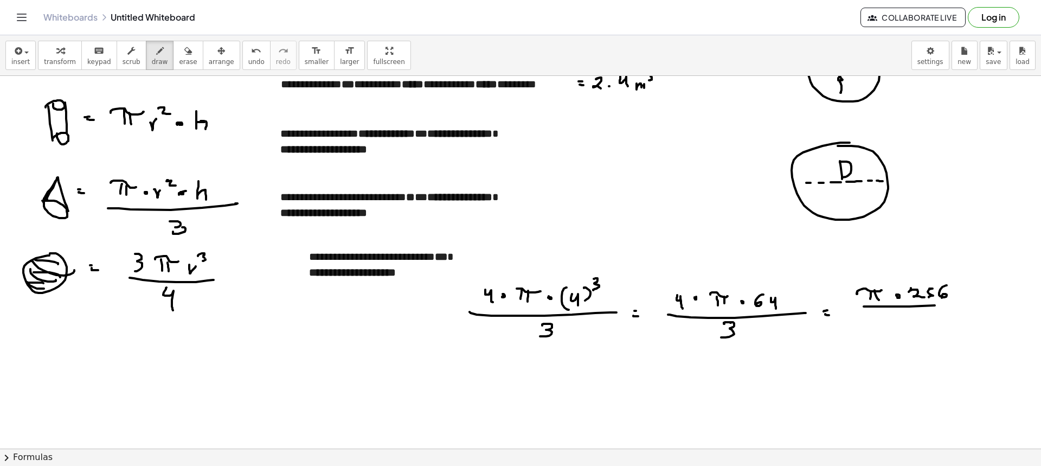
click at [956, 303] on div at bounding box center [520, 458] width 1041 height 872
drag, startPoint x: 913, startPoint y: 315, endPoint x: 913, endPoint y: 324, distance: 8.7
click at [913, 324] on div at bounding box center [520, 458] width 1041 height 872
drag, startPoint x: 769, startPoint y: 284, endPoint x: 695, endPoint y: 278, distance: 74.5
click at [690, 279] on div at bounding box center [520, 458] width 1041 height 872
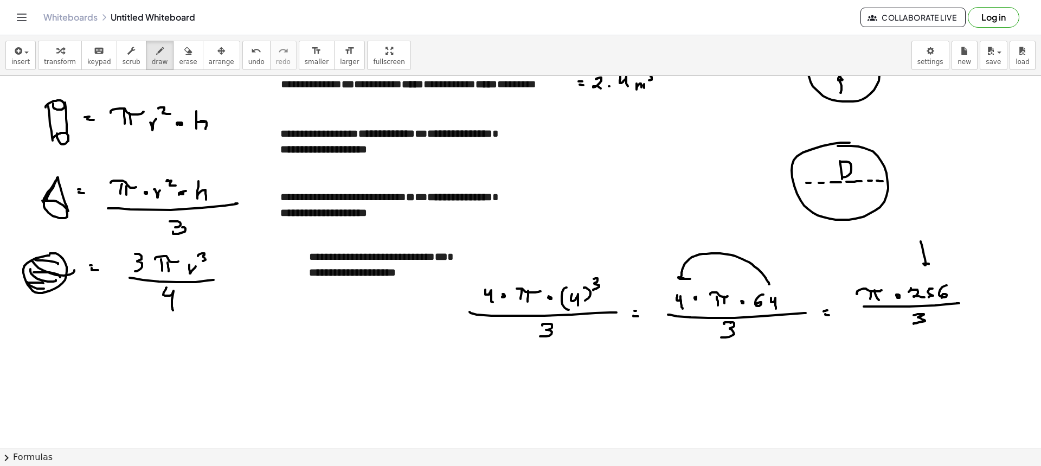
drag, startPoint x: 921, startPoint y: 244, endPoint x: 931, endPoint y: 263, distance: 21.3
click at [931, 264] on div at bounding box center [520, 458] width 1041 height 872
drag, startPoint x: 865, startPoint y: 368, endPoint x: 889, endPoint y: 366, distance: 23.9
click at [889, 366] on div at bounding box center [520, 458] width 1041 height 872
click at [874, 375] on div at bounding box center [520, 458] width 1041 height 872
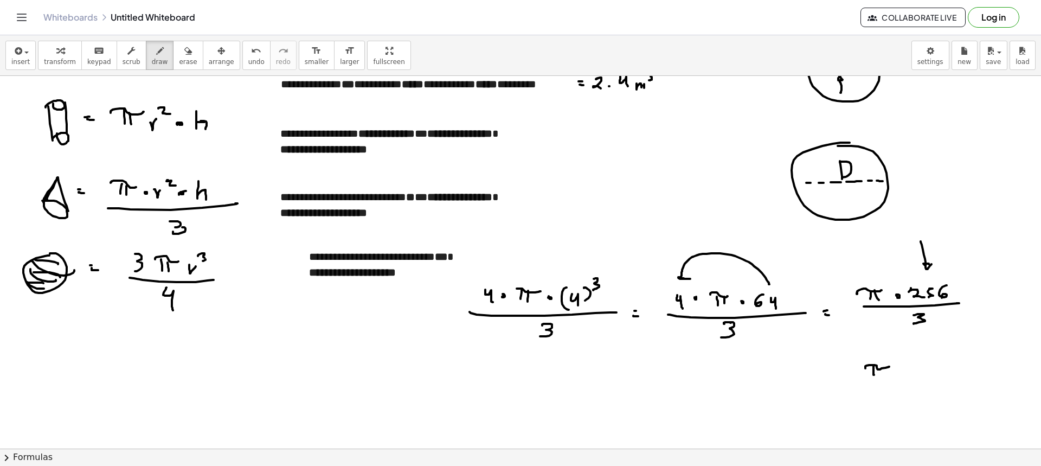
drag, startPoint x: 879, startPoint y: 370, endPoint x: 878, endPoint y: 378, distance: 8.7
click at [880, 377] on div at bounding box center [520, 458] width 1041 height 872
drag, startPoint x: 893, startPoint y: 371, endPoint x: 907, endPoint y: 372, distance: 14.1
click at [894, 372] on div at bounding box center [520, 458] width 1041 height 872
drag, startPoint x: 916, startPoint y: 365, endPoint x: 917, endPoint y: 376, distance: 11.4
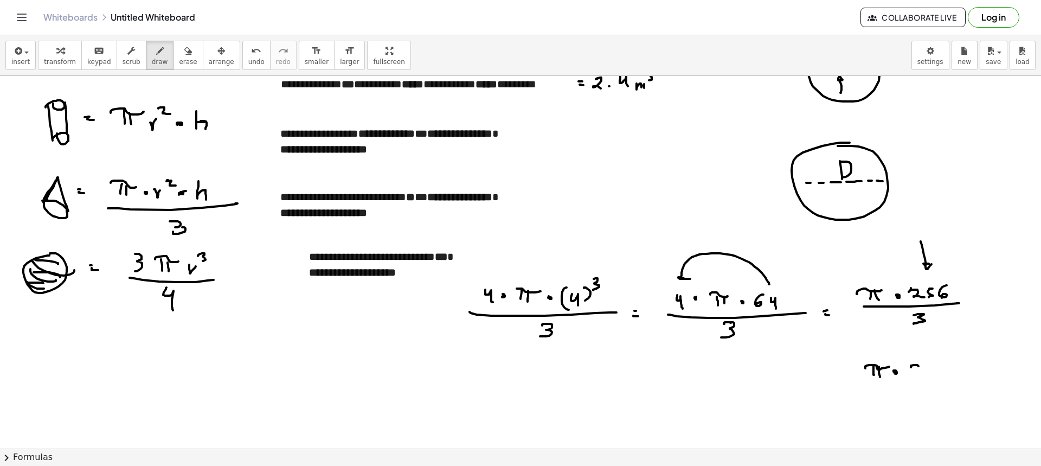
click at [912, 365] on div at bounding box center [520, 458] width 1041 height 872
click at [911, 375] on div at bounding box center [520, 458] width 1041 height 872
click at [932, 363] on div at bounding box center [520, 458] width 1041 height 872
drag, startPoint x: 927, startPoint y: 363, endPoint x: 925, endPoint y: 372, distance: 10.0
click at [924, 372] on div at bounding box center [520, 458] width 1041 height 872
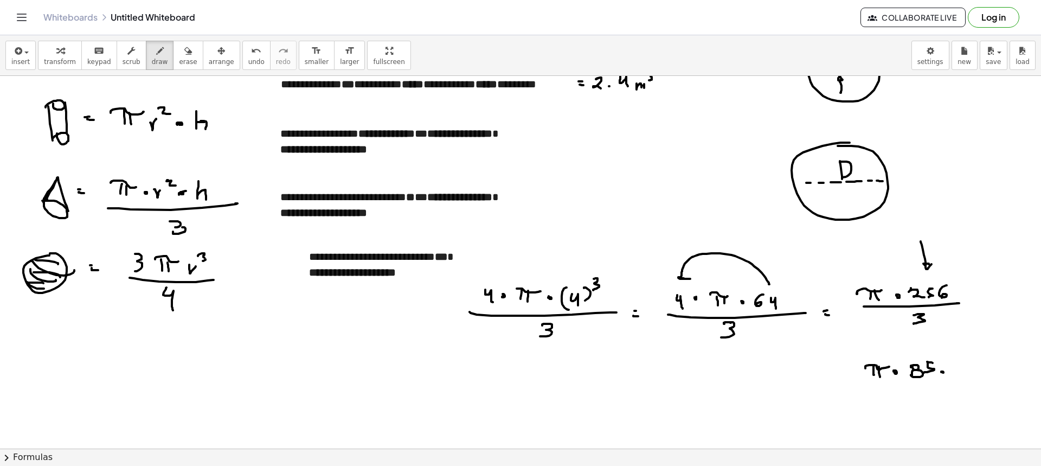
click at [942, 372] on div at bounding box center [520, 458] width 1041 height 872
drag, startPoint x: 952, startPoint y: 365, endPoint x: 955, endPoint y: 372, distance: 7.4
click at [955, 372] on div at bounding box center [520, 458] width 1041 height 872
drag, startPoint x: 964, startPoint y: 364, endPoint x: 966, endPoint y: 375, distance: 11.1
click at [966, 375] on div at bounding box center [520, 458] width 1041 height 872
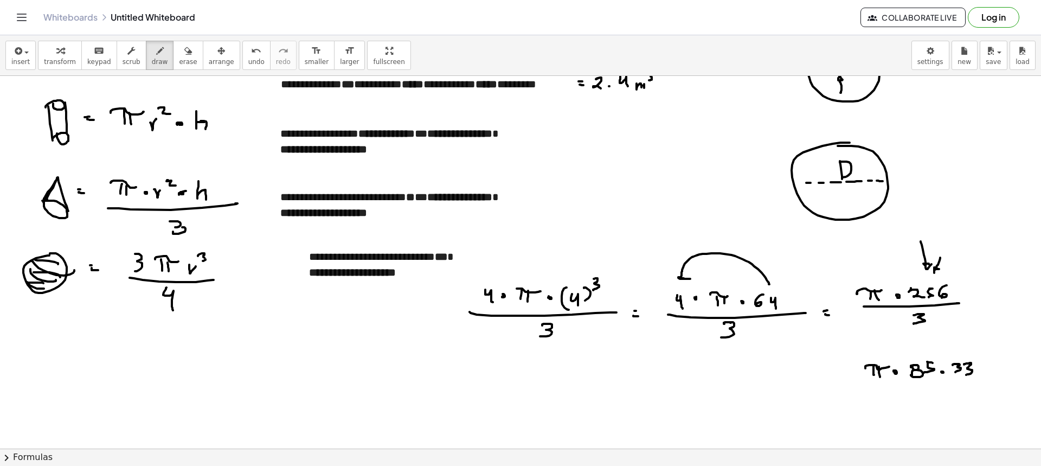
drag, startPoint x: 939, startPoint y: 260, endPoint x: 940, endPoint y: 272, distance: 11.4
click at [939, 272] on div at bounding box center [520, 458] width 1041 height 872
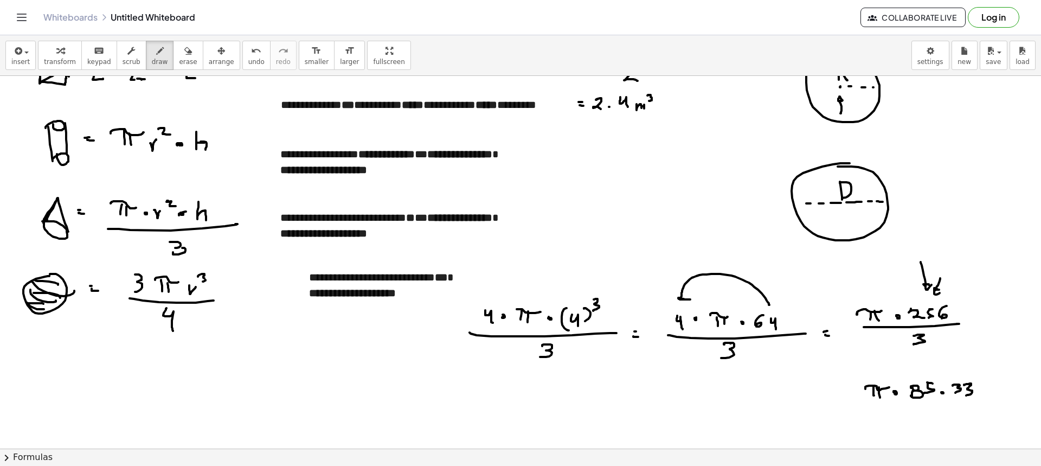
scroll to position [0, 0]
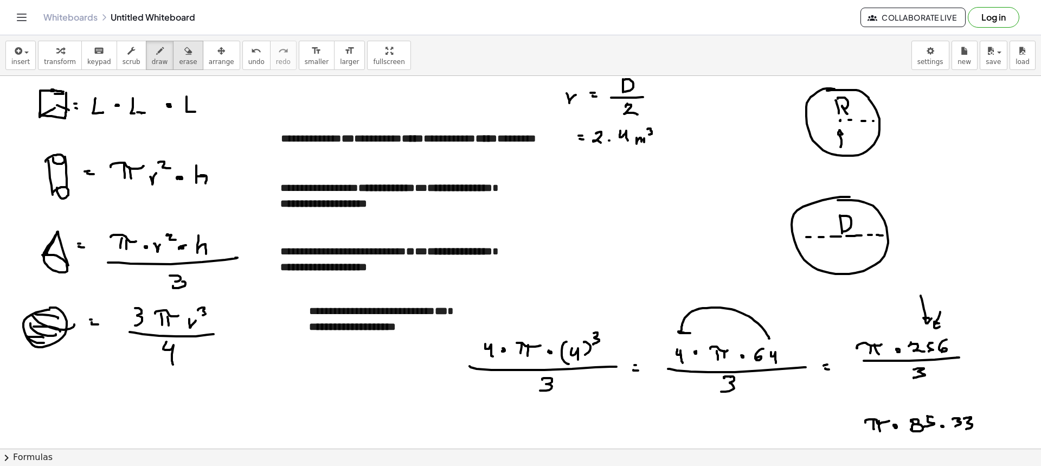
drag, startPoint x: 172, startPoint y: 54, endPoint x: 183, endPoint y: 59, distance: 12.1
click at [178, 57] on button "erase" at bounding box center [188, 55] width 30 height 29
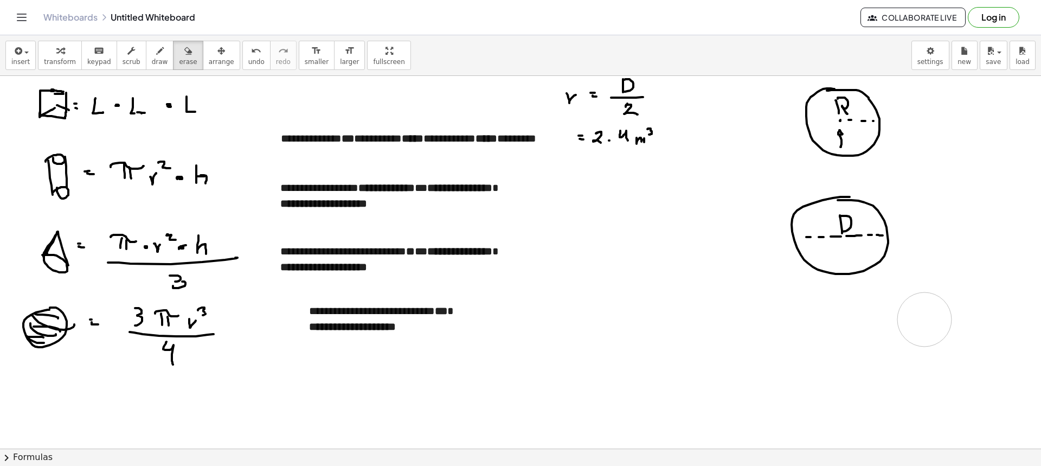
drag, startPoint x: 505, startPoint y: 339, endPoint x: 917, endPoint y: 334, distance: 412.0
drag, startPoint x: 207, startPoint y: 59, endPoint x: 262, endPoint y: 103, distance: 70.9
click at [208, 56] on button "arrange" at bounding box center [221, 55] width 37 height 29
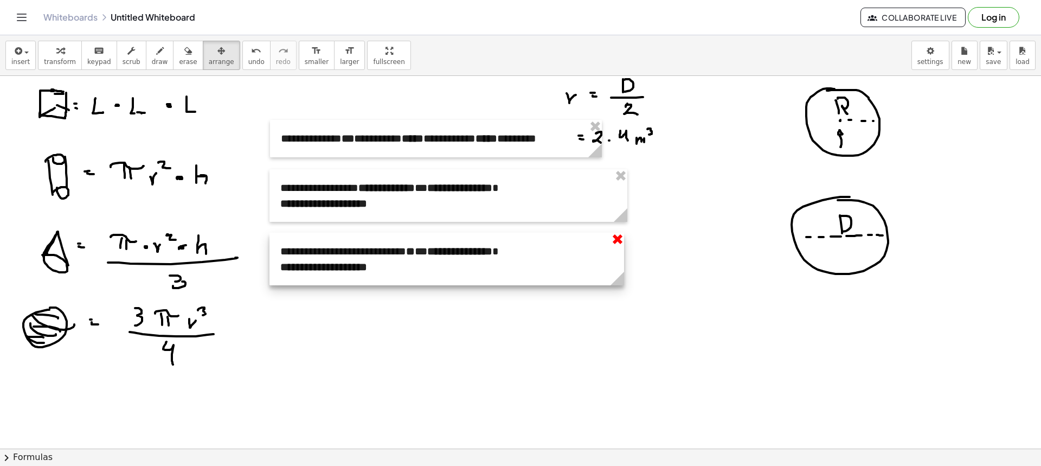
drag, startPoint x: 620, startPoint y: 244, endPoint x: 616, endPoint y: 250, distance: 6.3
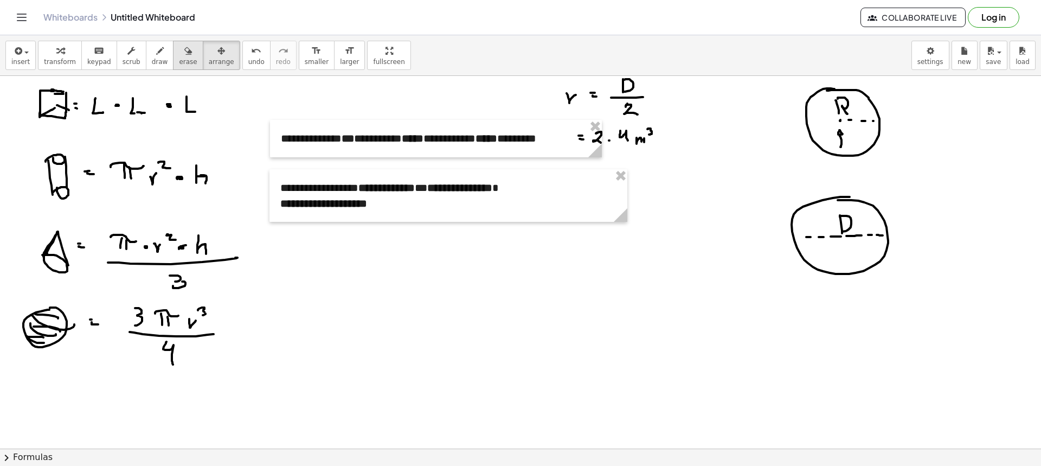
click at [179, 65] on span "erase" at bounding box center [188, 62] width 18 height 8
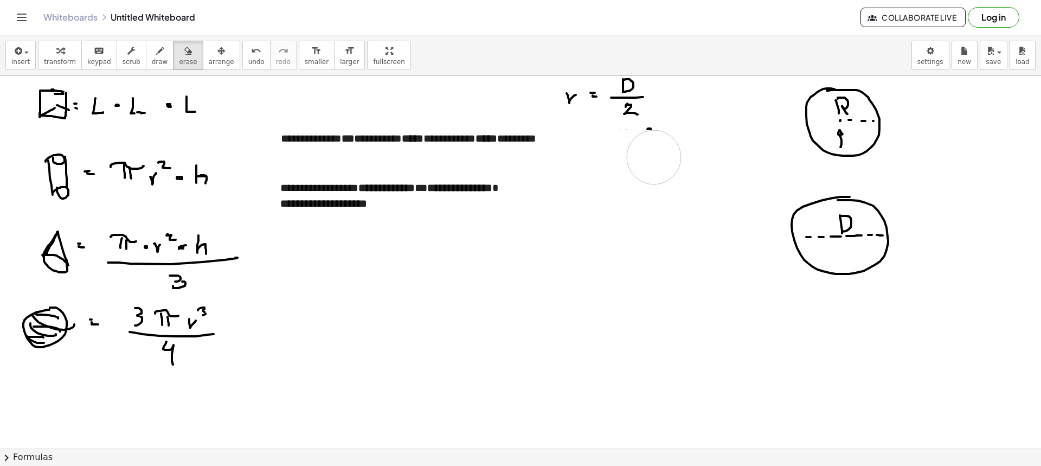
drag, startPoint x: 602, startPoint y: 170, endPoint x: 674, endPoint y: 155, distance: 74.1
click at [127, 55] on icon "button" at bounding box center [131, 50] width 8 height 13
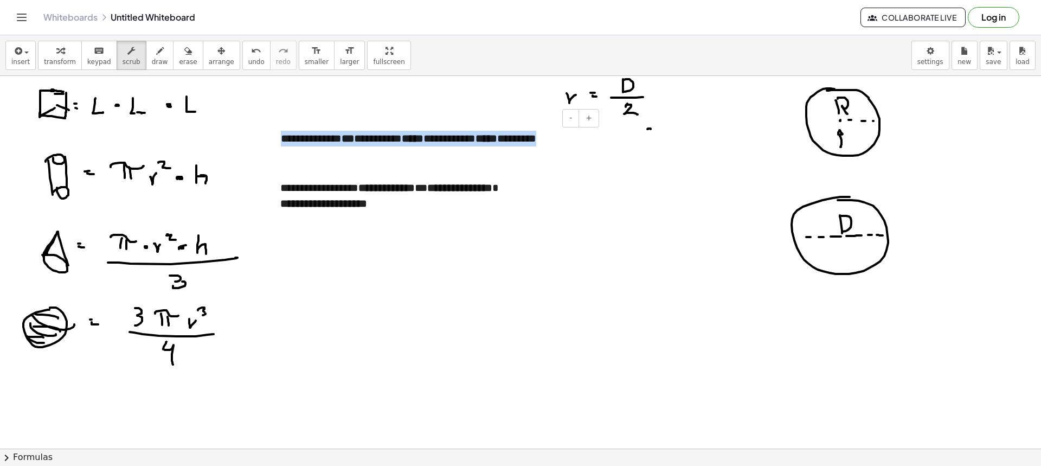
drag, startPoint x: 582, startPoint y: 140, endPoint x: 283, endPoint y: 144, distance: 298.7
click at [283, 144] on div "**********" at bounding box center [436, 138] width 332 height 37
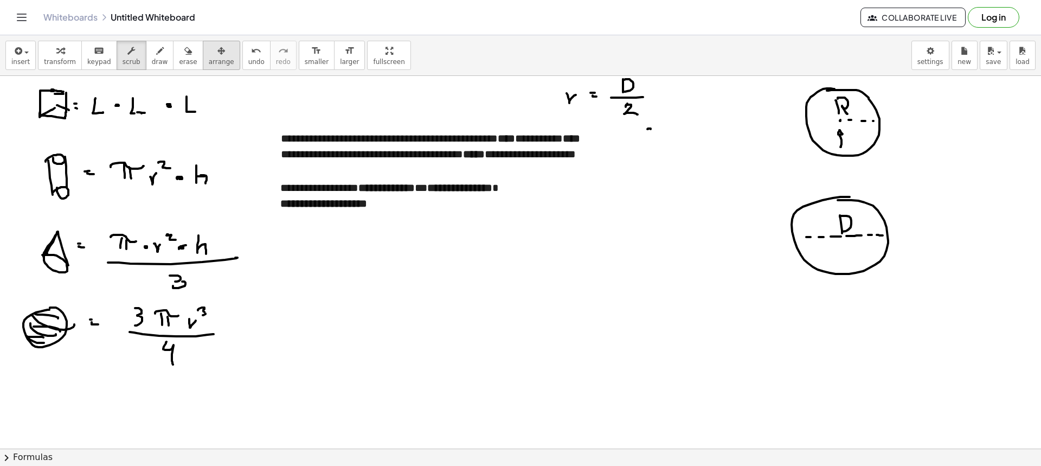
click at [209, 64] on span "arrange" at bounding box center [221, 62] width 25 height 8
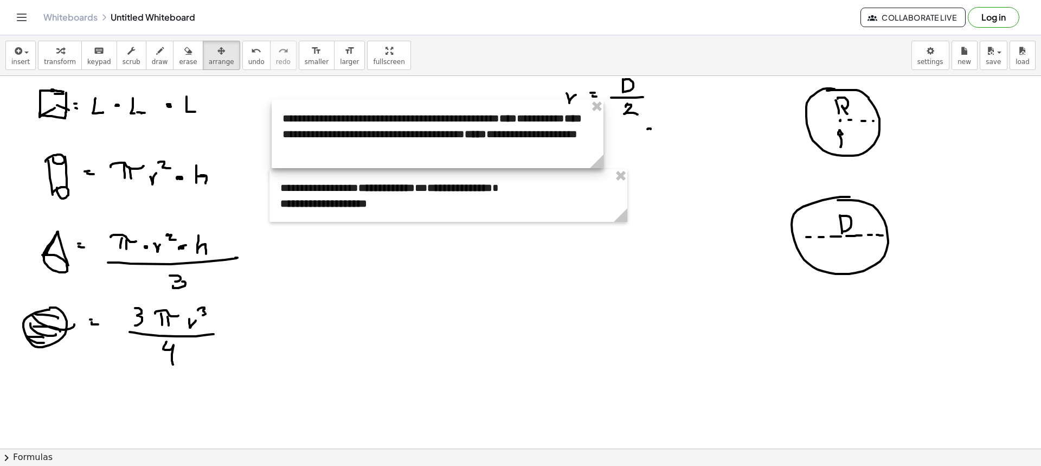
drag, startPoint x: 382, startPoint y: 150, endPoint x: 383, endPoint y: 134, distance: 15.8
click at [383, 134] on div at bounding box center [438, 134] width 332 height 68
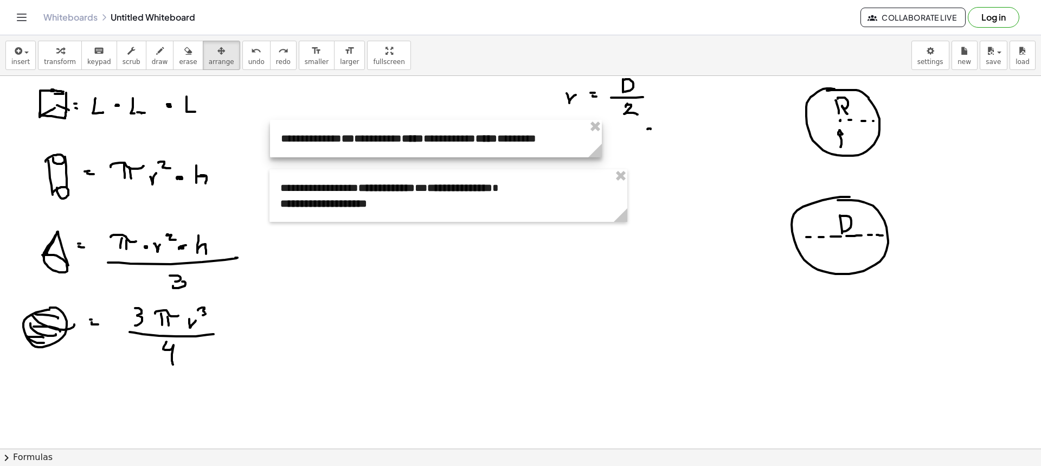
click at [431, 136] on div at bounding box center [436, 138] width 332 height 37
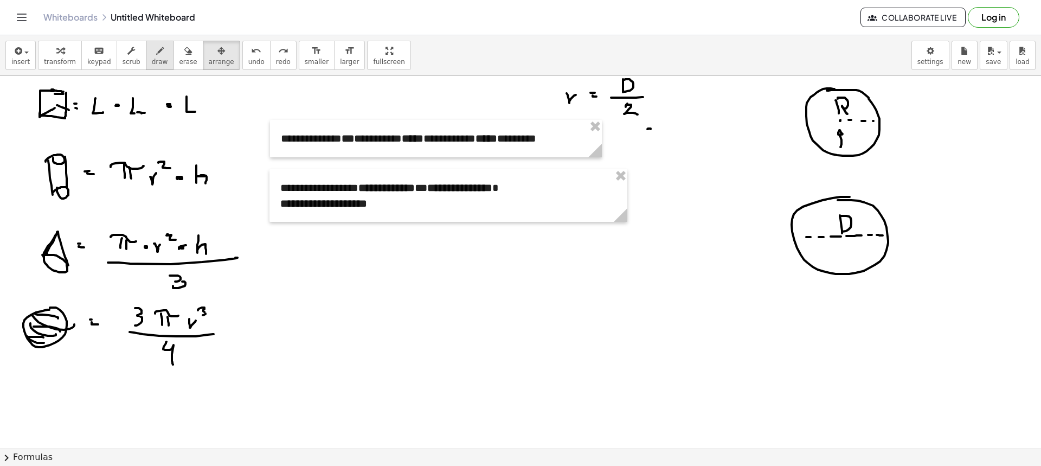
click at [156, 50] on icon "button" at bounding box center [160, 50] width 8 height 13
click at [126, 51] on div "button" at bounding box center [132, 50] width 18 height 13
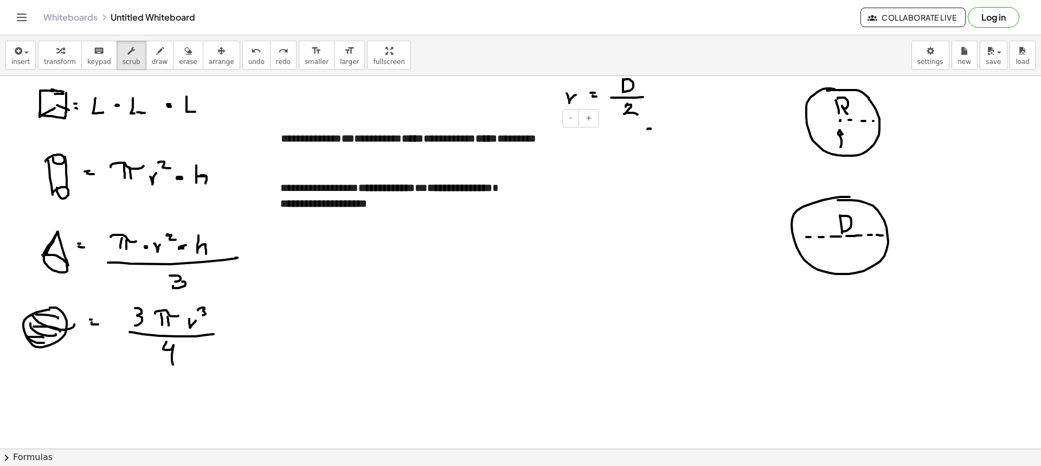
click at [354, 136] on strong "***" at bounding box center [347, 138] width 12 height 11
click at [424, 139] on strong "*****" at bounding box center [413, 138] width 22 height 11
click at [489, 139] on strong "*****" at bounding box center [478, 138] width 22 height 11
drag, startPoint x: 571, startPoint y: 201, endPoint x: 563, endPoint y: 195, distance: 10.1
click at [571, 199] on div "**********" at bounding box center [448, 195] width 358 height 53
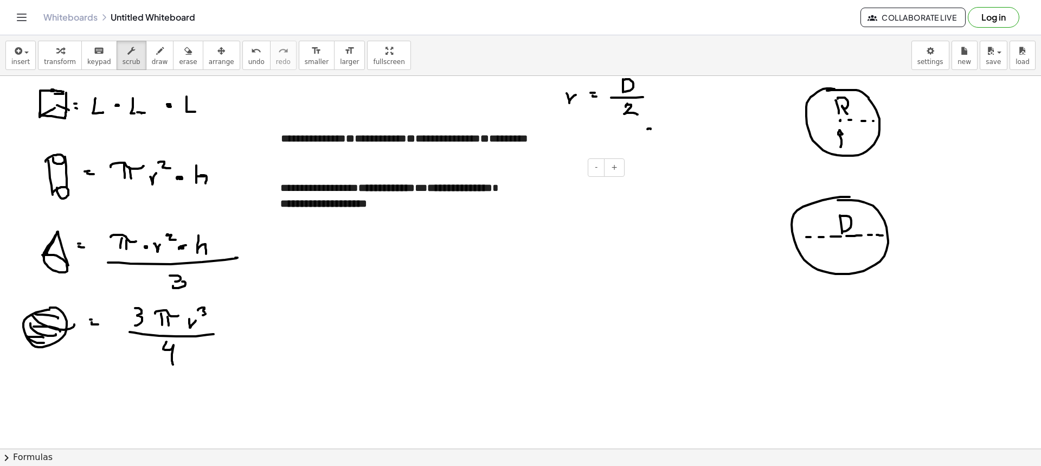
click at [413, 186] on strong "**********" at bounding box center [386, 187] width 56 height 11
click at [497, 189] on strong "**********" at bounding box center [463, 187] width 65 height 11
drag, startPoint x: 179, startPoint y: 53, endPoint x: 281, endPoint y: 107, distance: 115.7
click at [179, 53] on div "button" at bounding box center [188, 50] width 18 height 13
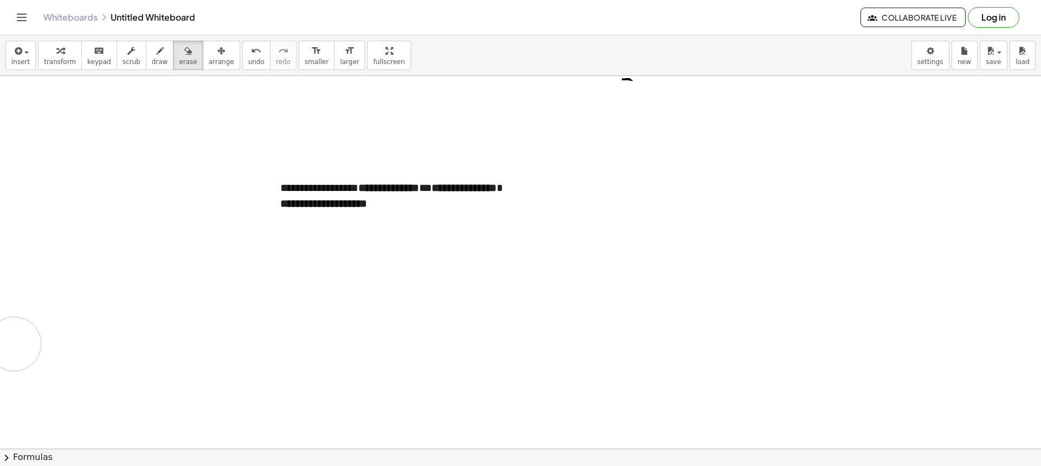
drag, startPoint x: 318, startPoint y: 112, endPoint x: 183, endPoint y: 118, distance: 134.5
drag, startPoint x: 210, startPoint y: 63, endPoint x: 498, endPoint y: 117, distance: 292.8
click at [210, 63] on span "arrange" at bounding box center [221, 62] width 25 height 8
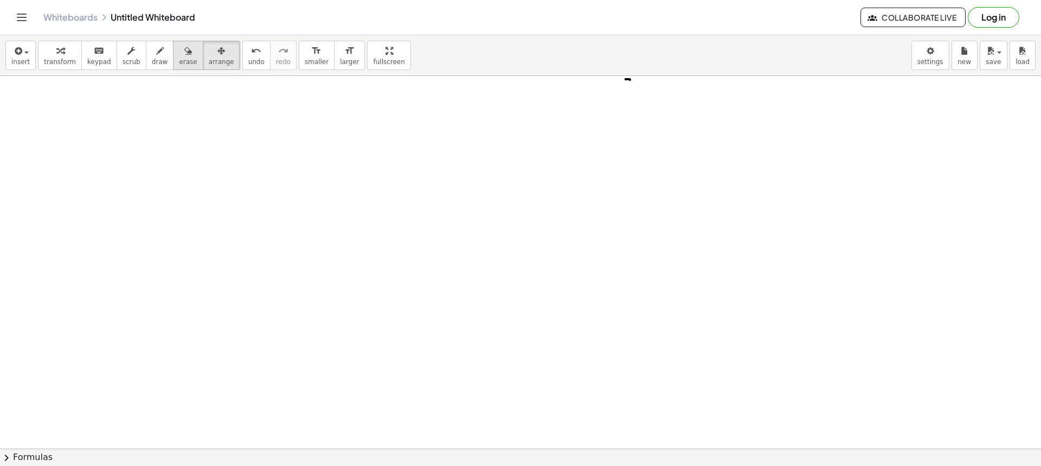
click at [184, 54] on icon "button" at bounding box center [188, 50] width 8 height 13
drag, startPoint x: 521, startPoint y: 83, endPoint x: 724, endPoint y: 69, distance: 202.7
